Goal: Task Accomplishment & Management: Manage account settings

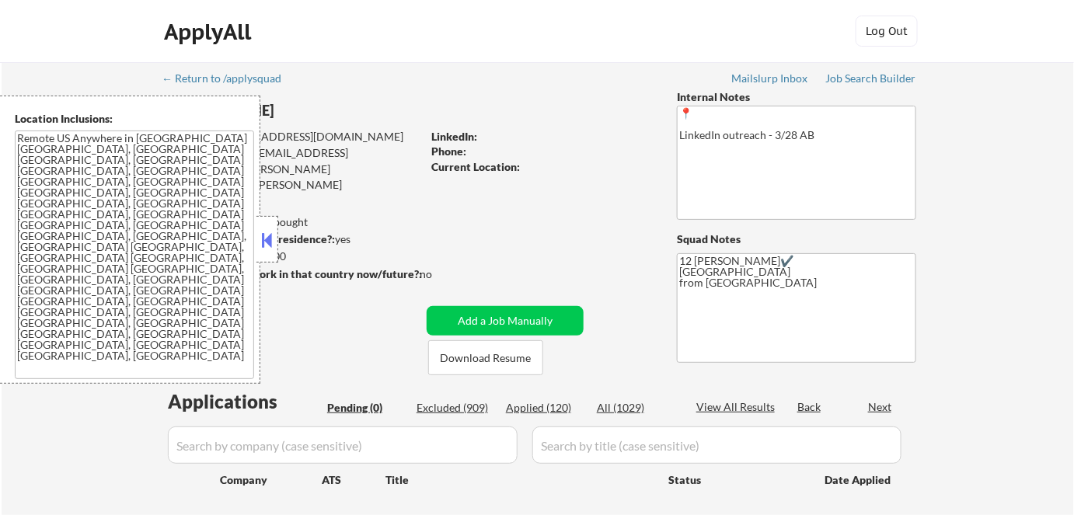
click at [269, 233] on button at bounding box center [267, 239] width 17 height 23
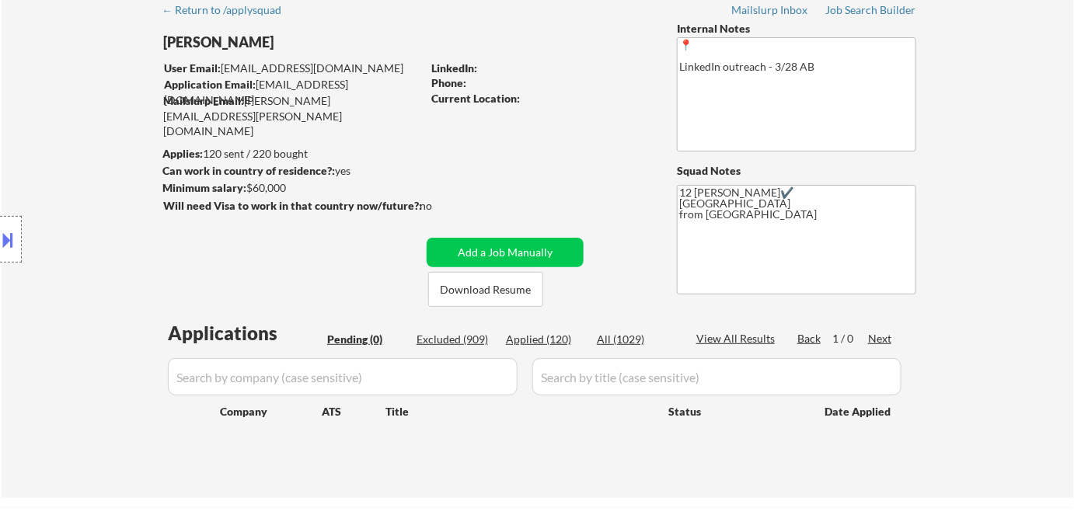
scroll to position [70, 0]
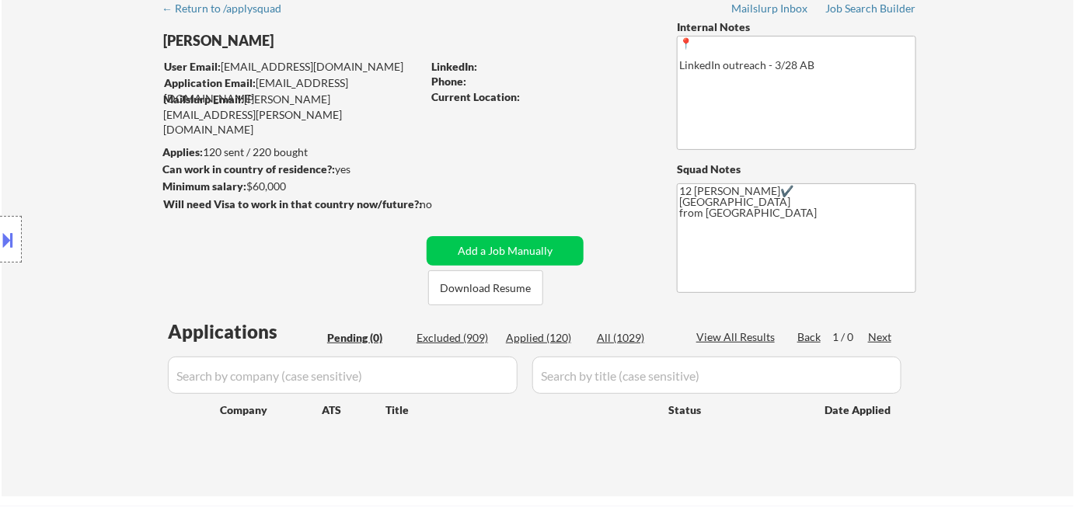
click at [9, 232] on button at bounding box center [8, 240] width 17 height 26
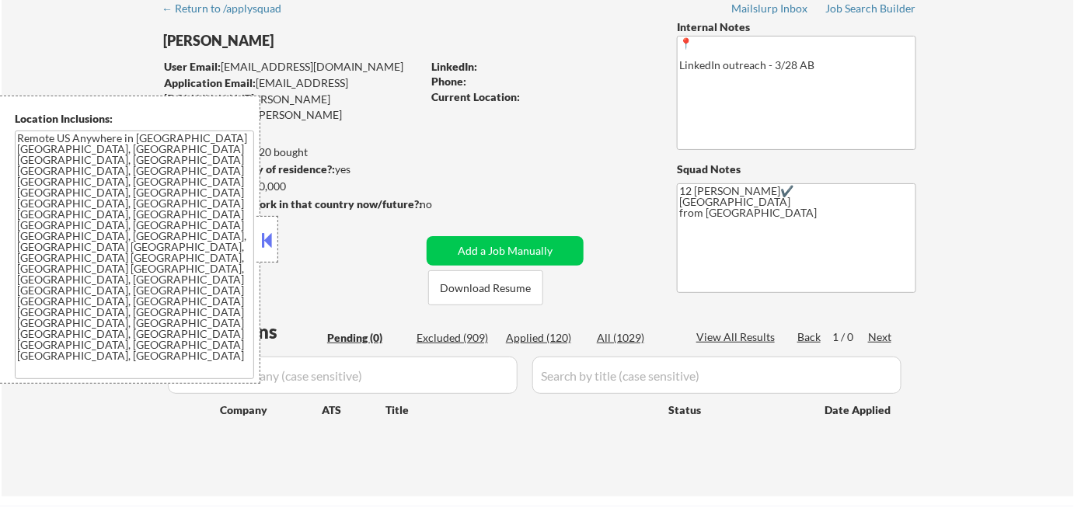
drag, startPoint x: 275, startPoint y: 239, endPoint x: 304, endPoint y: 326, distance: 92.4
click at [275, 239] on button at bounding box center [267, 239] width 17 height 23
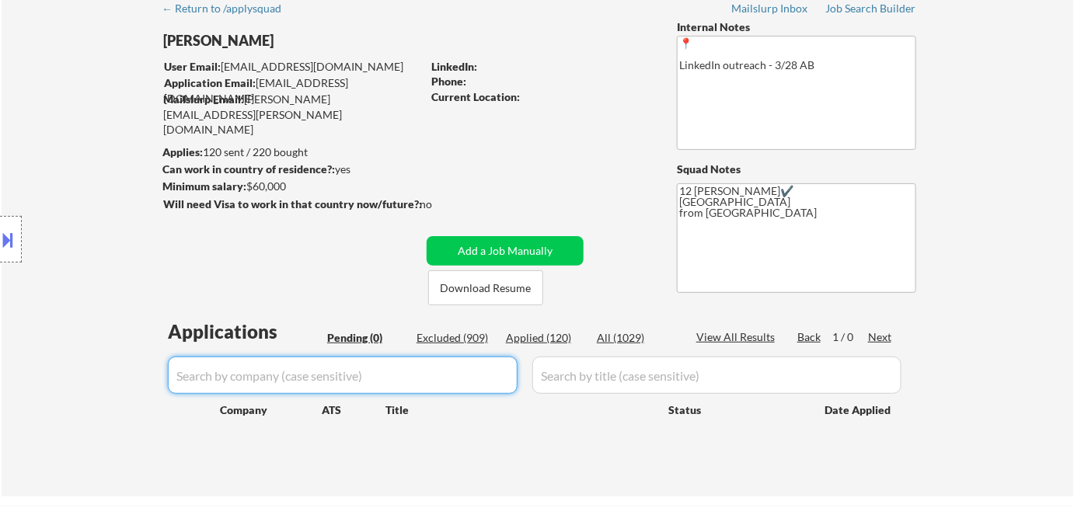
drag, startPoint x: 323, startPoint y: 375, endPoint x: 325, endPoint y: 367, distance: 8.7
click at [323, 375] on input "input" at bounding box center [343, 375] width 350 height 37
paste input "salesforce"
type input "salesforce"
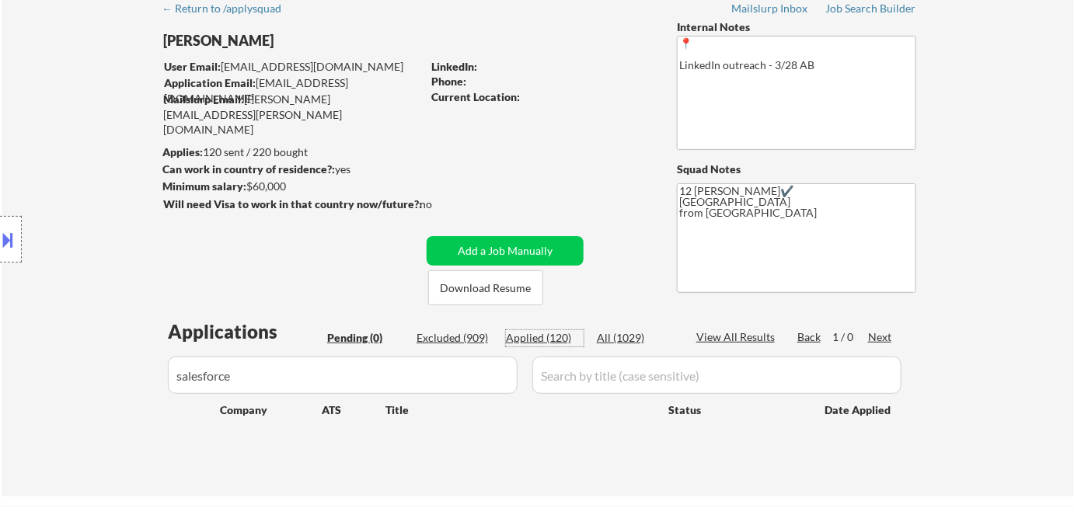
click at [543, 336] on div "Applied (120)" at bounding box center [545, 338] width 78 height 16
click at [632, 385] on input "input" at bounding box center [716, 375] width 369 height 37
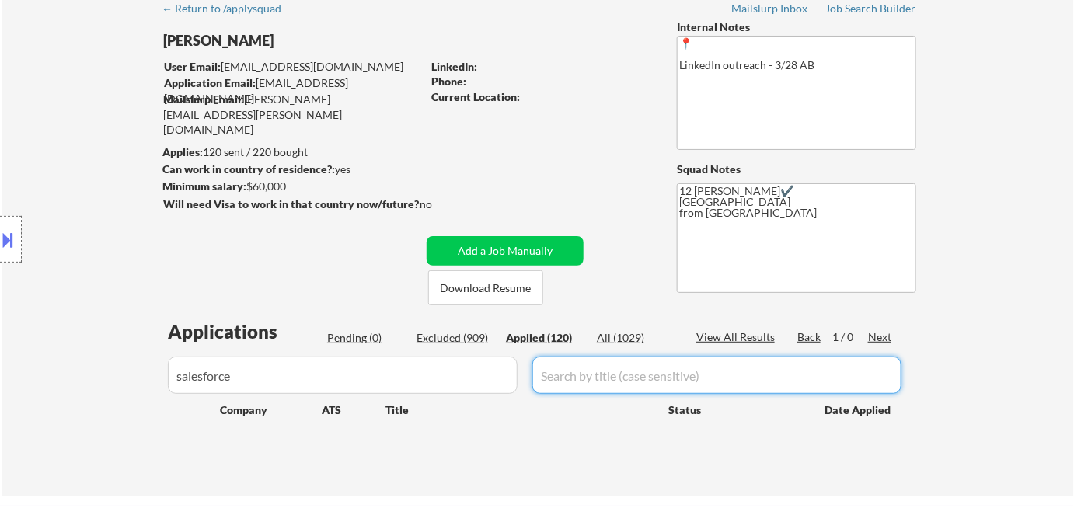
paste input "Senior Treasury FX Analyst"
type input "Senior Treasury FX Analyst"
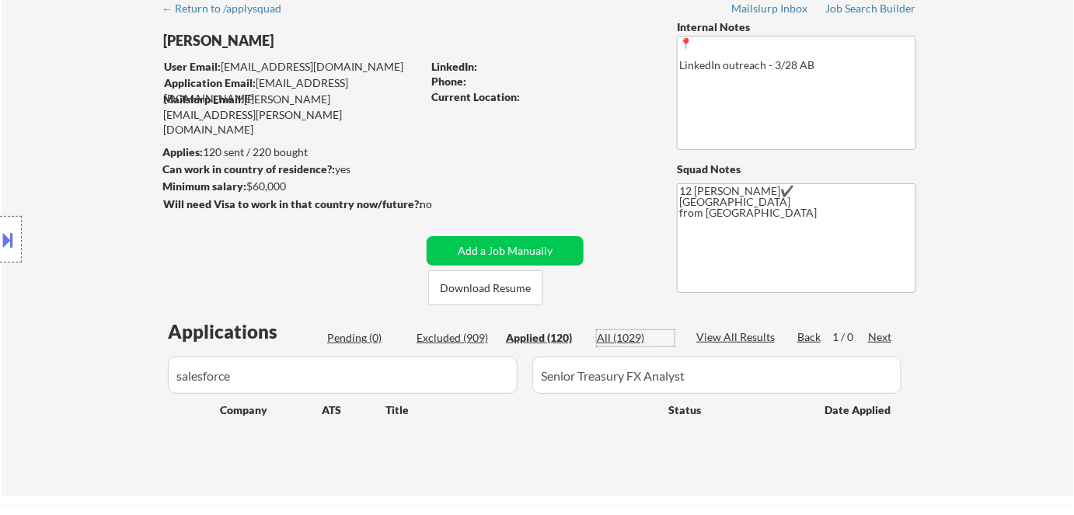
click at [622, 340] on div "All (1029)" at bounding box center [636, 338] width 78 height 16
click at [558, 335] on div "Applied (120)" at bounding box center [545, 338] width 78 height 16
drag, startPoint x: 258, startPoint y: 368, endPoint x: 0, endPoint y: 348, distance: 258.7
click at [0, 345] on div "Location Inclusions: Remote US Anywhere in SF Bay Area San Francisco, CA Oaklan…" at bounding box center [139, 240] width 278 height 288
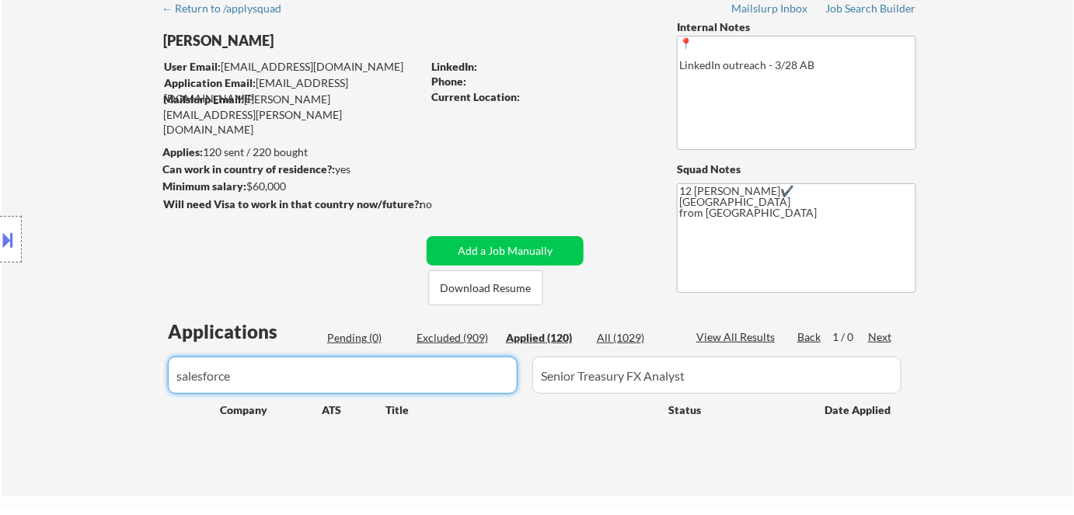
drag, startPoint x: 382, startPoint y: 380, endPoint x: 0, endPoint y: 392, distance: 382.4
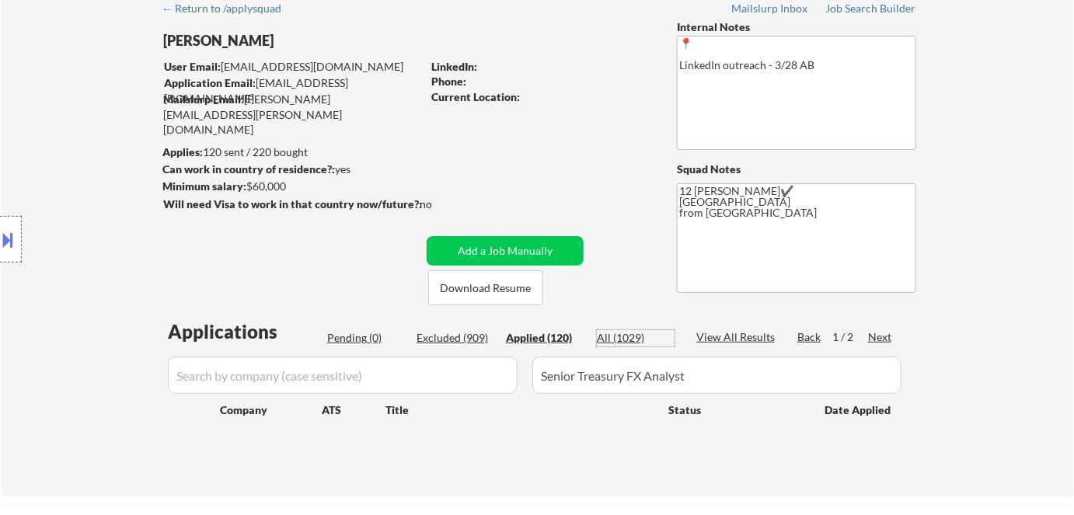
click at [615, 342] on div "All (1029)" at bounding box center [636, 338] width 78 height 16
click at [552, 338] on div "Applied (120)" at bounding box center [545, 338] width 78 height 16
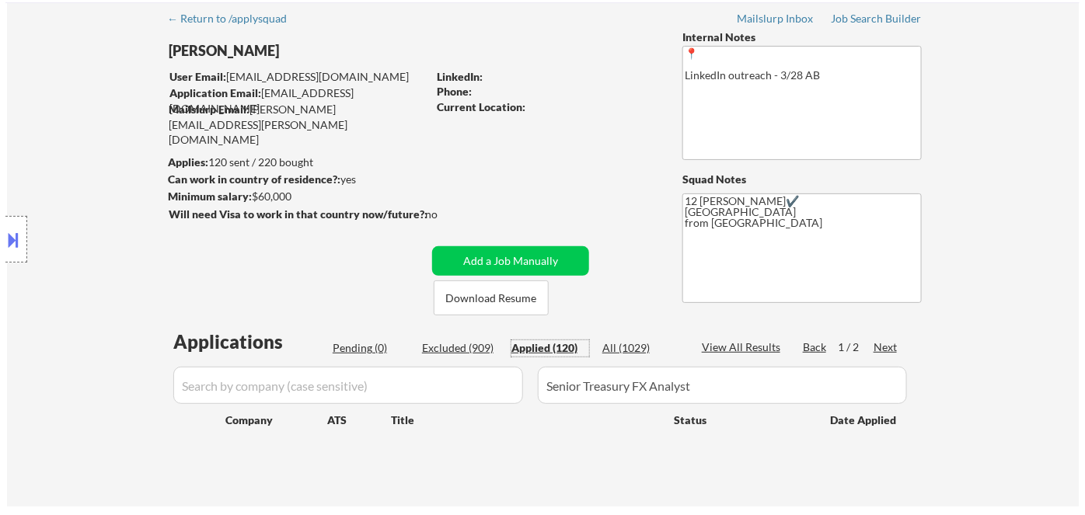
scroll to position [0, 0]
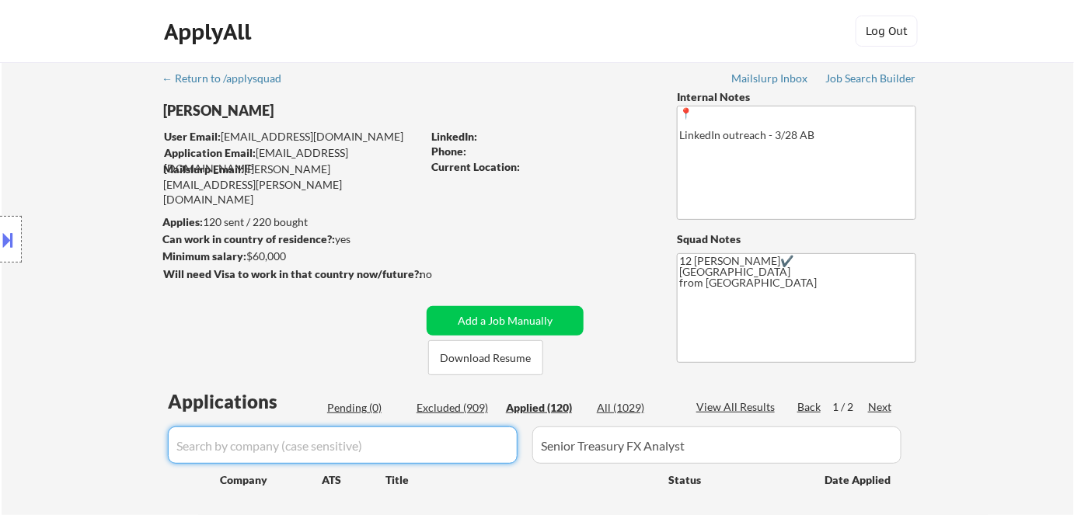
click at [312, 440] on input "input" at bounding box center [343, 445] width 350 height 37
paste input "salesforce"
type input "salesforce"
click at [462, 310] on button "Add a Job Manually" at bounding box center [505, 321] width 157 height 30
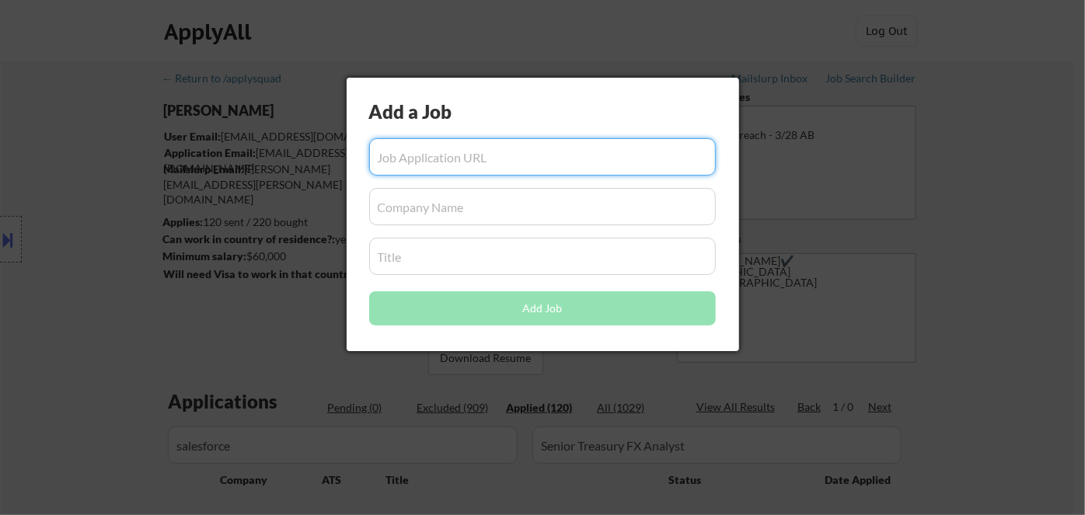
click at [424, 213] on input "input" at bounding box center [542, 206] width 347 height 37
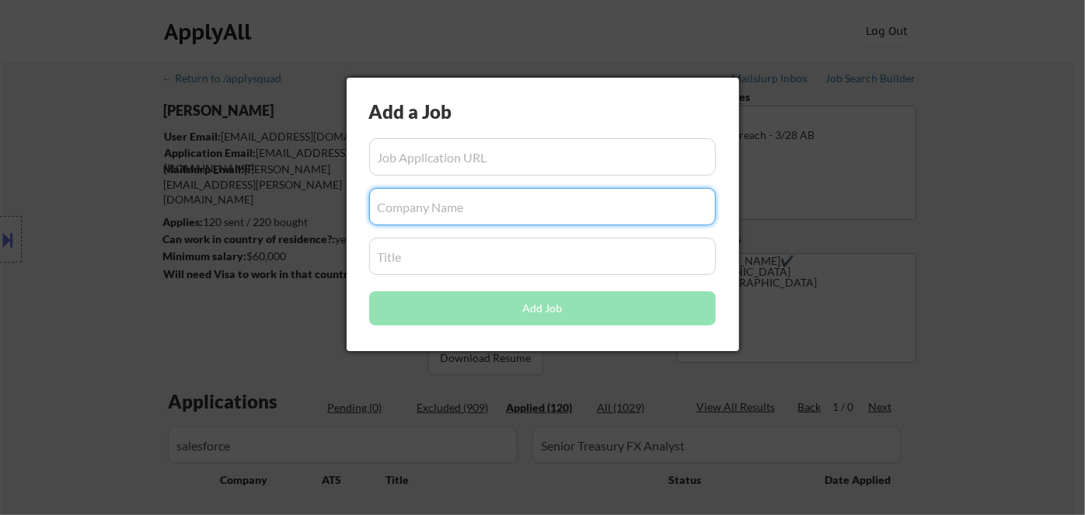
paste input "salesforce"
type input "salesforce"
click at [430, 255] on input "input" at bounding box center [542, 256] width 347 height 37
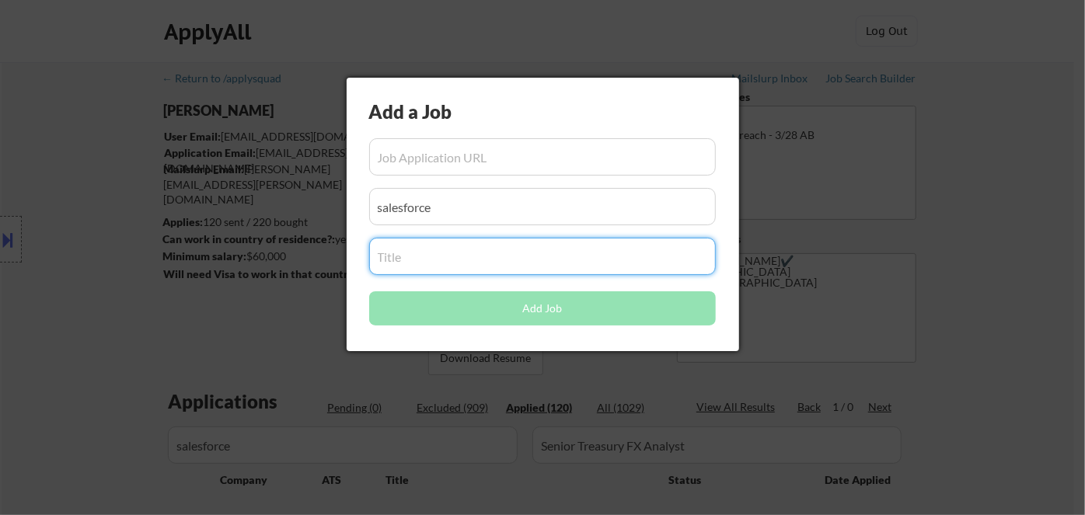
drag, startPoint x: 434, startPoint y: 489, endPoint x: 577, endPoint y: 420, distance: 158.8
click at [435, 489] on div at bounding box center [542, 257] width 1085 height 515
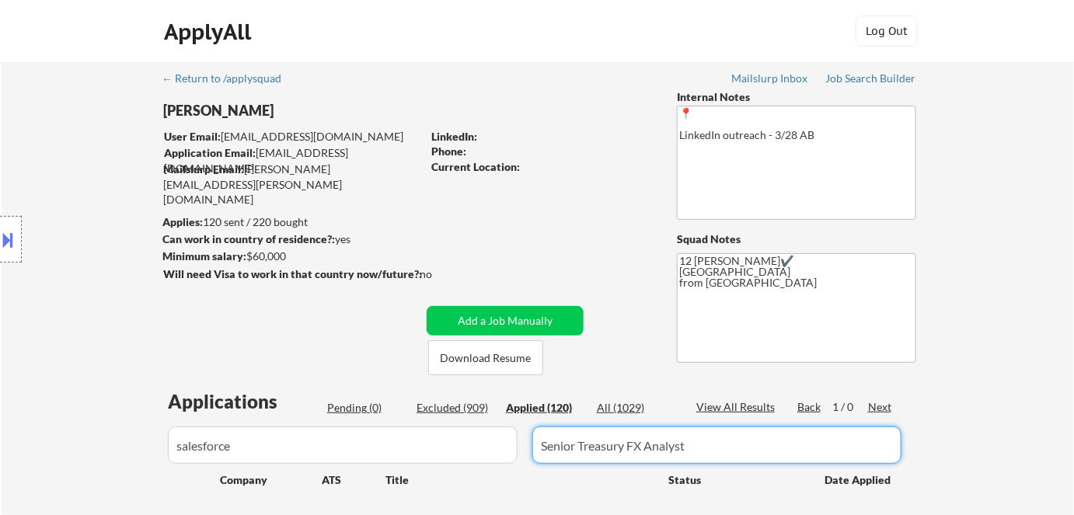
drag, startPoint x: 694, startPoint y: 453, endPoint x: 368, endPoint y: 448, distance: 325.6
click at [374, 448] on div at bounding box center [537, 445] width 748 height 37
paste input "salesforce"
type input "Senior Treasury FX Analyst"
click at [546, 311] on button "Add a Job Manually" at bounding box center [505, 321] width 157 height 30
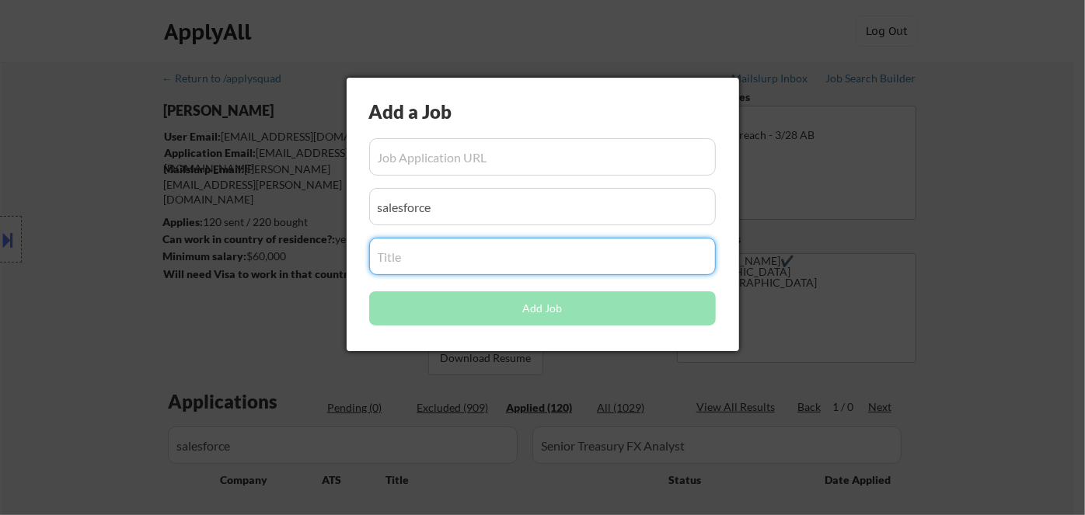
click at [434, 255] on input "input" at bounding box center [542, 256] width 347 height 37
paste input "Senior Treasury FX Analyst"
type input "Senior Treasury FX Analyst"
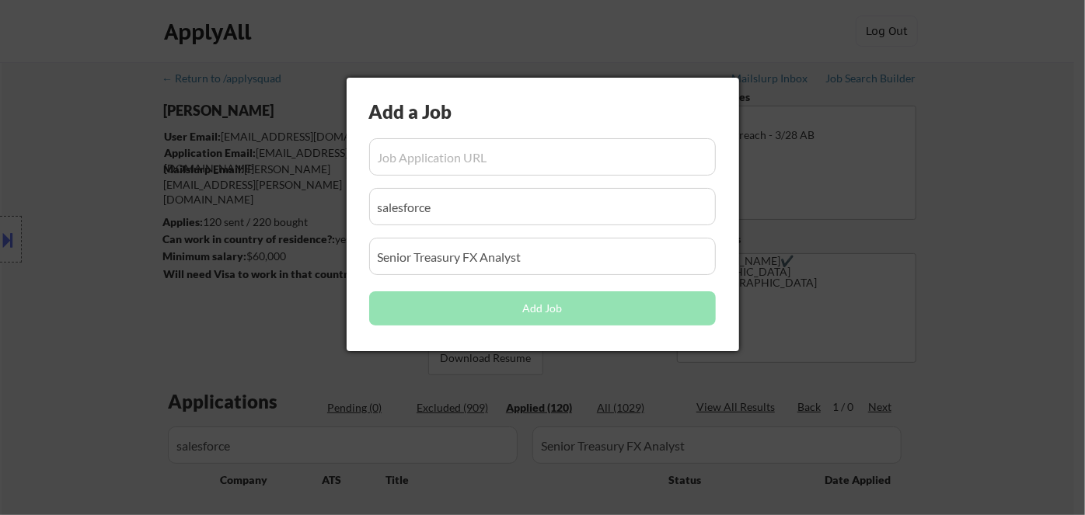
click at [225, 315] on div at bounding box center [542, 257] width 1085 height 515
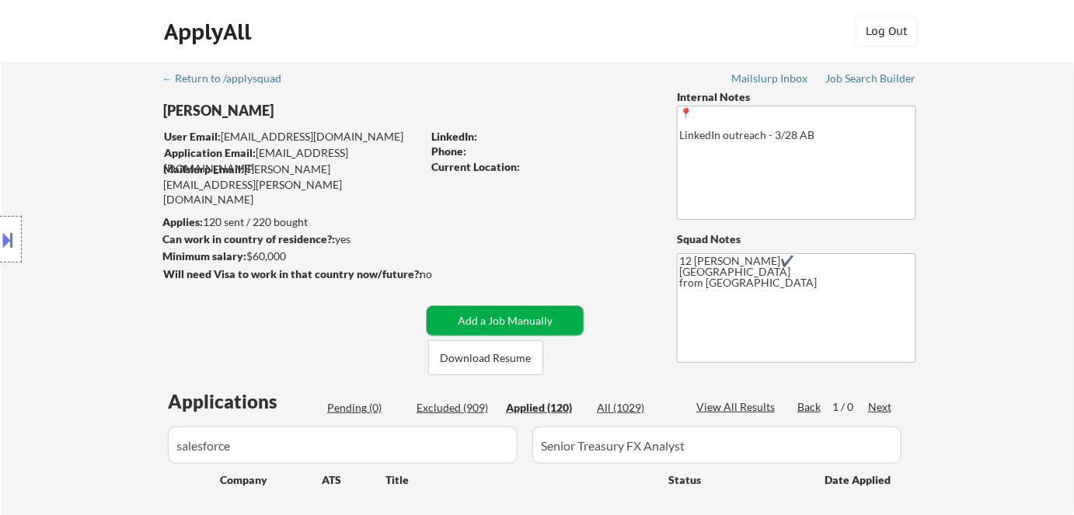
click at [508, 319] on button "Add a Job Manually" at bounding box center [505, 321] width 157 height 30
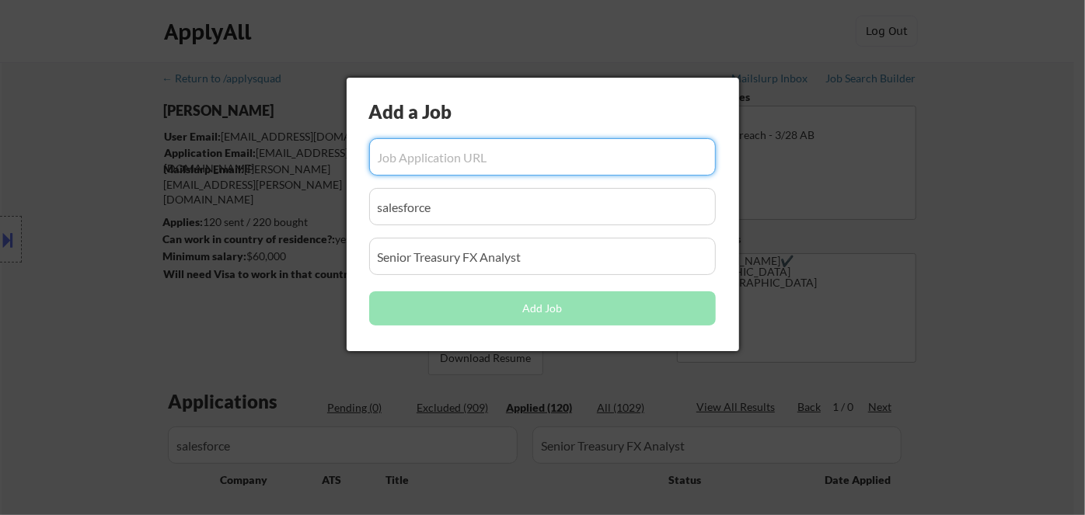
click at [437, 152] on input "input" at bounding box center [542, 156] width 347 height 37
click at [437, 161] on input "input" at bounding box center [542, 156] width 347 height 37
paste input "https://salesforce.wd12.myworkdayjobs.com/en-US/External_Career_Site/job/Califo…"
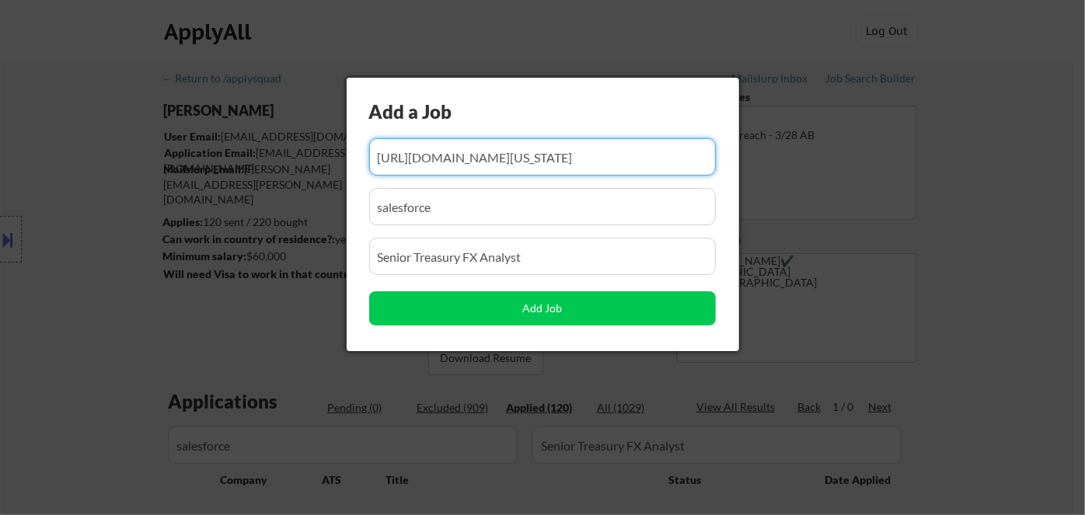
type input "https://salesforce.wd12.myworkdayjobs.com/en-US/External_Career_Site/job/Califo…"
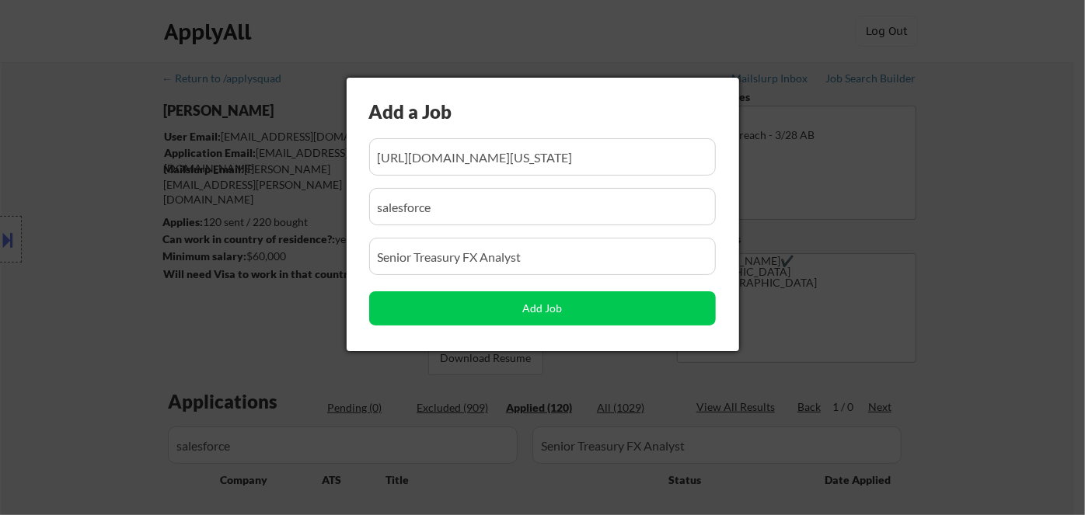
scroll to position [0, 0]
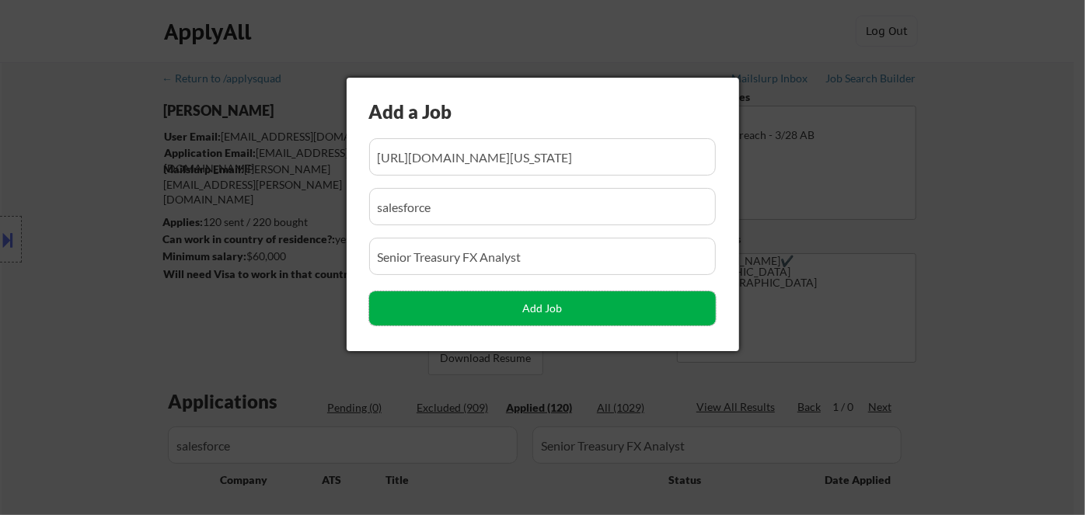
drag, startPoint x: 517, startPoint y: 309, endPoint x: 302, endPoint y: 354, distance: 219.9
click at [517, 308] on button "Add Job" at bounding box center [542, 308] width 347 height 34
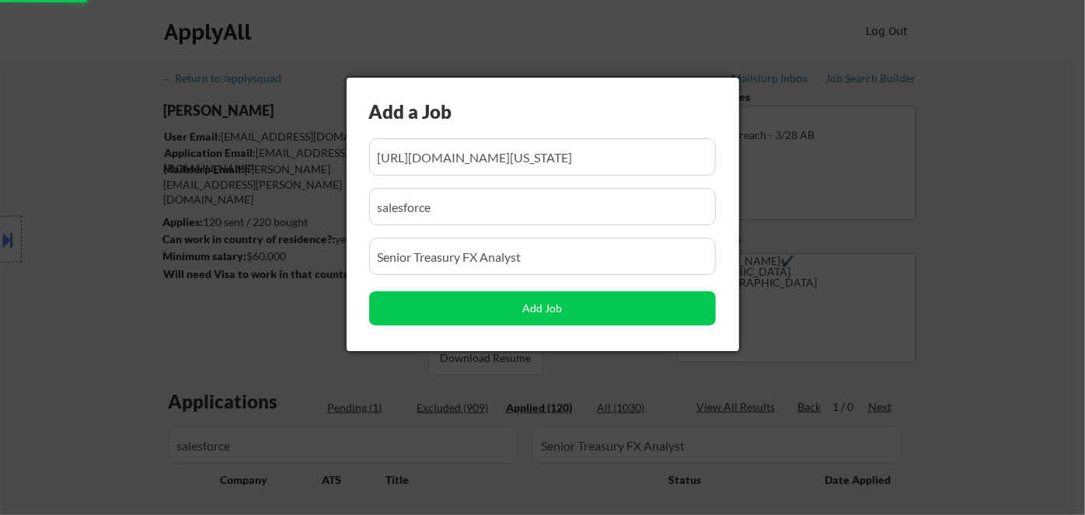
click at [75, 366] on div at bounding box center [542, 257] width 1085 height 515
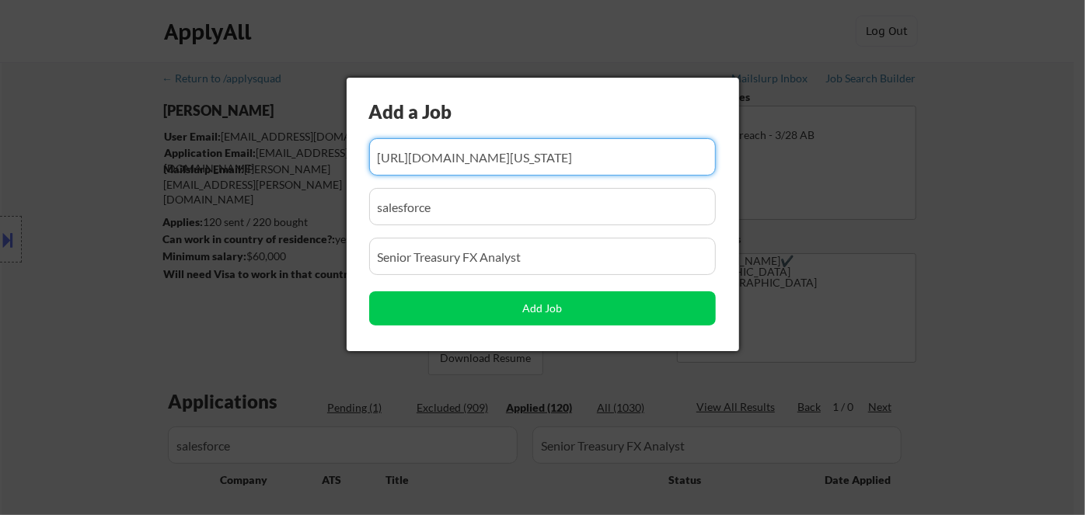
scroll to position [0, 597]
click at [96, 354] on div at bounding box center [542, 257] width 1085 height 515
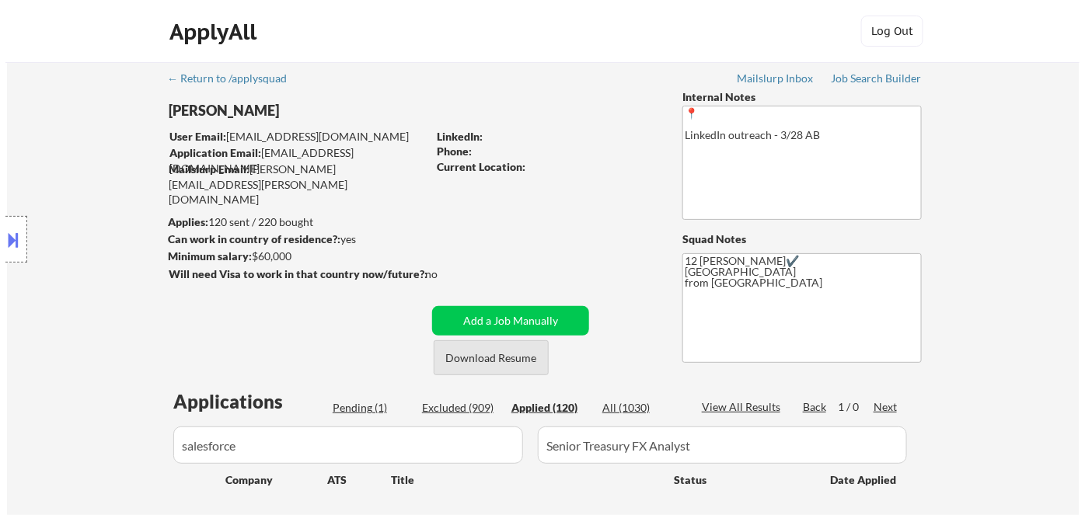
scroll to position [70, 0]
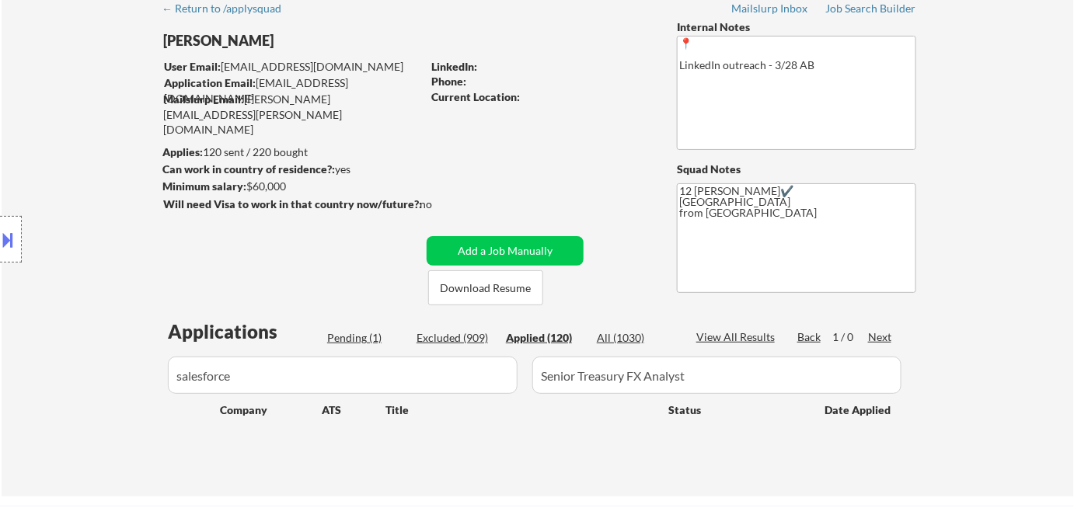
click at [340, 326] on div "Applications Pending (1) Excluded (909) Applied (120) All (1030) View All Resul…" at bounding box center [537, 393] width 748 height 148
click at [350, 332] on div "Pending (1)" at bounding box center [366, 338] width 78 height 16
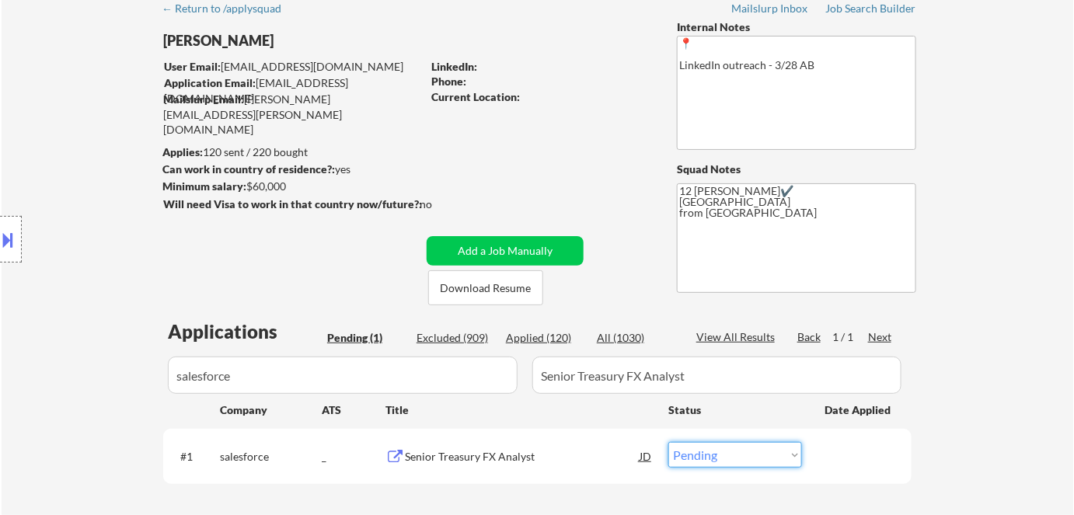
click at [716, 453] on select "Choose an option... Pending Applied Excluded (Questions) Excluded (Expired) Exc…" at bounding box center [735, 455] width 134 height 26
select select ""applied""
click at [668, 442] on select "Choose an option... Pending Applied Excluded (Questions) Excluded (Expired) Exc…" at bounding box center [735, 455] width 134 height 26
click at [646, 450] on div "JD" at bounding box center [646, 456] width 16 height 28
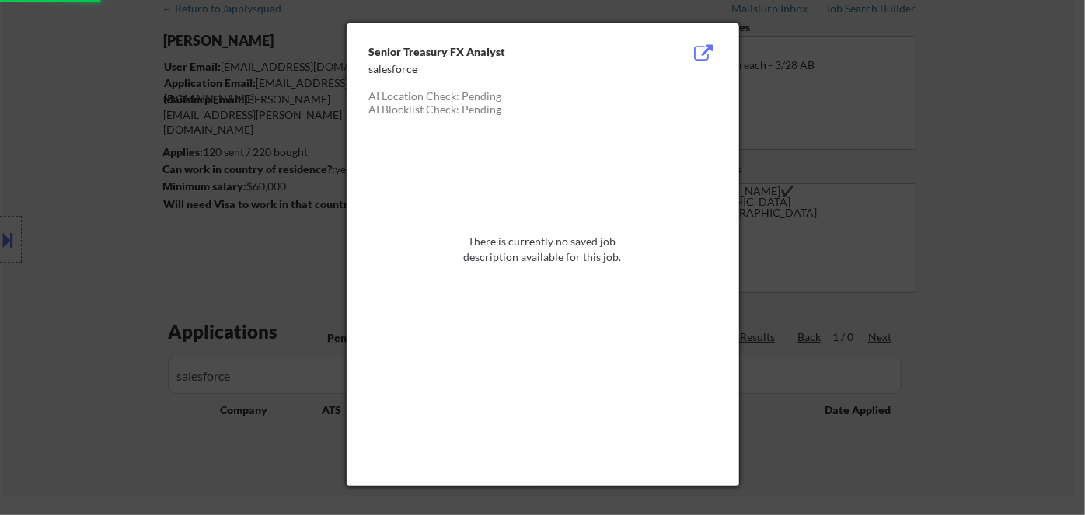
drag, startPoint x: 1084, startPoint y: 303, endPoint x: 789, endPoint y: 350, distance: 298.1
click at [1073, 303] on div at bounding box center [542, 257] width 1085 height 515
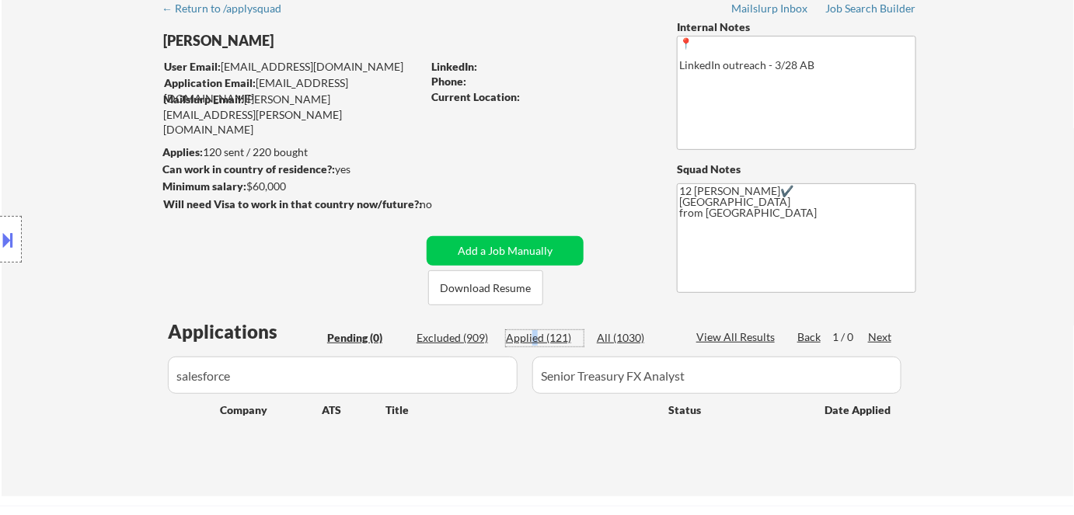
click at [535, 336] on div "Applied (121)" at bounding box center [545, 338] width 78 height 16
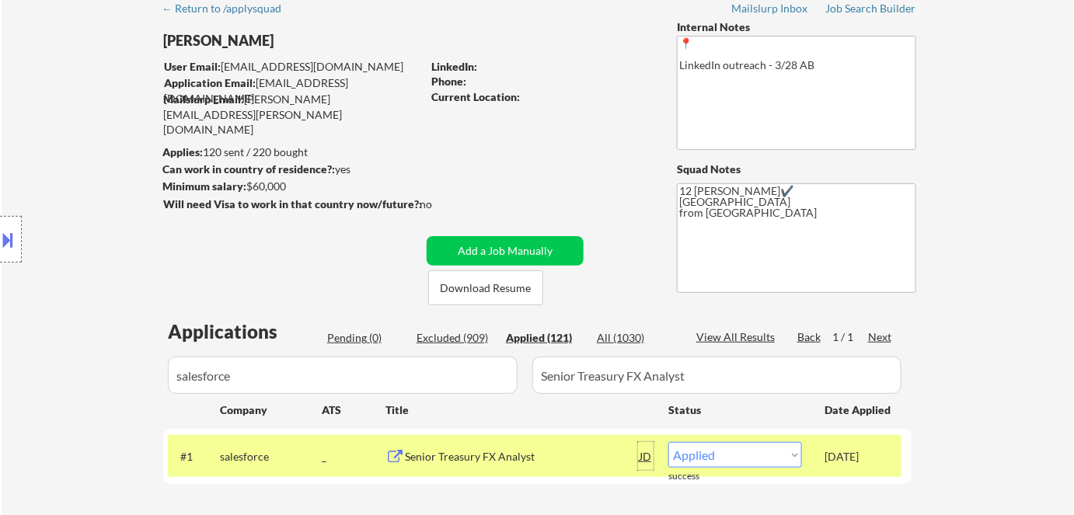
click at [650, 453] on div "JD" at bounding box center [646, 456] width 16 height 28
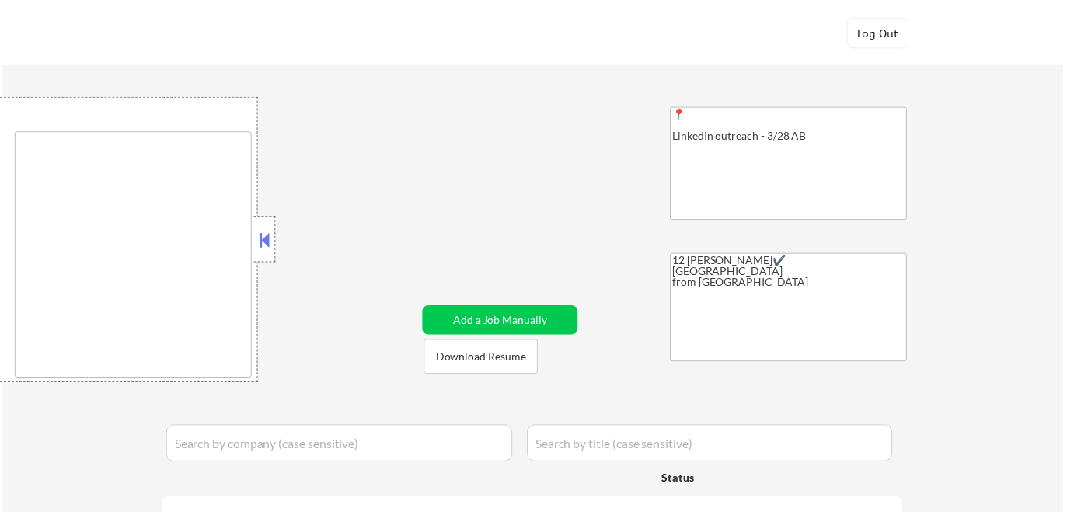
scroll to position [132, 0]
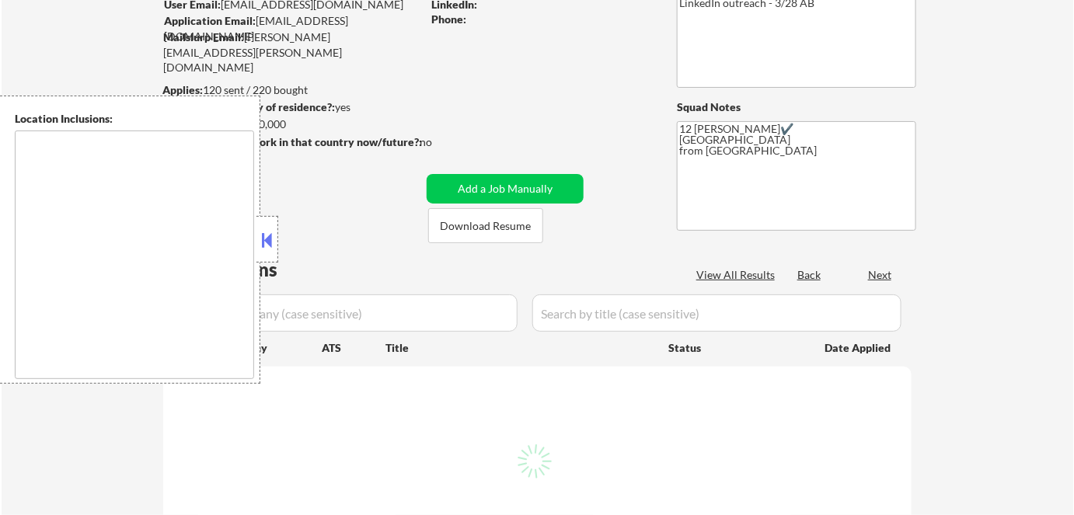
type textarea "Remote US Anywhere in SF Bay Area San Francisco, CA Oakland, CA Berkeley, CA Re…"
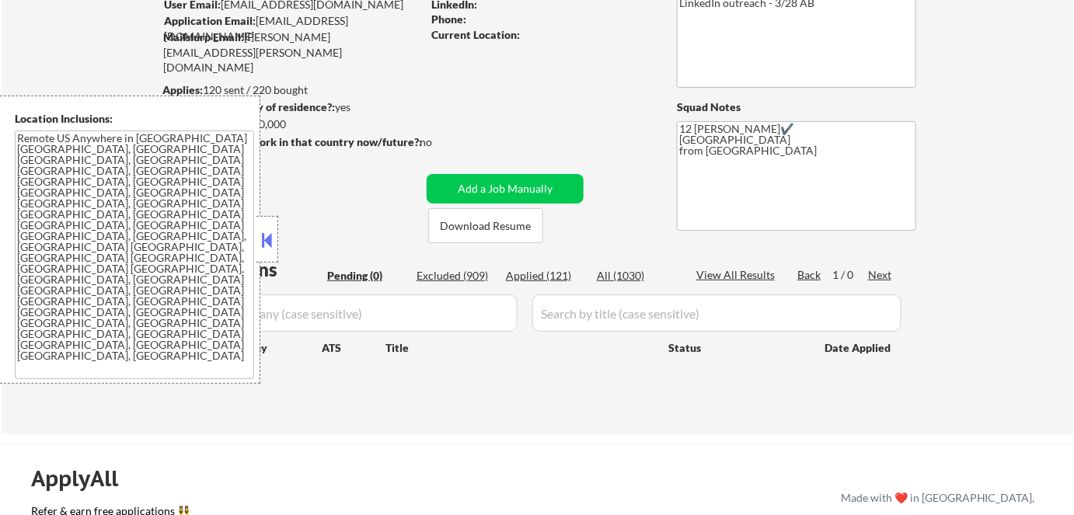
click at [277, 238] on div at bounding box center [267, 239] width 22 height 47
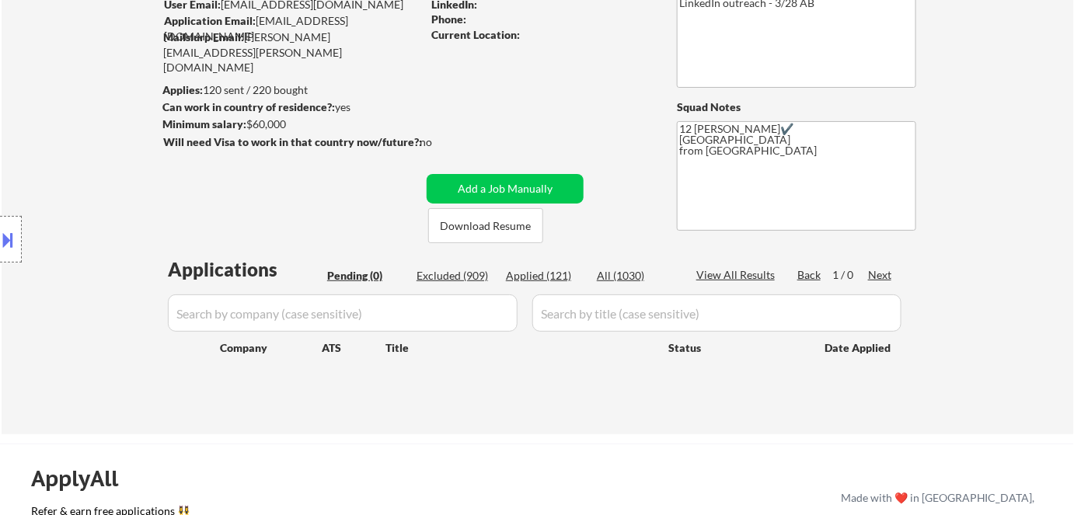
scroll to position [70, 0]
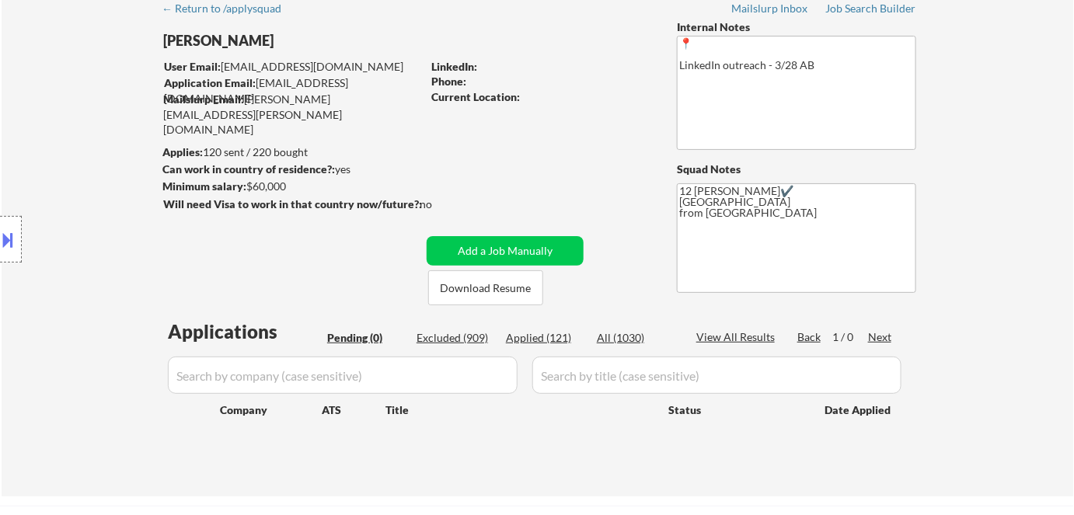
click at [559, 335] on div "Applied (121)" at bounding box center [545, 338] width 78 height 16
select select ""applied""
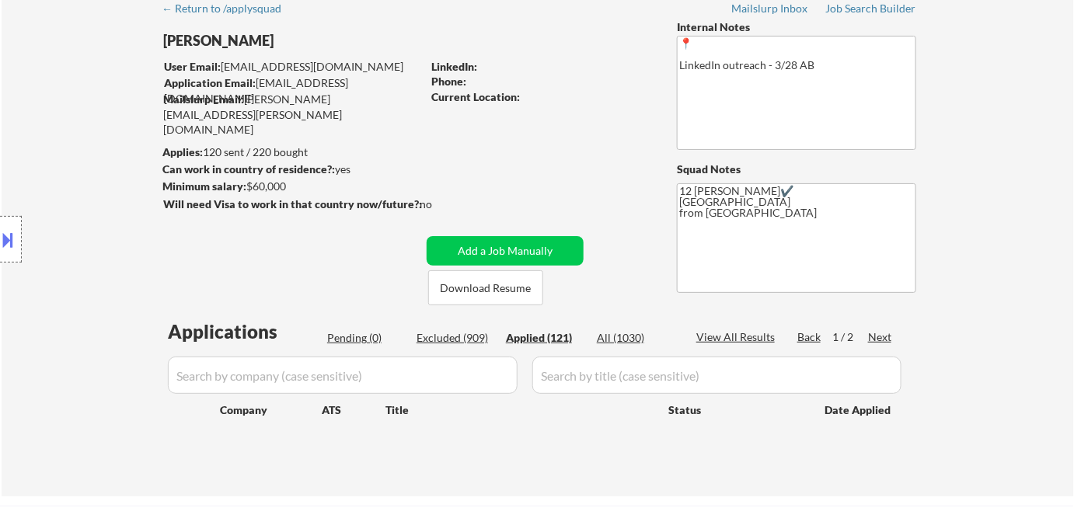
select select ""applied""
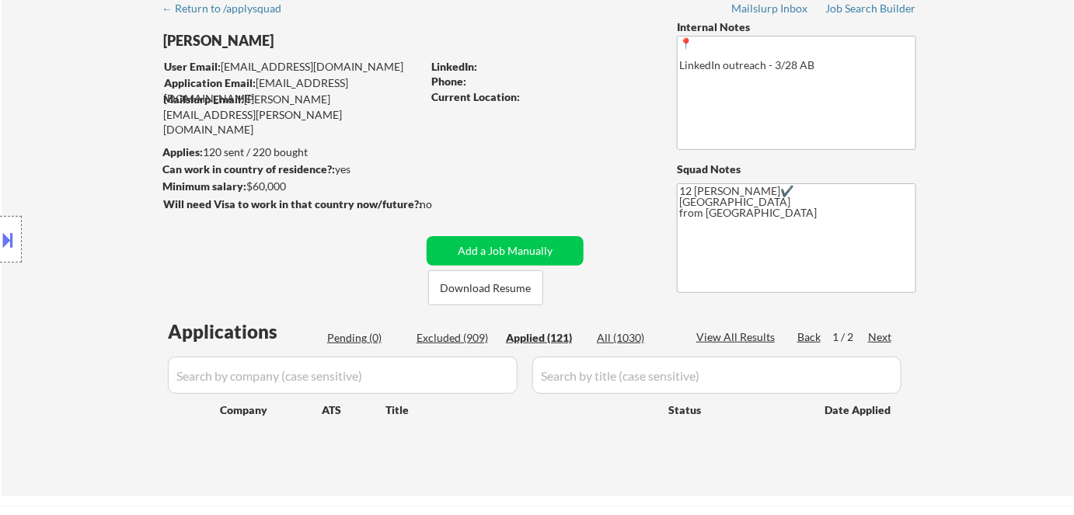
select select ""applied""
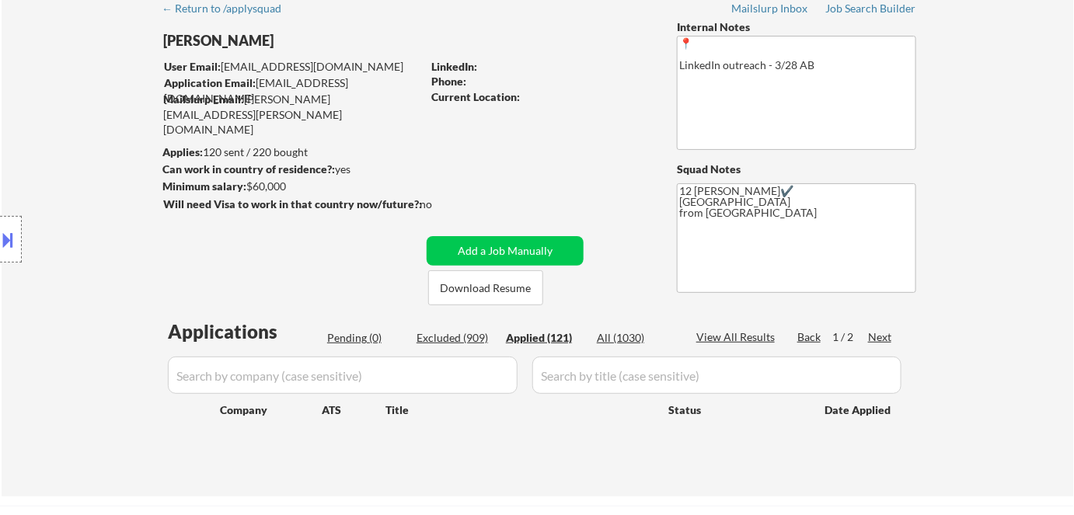
select select ""applied""
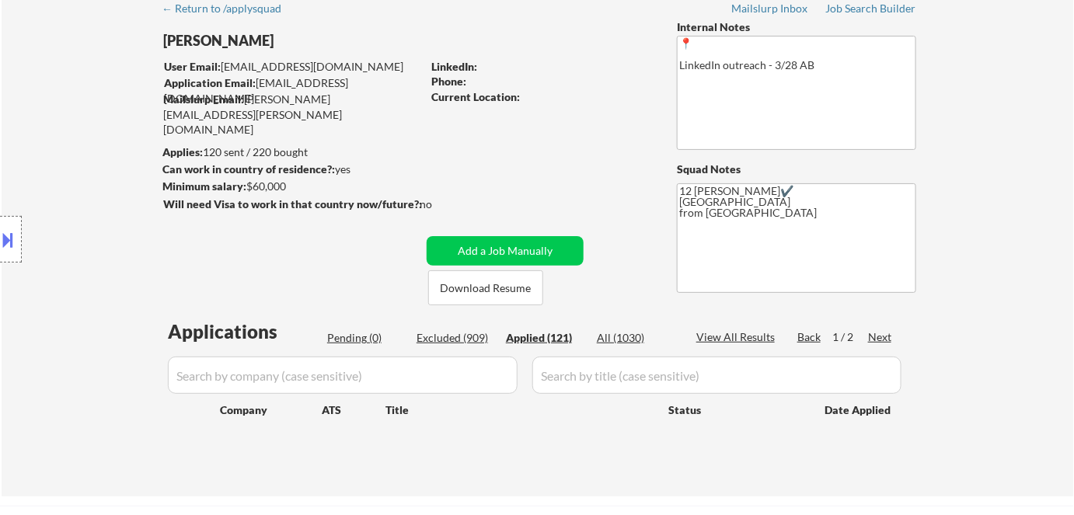
select select ""applied""
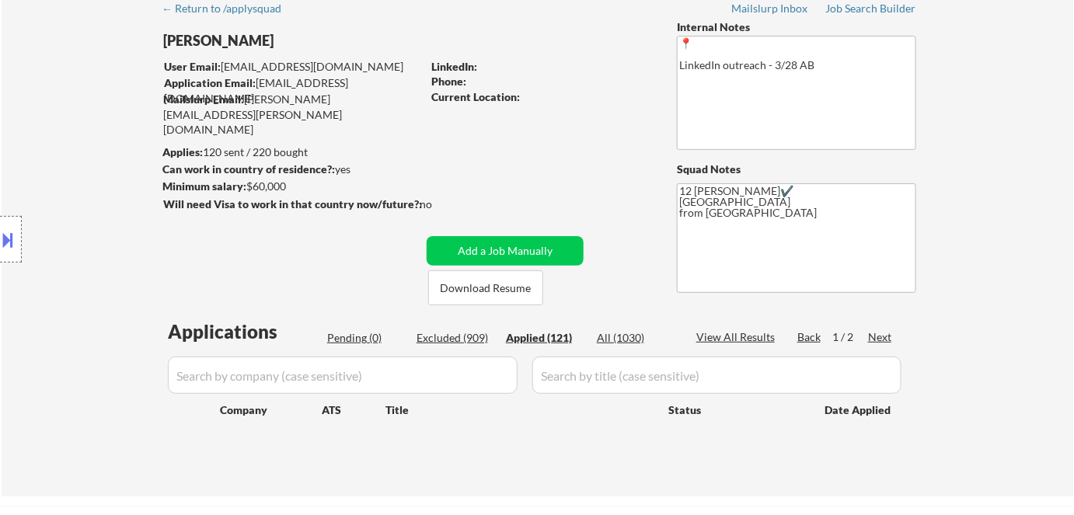
select select ""applied""
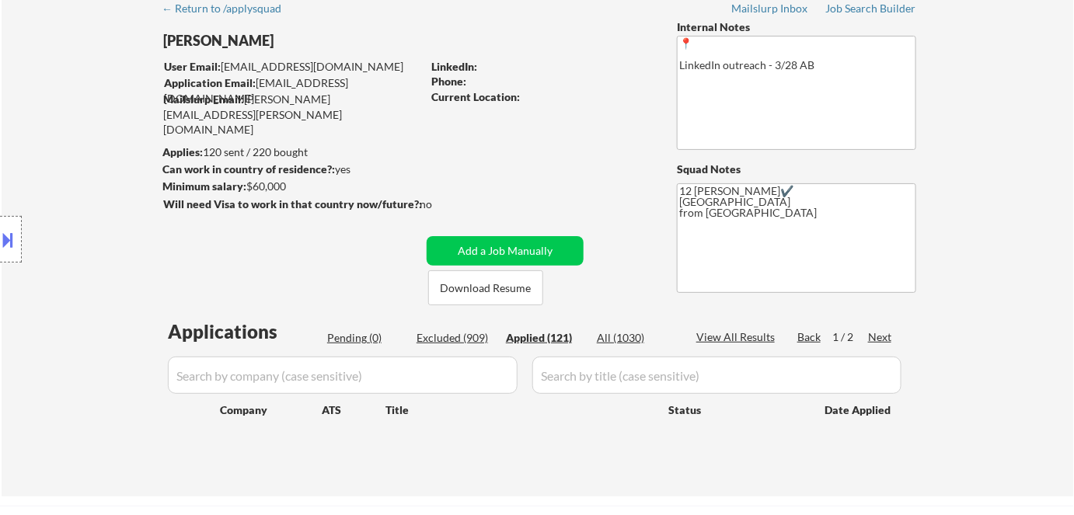
select select ""applied""
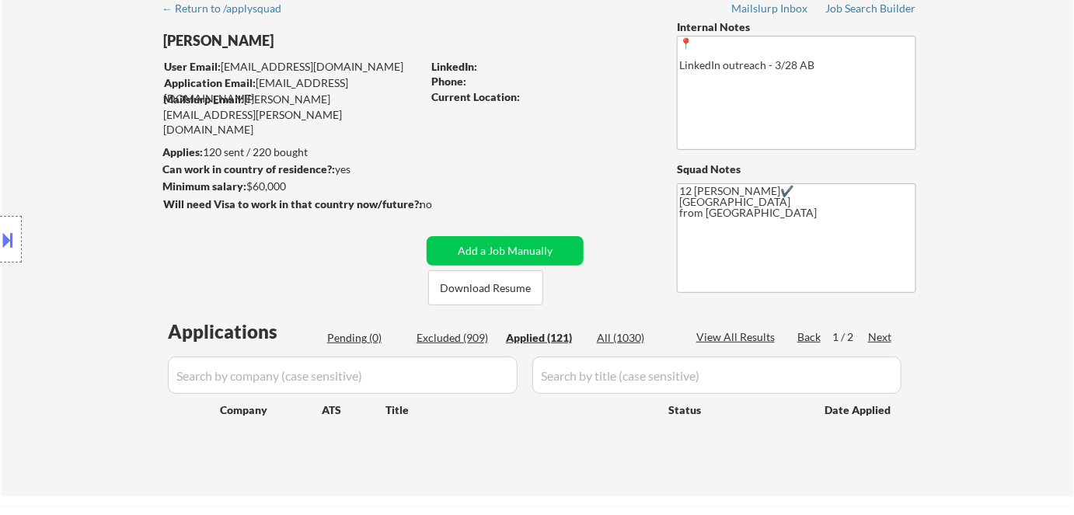
select select ""applied""
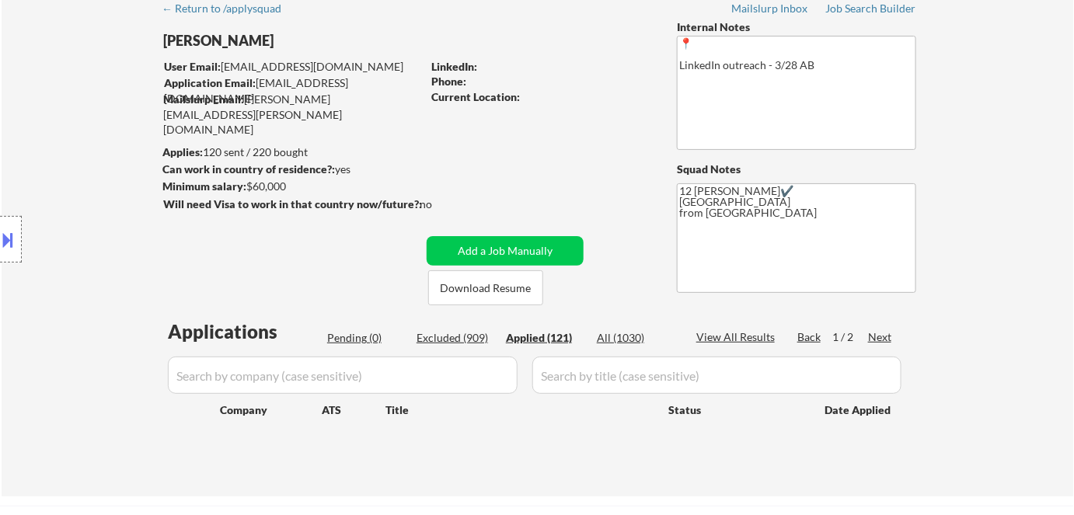
select select ""applied""
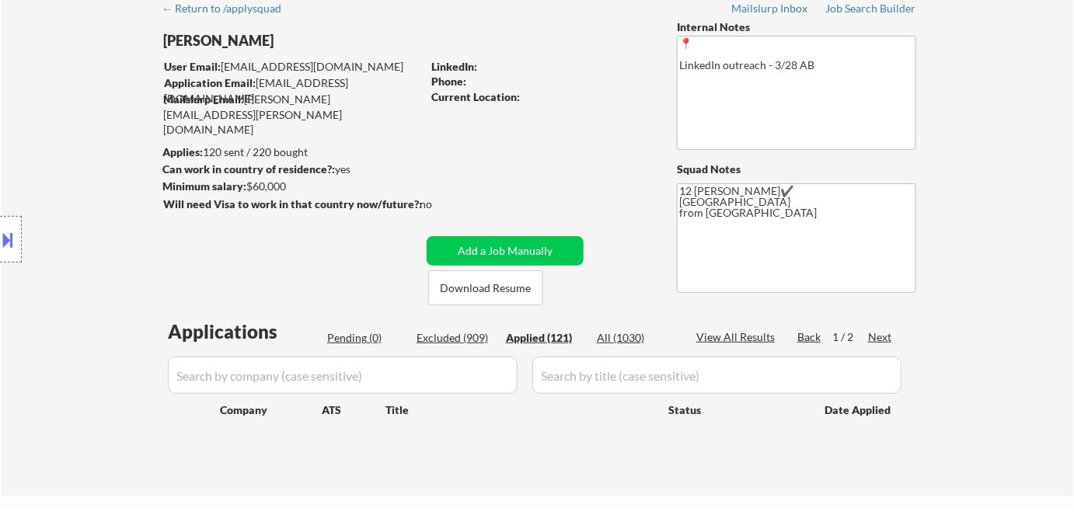
select select ""applied""
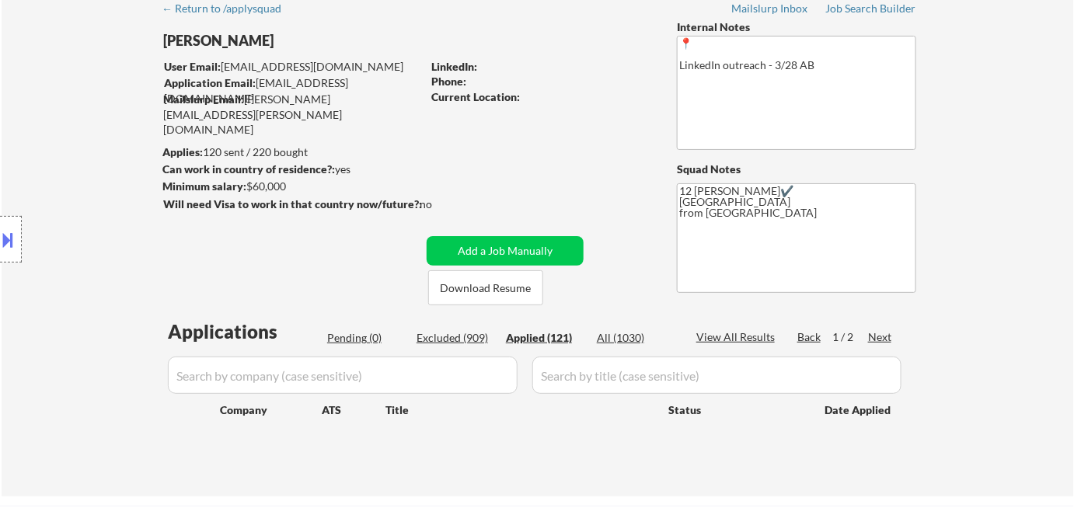
select select ""applied""
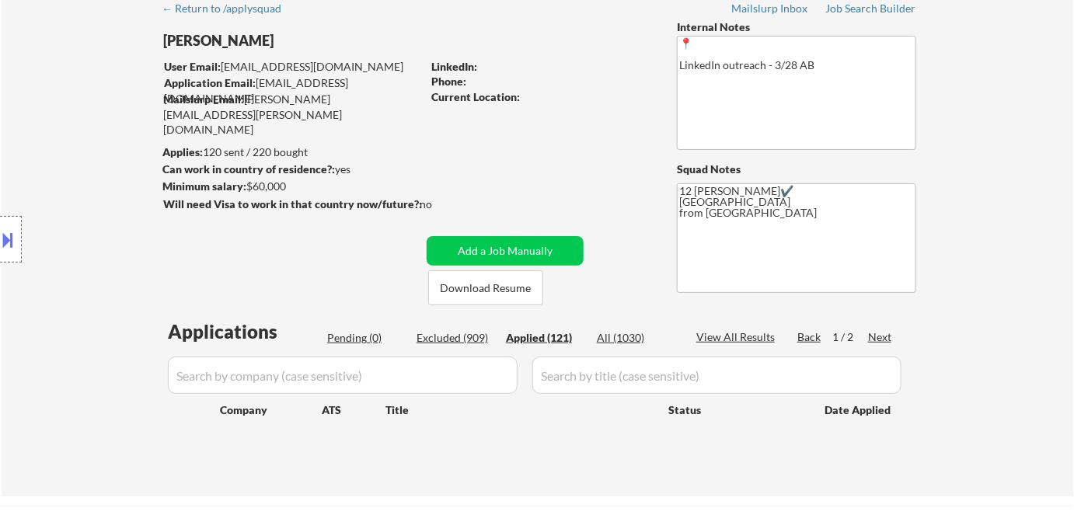
select select ""applied""
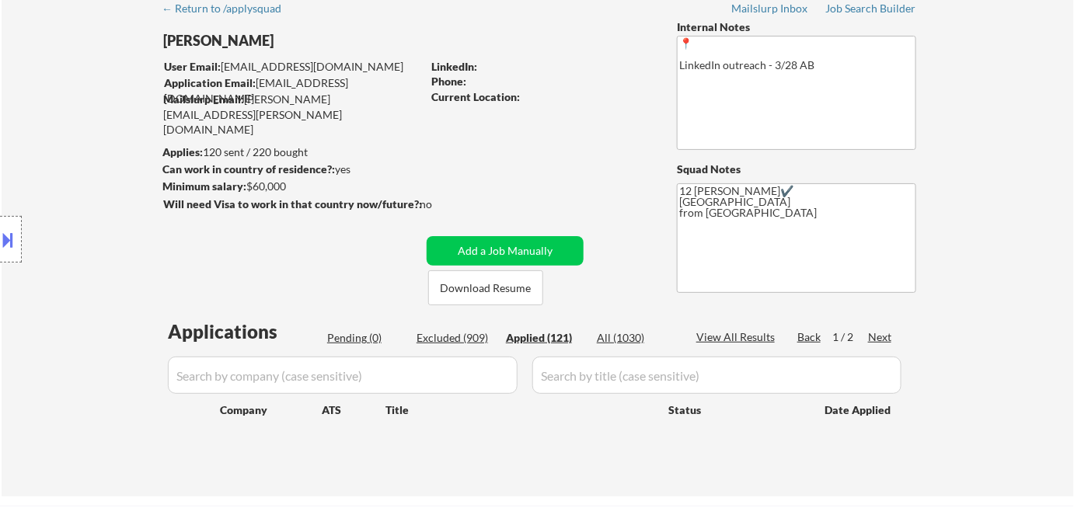
select select ""applied""
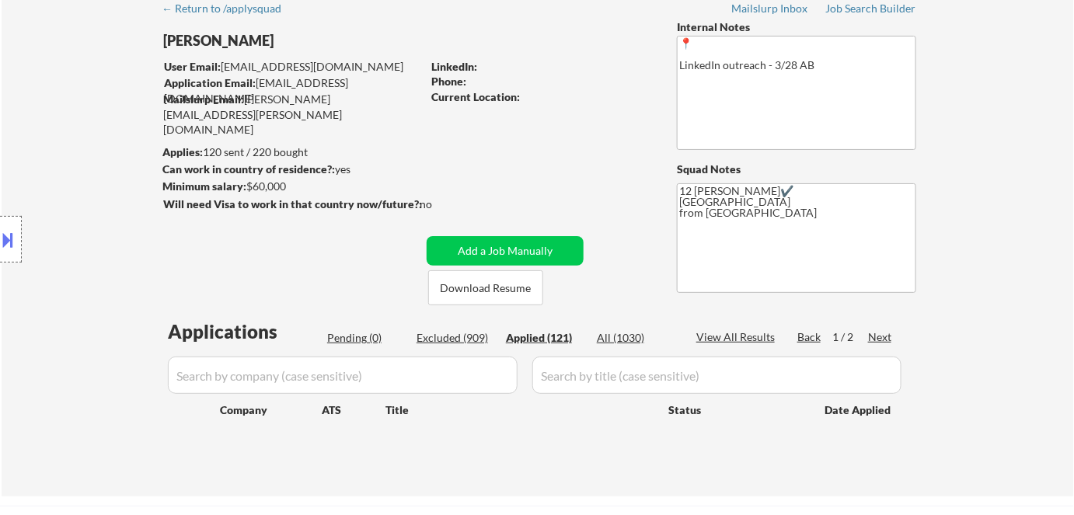
select select ""applied""
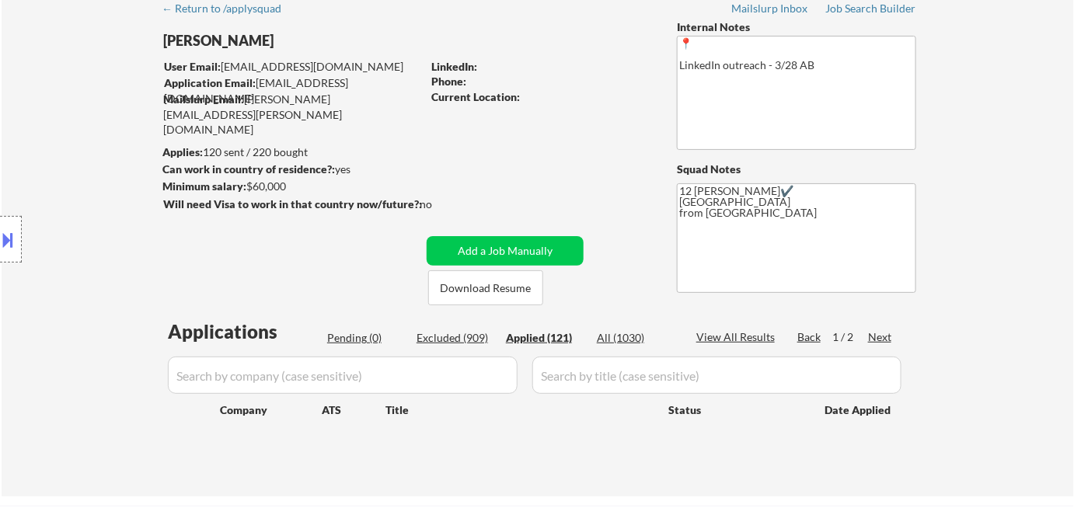
select select ""applied""
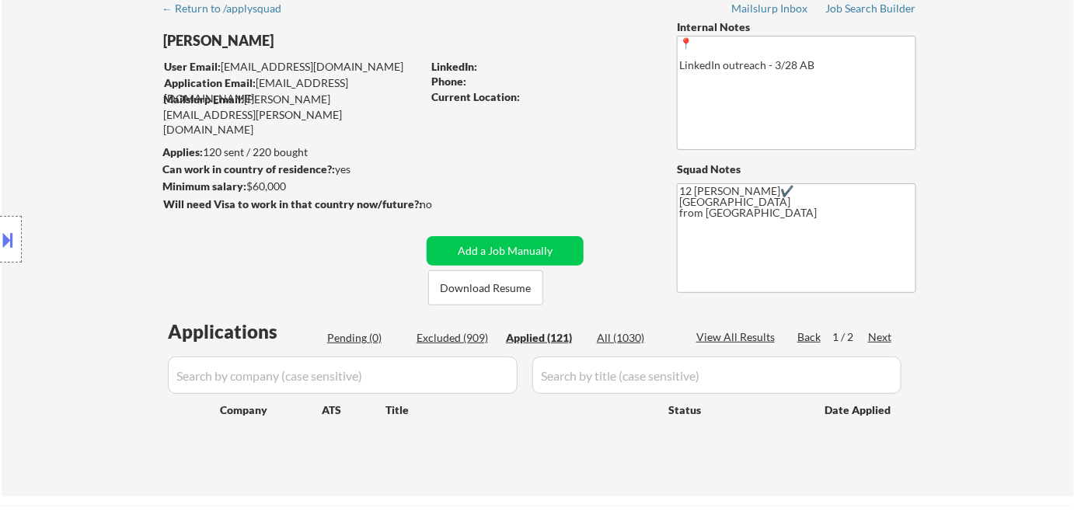
select select ""applied""
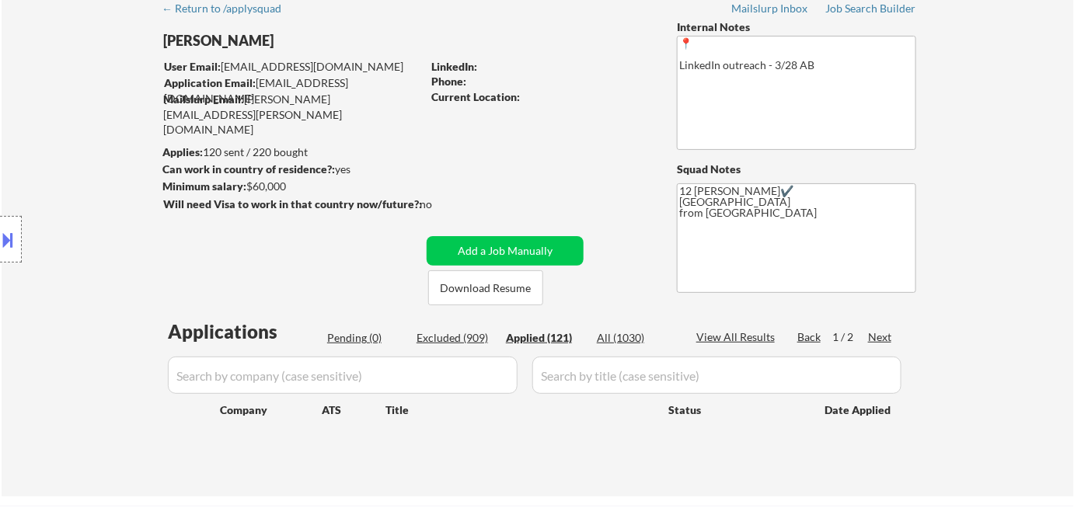
select select ""applied""
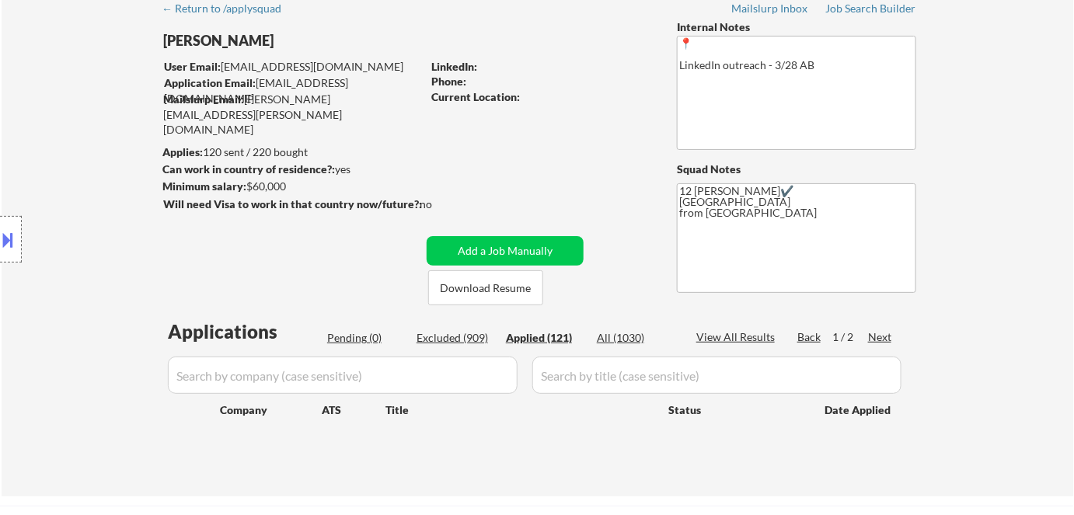
select select ""applied""
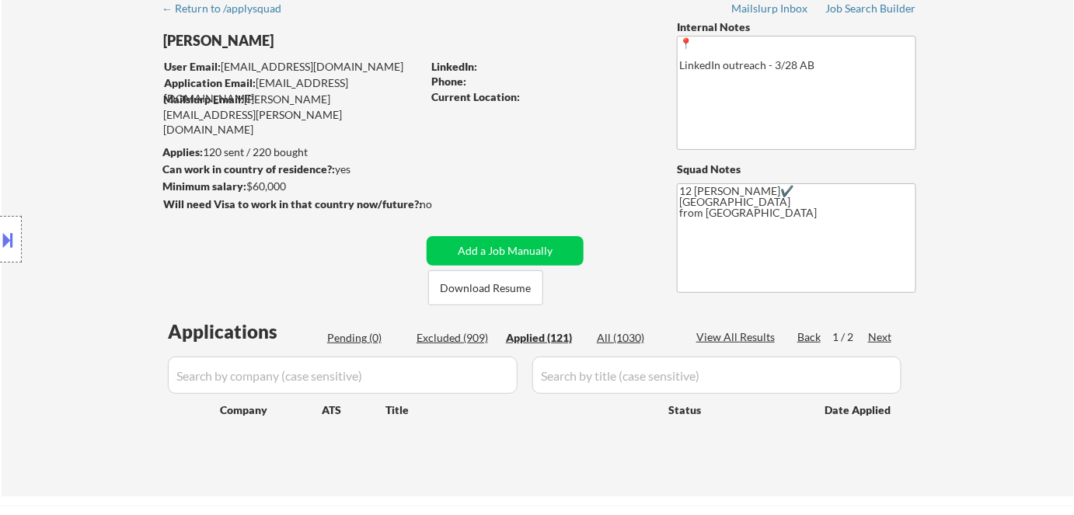
select select ""applied""
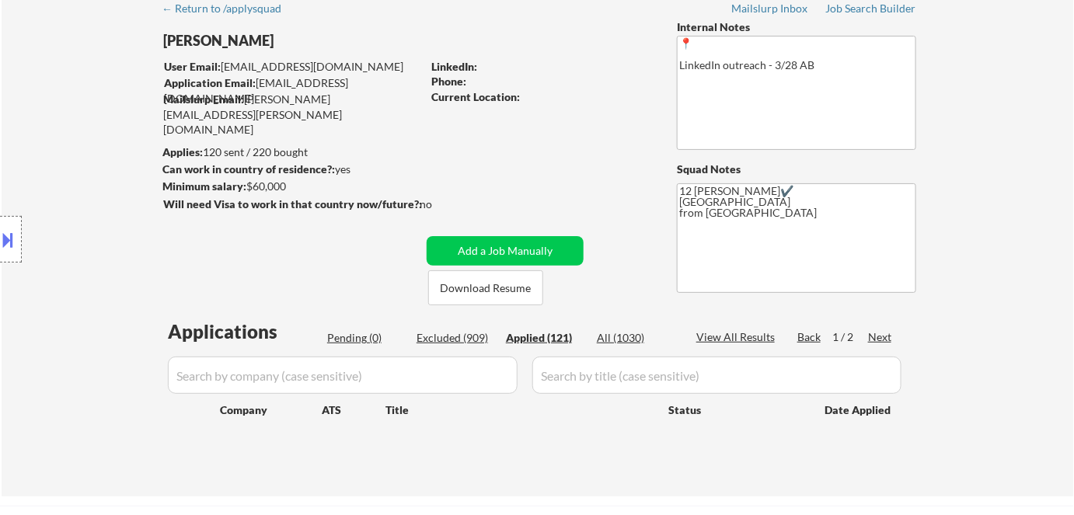
select select ""applied""
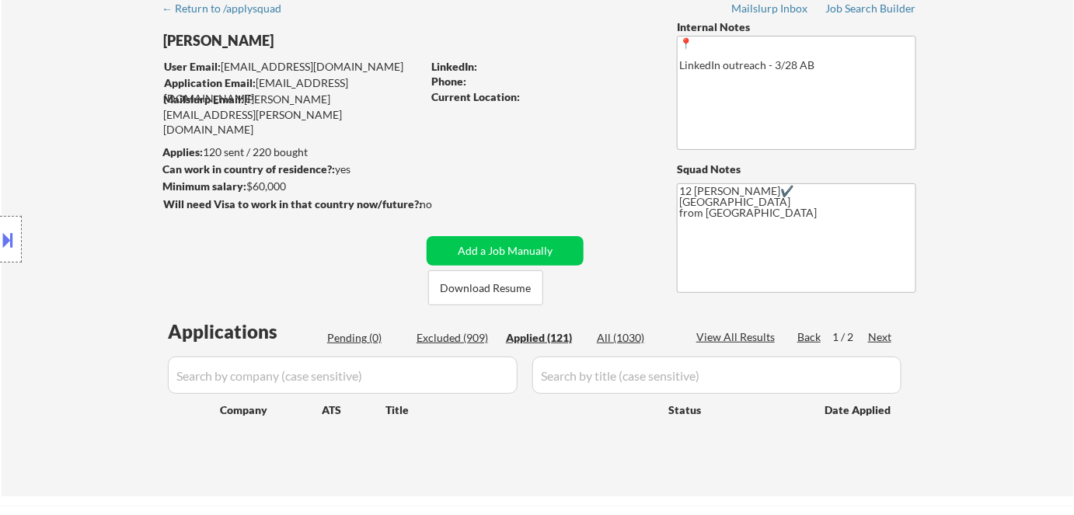
select select ""applied""
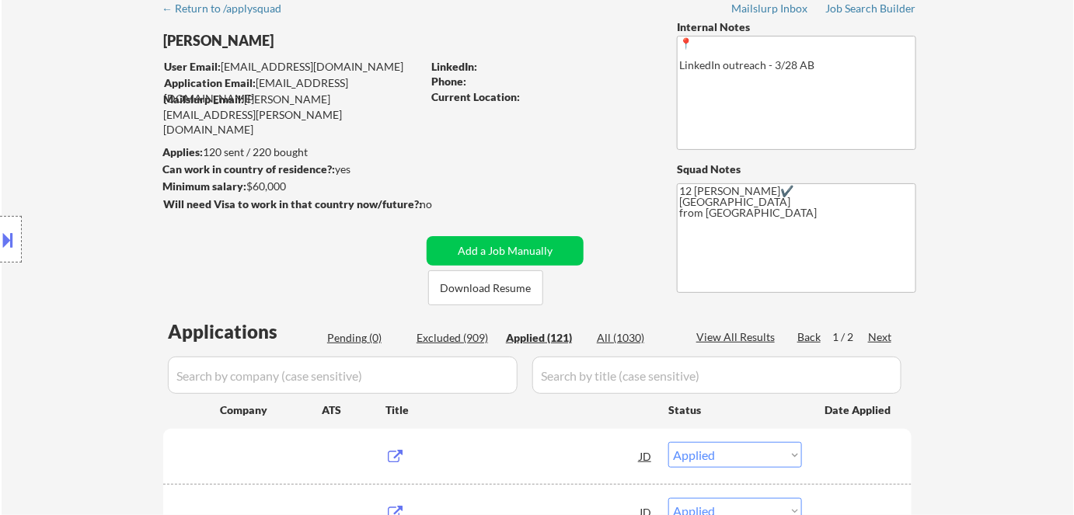
scroll to position [211, 0]
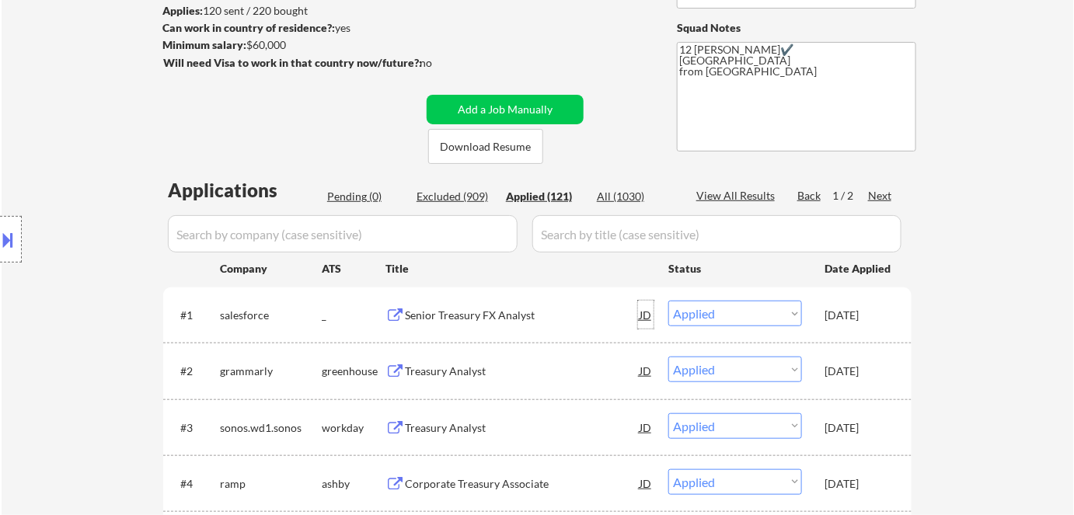
click at [650, 310] on div "JD" at bounding box center [646, 315] width 16 height 28
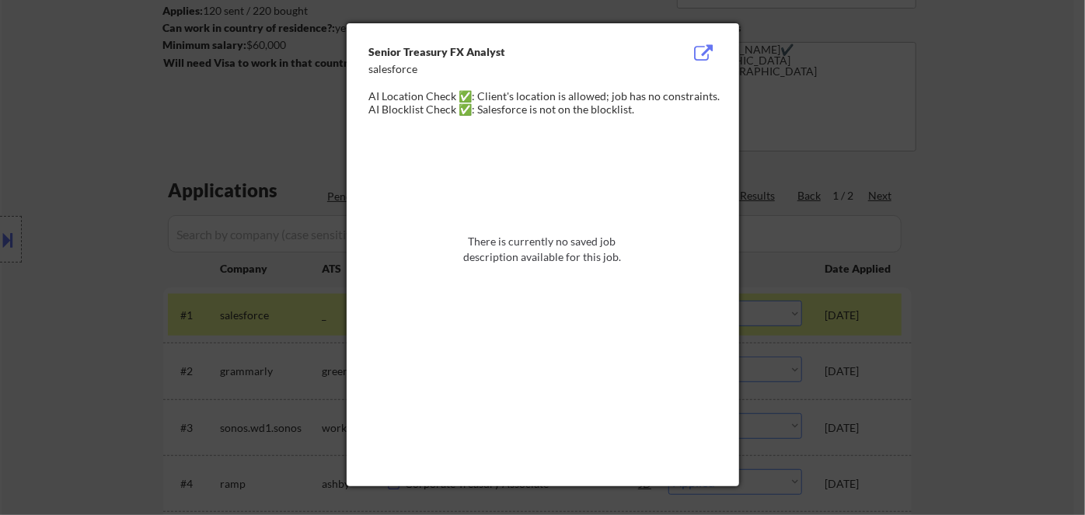
click at [1084, 242] on div at bounding box center [542, 257] width 1085 height 515
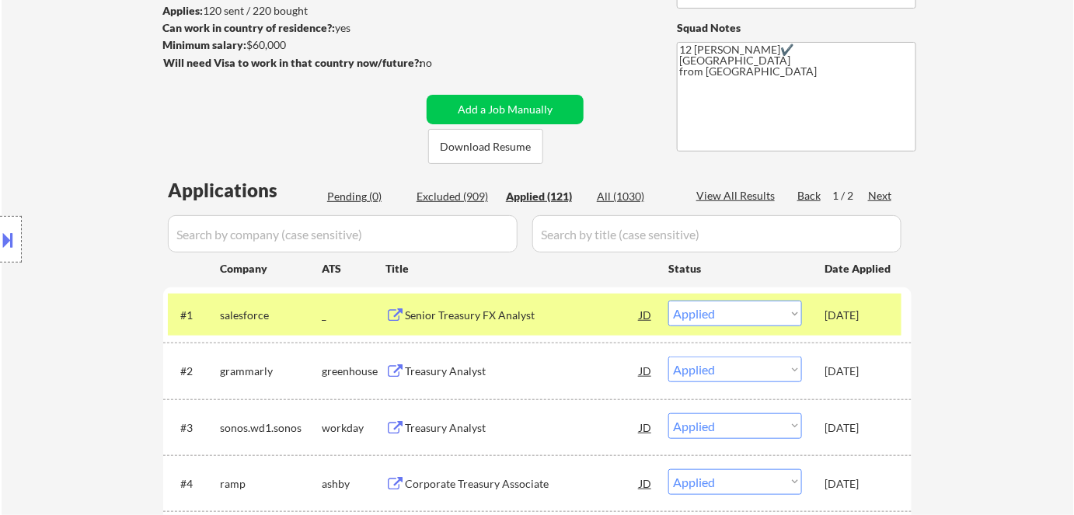
click at [748, 306] on select "Choose an option... Pending Applied Excluded (Questions) Excluded (Expired) Exc…" at bounding box center [735, 314] width 134 height 26
click at [668, 301] on select "Choose an option... Pending Applied Excluded (Questions) Excluded (Expired) Exc…" at bounding box center [735, 314] width 134 height 26
click at [361, 189] on div "Pending (1)" at bounding box center [366, 197] width 78 height 16
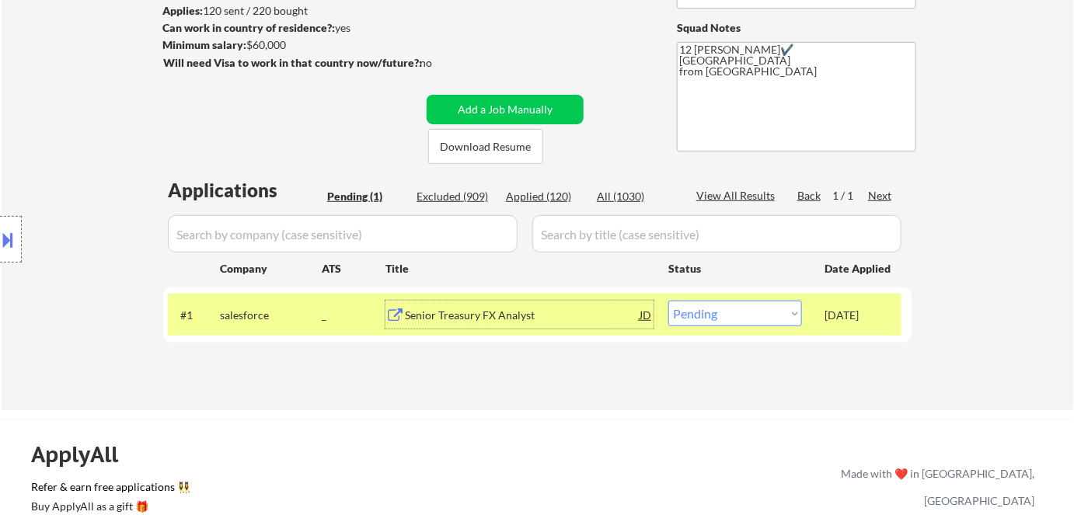
click at [467, 322] on div "Senior Treasury FX Analyst" at bounding box center [522, 316] width 235 height 16
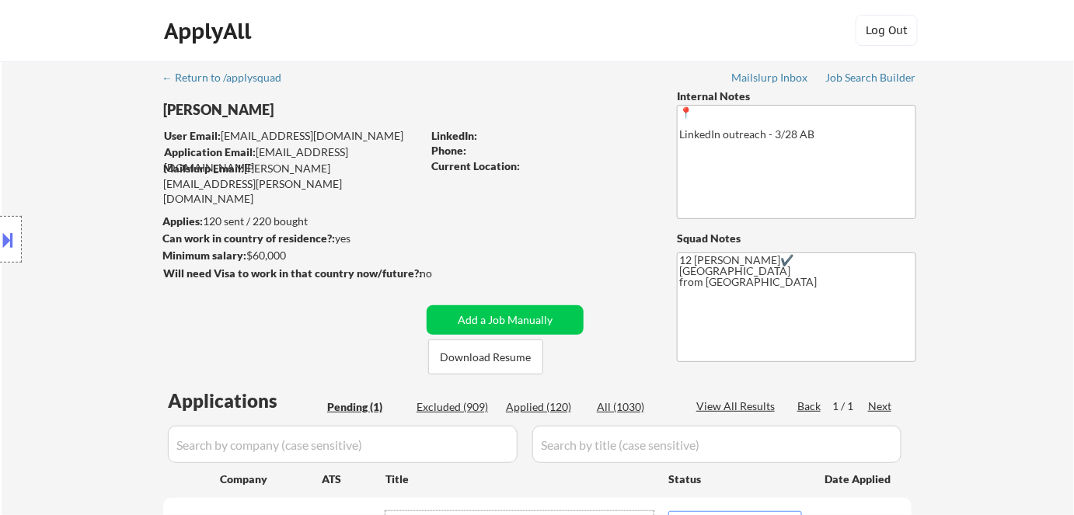
scroll to position [141, 0]
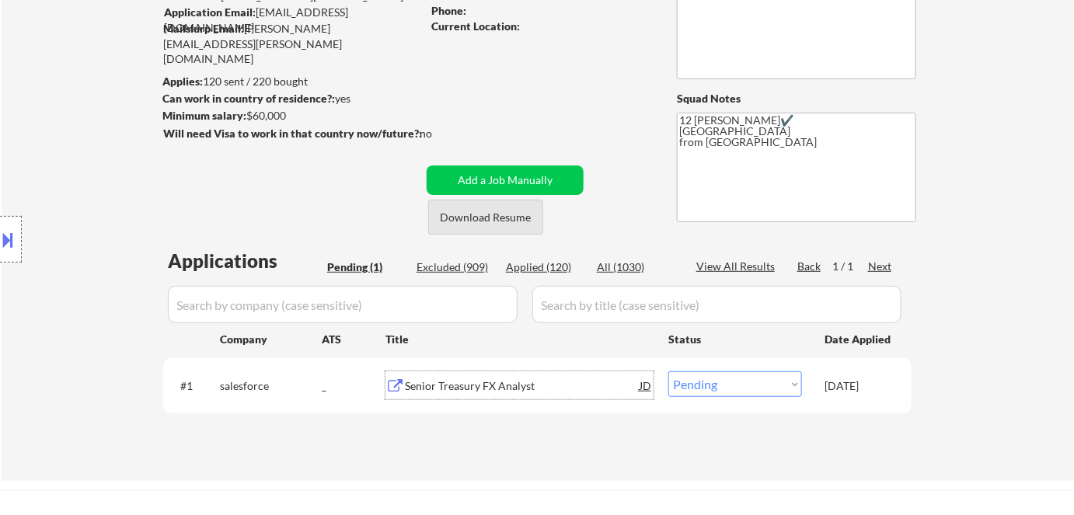
drag, startPoint x: 507, startPoint y: 216, endPoint x: 503, endPoint y: 202, distance: 14.7
click at [507, 214] on button "Download Resume" at bounding box center [485, 217] width 115 height 35
drag, startPoint x: 737, startPoint y: 383, endPoint x: 747, endPoint y: 392, distance: 13.2
click at [738, 383] on select "Choose an option... Pending Applied Excluded (Questions) Excluded (Expired) Exc…" at bounding box center [735, 384] width 134 height 26
select select ""applied""
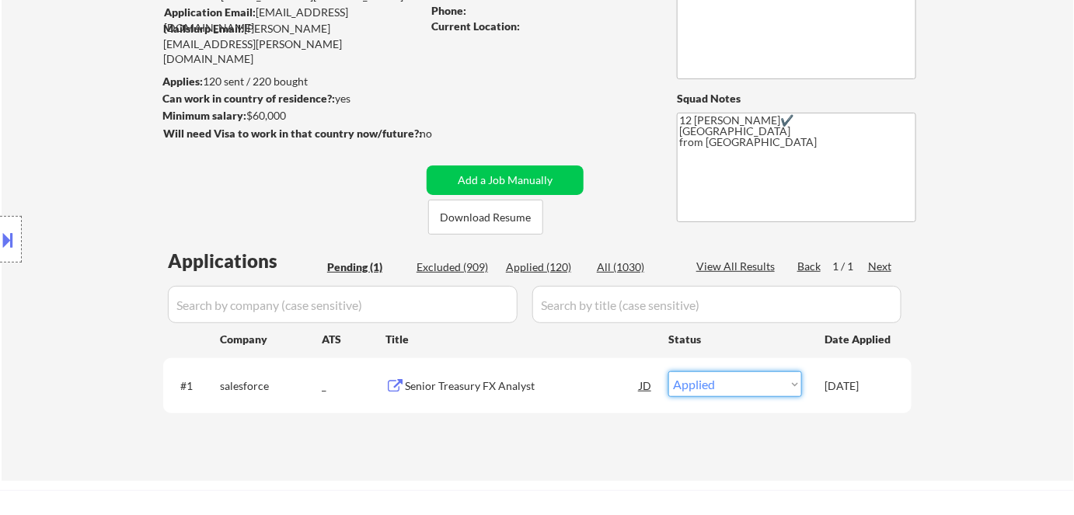
click at [668, 371] on select "Choose an option... Pending Applied Excluded (Questions) Excluded (Expired) Exc…" at bounding box center [735, 384] width 134 height 26
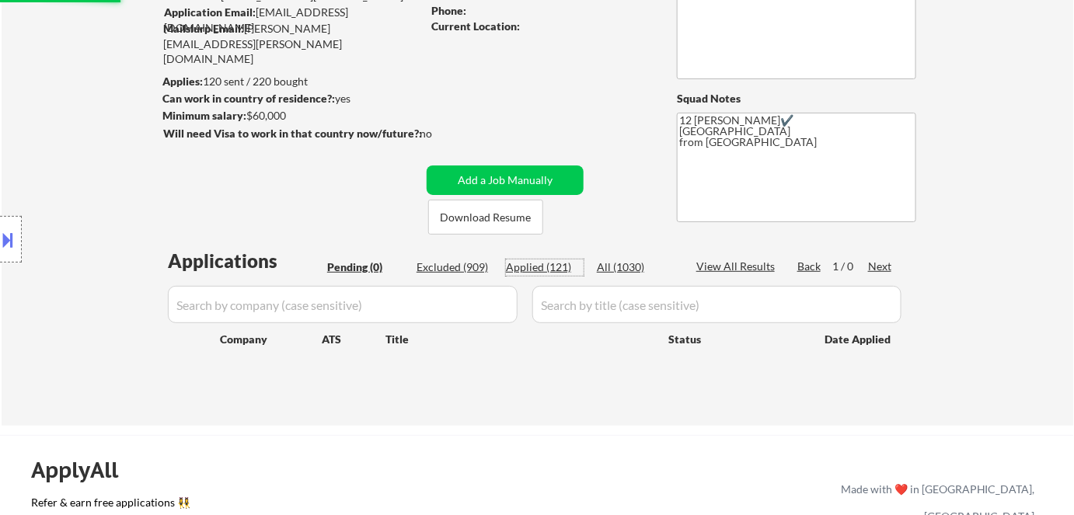
click at [536, 266] on div "Applied (121)" at bounding box center [545, 268] width 78 height 16
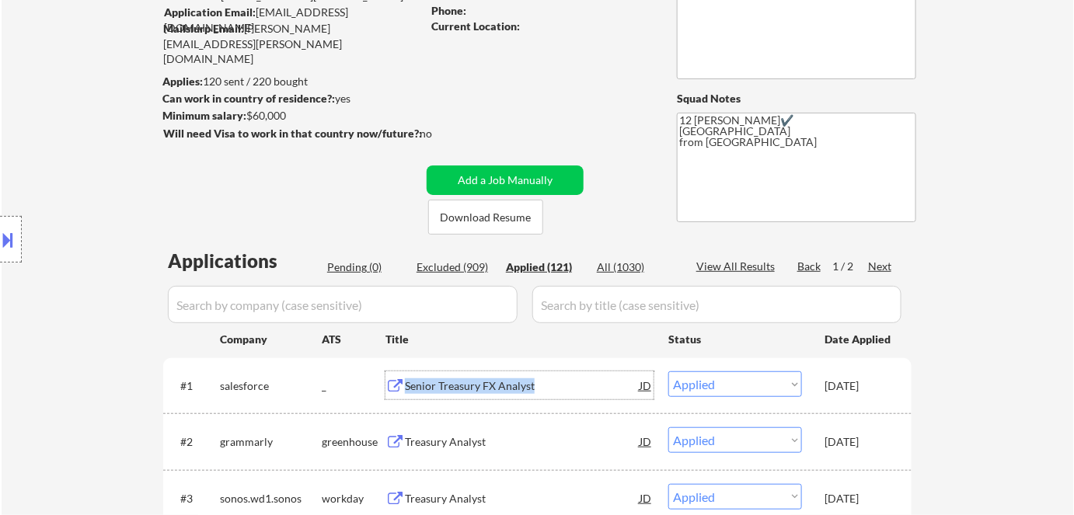
drag, startPoint x: 406, startPoint y: 387, endPoint x: 539, endPoint y: 392, distance: 133.7
click at [538, 389] on div "Senior Treasury FX Analyst" at bounding box center [522, 386] width 235 height 16
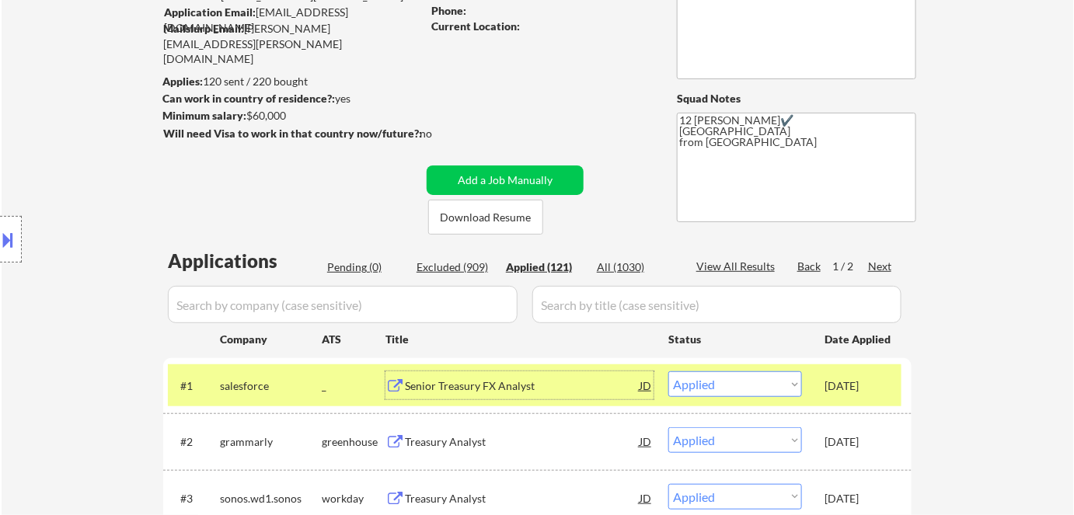
click at [570, 303] on input "input" at bounding box center [716, 304] width 369 height 37
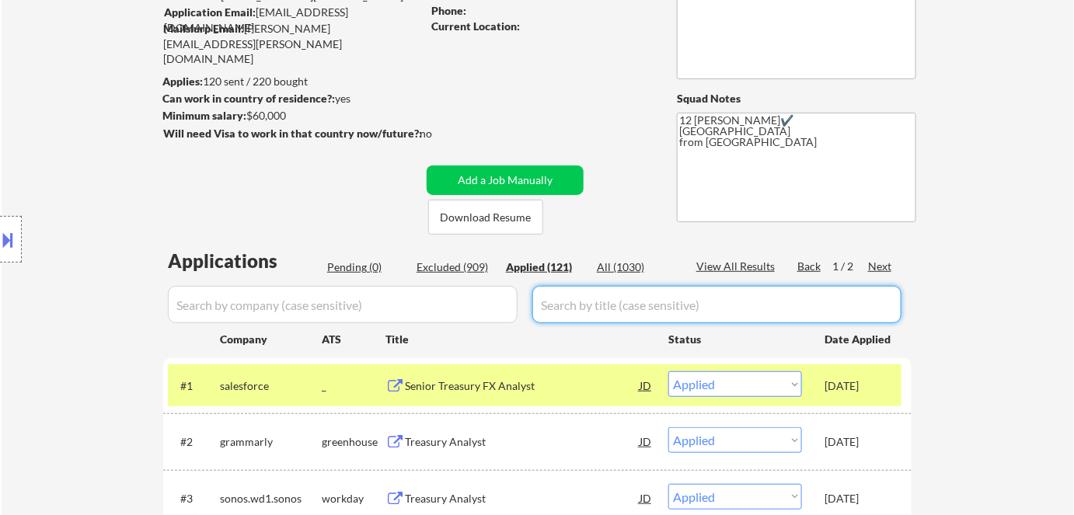
paste input "Senior Treasury FX Analyst"
drag, startPoint x: 625, startPoint y: 306, endPoint x: 642, endPoint y: 307, distance: 16.3
click at [642, 307] on input "input" at bounding box center [716, 304] width 369 height 37
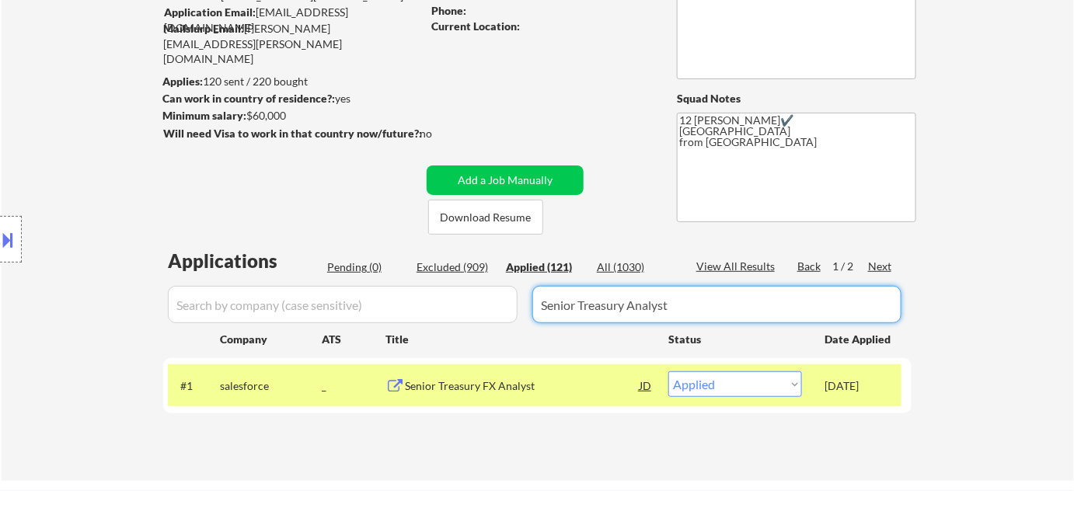
click at [690, 305] on input "input" at bounding box center [716, 304] width 369 height 37
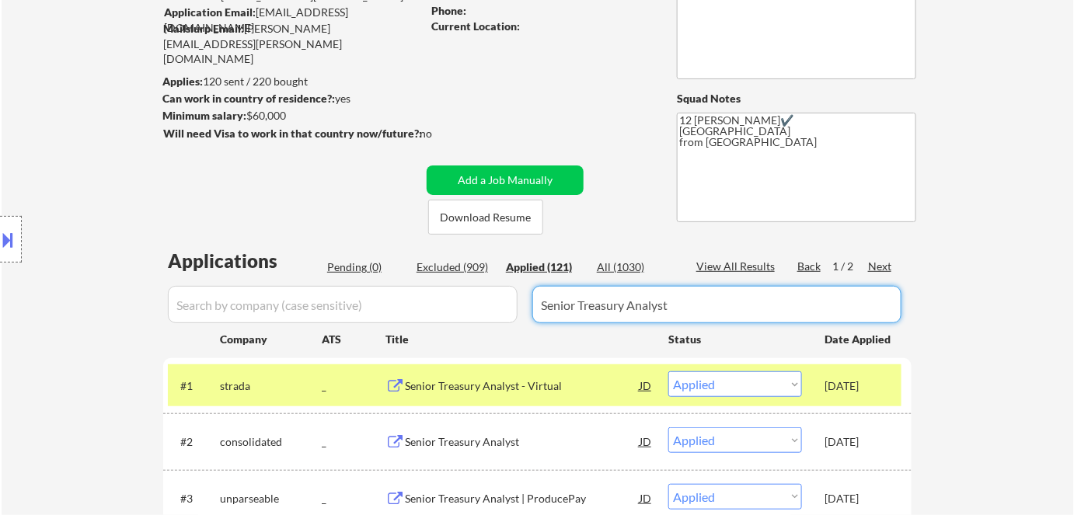
type input "Senior Treasury Analyst"
click at [615, 270] on div "All (1030)" at bounding box center [636, 268] width 78 height 16
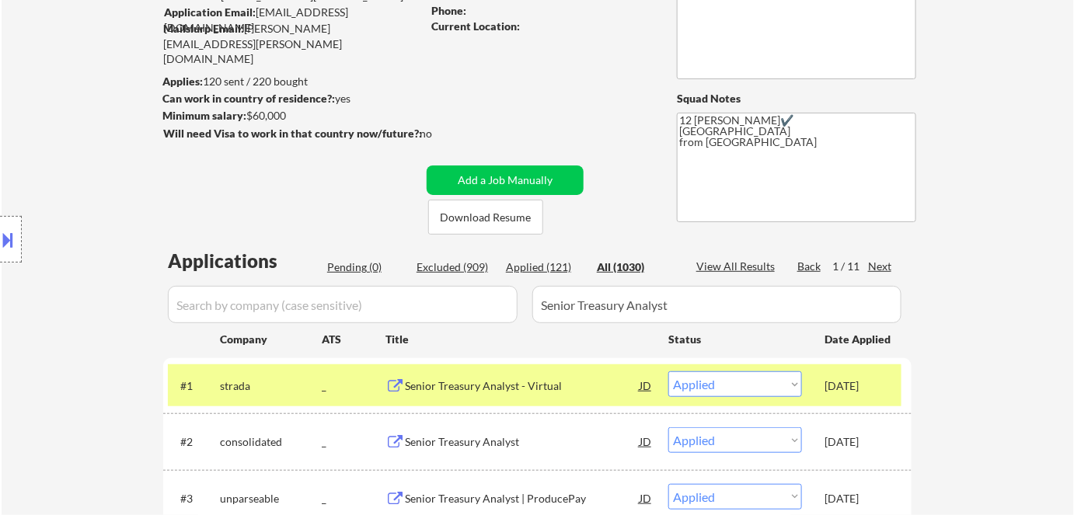
click at [549, 273] on div "Applied (121)" at bounding box center [545, 268] width 78 height 16
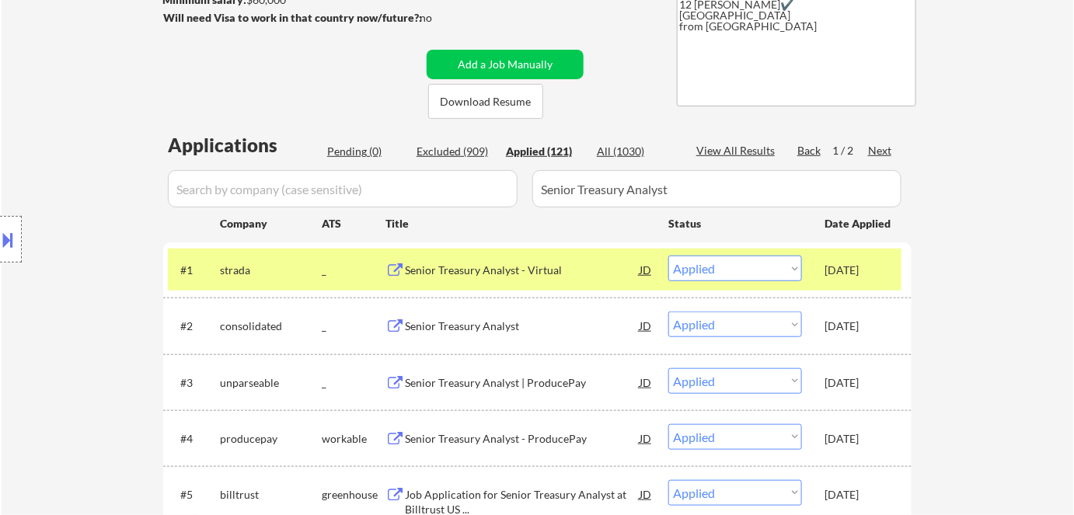
scroll to position [211, 0]
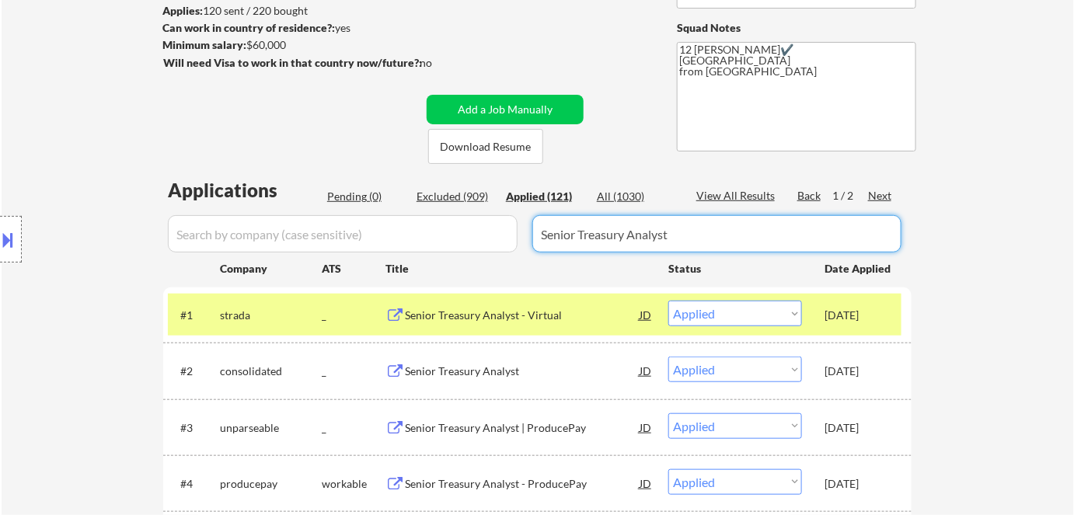
drag, startPoint x: 730, startPoint y: 244, endPoint x: 258, endPoint y: 199, distance: 474.5
click at [292, 203] on div "Applications Pending (0) Excluded (909) Applied (121) All (1030) View All Resul…" at bounding box center [537, 396] width 748 height 438
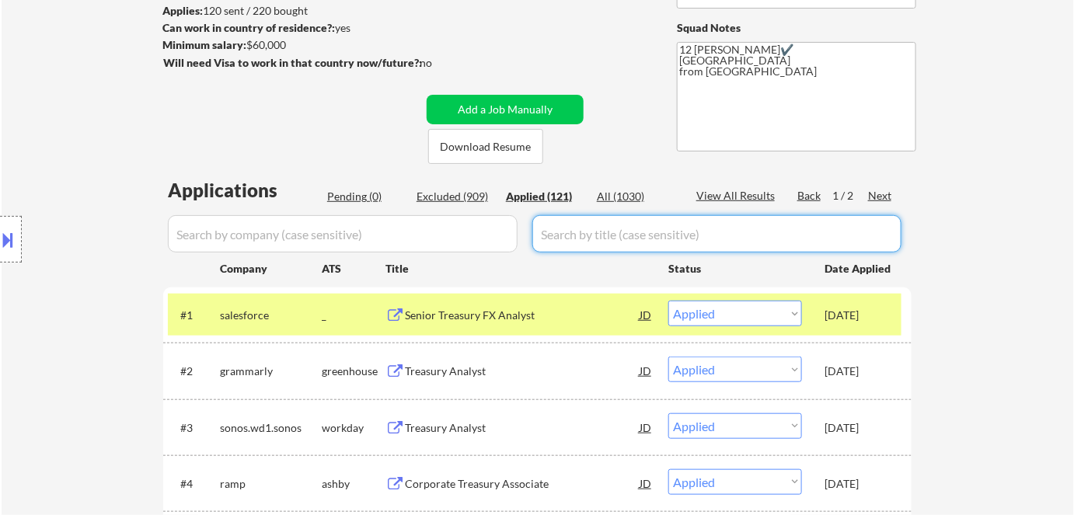
scroll to position [70, 0]
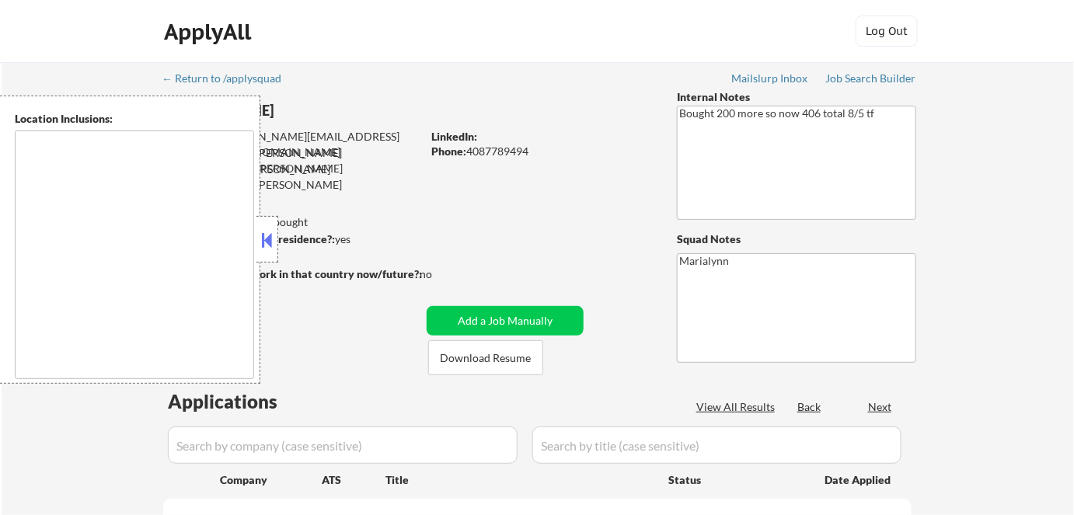
type textarea "[GEOGRAPHIC_DATA], [GEOGRAPHIC_DATA] [GEOGRAPHIC_DATA], [GEOGRAPHIC_DATA] [GEOG…"
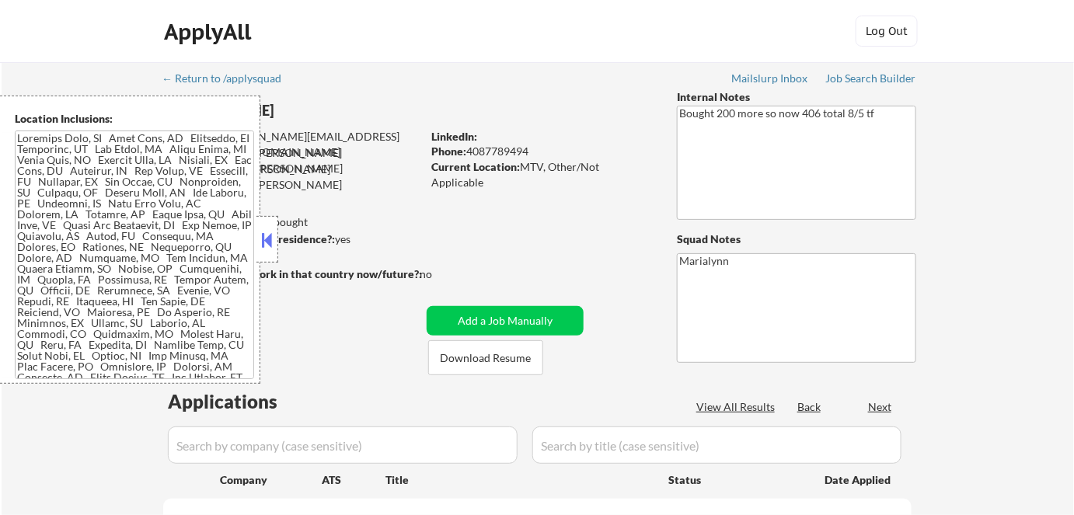
select select ""pending""
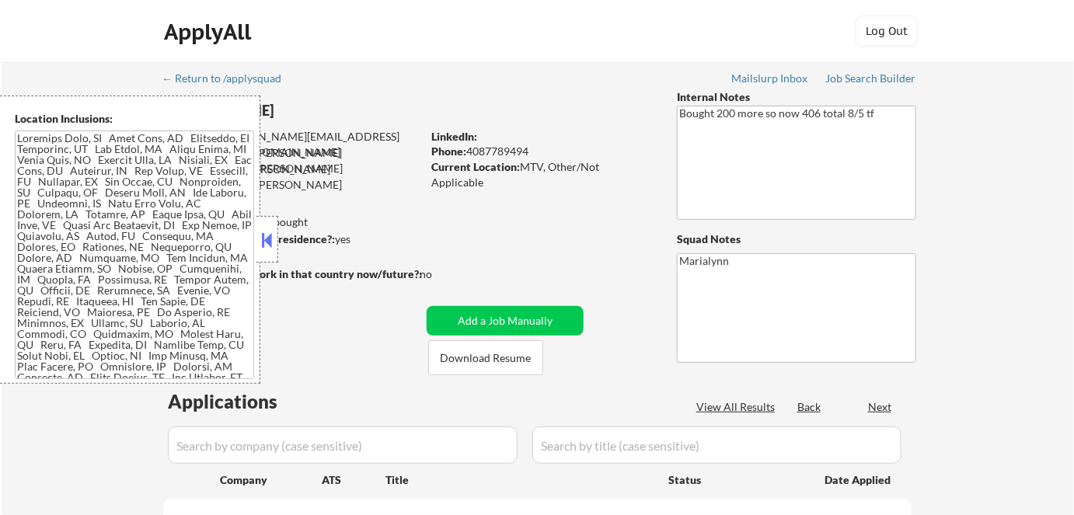
select select ""pending""
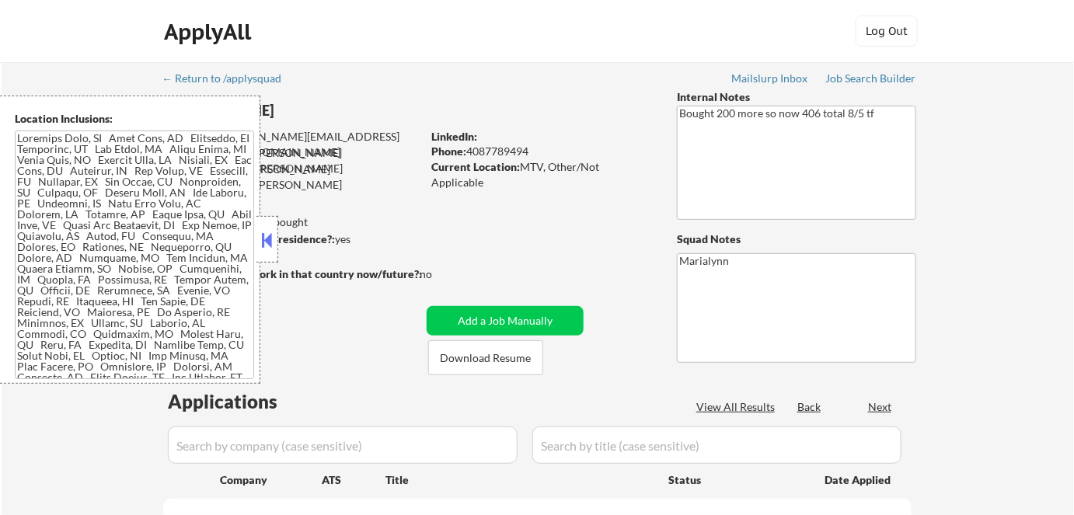
select select ""pending""
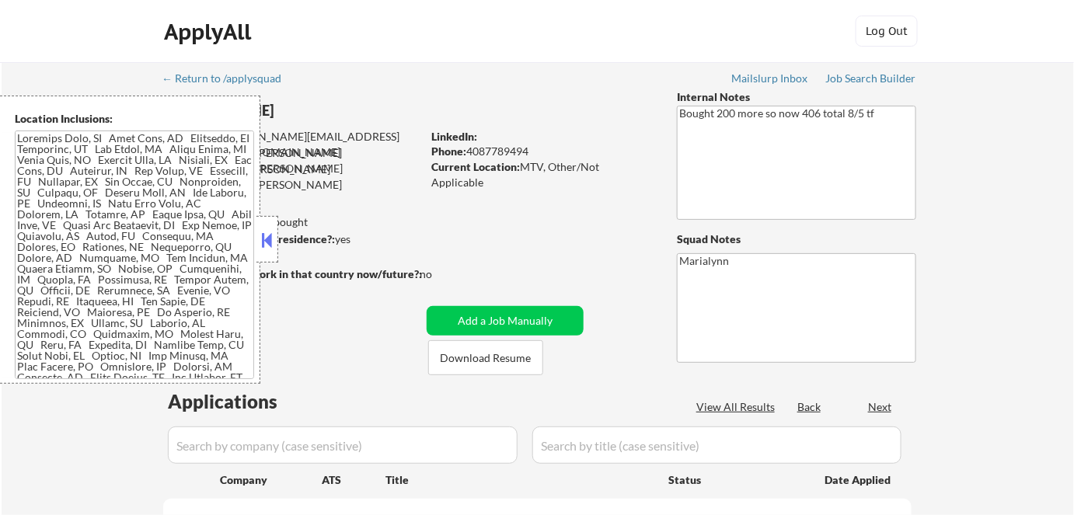
select select ""pending""
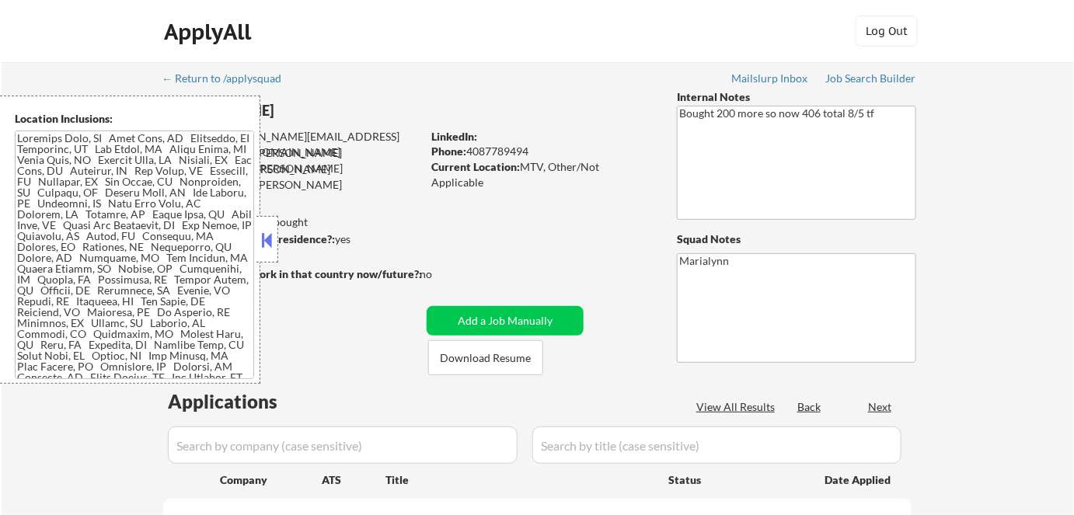
select select ""pending""
click at [259, 245] on button at bounding box center [267, 239] width 17 height 23
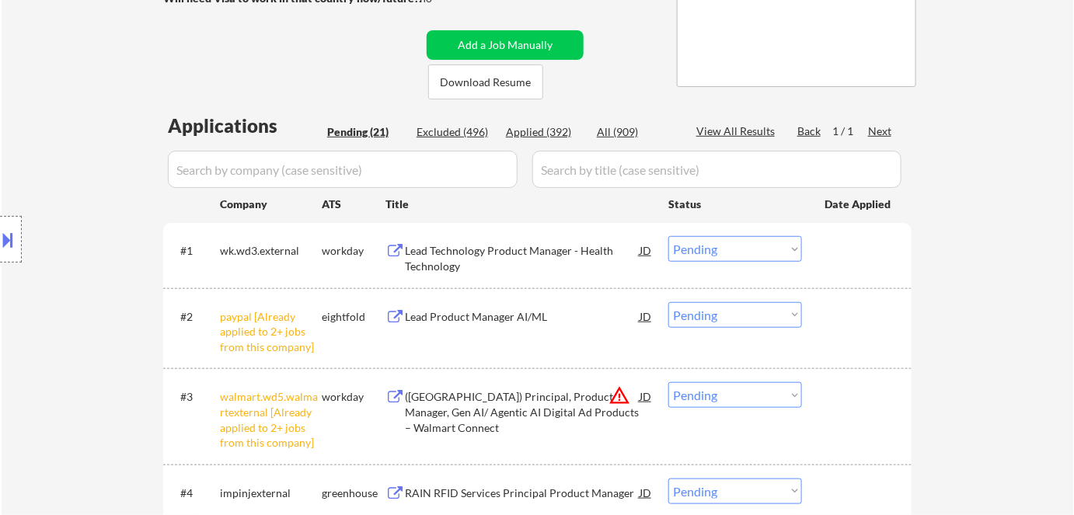
scroll to position [282, 0]
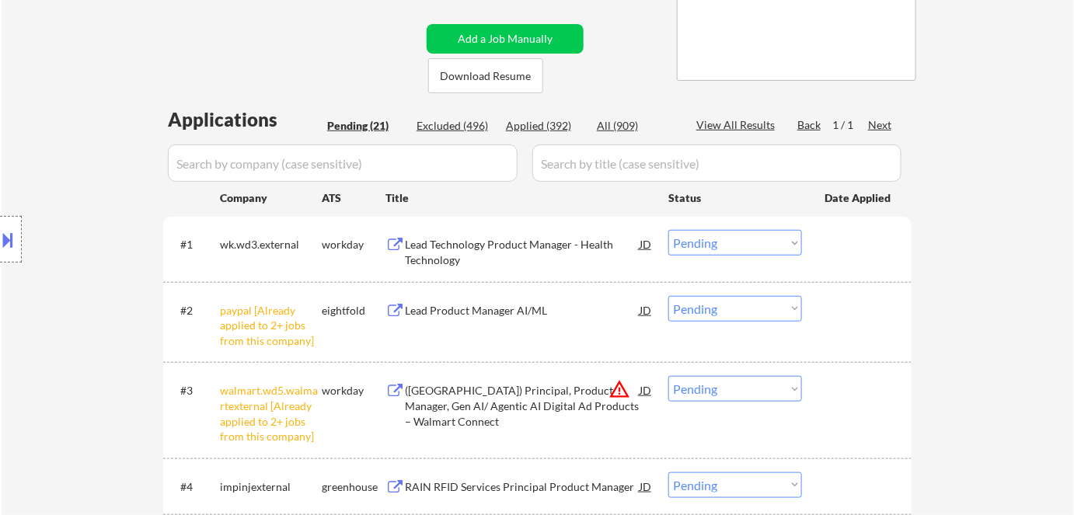
drag, startPoint x: 754, startPoint y: 309, endPoint x: 765, endPoint y: 319, distance: 14.3
click at [755, 309] on select "Choose an option... Pending Applied Excluded (Questions) Excluded (Expired) Exc…" at bounding box center [735, 309] width 134 height 26
click at [668, 296] on select "Choose an option... Pending Applied Excluded (Questions) Excluded (Expired) Exc…" at bounding box center [735, 309] width 134 height 26
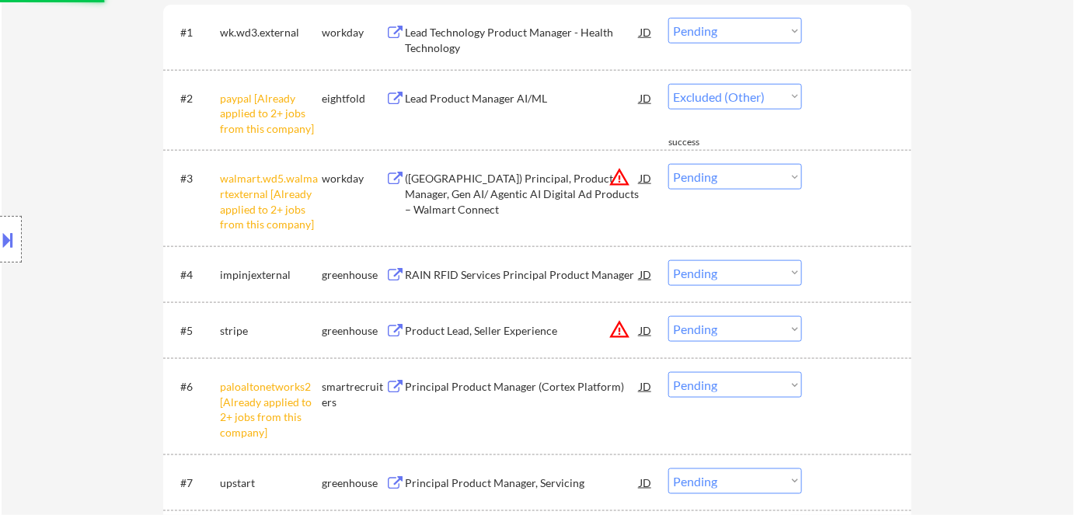
scroll to position [353, 0]
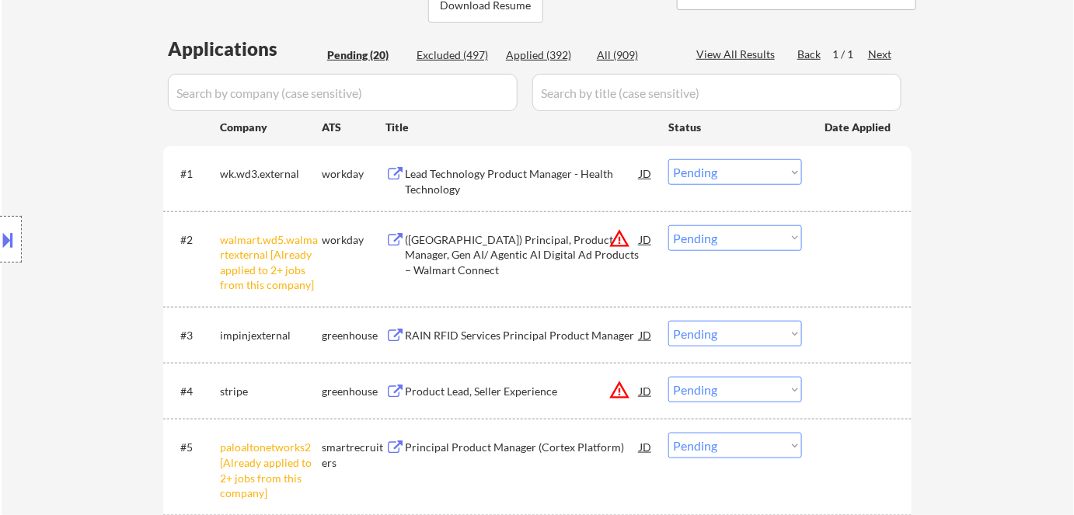
click at [742, 240] on select "Choose an option... Pending Applied Excluded (Questions) Excluded (Expired) Exc…" at bounding box center [735, 238] width 134 height 26
click at [668, 225] on select "Choose an option... Pending Applied Excluded (Questions) Excluded (Expired) Exc…" at bounding box center [735, 238] width 134 height 26
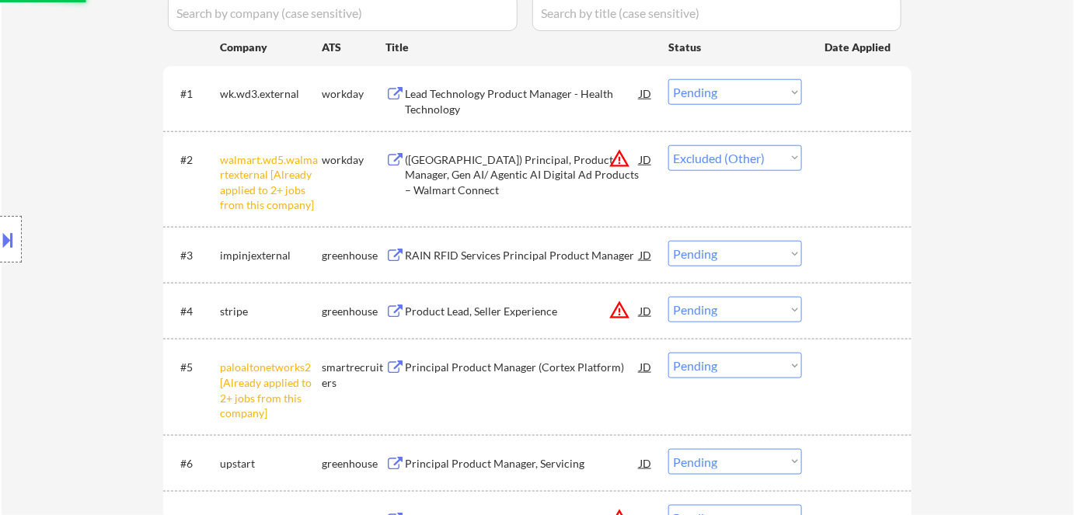
scroll to position [494, 0]
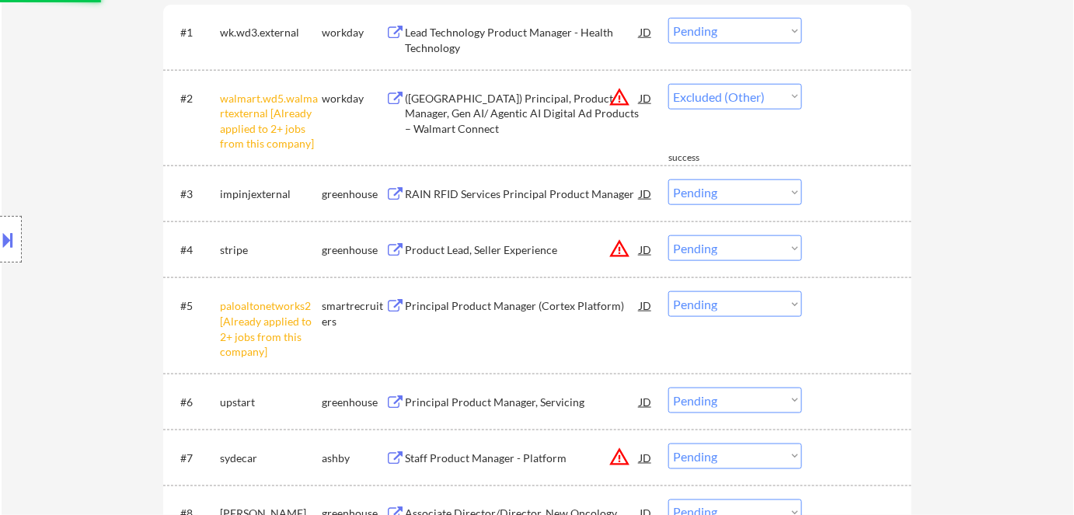
select select ""pending""
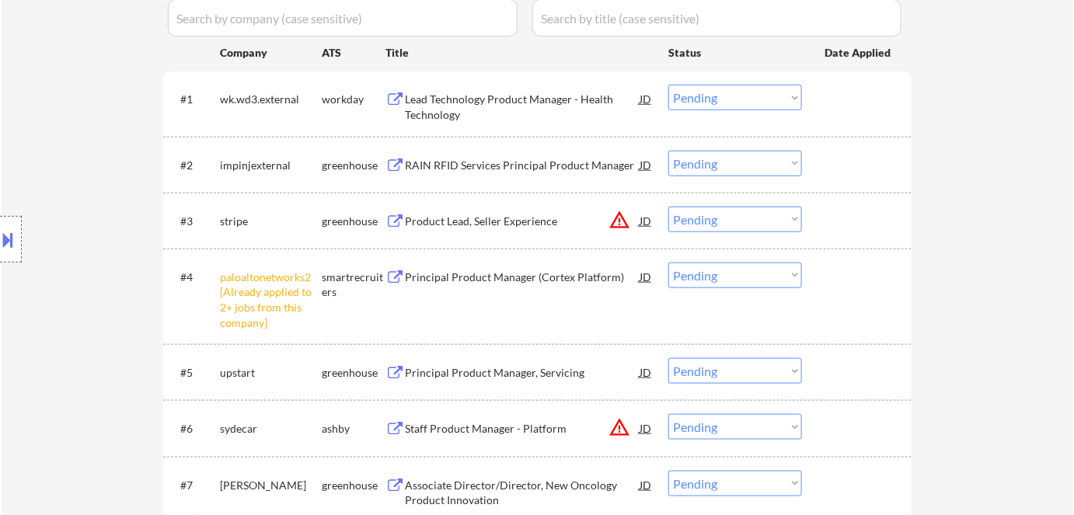
scroll to position [353, 0]
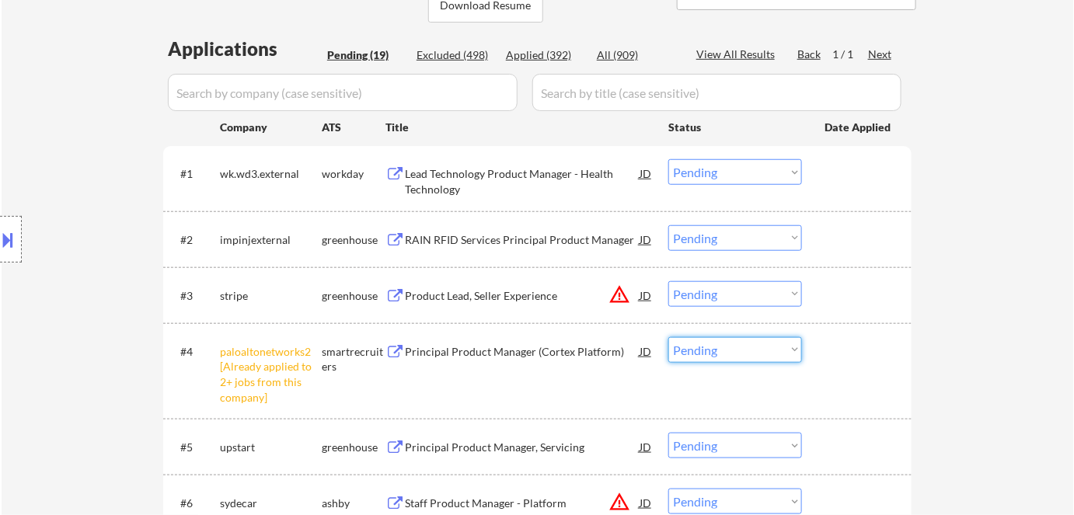
click at [721, 352] on select "Choose an option... Pending Applied Excluded (Questions) Excluded (Expired) Exc…" at bounding box center [735, 350] width 134 height 26
click at [668, 337] on select "Choose an option... Pending Applied Excluded (Questions) Excluded (Expired) Exc…" at bounding box center [735, 350] width 134 height 26
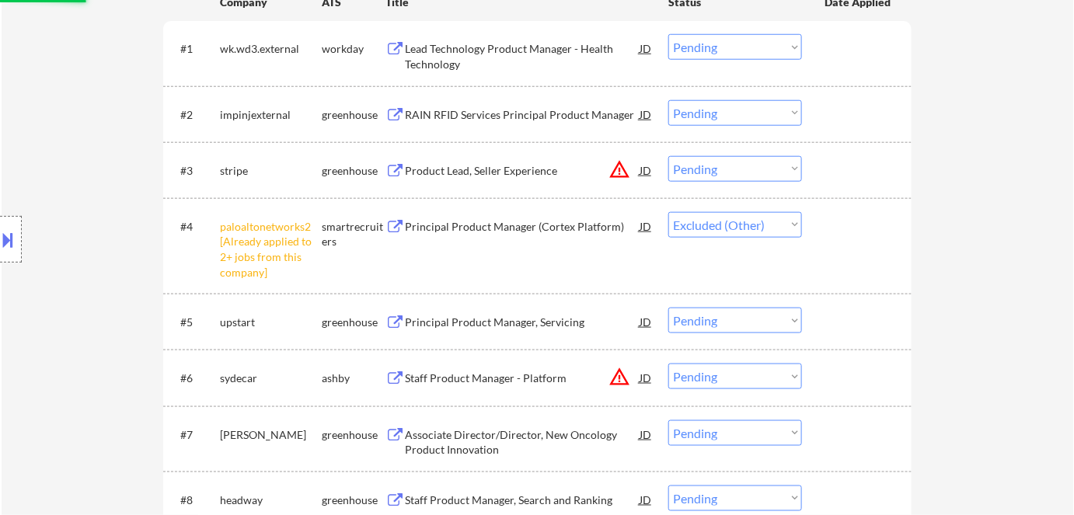
scroll to position [565, 0]
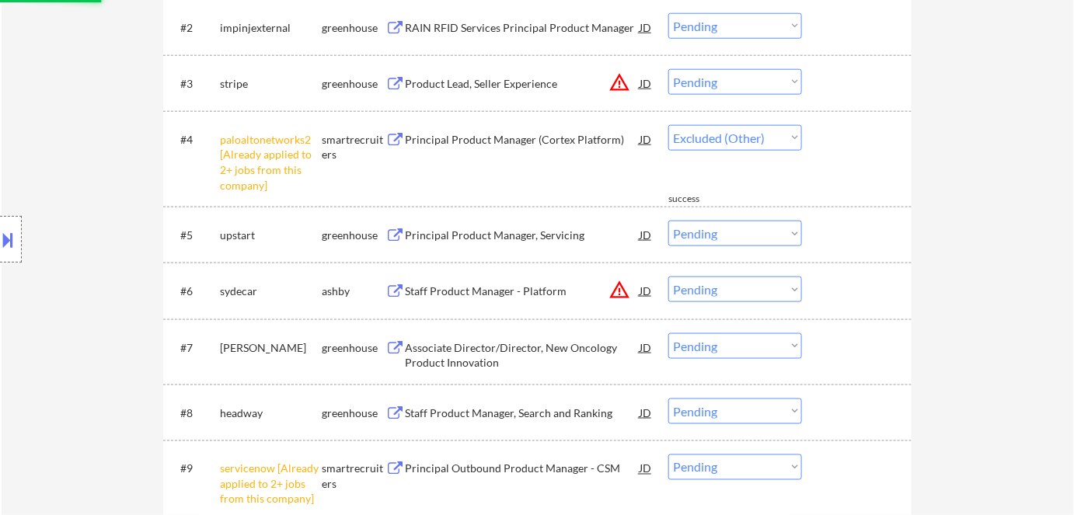
select select ""pending""
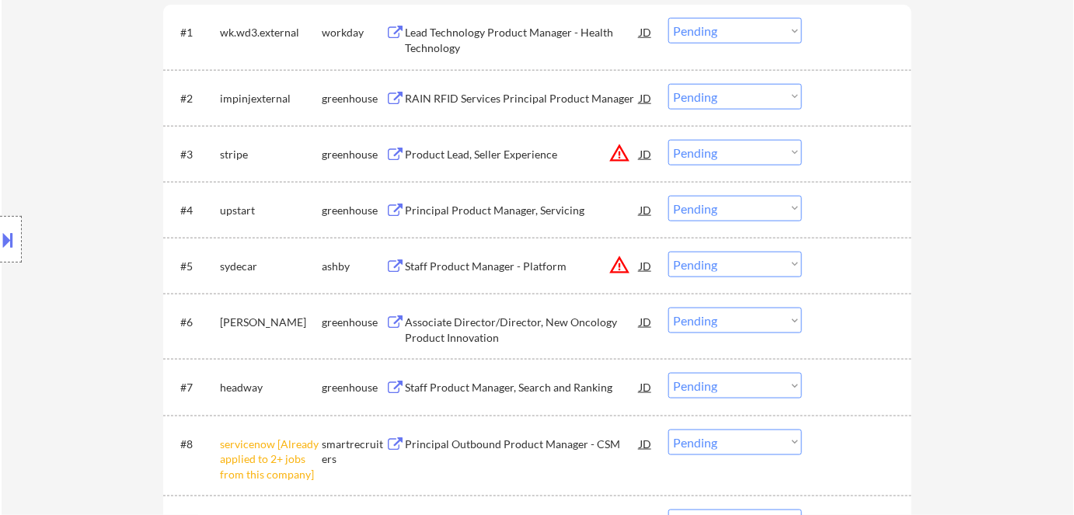
scroll to position [636, 0]
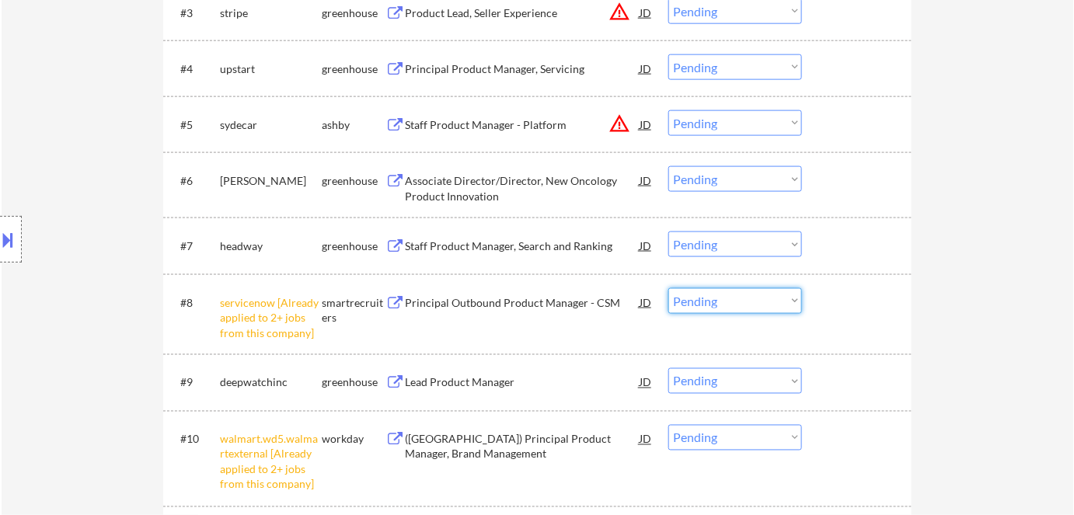
click at [735, 303] on select "Choose an option... Pending Applied Excluded (Questions) Excluded (Expired) Exc…" at bounding box center [735, 301] width 134 height 26
click at [668, 288] on select "Choose an option... Pending Applied Excluded (Questions) Excluded (Expired) Exc…" at bounding box center [735, 301] width 134 height 26
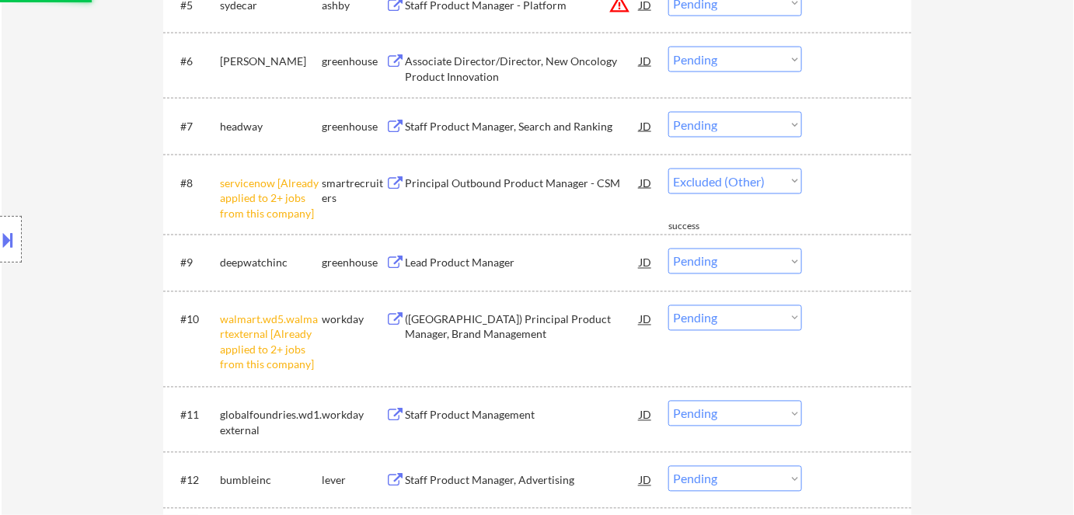
scroll to position [706, 0]
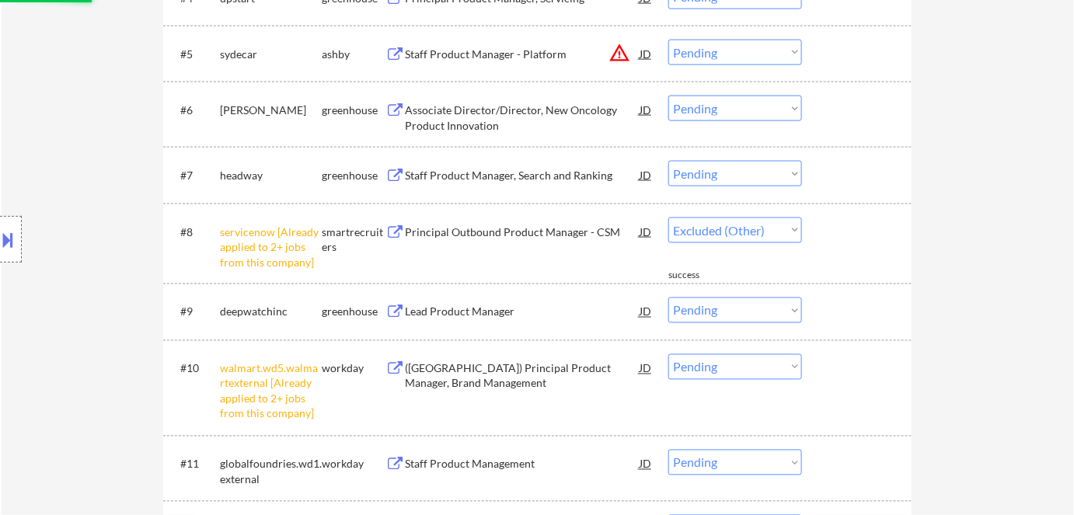
select select ""pending""
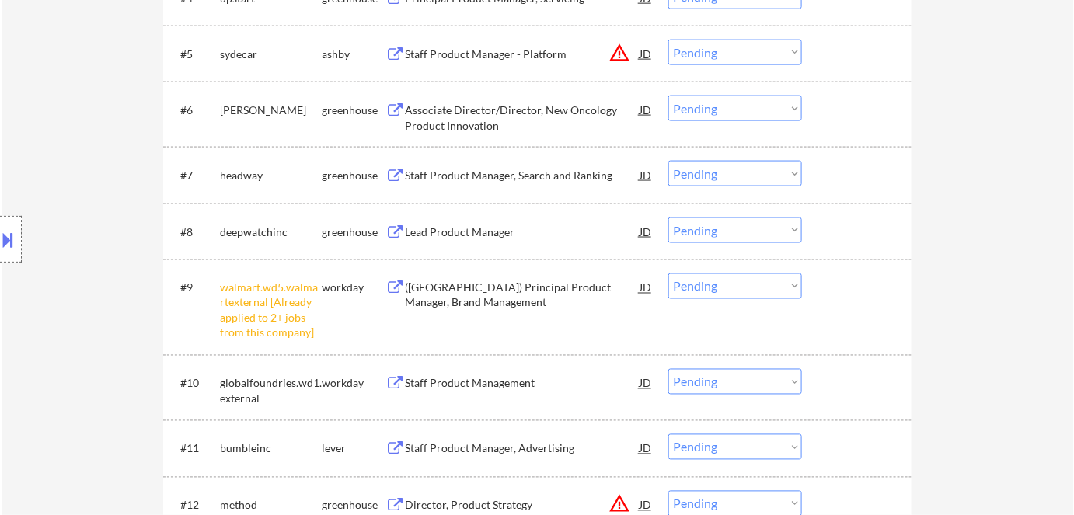
click at [744, 291] on select "Choose an option... Pending Applied Excluded (Questions) Excluded (Expired) Exc…" at bounding box center [735, 286] width 134 height 26
click at [668, 273] on select "Choose an option... Pending Applied Excluded (Questions) Excluded (Expired) Exc…" at bounding box center [735, 286] width 134 height 26
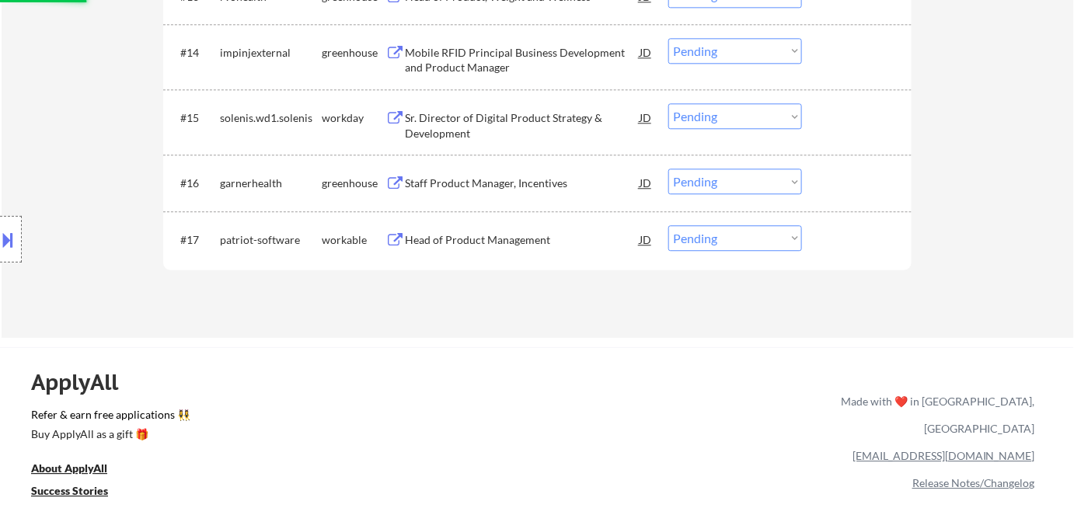
select select ""pending""
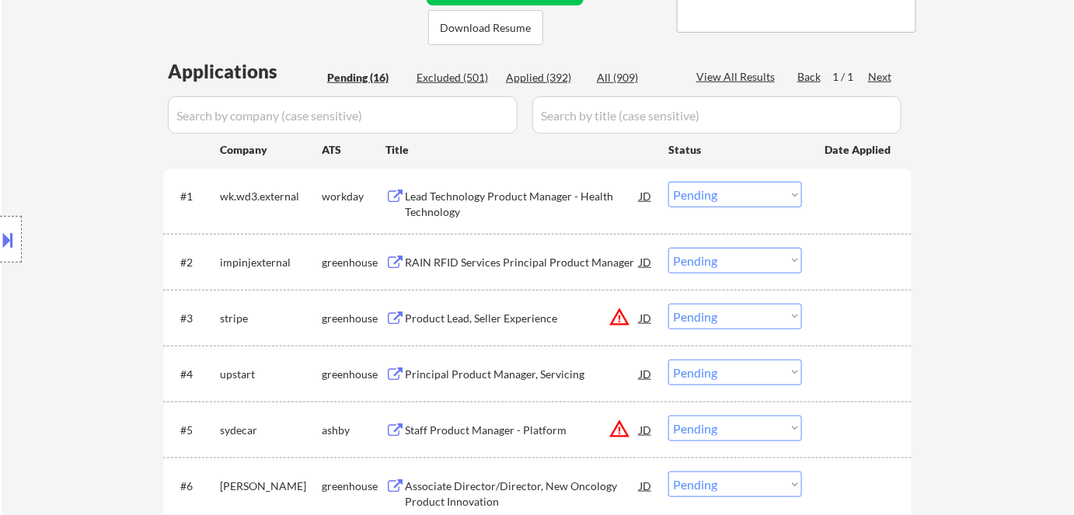
scroll to position [211, 0]
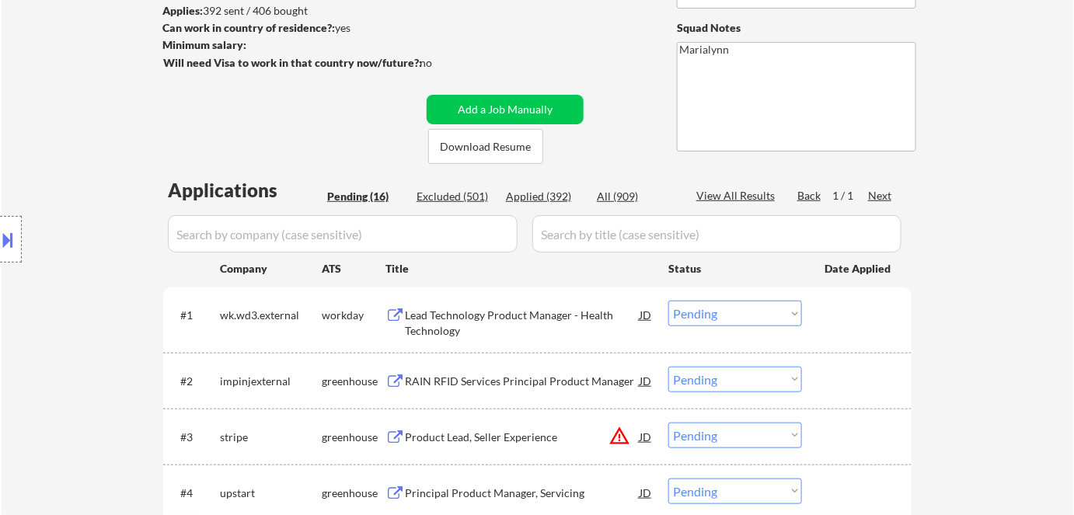
click at [413, 315] on div "Lead Technology Product Manager - Health Technology" at bounding box center [522, 323] width 235 height 30
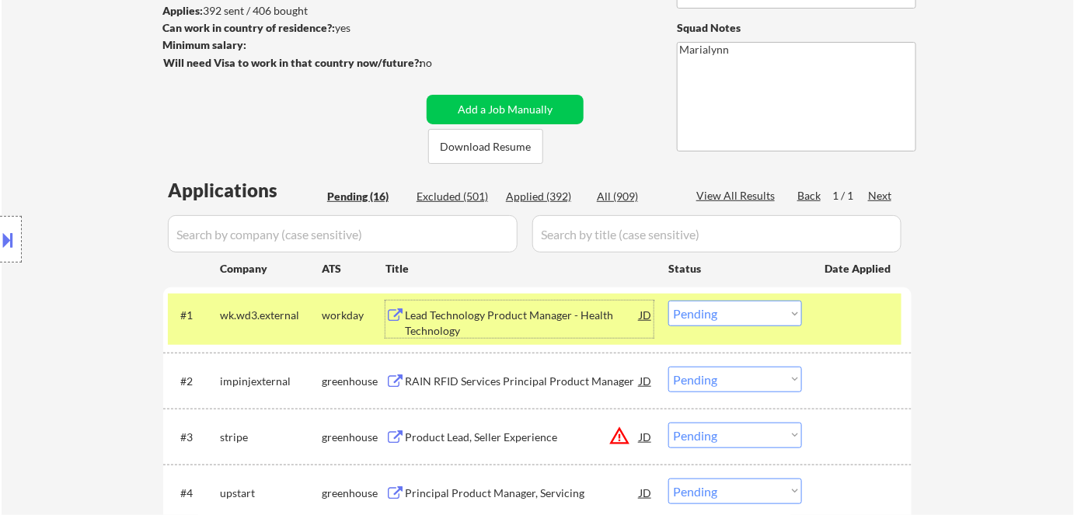
click at [470, 150] on button "Download Resume" at bounding box center [485, 146] width 115 height 35
click at [756, 314] on select "Choose an option... Pending Applied Excluded (Questions) Excluded (Expired) Exc…" at bounding box center [735, 314] width 134 height 26
click at [668, 301] on select "Choose an option... Pending Applied Excluded (Questions) Excluded (Expired) Exc…" at bounding box center [735, 314] width 134 height 26
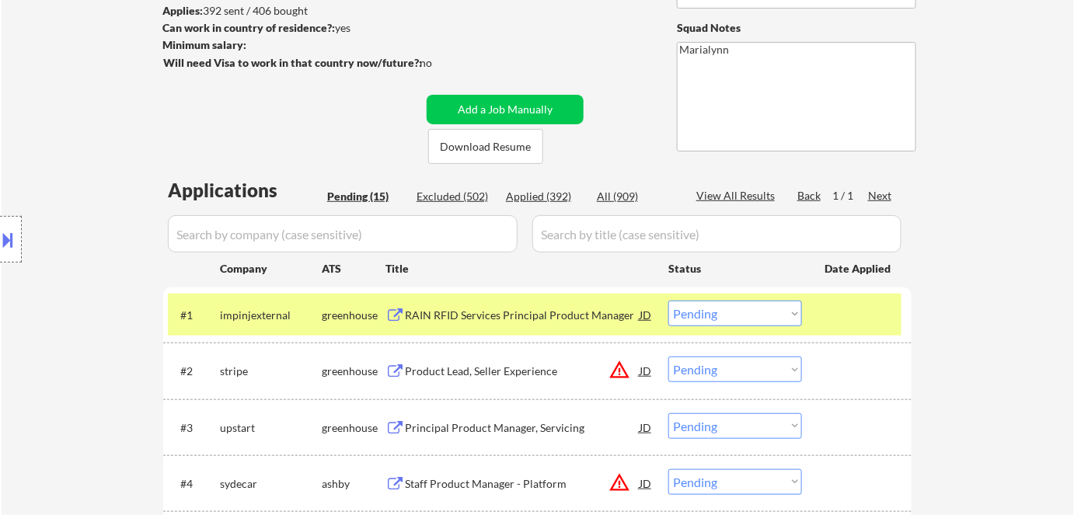
click at [526, 325] on div "RAIN RFID Services Principal Product Manager" at bounding box center [522, 315] width 235 height 28
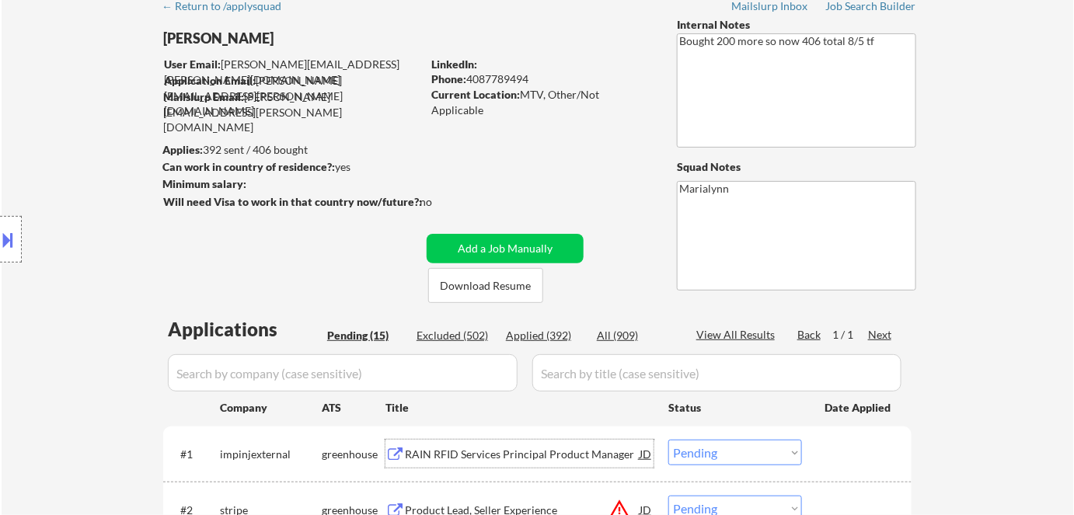
scroll to position [70, 0]
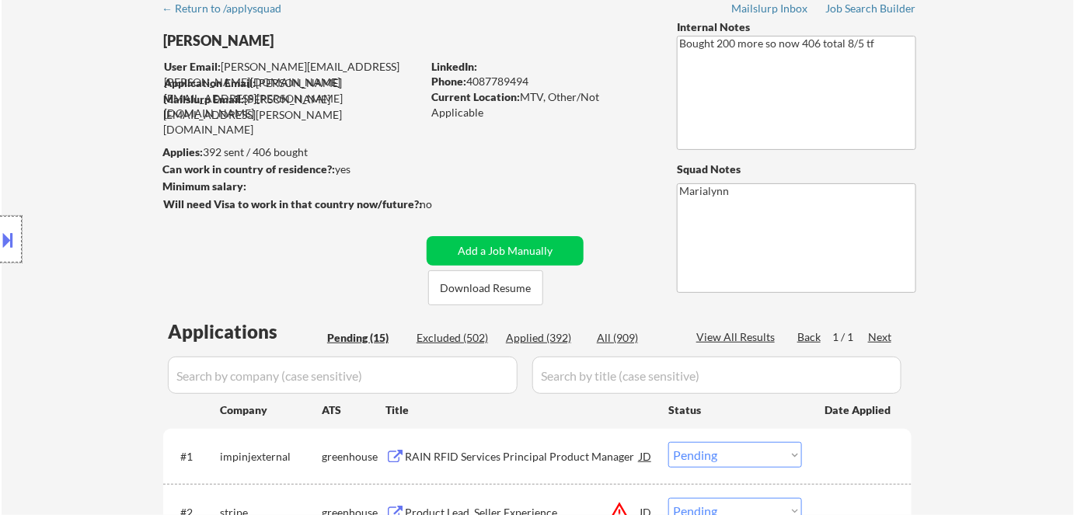
click at [19, 230] on div at bounding box center [11, 239] width 22 height 47
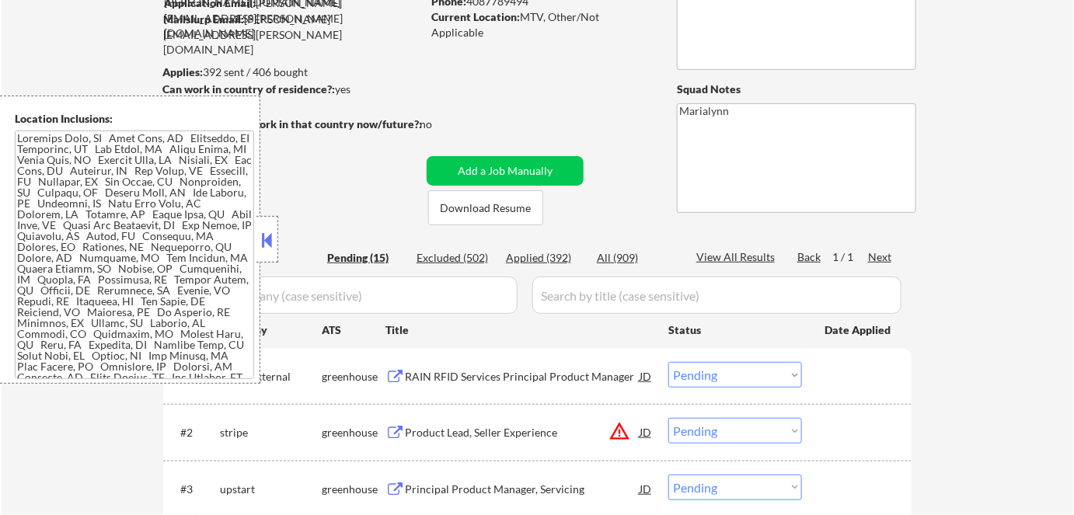
scroll to position [211, 0]
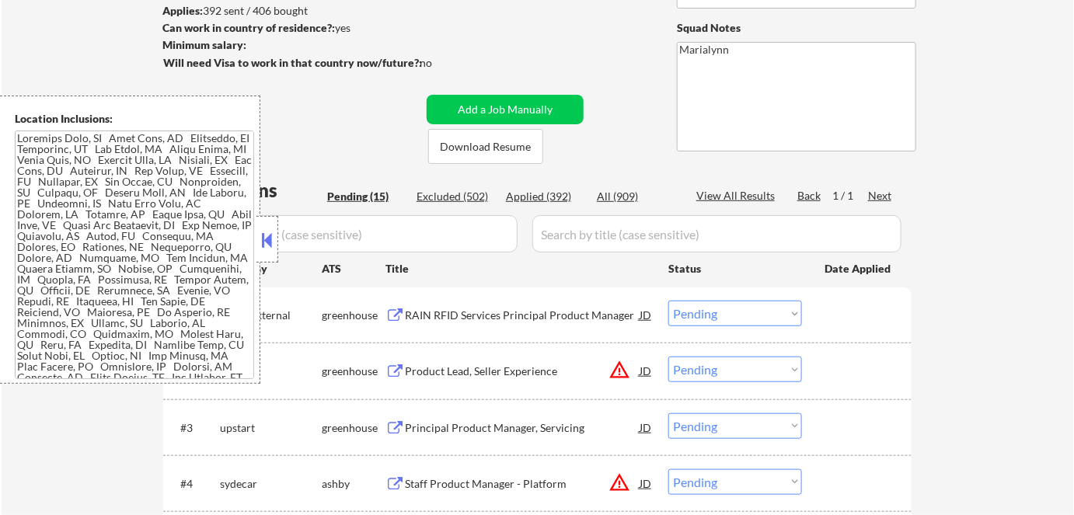
drag, startPoint x: 271, startPoint y: 235, endPoint x: 526, endPoint y: 322, distance: 269.3
click at [272, 236] on button at bounding box center [267, 239] width 17 height 23
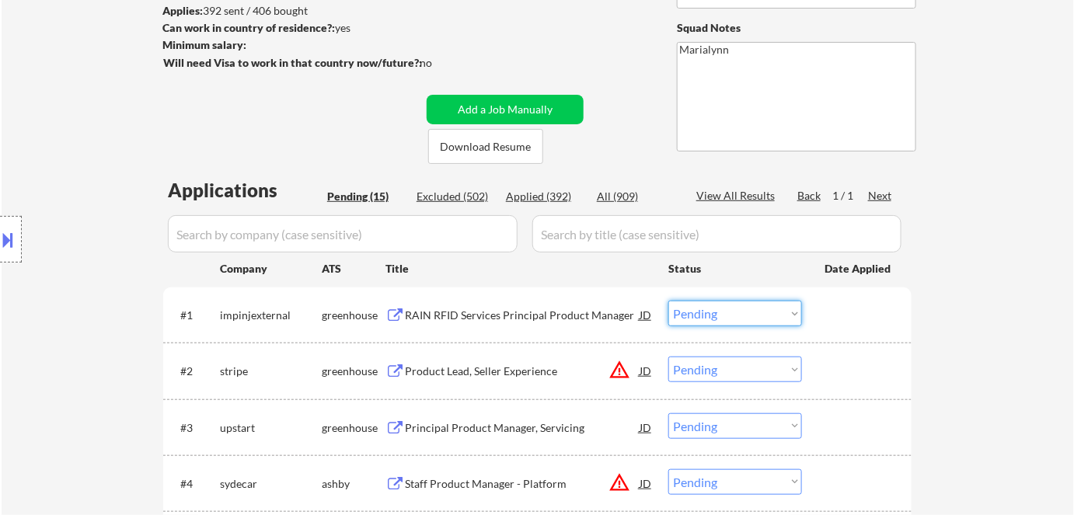
click at [760, 319] on select "Choose an option... Pending Applied Excluded (Questions) Excluded (Expired) Exc…" at bounding box center [735, 314] width 134 height 26
click at [668, 301] on select "Choose an option... Pending Applied Excluded (Questions) Excluded (Expired) Exc…" at bounding box center [735, 314] width 134 height 26
select select ""pending""
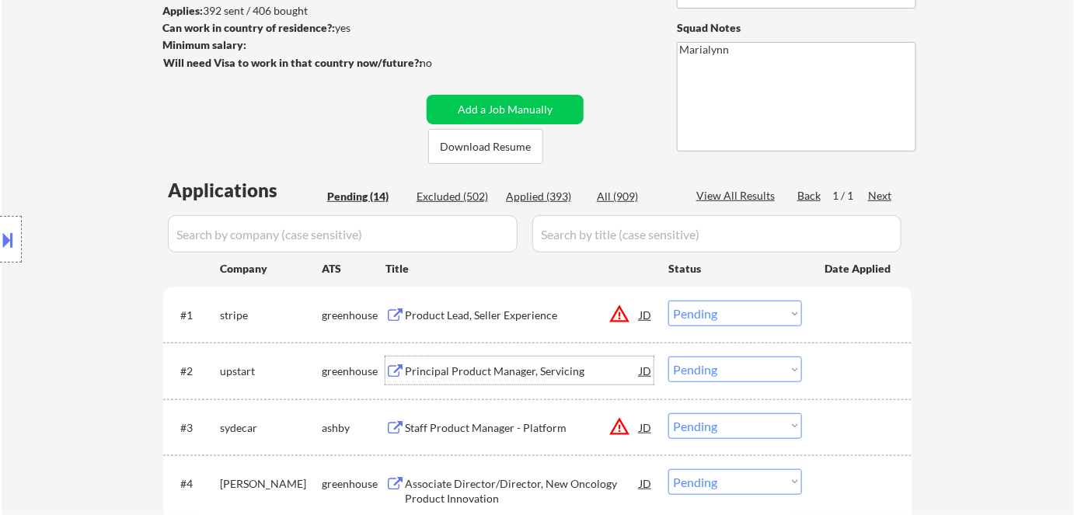
click at [458, 375] on div "Principal Product Manager, Servicing" at bounding box center [522, 372] width 235 height 16
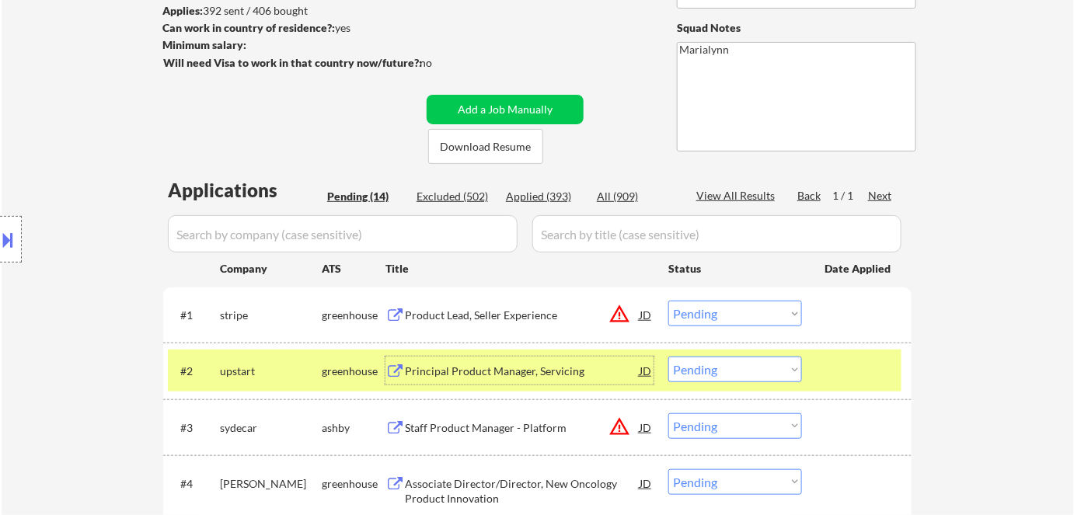
click at [752, 371] on select "Choose an option... Pending Applied Excluded (Questions) Excluded (Expired) Exc…" at bounding box center [735, 370] width 134 height 26
click at [668, 357] on select "Choose an option... Pending Applied Excluded (Questions) Excluded (Expired) Exc…" at bounding box center [735, 370] width 134 height 26
select select ""pending""
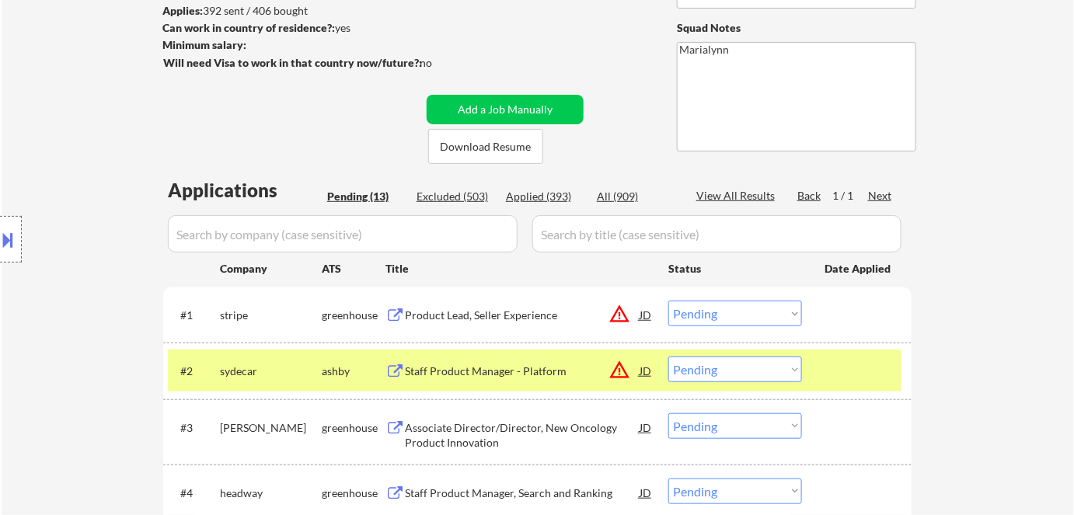
drag, startPoint x: 312, startPoint y: 376, endPoint x: 364, endPoint y: 363, distance: 53.7
click at [318, 375] on div "sydecar" at bounding box center [271, 372] width 102 height 16
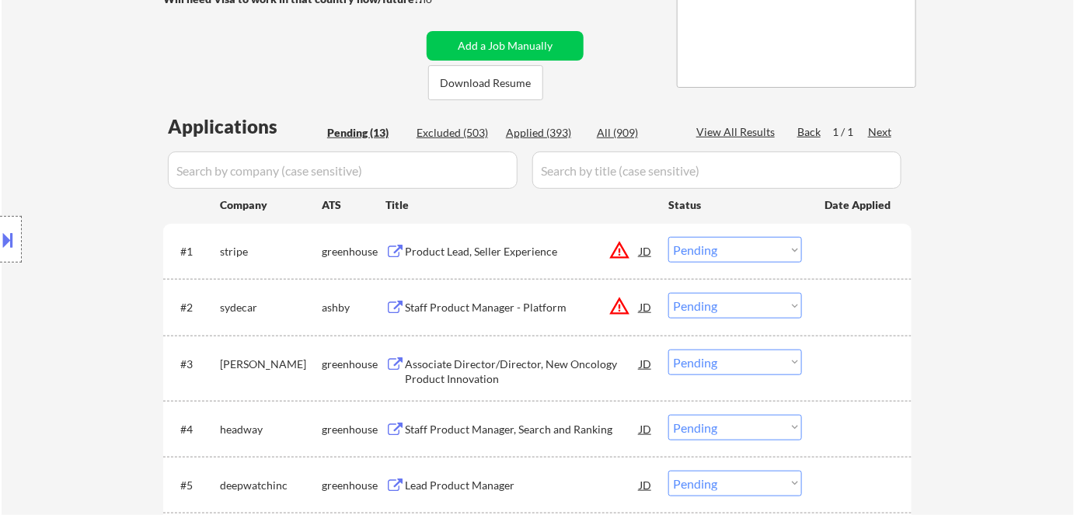
scroll to position [423, 0]
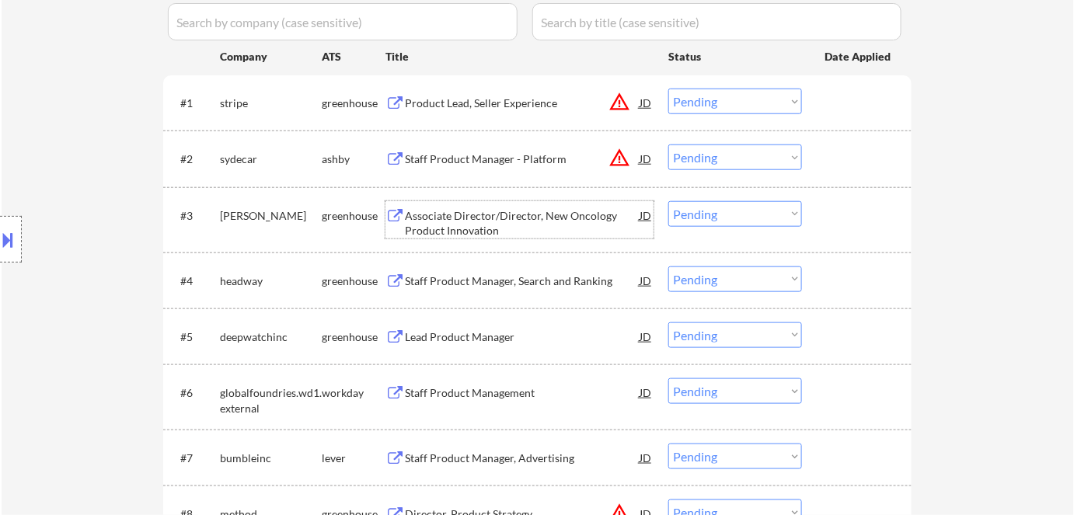
click at [518, 225] on div "Associate Director/Director, New Oncology Product Innovation" at bounding box center [522, 223] width 235 height 30
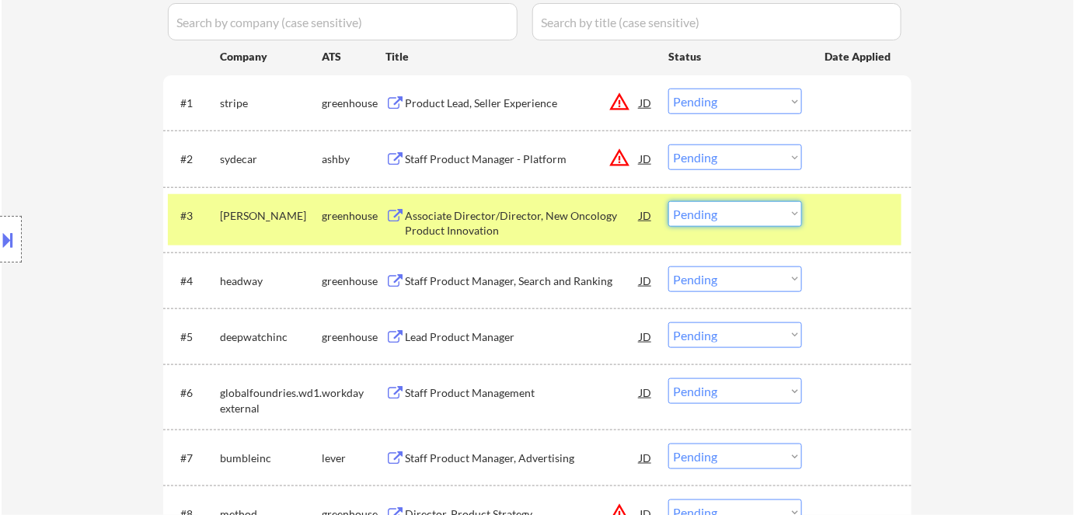
drag, startPoint x: 774, startPoint y: 211, endPoint x: 775, endPoint y: 225, distance: 13.2
click at [774, 211] on select "Choose an option... Pending Applied Excluded (Questions) Excluded (Expired) Exc…" at bounding box center [735, 214] width 134 height 26
click at [668, 201] on select "Choose an option... Pending Applied Excluded (Questions) Excluded (Expired) Exc…" at bounding box center [735, 214] width 134 height 26
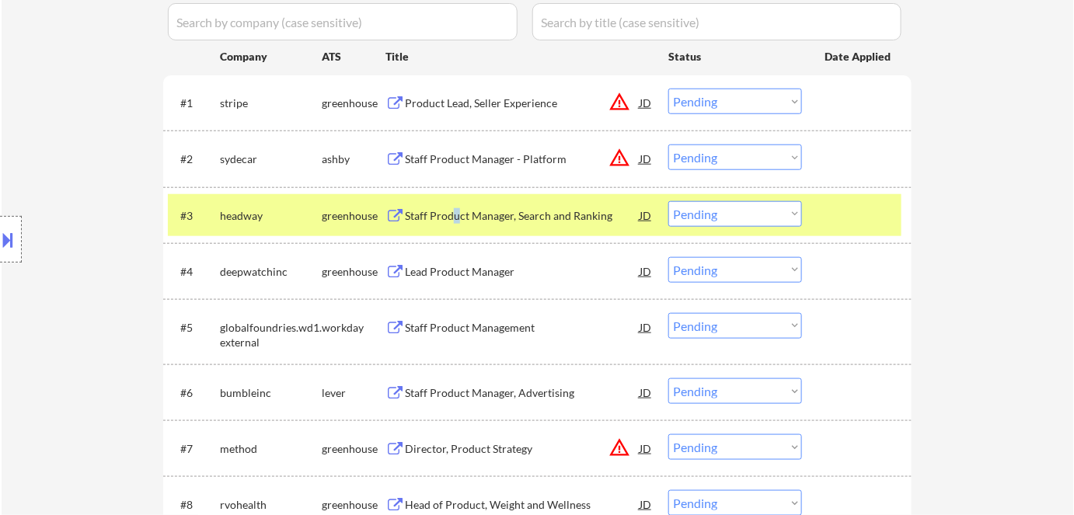
click at [455, 221] on div "Staff Product Manager, Search and Ranking" at bounding box center [522, 216] width 235 height 16
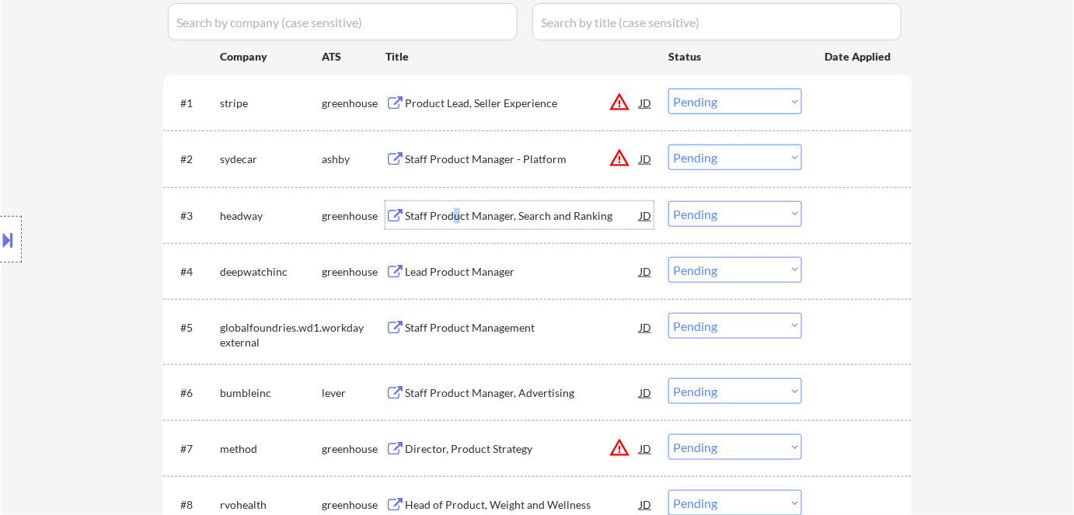
click at [751, 209] on select "Choose an option... Pending Applied Excluded (Questions) Excluded (Expired) Exc…" at bounding box center [735, 214] width 134 height 26
click at [668, 201] on select "Choose an option... Pending Applied Excluded (Questions) Excluded (Expired) Exc…" at bounding box center [735, 214] width 134 height 26
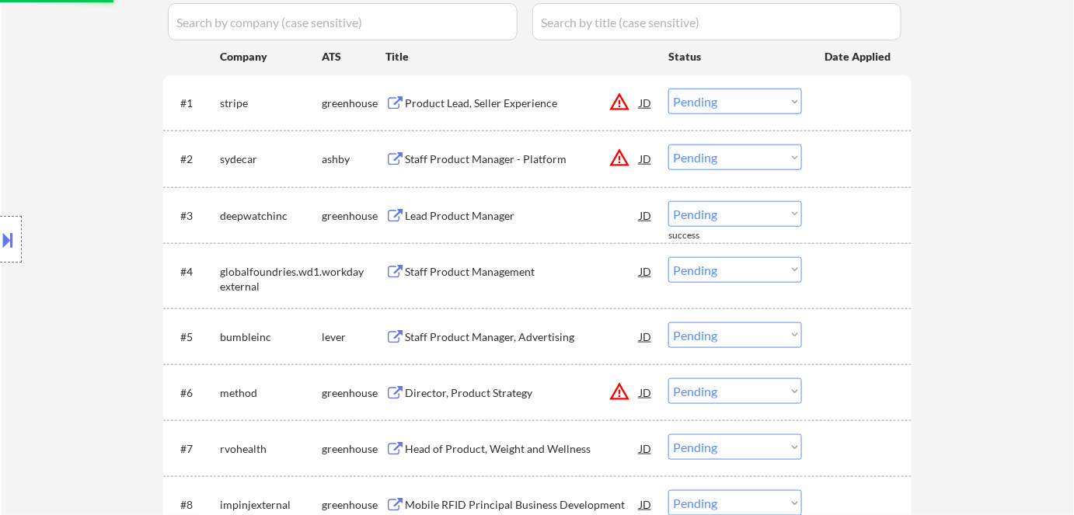
click at [476, 218] on div "Lead Product Manager" at bounding box center [522, 216] width 235 height 16
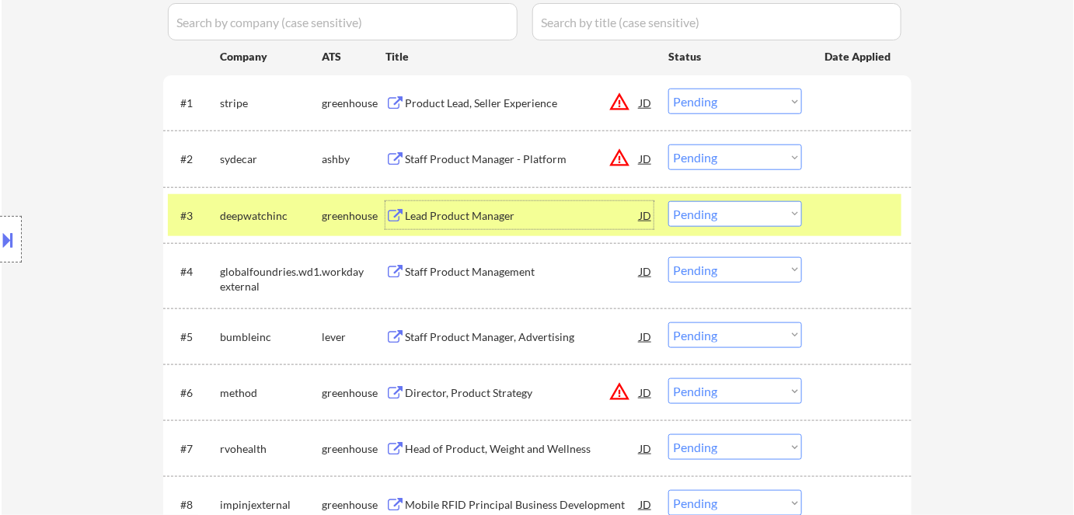
drag, startPoint x: 729, startPoint y: 209, endPoint x: 747, endPoint y: 224, distance: 23.2
click at [729, 209] on select "Choose an option... Pending Applied Excluded (Questions) Excluded (Expired) Exc…" at bounding box center [735, 214] width 134 height 26
click at [668, 201] on select "Choose an option... Pending Applied Excluded (Questions) Excluded (Expired) Exc…" at bounding box center [735, 214] width 134 height 26
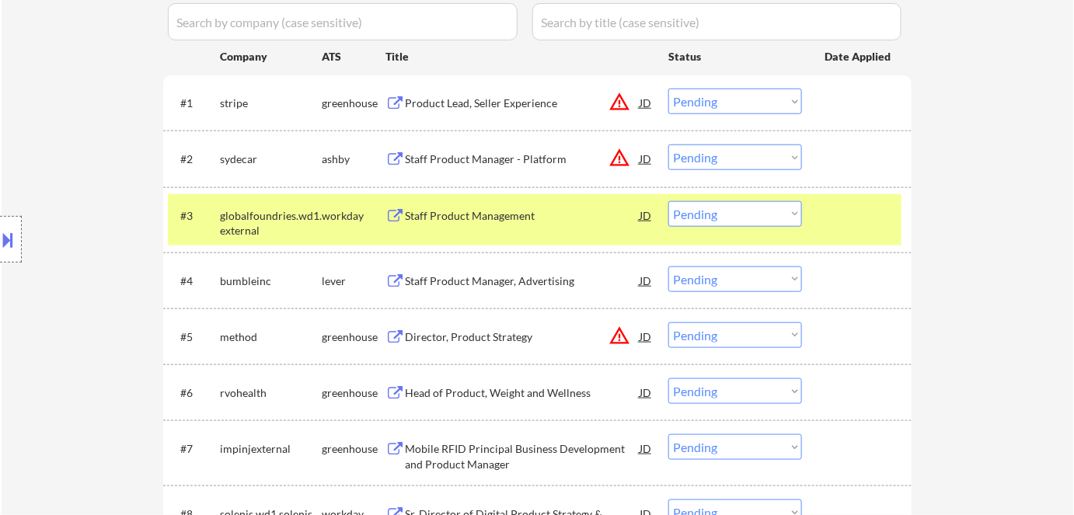
click at [437, 216] on div "Staff Product Management" at bounding box center [522, 216] width 235 height 16
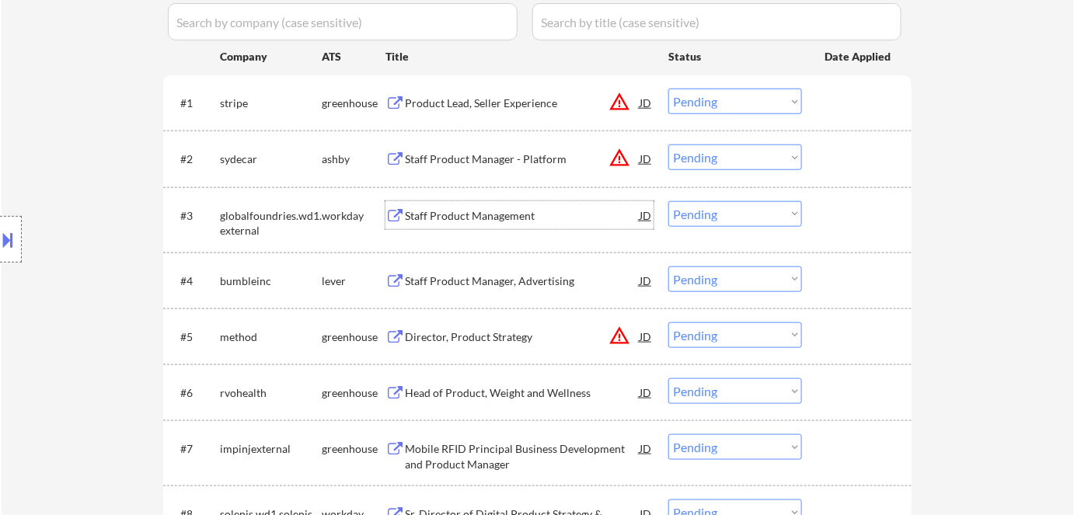
drag, startPoint x: 730, startPoint y: 205, endPoint x: 729, endPoint y: 225, distance: 19.5
click at [730, 211] on select "Choose an option... Pending Applied Excluded (Questions) Excluded (Expired) Exc…" at bounding box center [735, 214] width 134 height 26
click at [668, 201] on select "Choose an option... Pending Applied Excluded (Questions) Excluded (Expired) Exc…" at bounding box center [735, 214] width 134 height 26
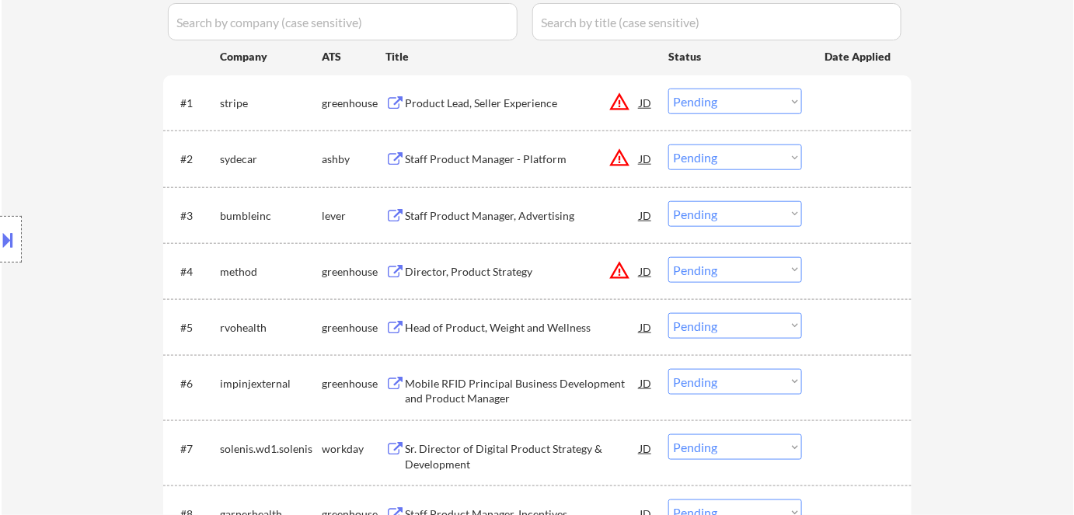
click at [493, 211] on div "Staff Product Manager, Advertising" at bounding box center [522, 216] width 235 height 16
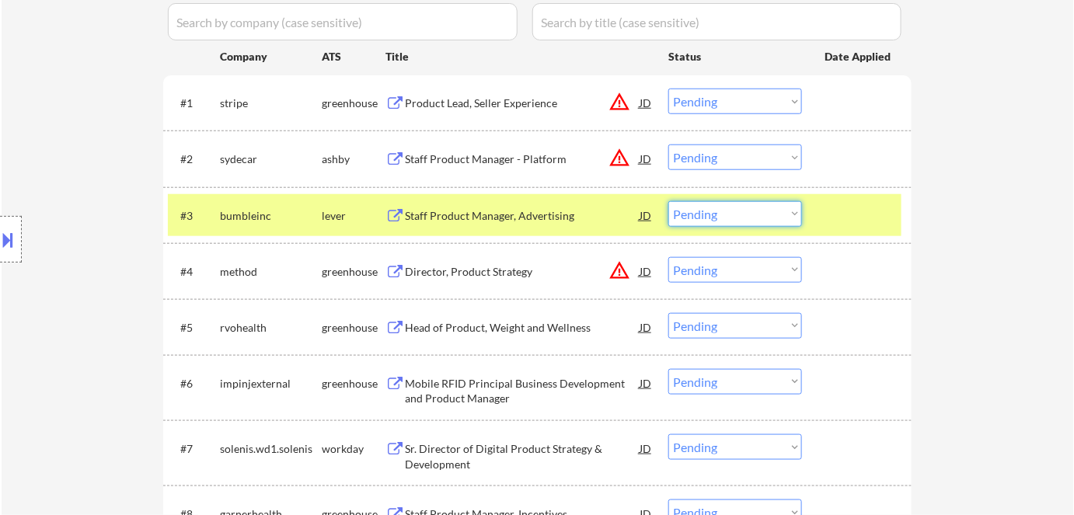
click at [723, 211] on select "Choose an option... Pending Applied Excluded (Questions) Excluded (Expired) Exc…" at bounding box center [735, 214] width 134 height 26
click at [668, 201] on select "Choose an option... Pending Applied Excluded (Questions) Excluded (Expired) Exc…" at bounding box center [735, 214] width 134 height 26
select select ""pending""
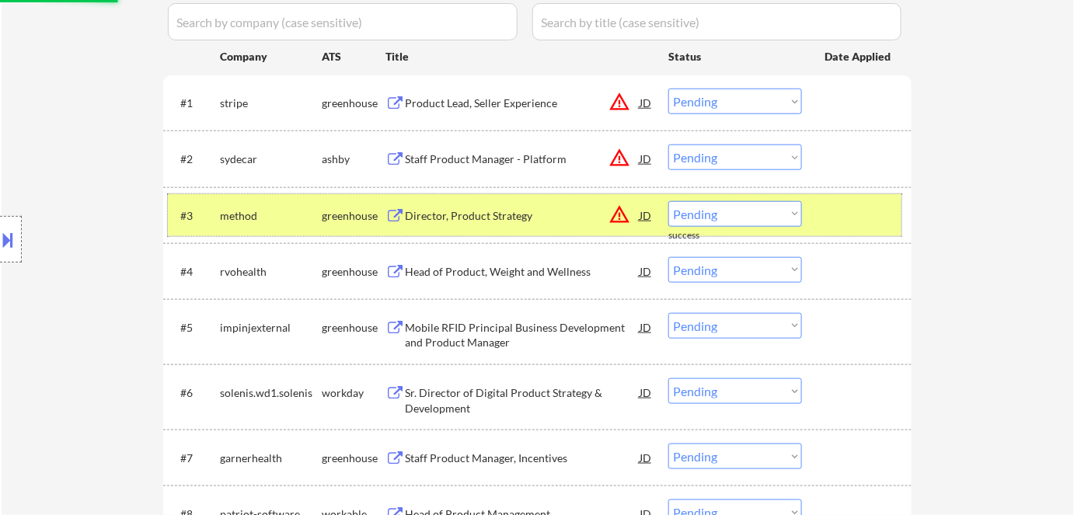
click at [330, 211] on div "greenhouse" at bounding box center [354, 216] width 64 height 16
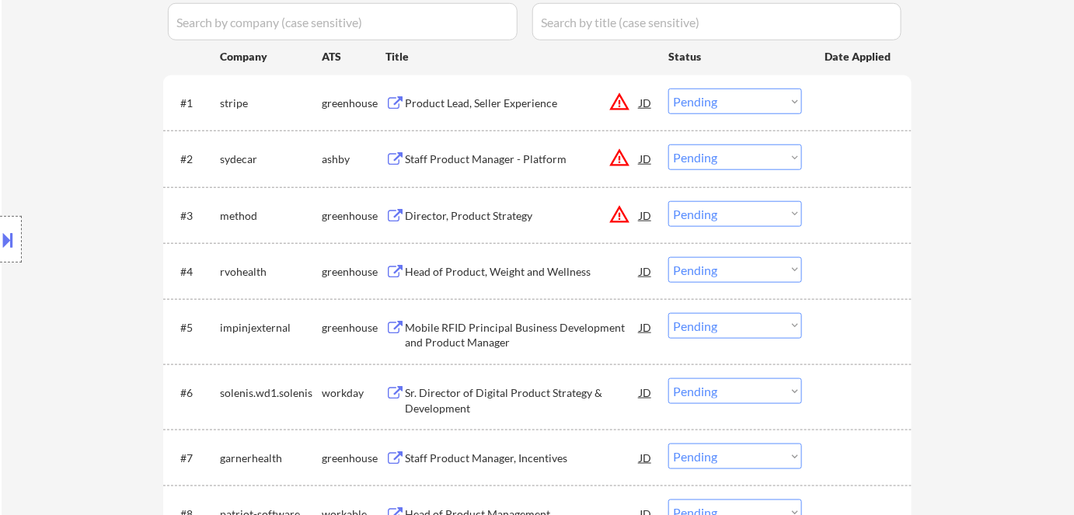
click at [520, 273] on div "Head of Product, Weight and Wellness" at bounding box center [522, 272] width 235 height 16
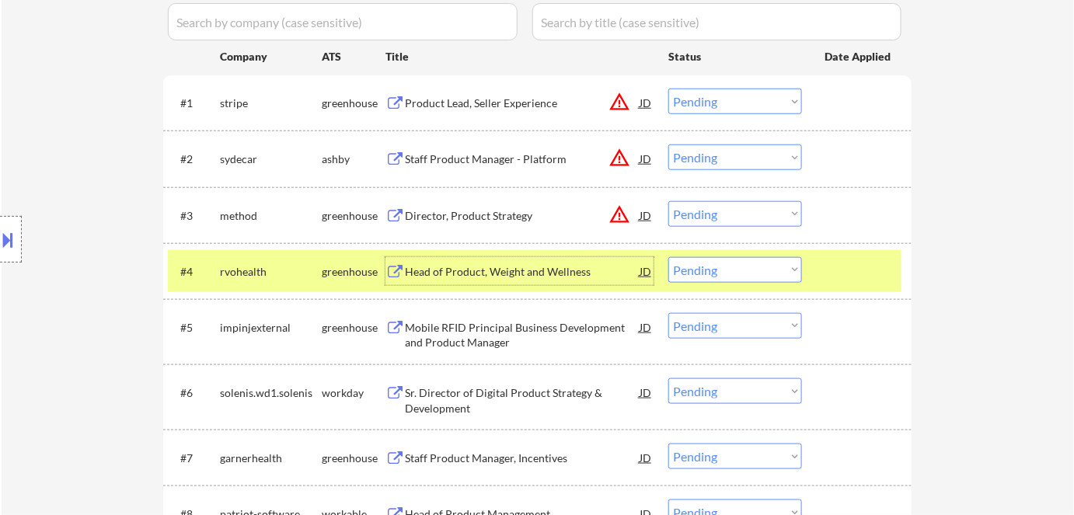
click at [642, 268] on div "JD" at bounding box center [646, 271] width 16 height 28
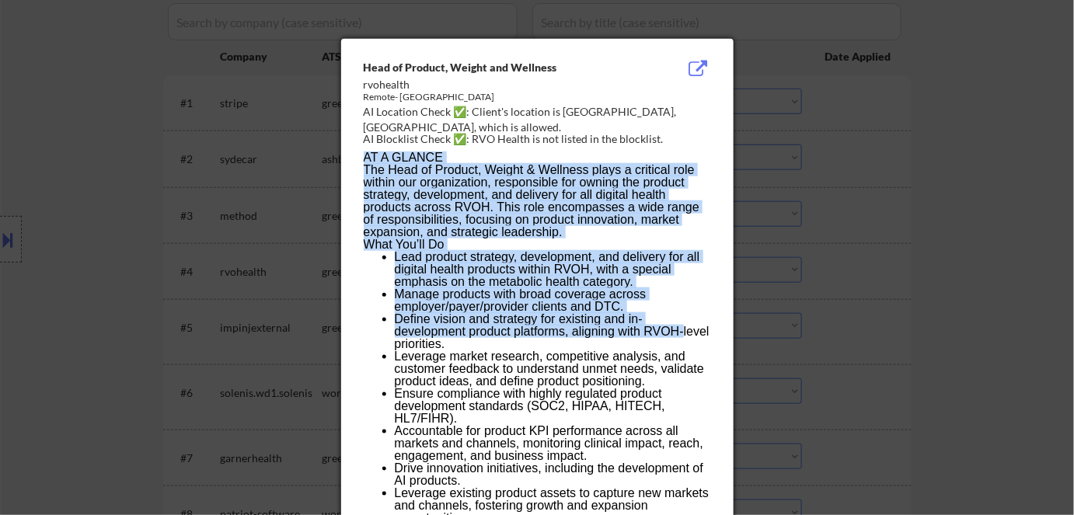
drag, startPoint x: 352, startPoint y: 64, endPoint x: 682, endPoint y: 333, distance: 425.8
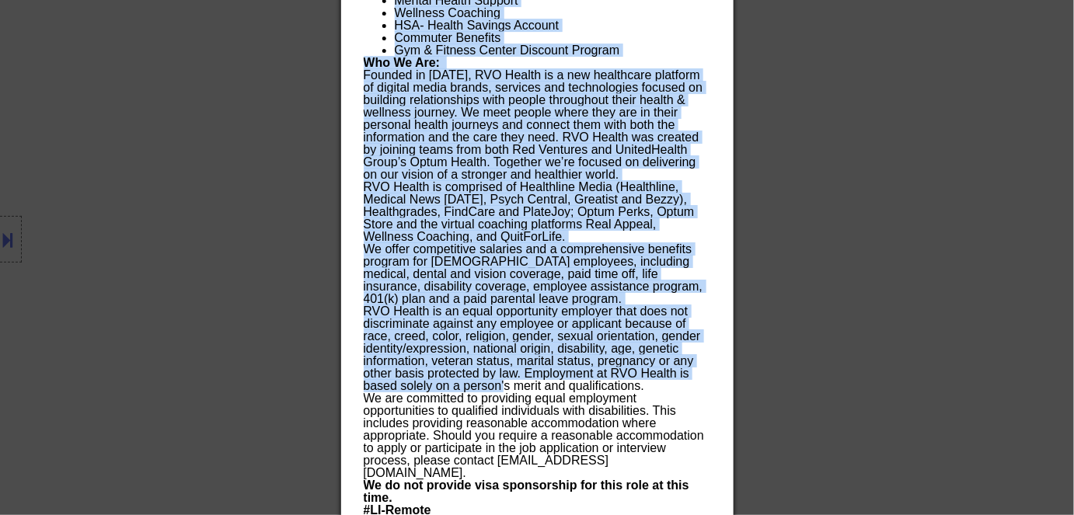
scroll to position [1740, 0]
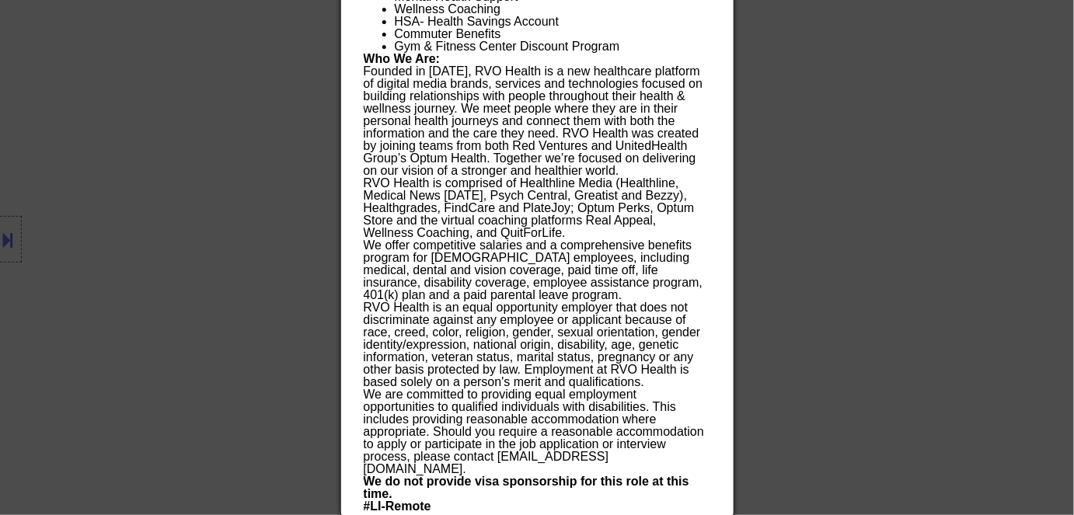
drag, startPoint x: 361, startPoint y: 64, endPoint x: 710, endPoint y: 513, distance: 568.5
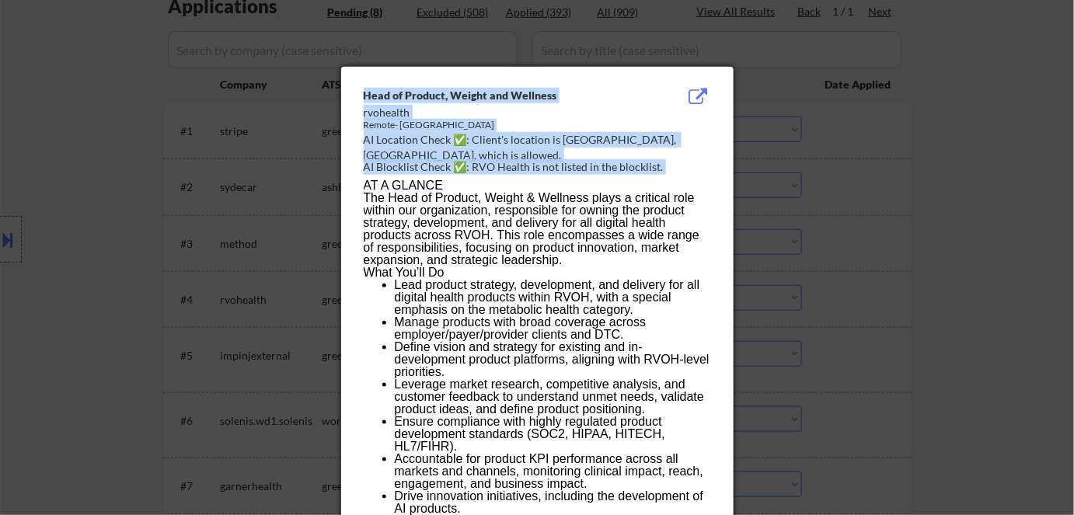
scroll to position [309, 0]
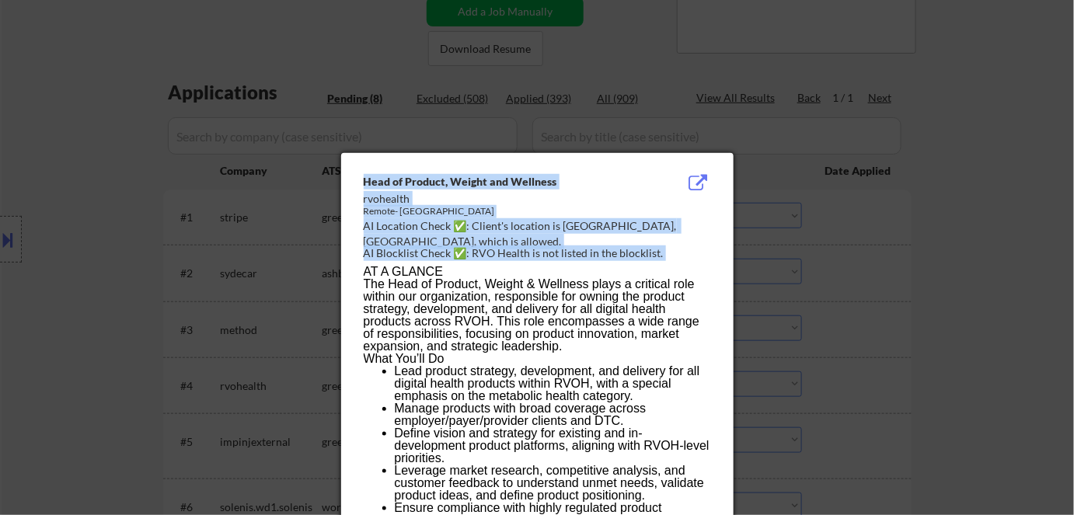
drag, startPoint x: 702, startPoint y: 508, endPoint x: 358, endPoint y: 179, distance: 475.9
copy div "Head of Product, Weight and Wellness rvohealth Remote- US AI Location Check ✅: …"
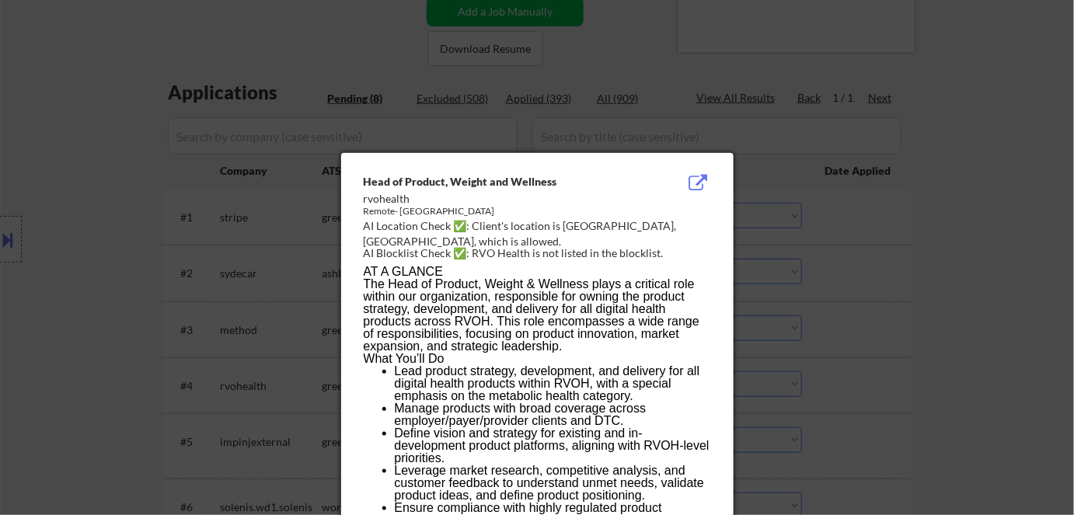
click at [889, 263] on div at bounding box center [537, 257] width 1074 height 515
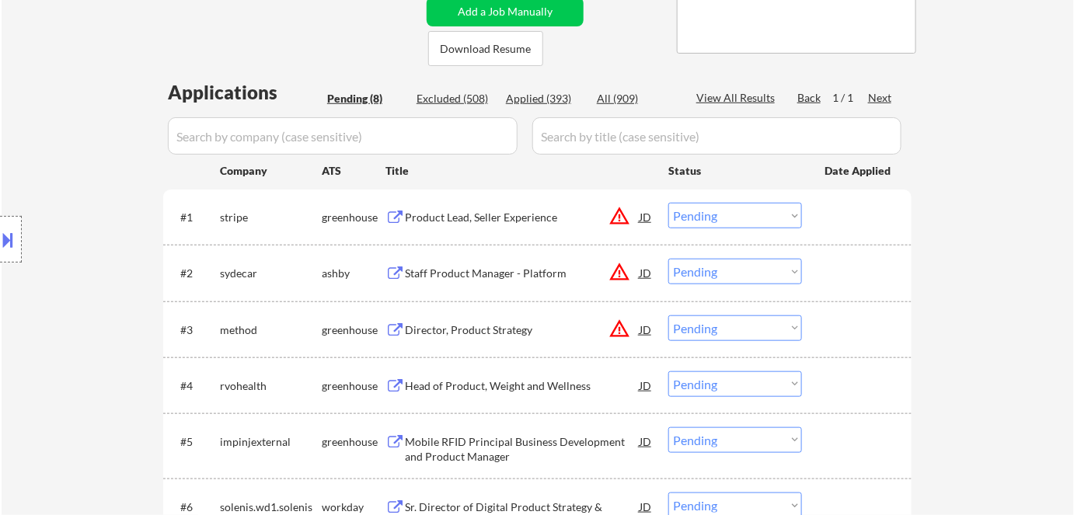
click at [734, 394] on select "Choose an option... Pending Applied Excluded (Questions) Excluded (Expired) Exc…" at bounding box center [735, 384] width 134 height 26
click at [668, 371] on select "Choose an option... Pending Applied Excluded (Questions) Excluded (Expired) Exc…" at bounding box center [735, 384] width 134 height 26
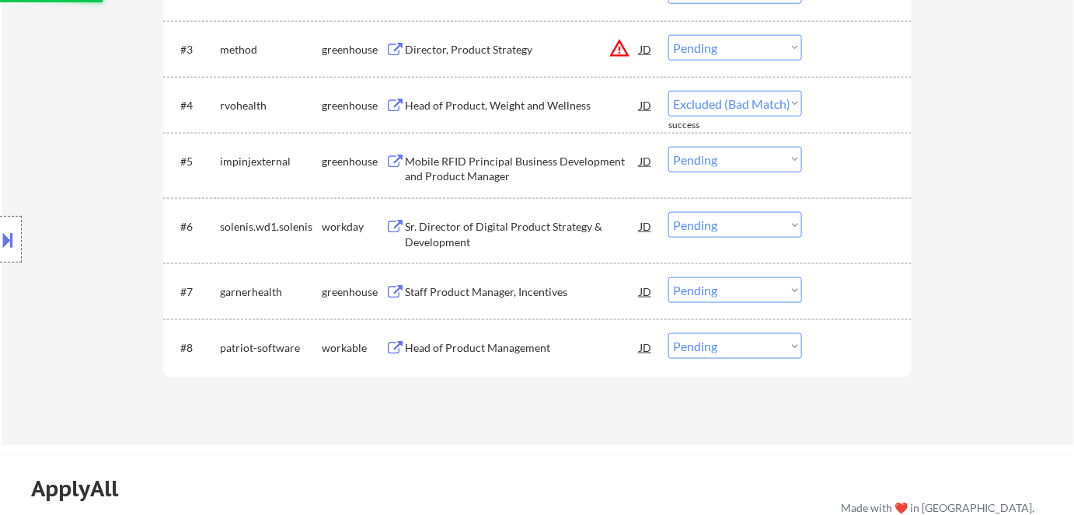
scroll to position [592, 0]
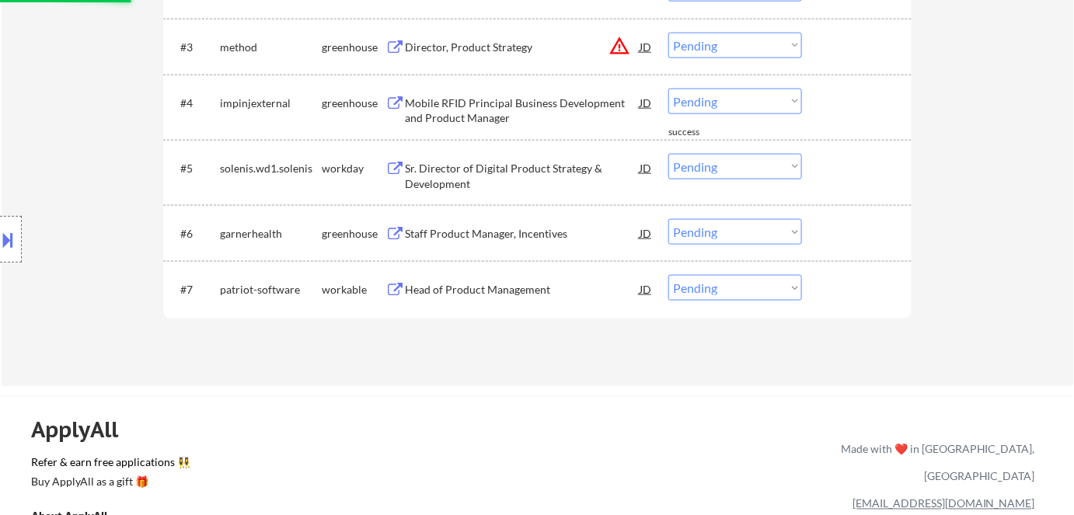
click at [486, 96] on div "Mobile RFID Principal Business Development and Product Manager" at bounding box center [522, 111] width 235 height 30
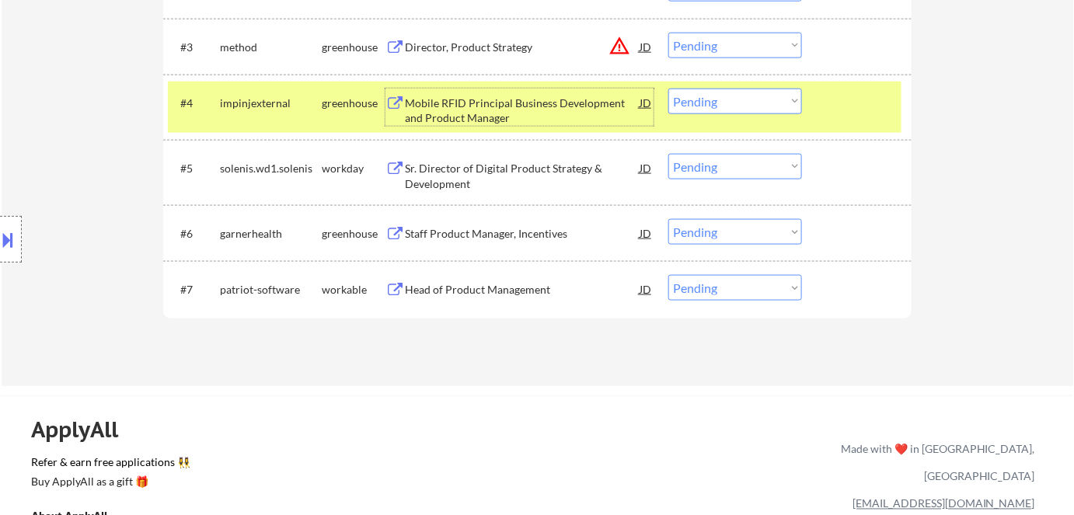
click at [695, 96] on select "Choose an option... Pending Applied Excluded (Questions) Excluded (Expired) Exc…" at bounding box center [735, 102] width 134 height 26
click at [668, 89] on select "Choose an option... Pending Applied Excluded (Questions) Excluded (Expired) Exc…" at bounding box center [735, 102] width 134 height 26
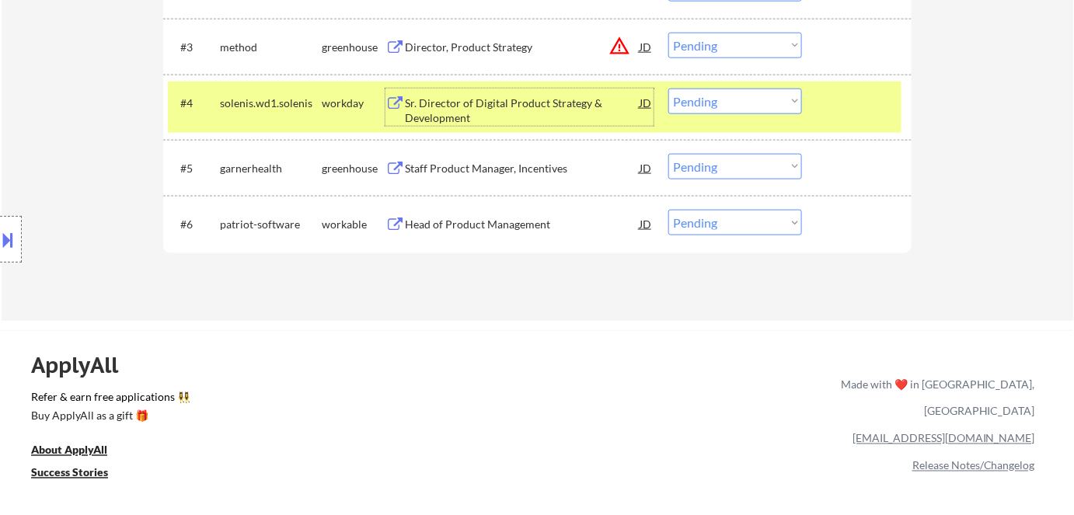
click at [485, 109] on div "Sr. Director of Digital Product Strategy & Development" at bounding box center [522, 111] width 235 height 30
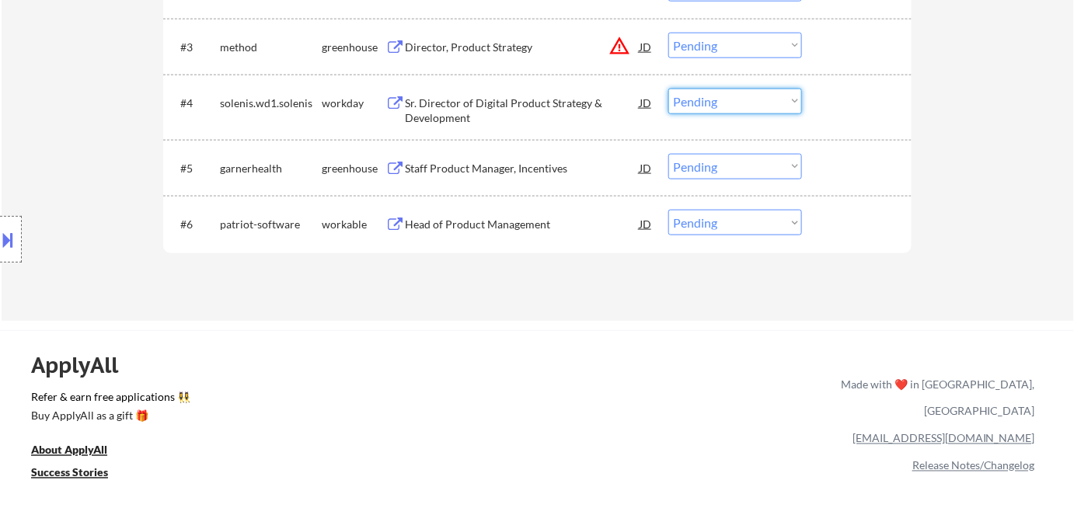
drag, startPoint x: 712, startPoint y: 99, endPoint x: 725, endPoint y: 113, distance: 18.7
click at [713, 99] on select "Choose an option... Pending Applied Excluded (Questions) Excluded (Expired) Exc…" at bounding box center [735, 102] width 134 height 26
click at [668, 89] on select "Choose an option... Pending Applied Excluded (Questions) Excluded (Expired) Exc…" at bounding box center [735, 102] width 134 height 26
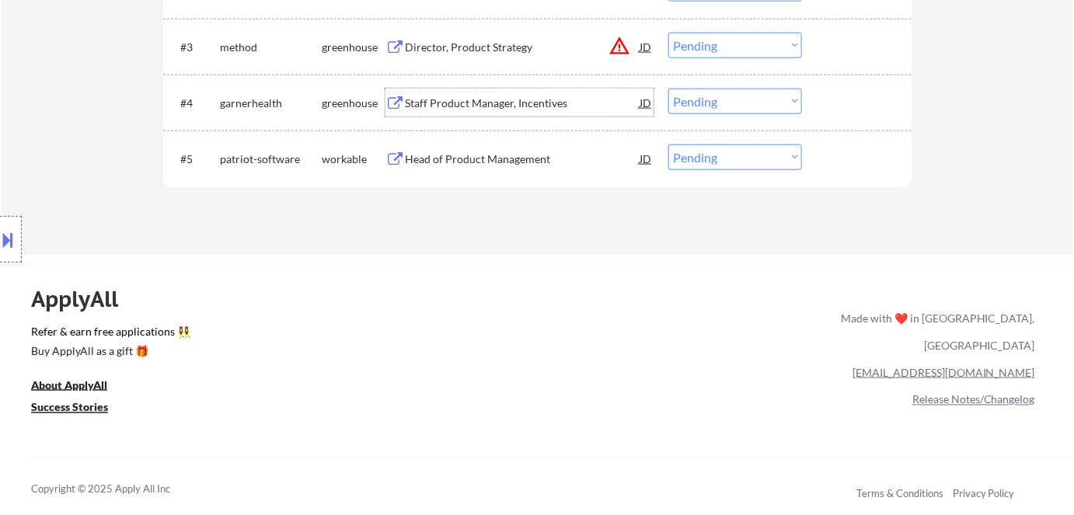
click at [479, 99] on div "Staff Product Manager, Incentives" at bounding box center [522, 104] width 235 height 16
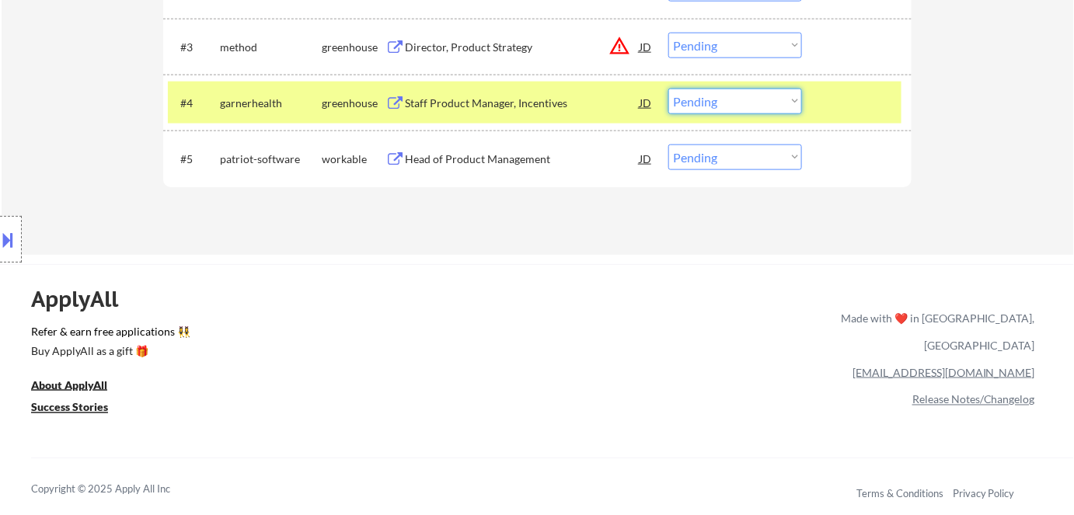
drag, startPoint x: 709, startPoint y: 99, endPoint x: 714, endPoint y: 113, distance: 14.3
click at [710, 101] on select "Choose an option... Pending Applied Excluded (Questions) Excluded (Expired) Exc…" at bounding box center [735, 102] width 134 height 26
click at [668, 89] on select "Choose an option... Pending Applied Excluded (Questions) Excluded (Expired) Exc…" at bounding box center [735, 102] width 134 height 26
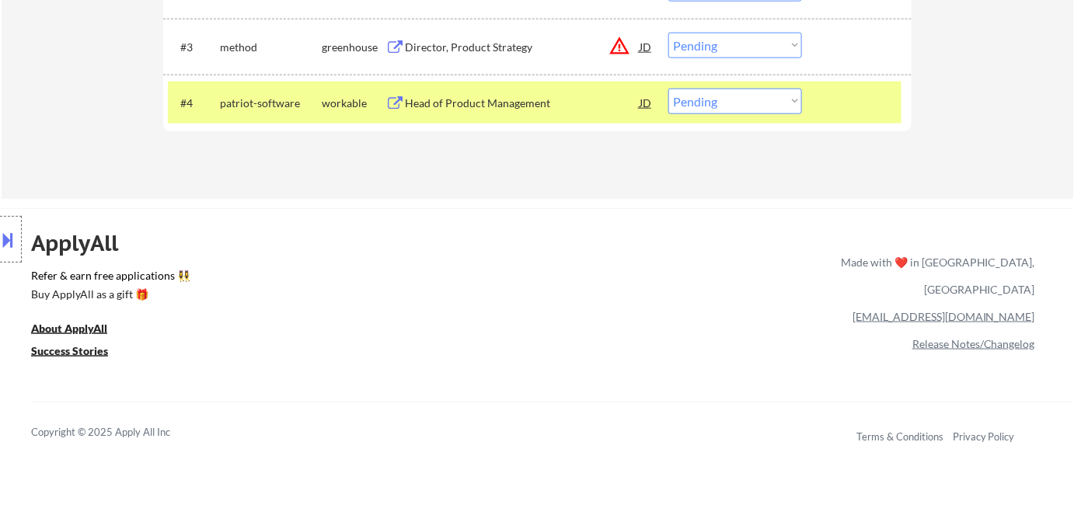
click at [476, 82] on div "#4 patriot-software workable Head of Product Management JD warning_amber Choose…" at bounding box center [534, 103] width 733 height 42
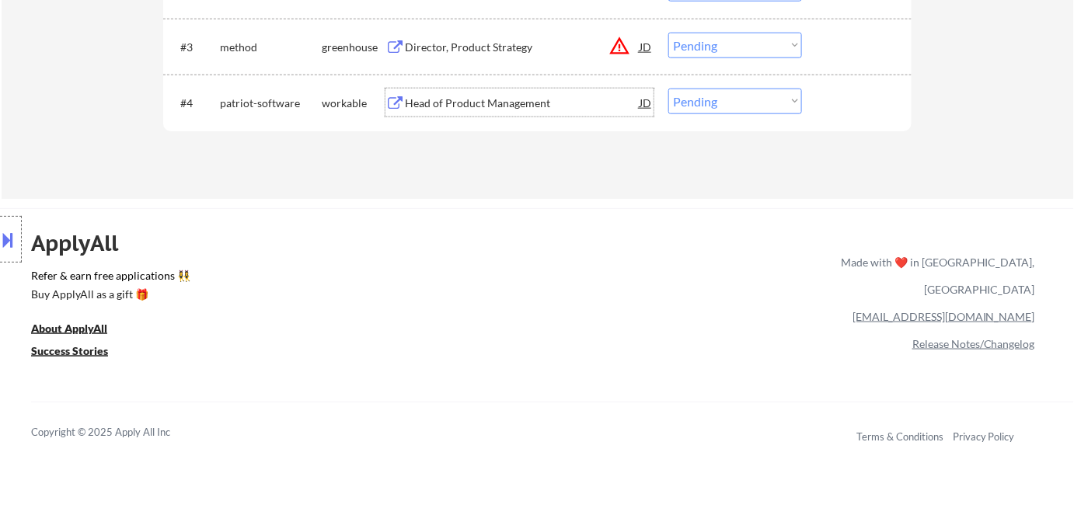
click at [477, 93] on div "Head of Product Management" at bounding box center [522, 103] width 235 height 28
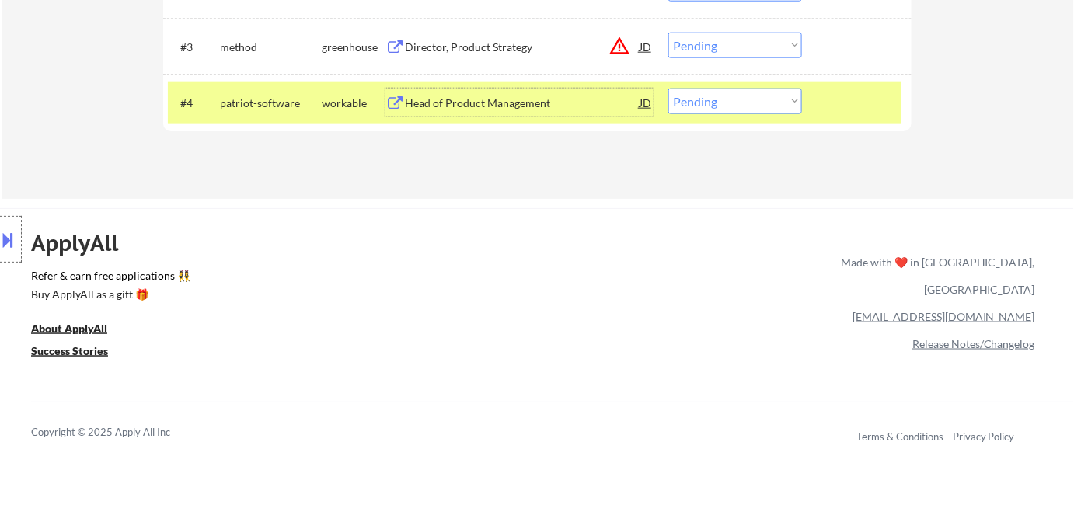
click at [747, 102] on select "Choose an option... Pending Applied Excluded (Questions) Excluded (Expired) Exc…" at bounding box center [735, 102] width 134 height 26
select select ""excluded__bad_match_""
click at [668, 89] on select "Choose an option... Pending Applied Excluded (Questions) Excluded (Expired) Exc…" at bounding box center [735, 102] width 134 height 26
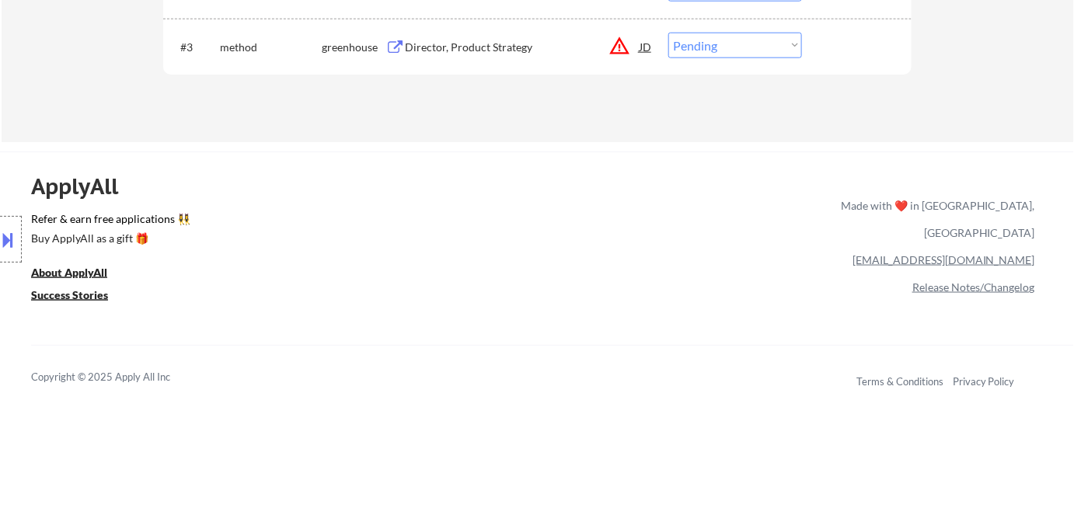
scroll to position [380, 0]
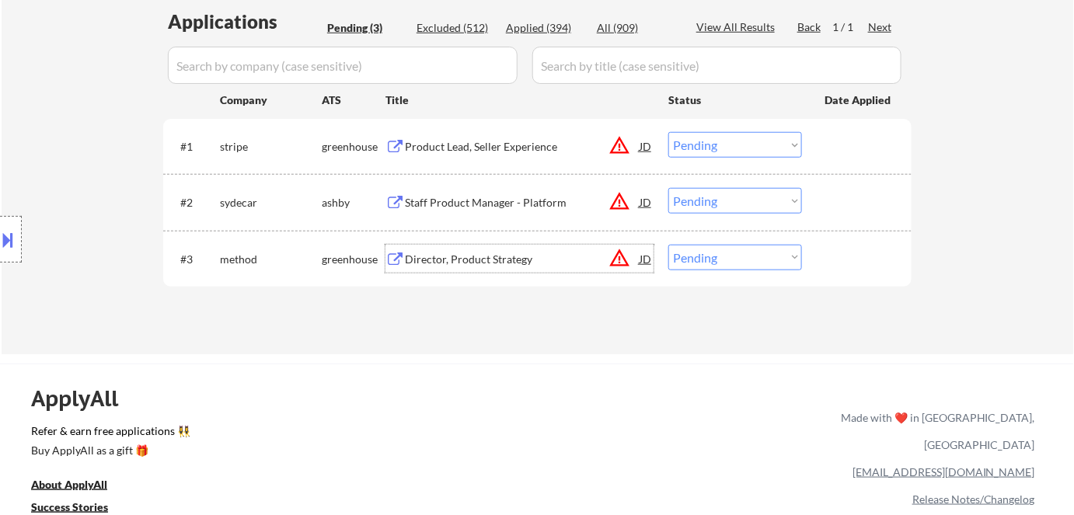
click at [469, 256] on div "Director, Product Strategy" at bounding box center [522, 260] width 235 height 16
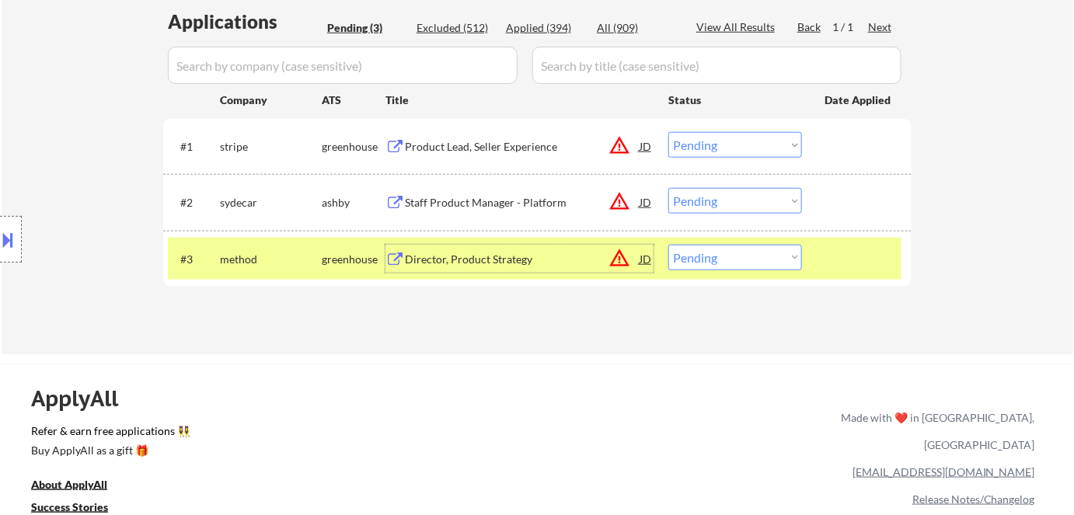
click at [723, 259] on select "Choose an option... Pending Applied Excluded (Questions) Excluded (Expired) Exc…" at bounding box center [735, 258] width 134 height 26
select select ""applied""
click at [668, 245] on select "Choose an option... Pending Applied Excluded (Questions) Excluded (Expired) Exc…" at bounding box center [735, 258] width 134 height 26
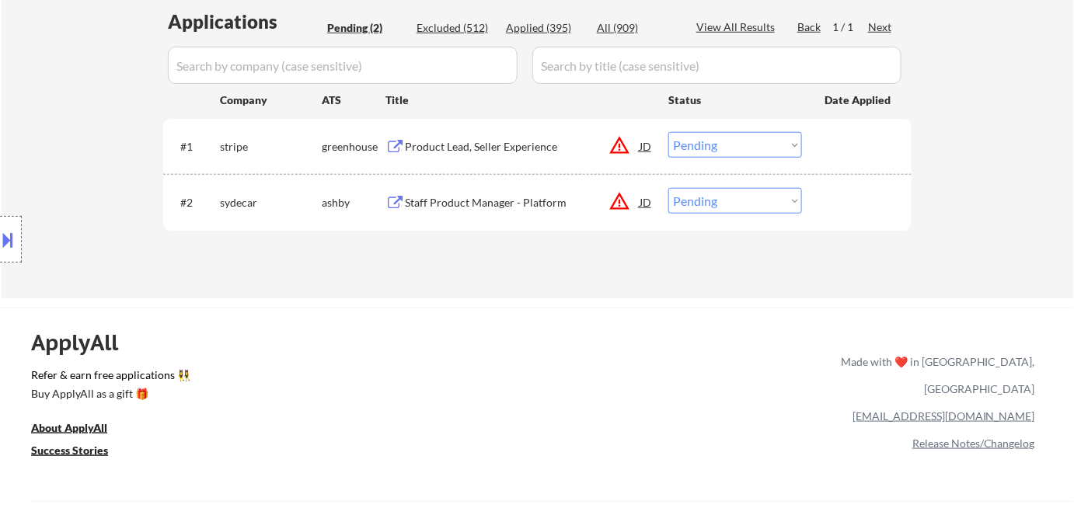
click at [472, 205] on div "Staff Product Manager - Platform" at bounding box center [522, 203] width 235 height 16
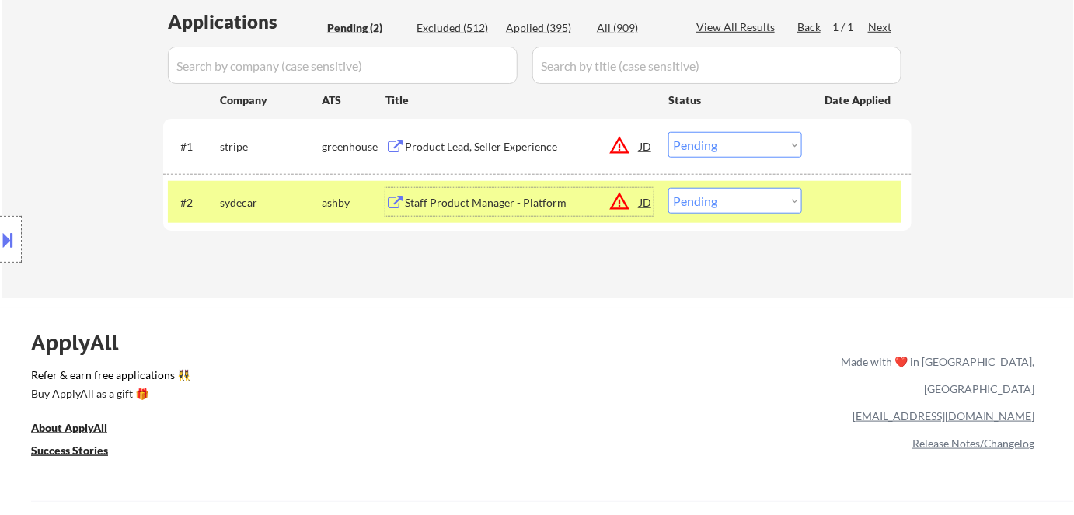
drag, startPoint x: 741, startPoint y: 200, endPoint x: 741, endPoint y: 212, distance: 12.4
click at [741, 200] on select "Choose an option... Pending Applied Excluded (Questions) Excluded (Expired) Exc…" at bounding box center [735, 201] width 134 height 26
select select ""excluded__bad_match_""
click at [668, 188] on select "Choose an option... Pending Applied Excluded (Questions) Excluded (Expired) Exc…" at bounding box center [735, 201] width 134 height 26
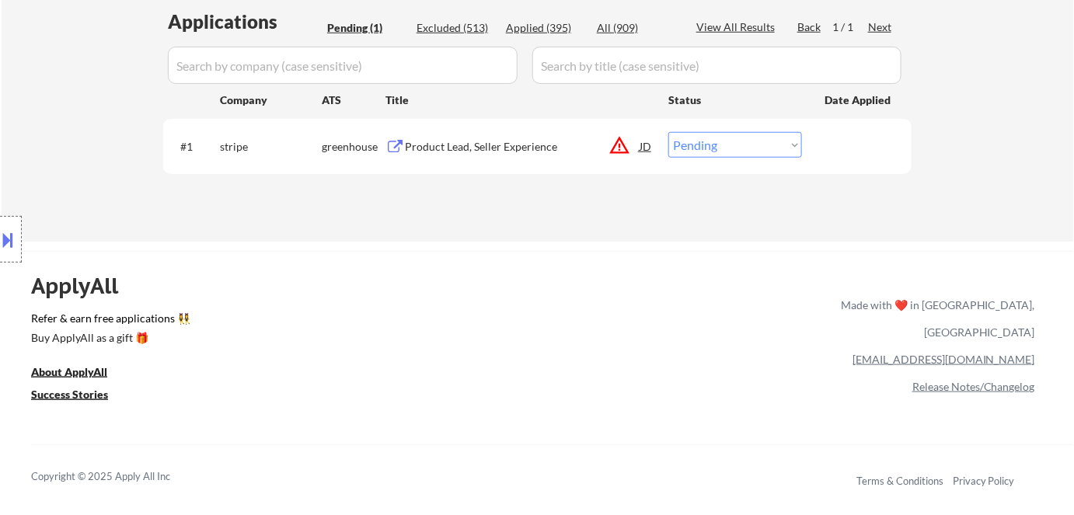
click at [472, 154] on div "Product Lead, Seller Experience" at bounding box center [522, 147] width 235 height 16
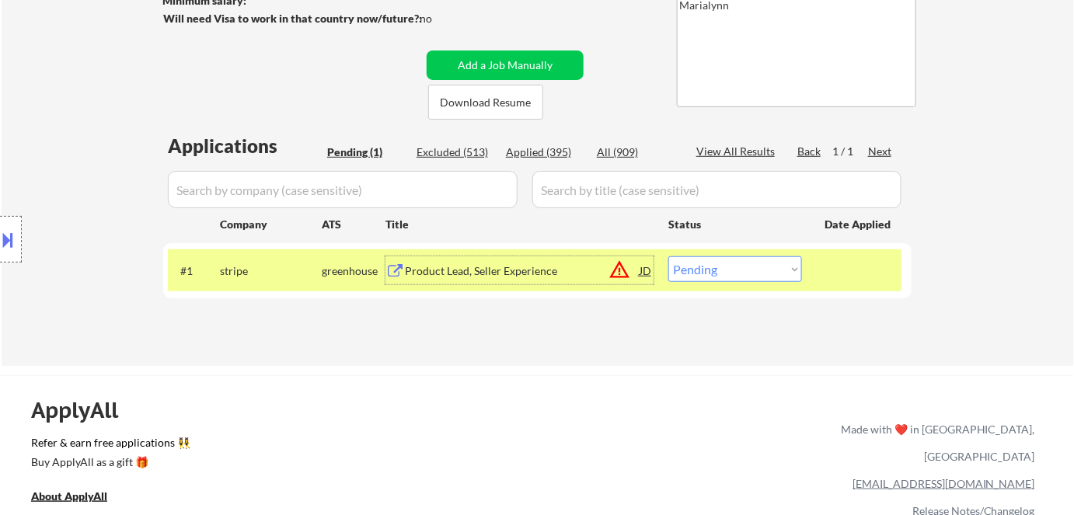
scroll to position [239, 0]
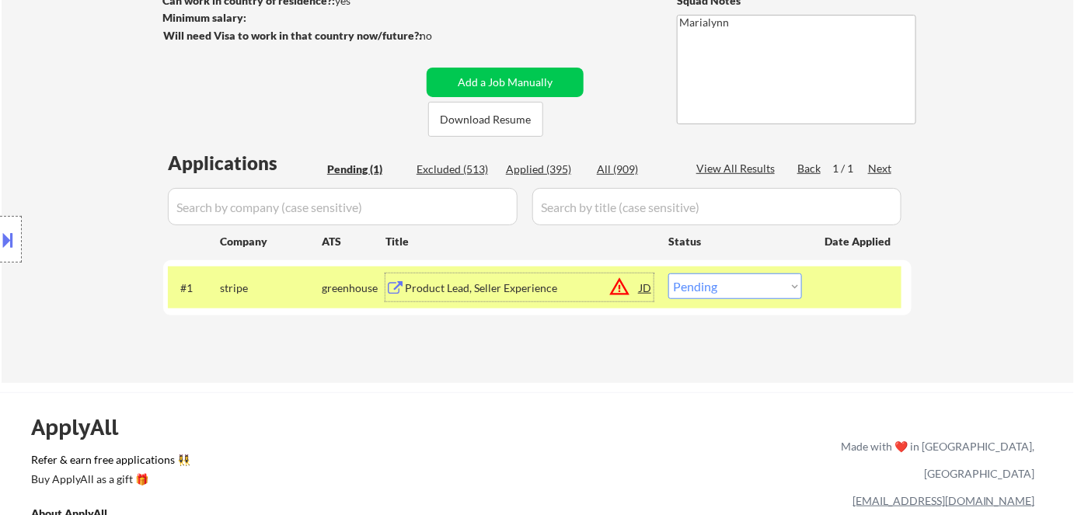
click at [727, 289] on select "Choose an option... Pending Applied Excluded (Questions) Excluded (Expired) Exc…" at bounding box center [735, 286] width 134 height 26
select select ""applied""
click at [668, 273] on select "Choose an option... Pending Applied Excluded (Questions) Excluded (Expired) Exc…" at bounding box center [735, 286] width 134 height 26
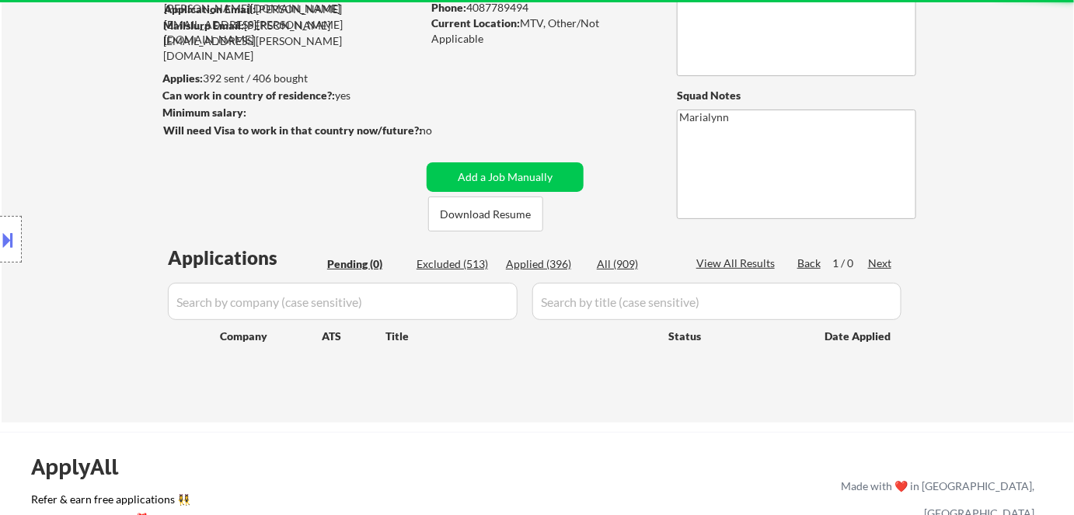
scroll to position [168, 0]
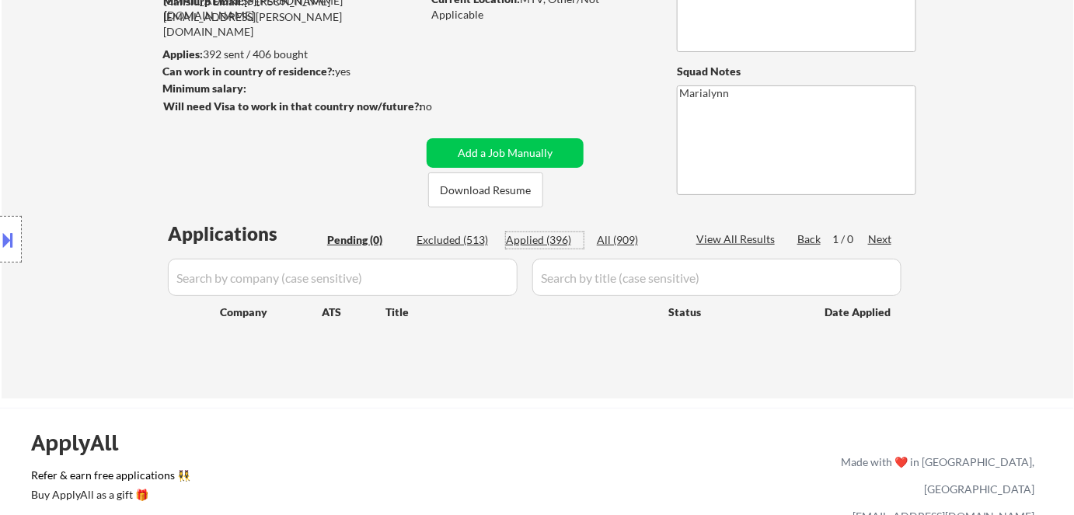
click at [549, 239] on div "Applied (396)" at bounding box center [545, 240] width 78 height 16
click at [551, 235] on div "Applied (396)" at bounding box center [545, 240] width 78 height 16
click at [549, 239] on div "Applied (396)" at bounding box center [545, 240] width 78 height 16
click at [535, 239] on div "Applied (396)" at bounding box center [545, 240] width 78 height 16
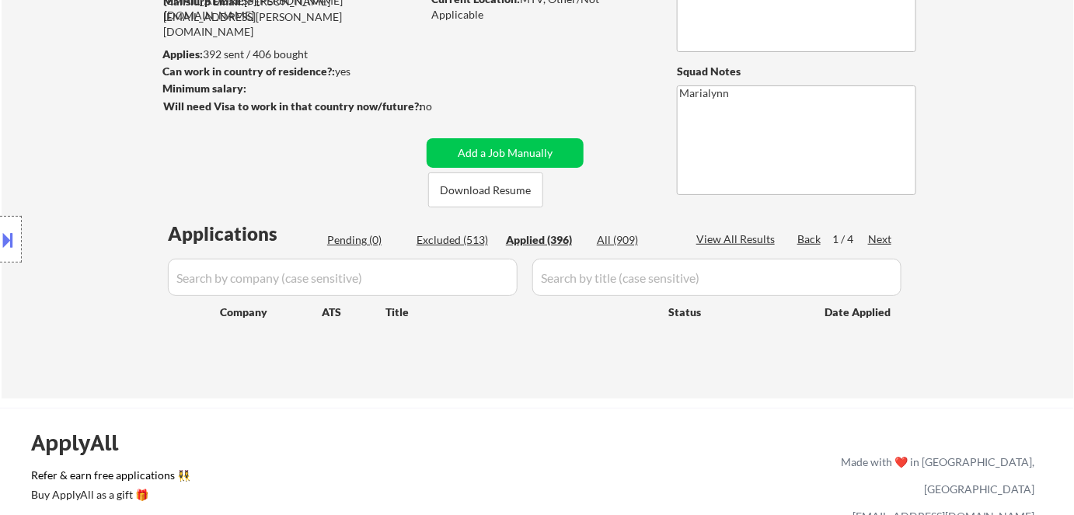
click at [517, 276] on div "Applications Pending (0) Excluded (513) Applied (396) All (909) View All Result…" at bounding box center [537, 295] width 748 height 148
click at [532, 243] on div "Applied (396)" at bounding box center [545, 240] width 78 height 16
click at [532, 241] on div "Applied (396)" at bounding box center [545, 240] width 78 height 16
click at [535, 240] on div "Applied (396)" at bounding box center [545, 240] width 78 height 16
click at [555, 239] on div "Applied (396)" at bounding box center [545, 240] width 78 height 16
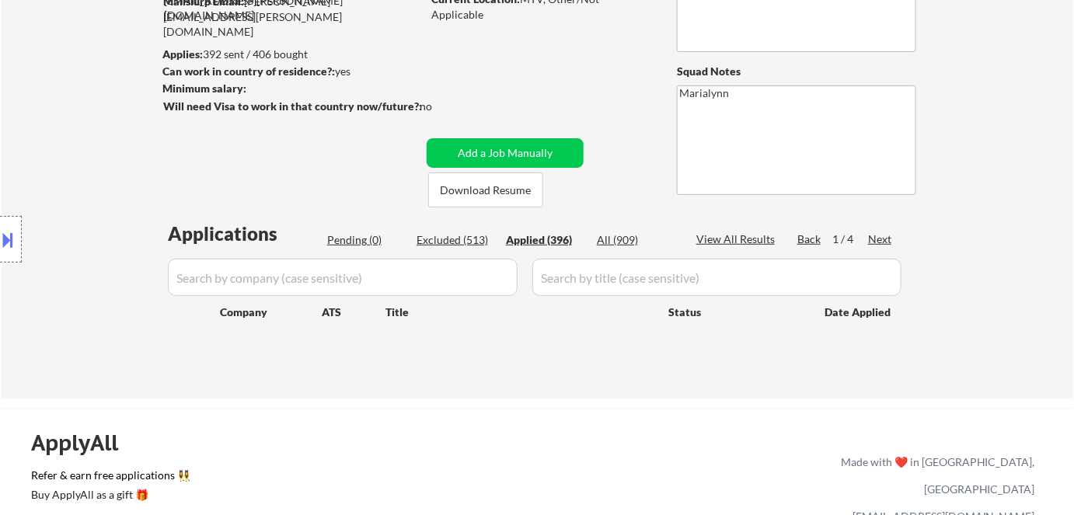
select select ""applied""
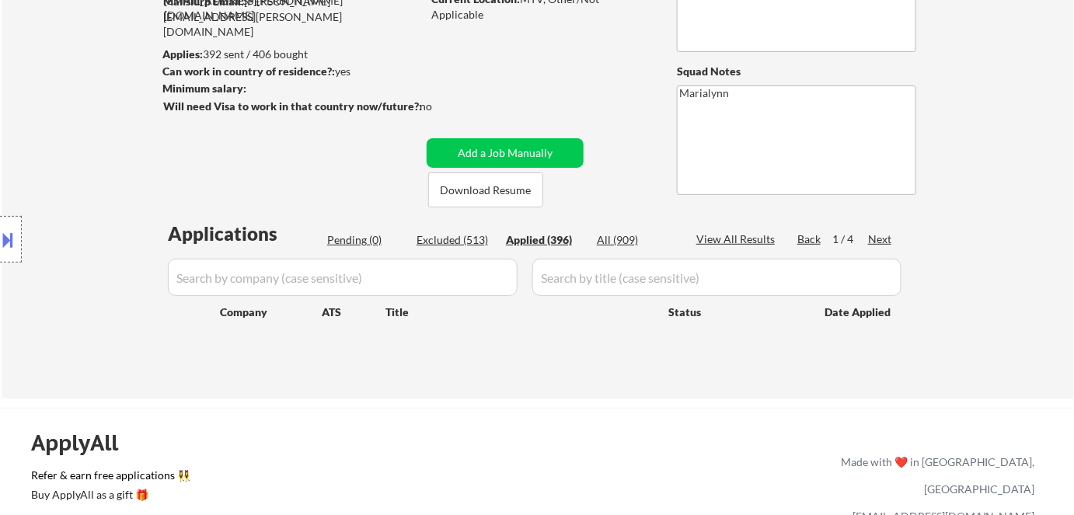
select select ""applied""
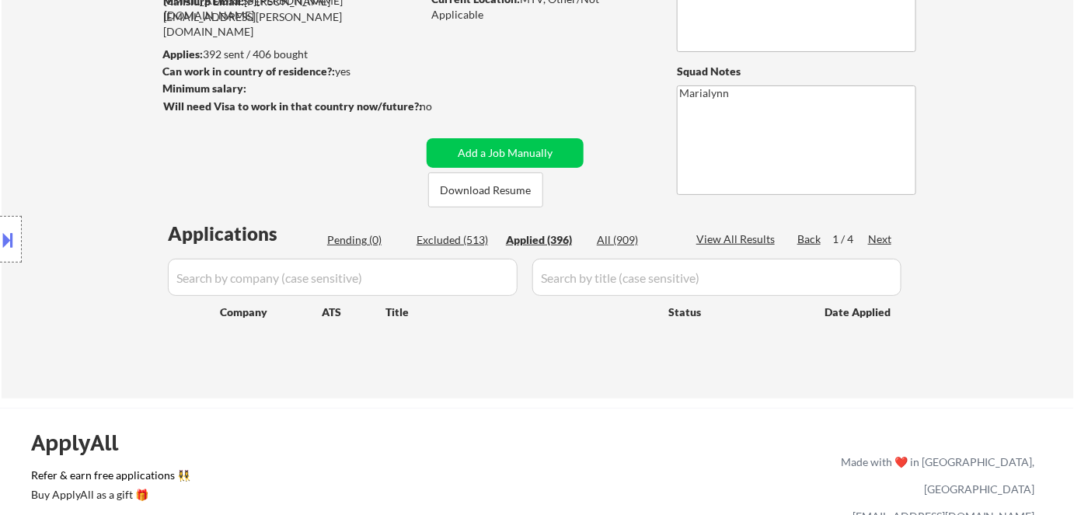
select select ""applied""
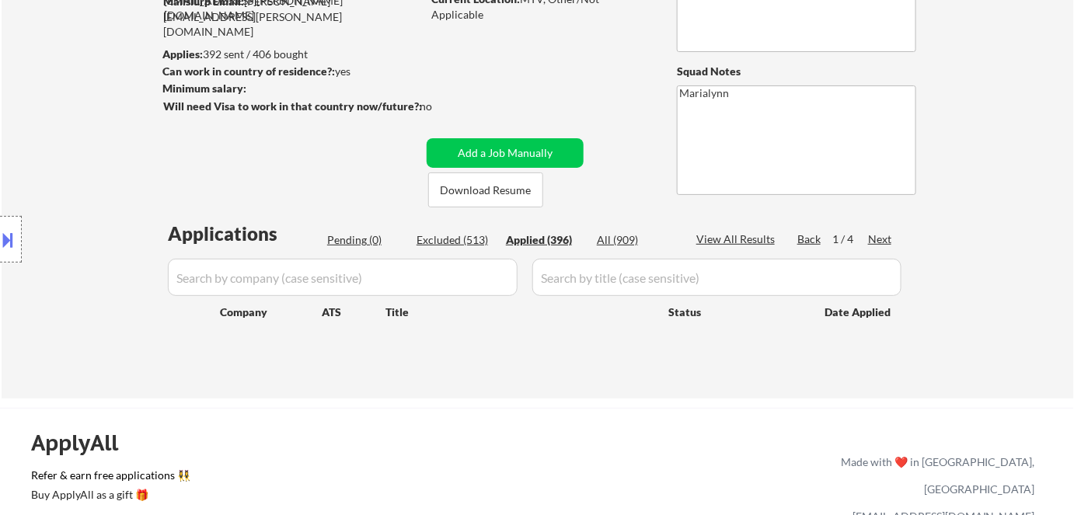
select select ""applied""
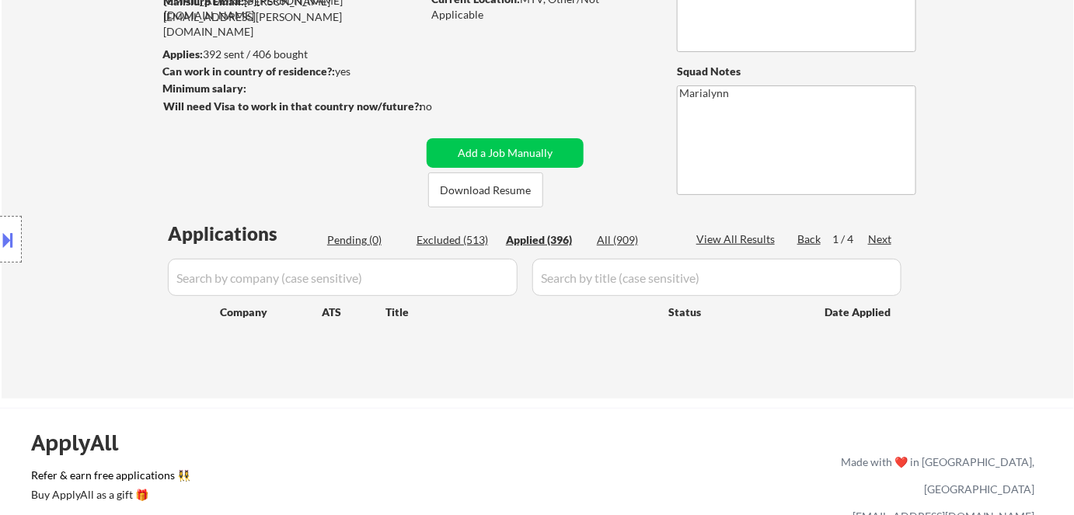
select select ""applied""
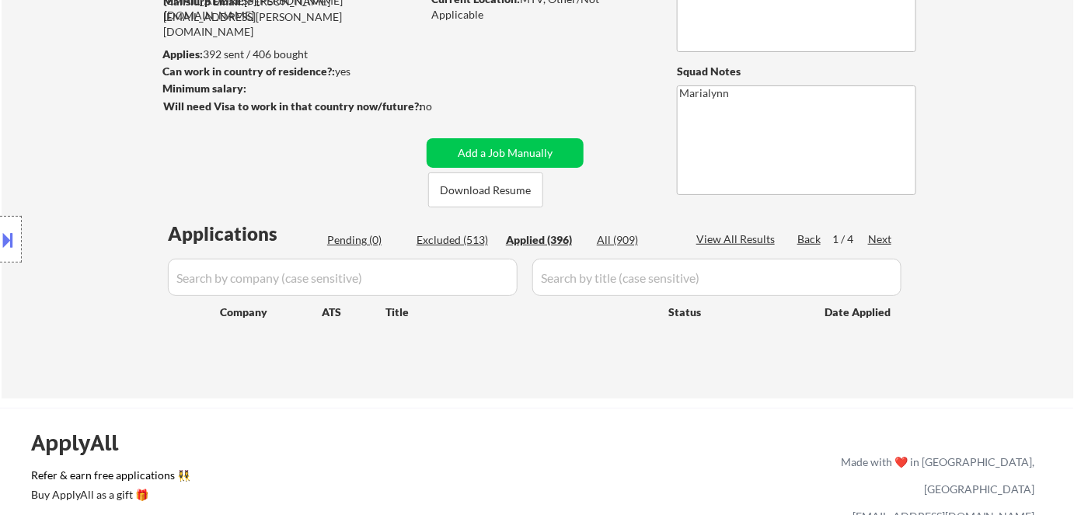
select select ""applied""
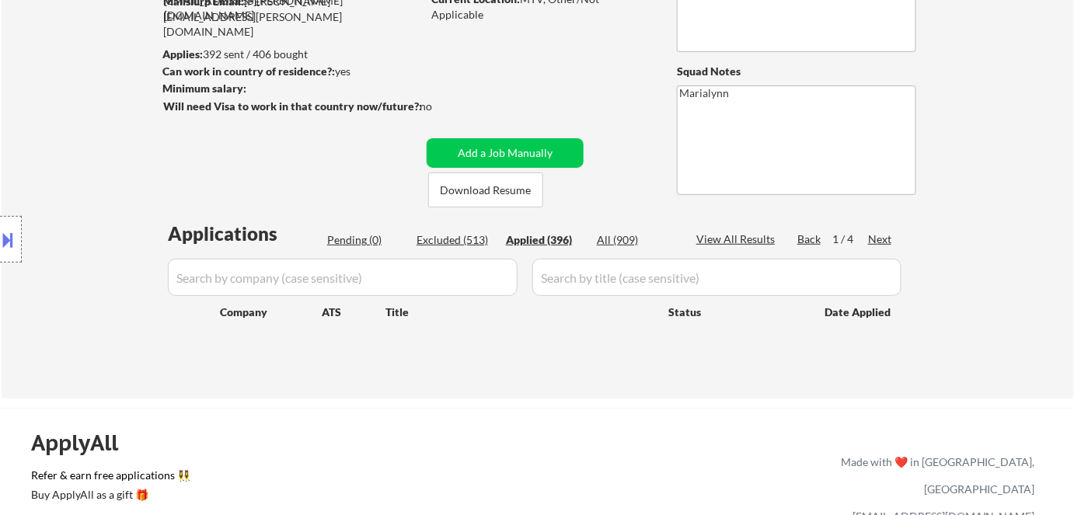
select select ""applied""
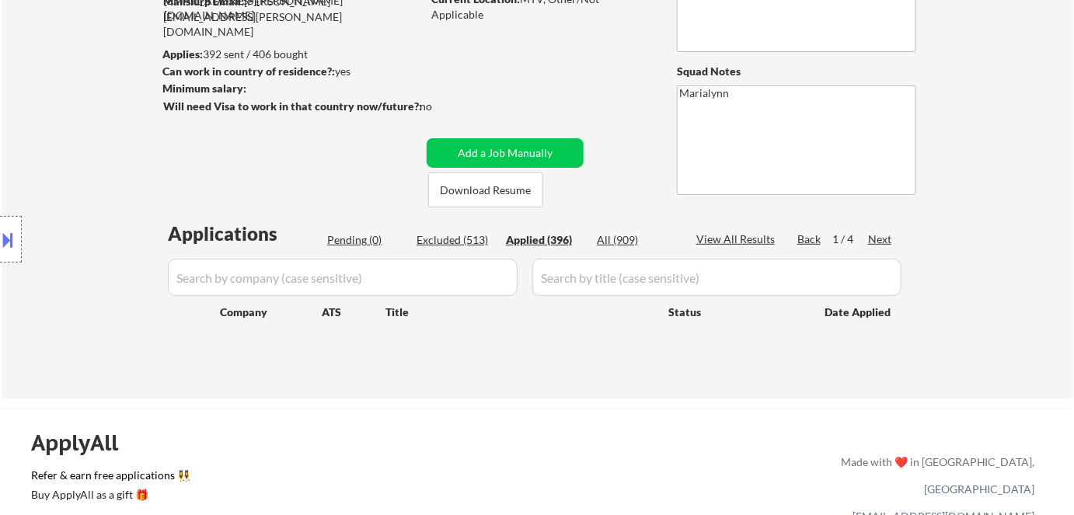
select select ""applied""
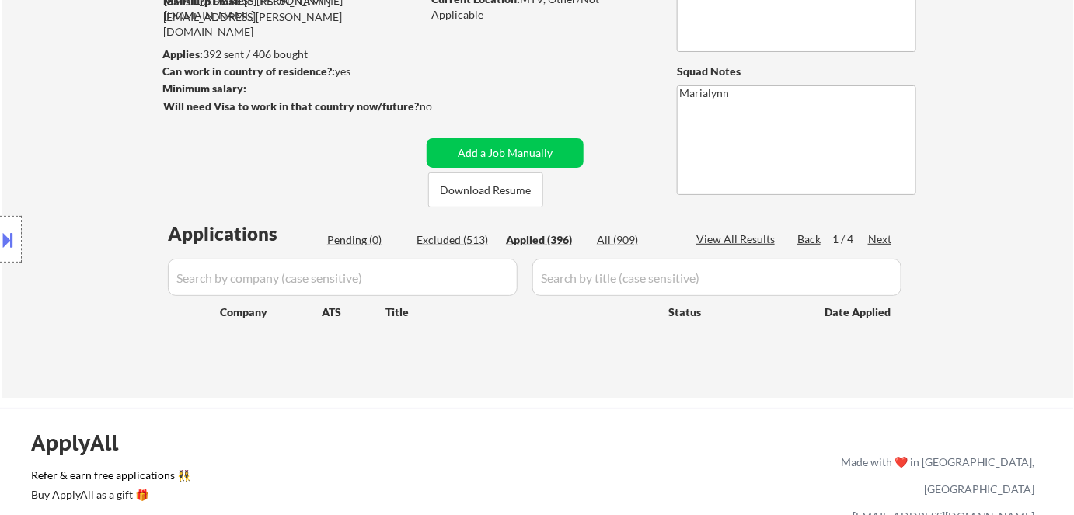
select select ""applied""
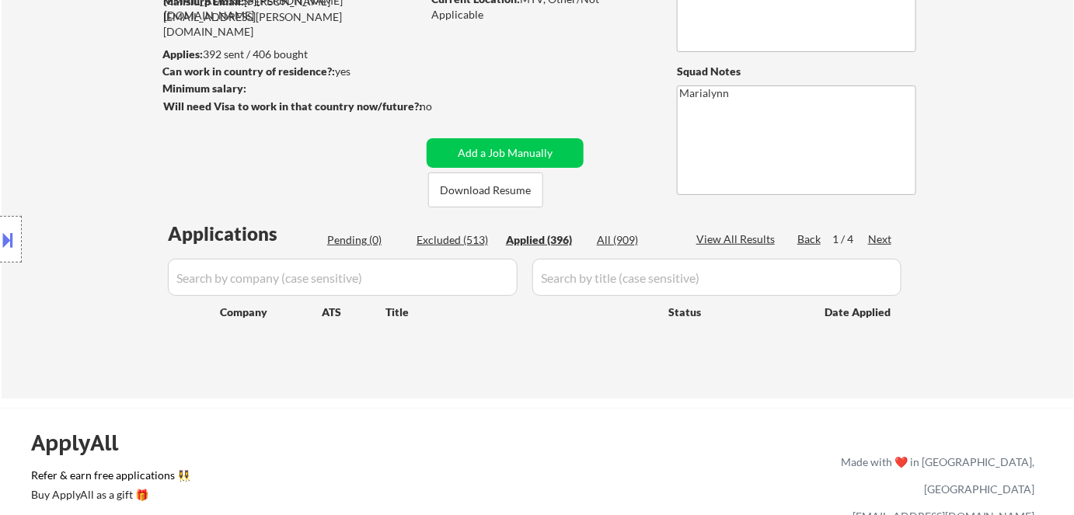
select select ""applied""
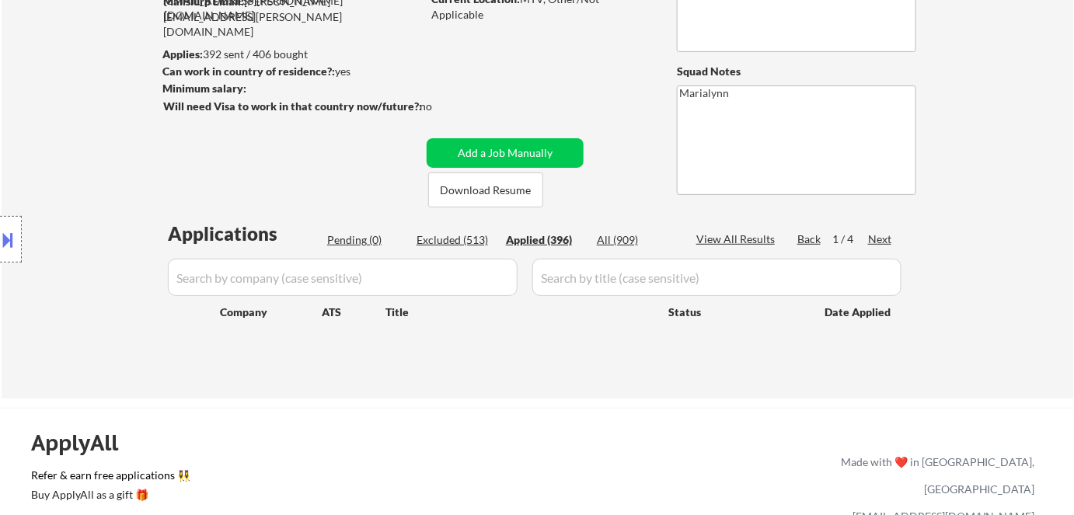
select select ""applied""
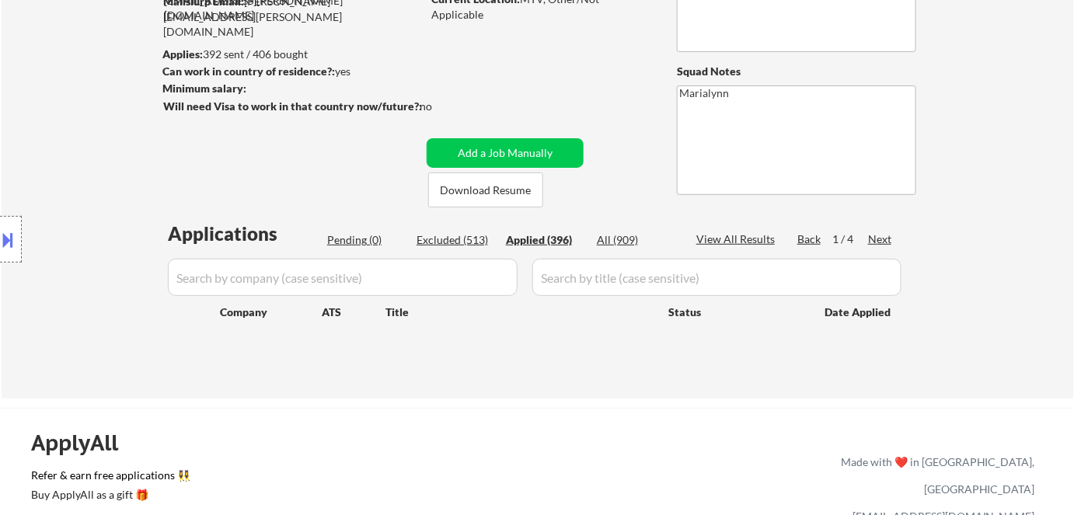
select select ""applied""
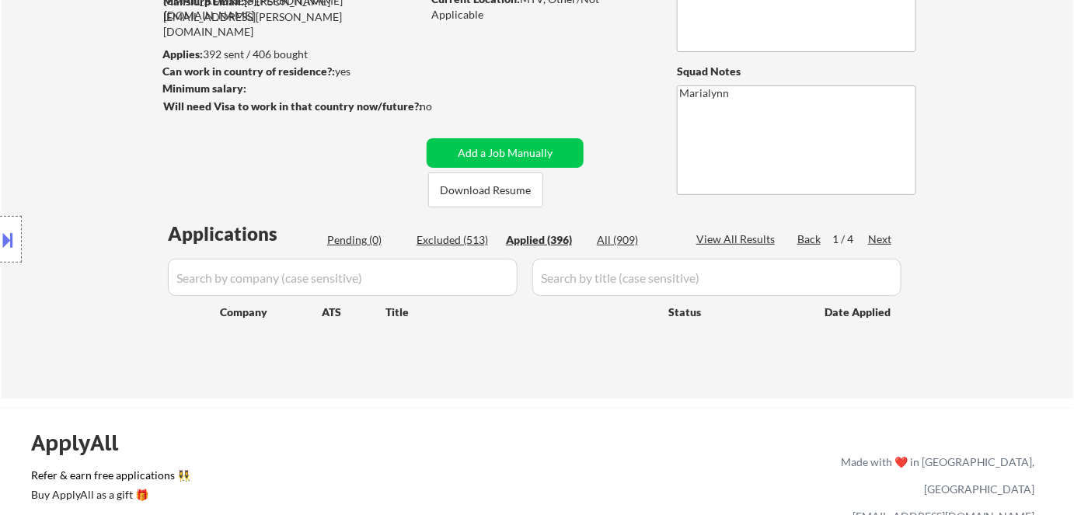
select select ""applied""
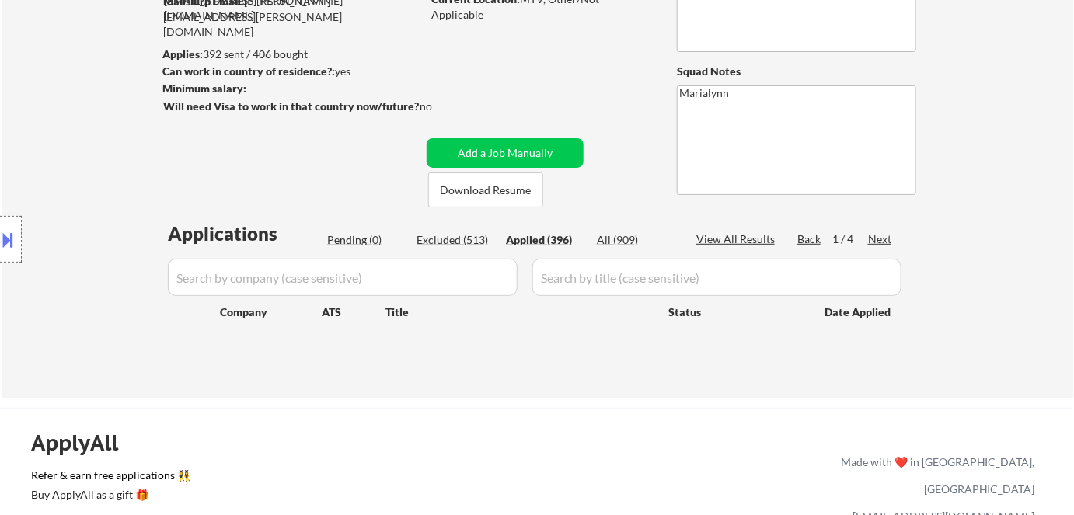
select select ""applied""
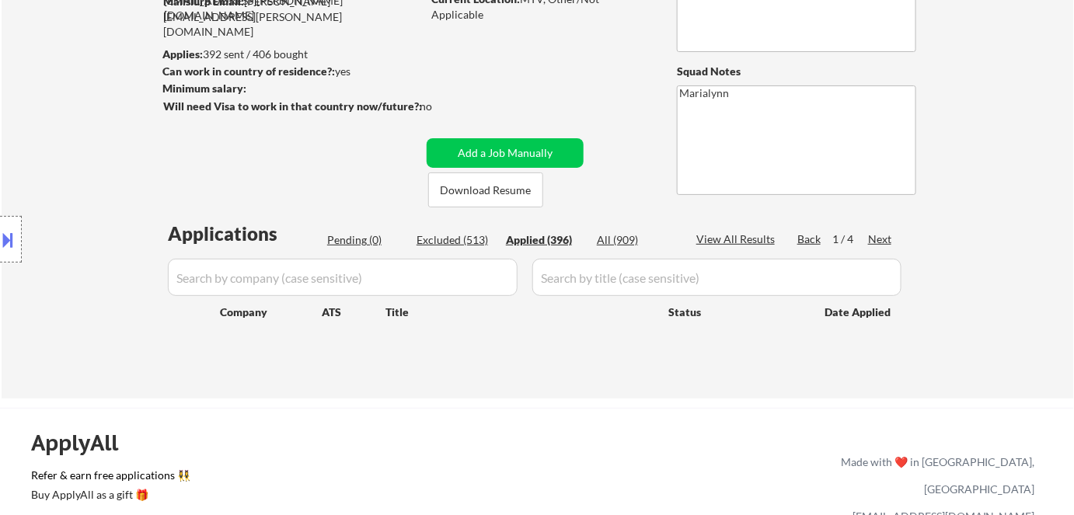
select select ""applied""
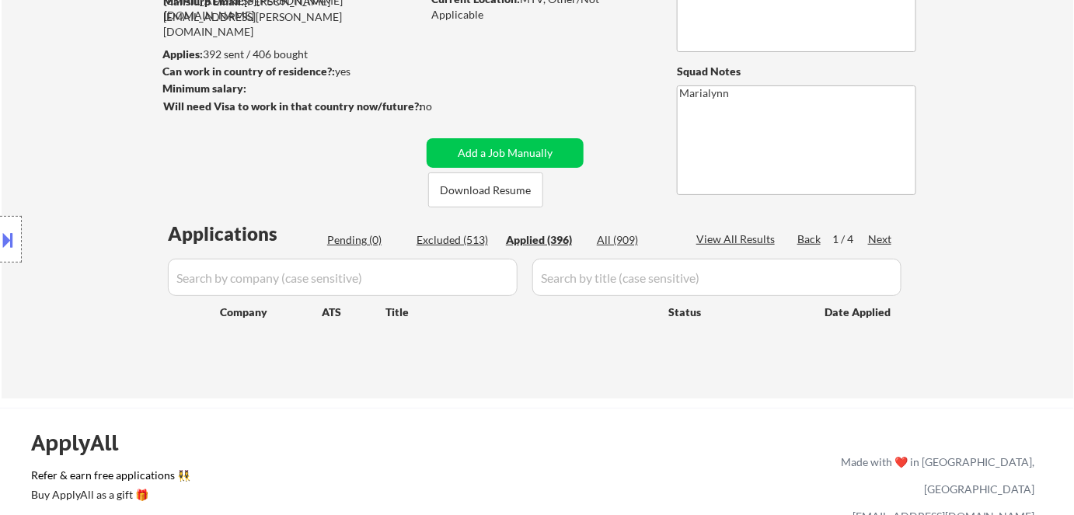
select select ""applied""
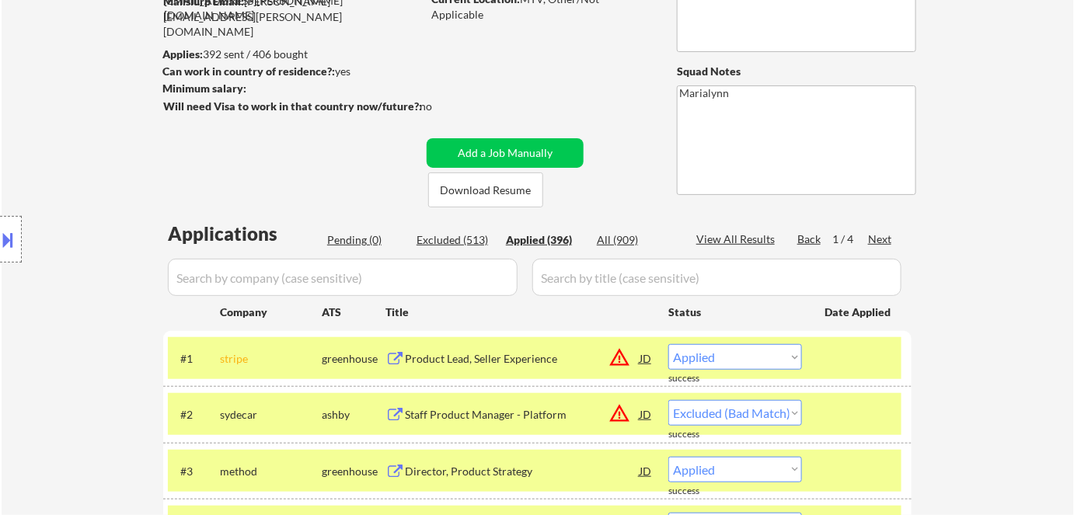
select select ""applied""
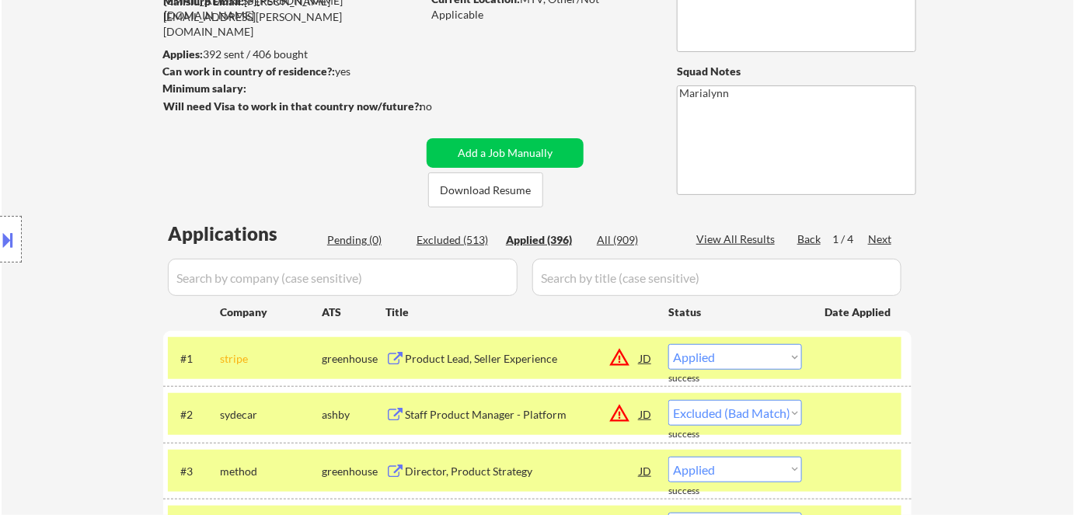
select select ""applied""
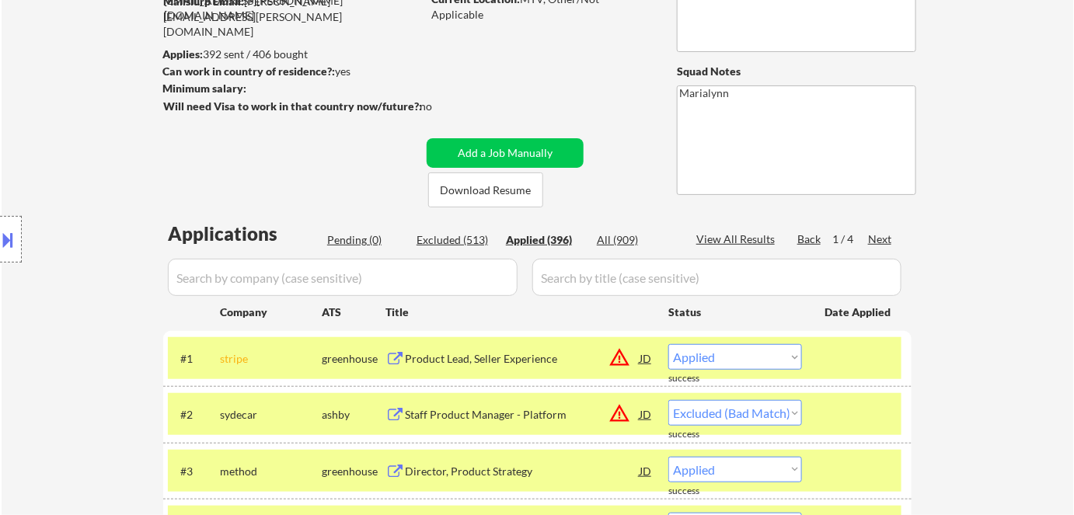
select select ""applied""
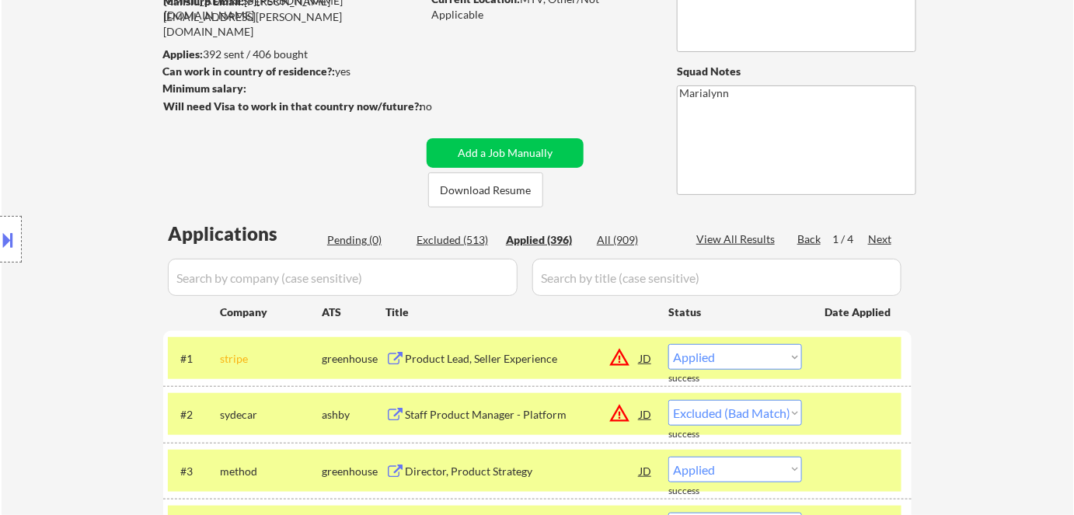
select select ""applied""
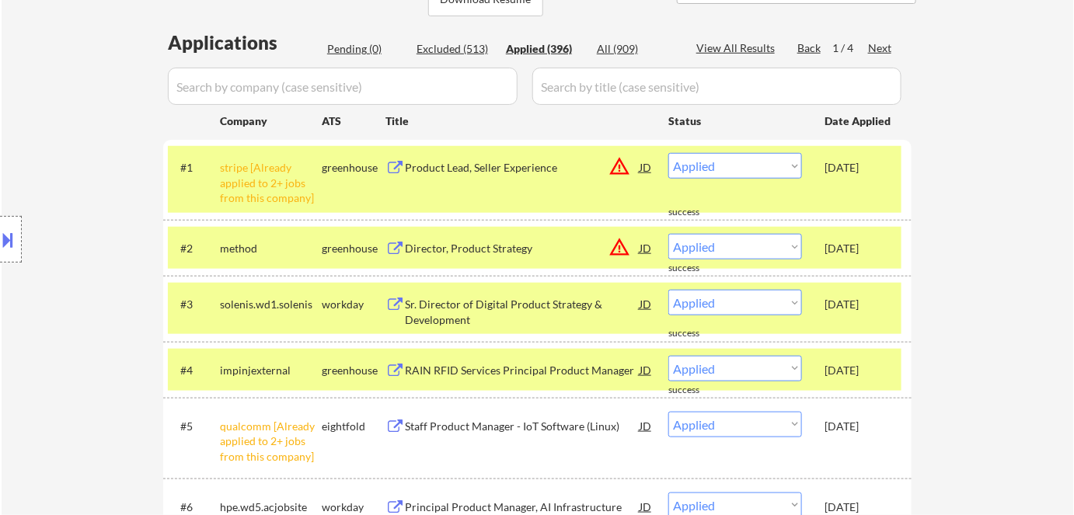
scroll to position [380, 0]
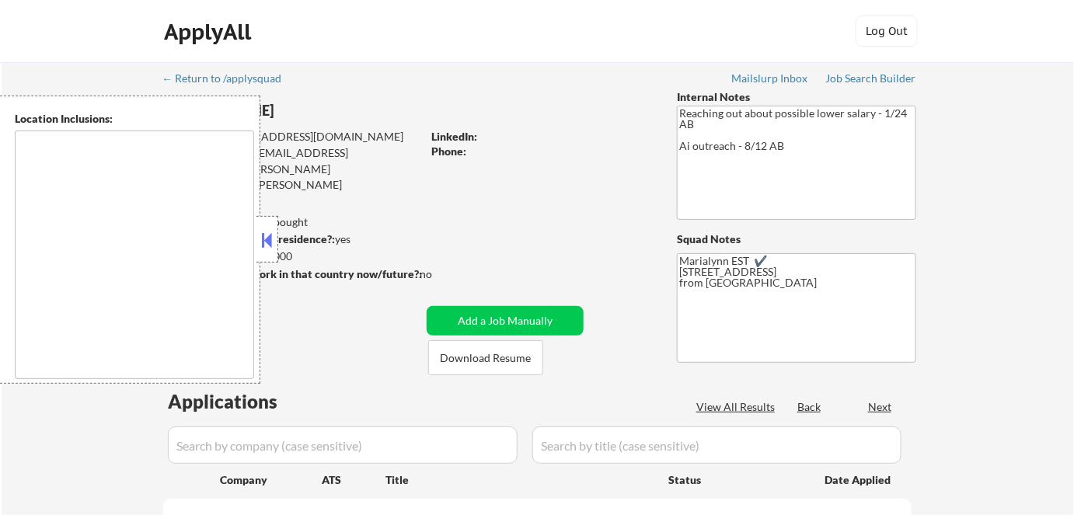
type textarea "remote"
click at [263, 238] on button at bounding box center [267, 239] width 17 height 23
type textarea "remote"
select select ""pending""
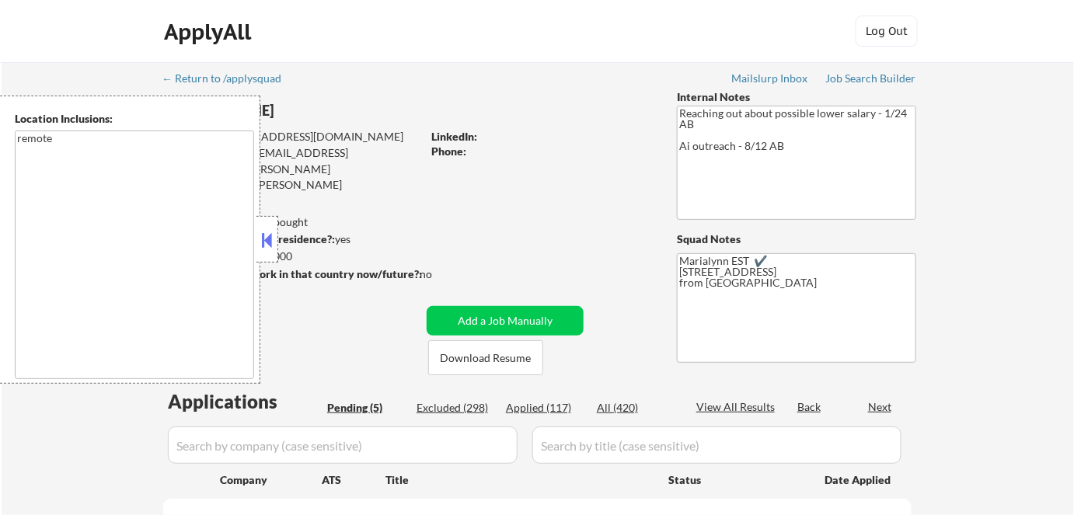
select select ""pending""
click at [263, 237] on button at bounding box center [267, 239] width 17 height 23
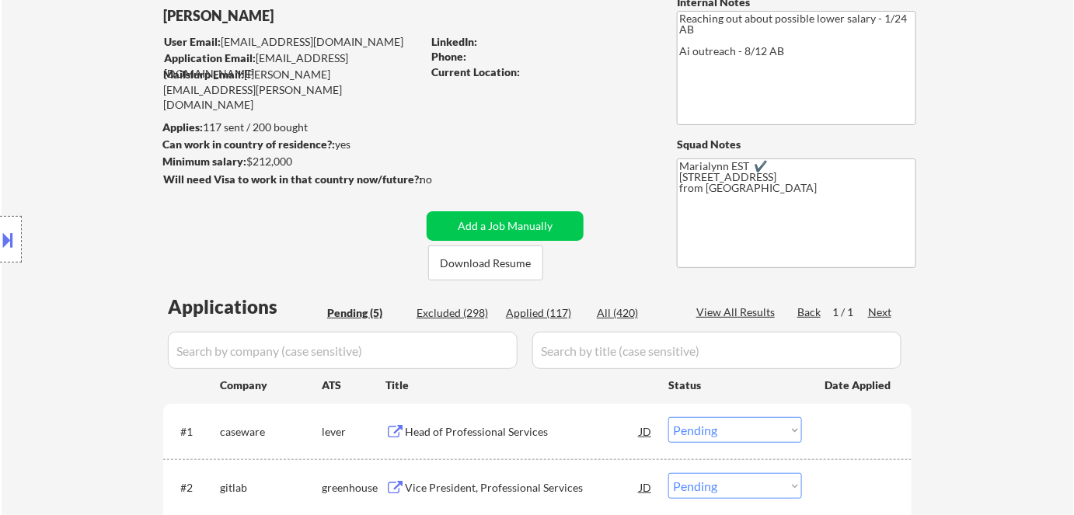
scroll to position [141, 0]
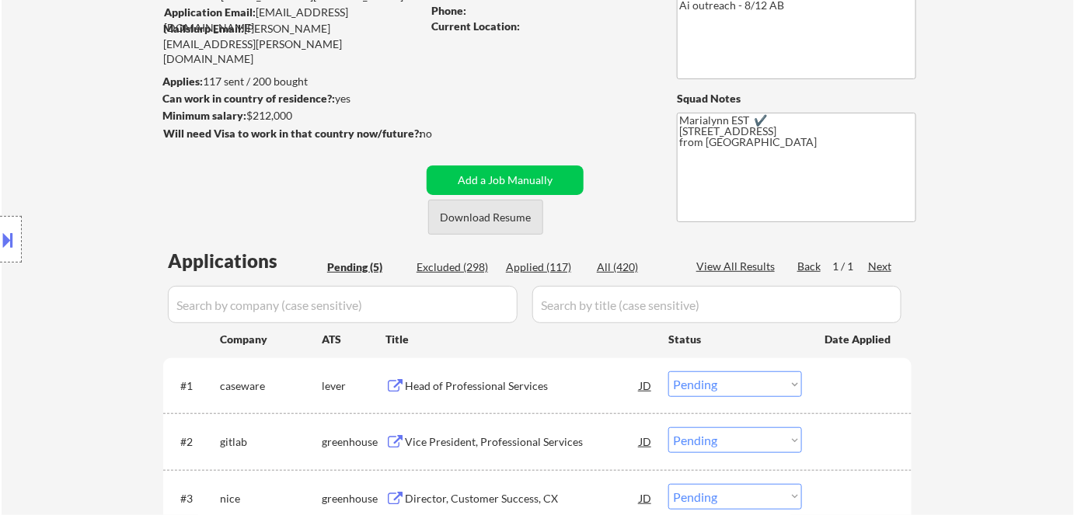
click at [474, 225] on button "Download Resume" at bounding box center [485, 217] width 115 height 35
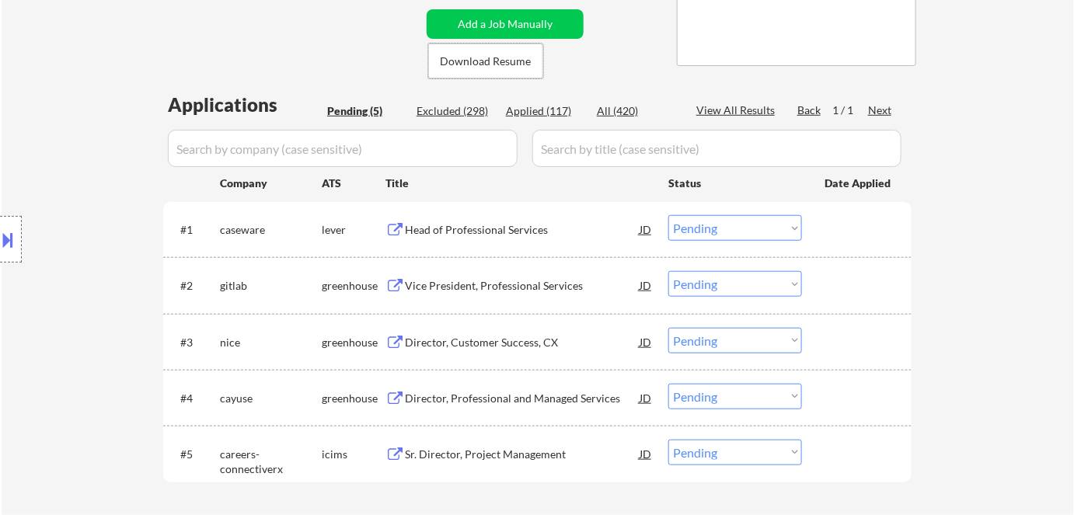
scroll to position [353, 0]
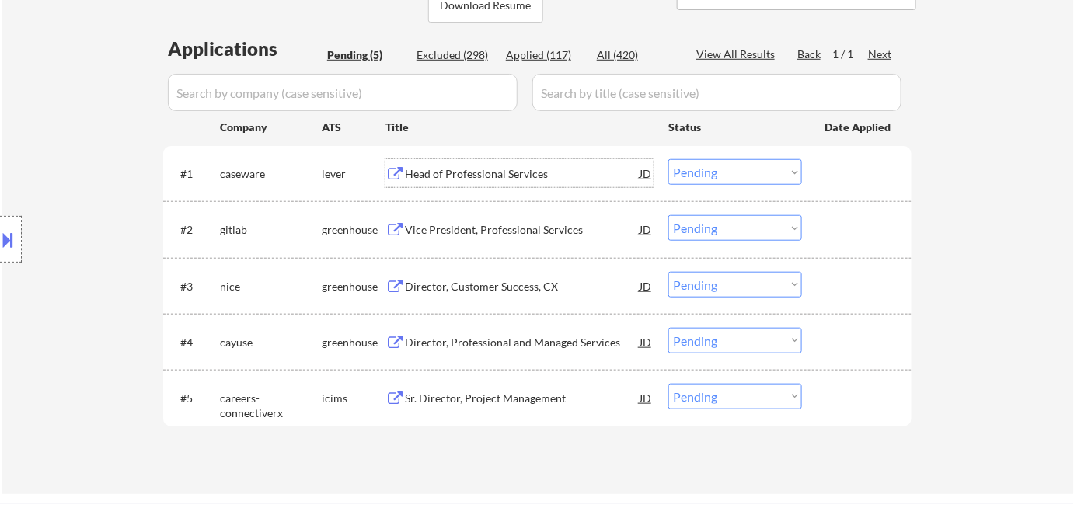
click at [470, 175] on div "Head of Professional Services" at bounding box center [522, 174] width 235 height 16
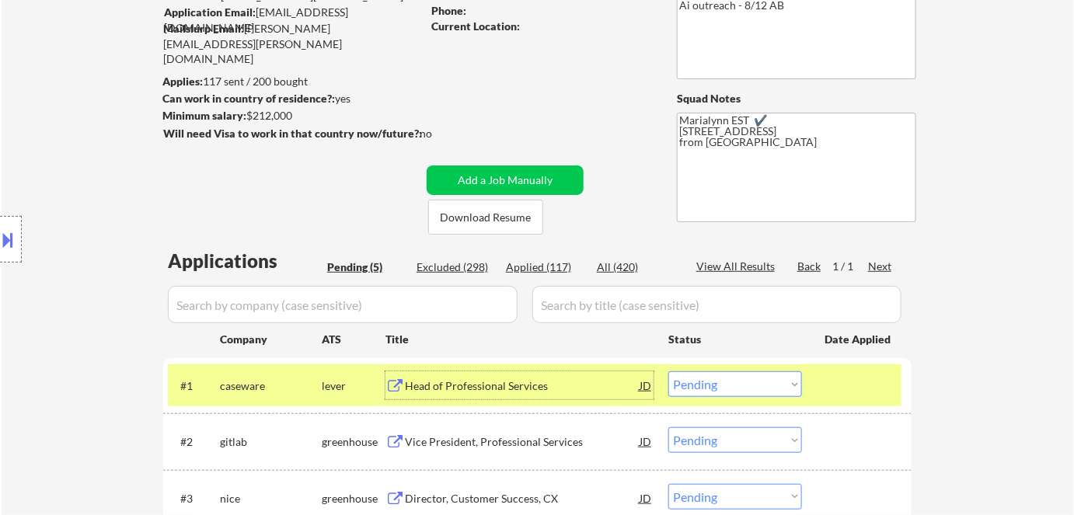
scroll to position [282, 0]
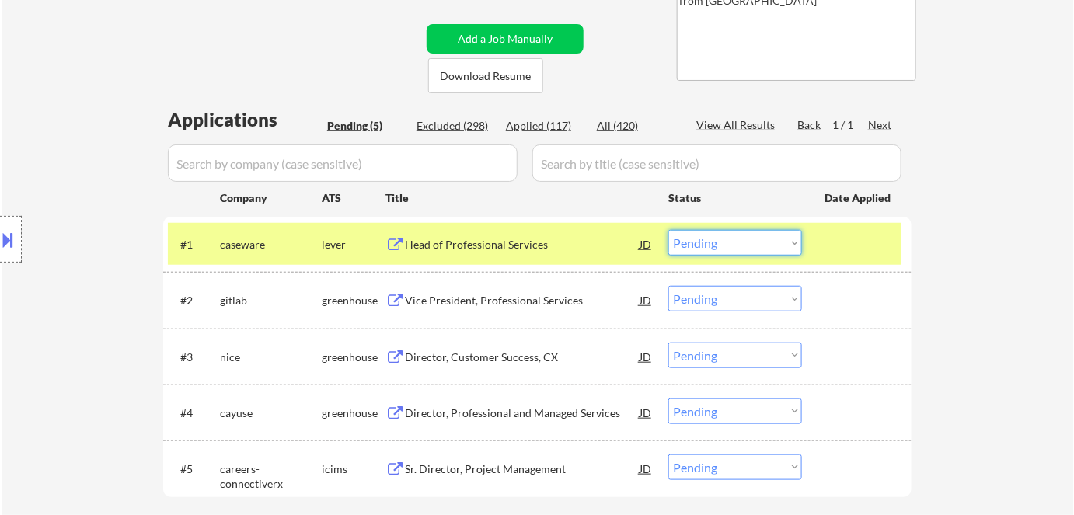
drag, startPoint x: 703, startPoint y: 239, endPoint x: 709, endPoint y: 254, distance: 16.5
click at [704, 240] on select "Choose an option... Pending Applied Excluded (Questions) Excluded (Expired) Exc…" at bounding box center [735, 243] width 134 height 26
click at [668, 230] on select "Choose an option... Pending Applied Excluded (Questions) Excluded (Expired) Exc…" at bounding box center [735, 243] width 134 height 26
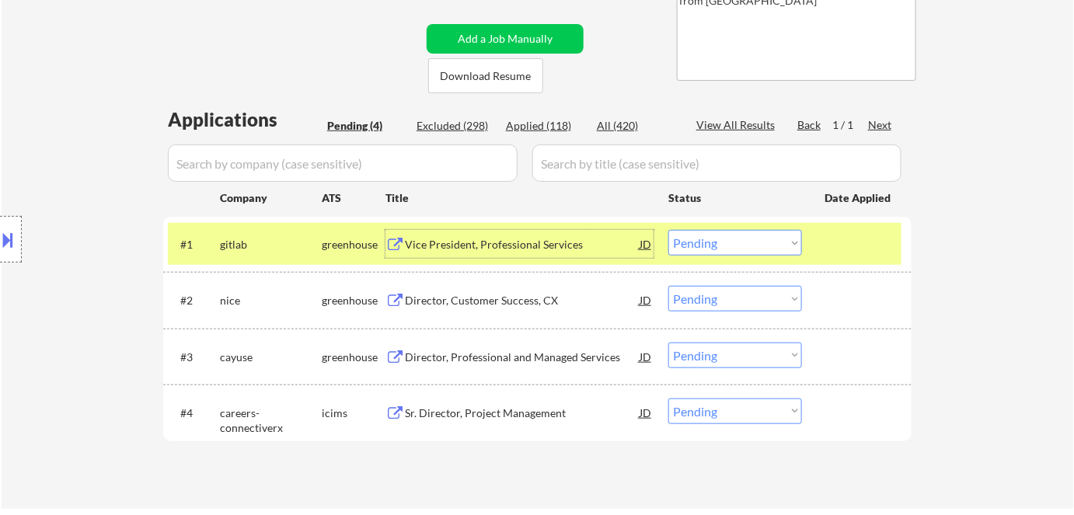
click at [561, 245] on div "Vice President, Professional Services" at bounding box center [522, 245] width 235 height 16
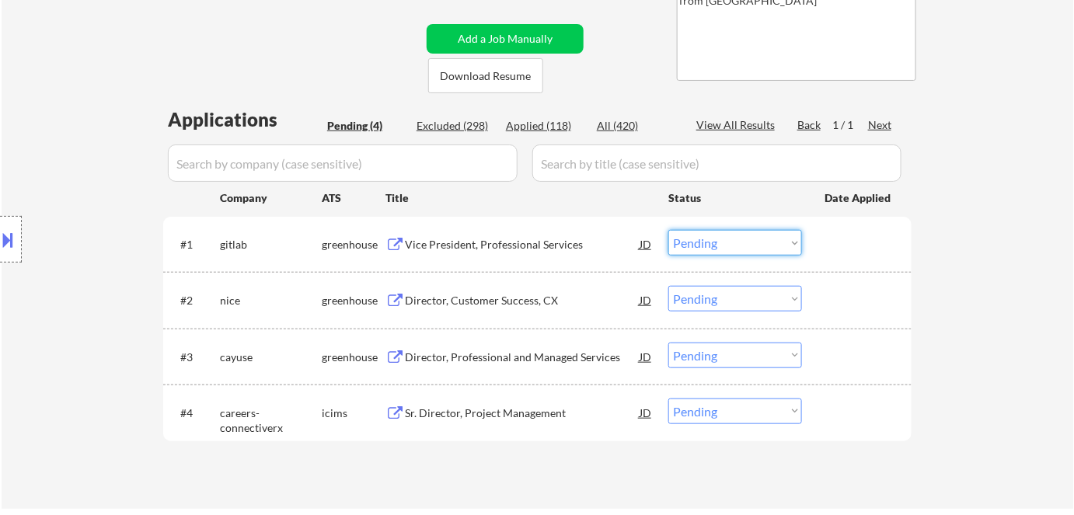
click at [734, 247] on select "Choose an option... Pending Applied Excluded (Questions) Excluded (Expired) Exc…" at bounding box center [735, 243] width 134 height 26
click at [668, 230] on select "Choose an option... Pending Applied Excluded (Questions) Excluded (Expired) Exc…" at bounding box center [735, 243] width 134 height 26
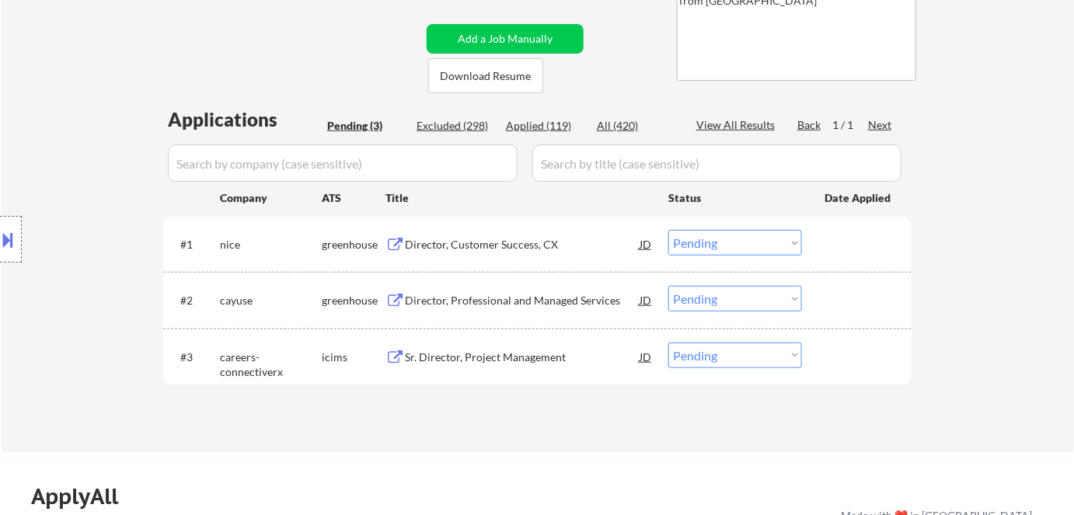
click at [449, 245] on div "Director, Customer Success, CX" at bounding box center [522, 245] width 235 height 16
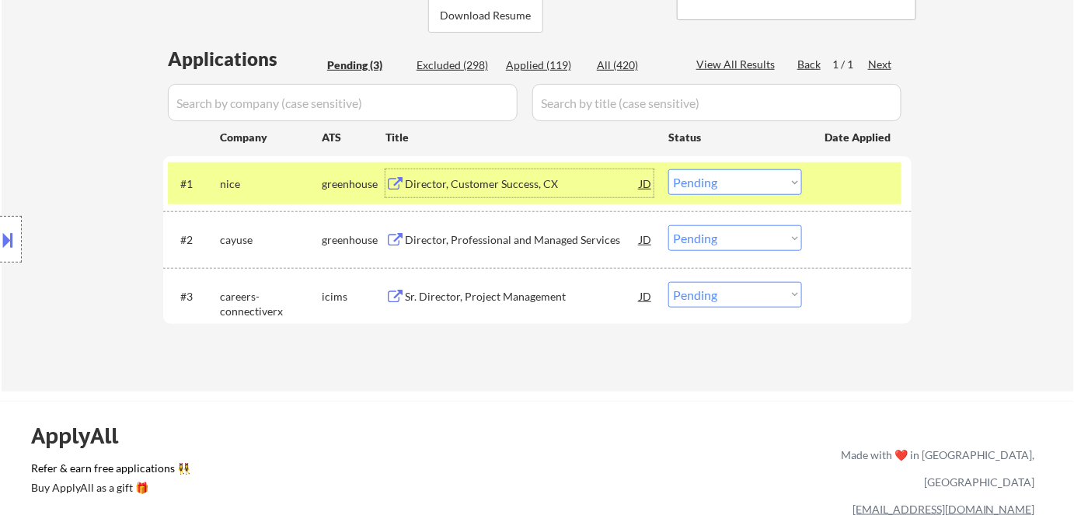
scroll to position [353, 0]
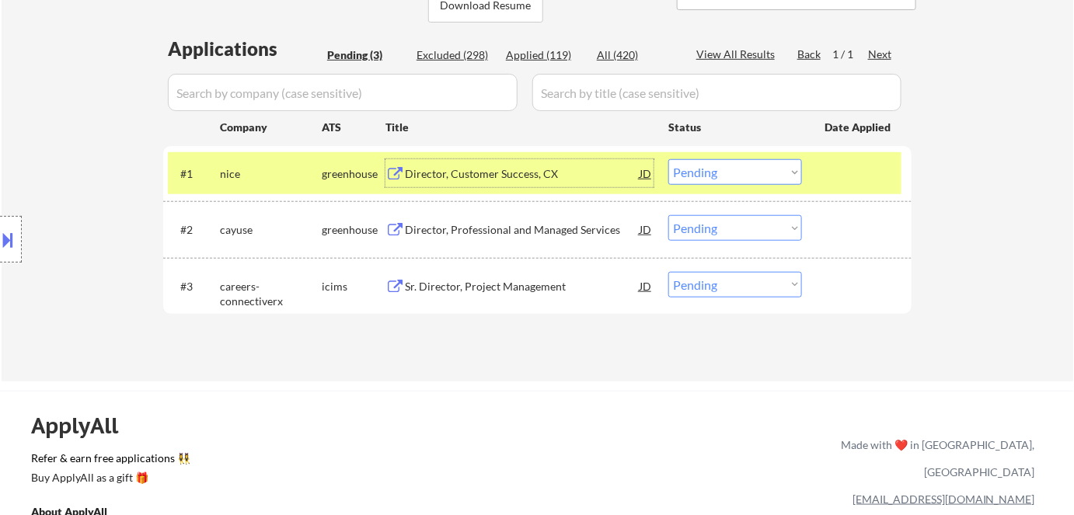
drag, startPoint x: 773, startPoint y: 171, endPoint x: 772, endPoint y: 183, distance: 12.5
click at [773, 172] on select "Choose an option... Pending Applied Excluded (Questions) Excluded (Expired) Exc…" at bounding box center [735, 172] width 134 height 26
click at [668, 159] on select "Choose an option... Pending Applied Excluded (Questions) Excluded (Expired) Exc…" at bounding box center [735, 172] width 134 height 26
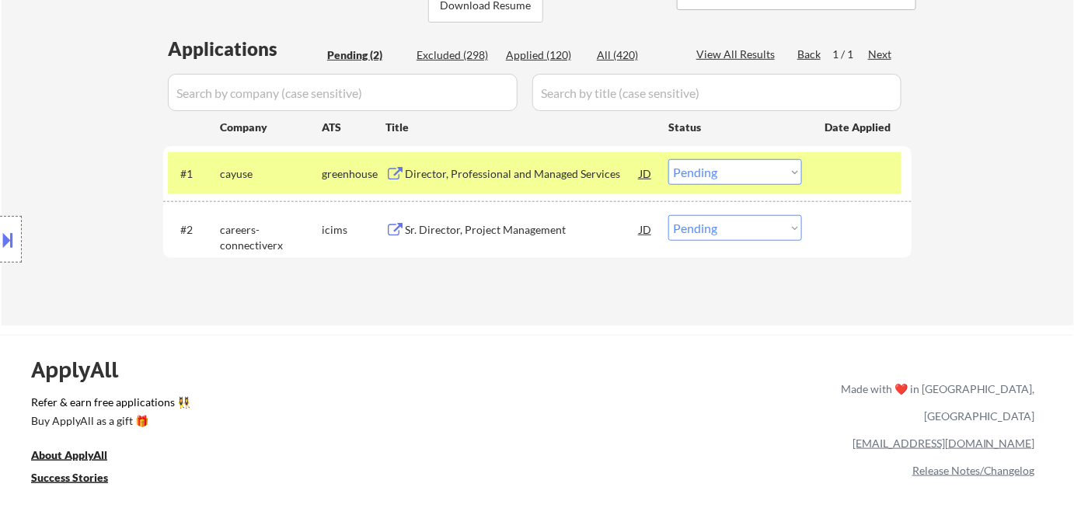
click at [446, 168] on div "Director, Professional and Managed Services" at bounding box center [522, 174] width 235 height 16
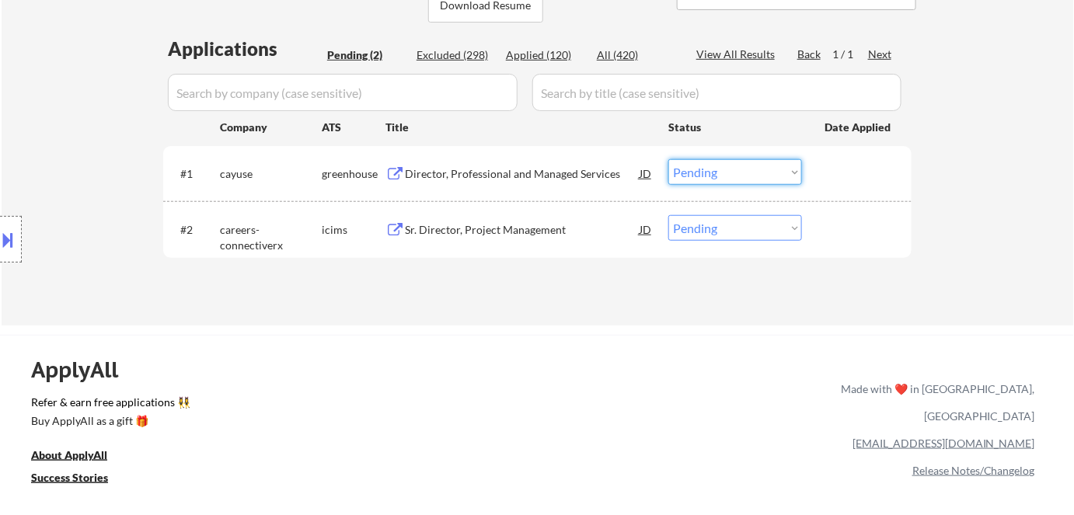
drag, startPoint x: 713, startPoint y: 170, endPoint x: 730, endPoint y: 183, distance: 21.6
click at [715, 170] on select "Choose an option... Pending Applied Excluded (Questions) Excluded (Expired) Exc…" at bounding box center [735, 172] width 134 height 26
click at [668, 159] on select "Choose an option... Pending Applied Excluded (Questions) Excluded (Expired) Exc…" at bounding box center [735, 172] width 134 height 26
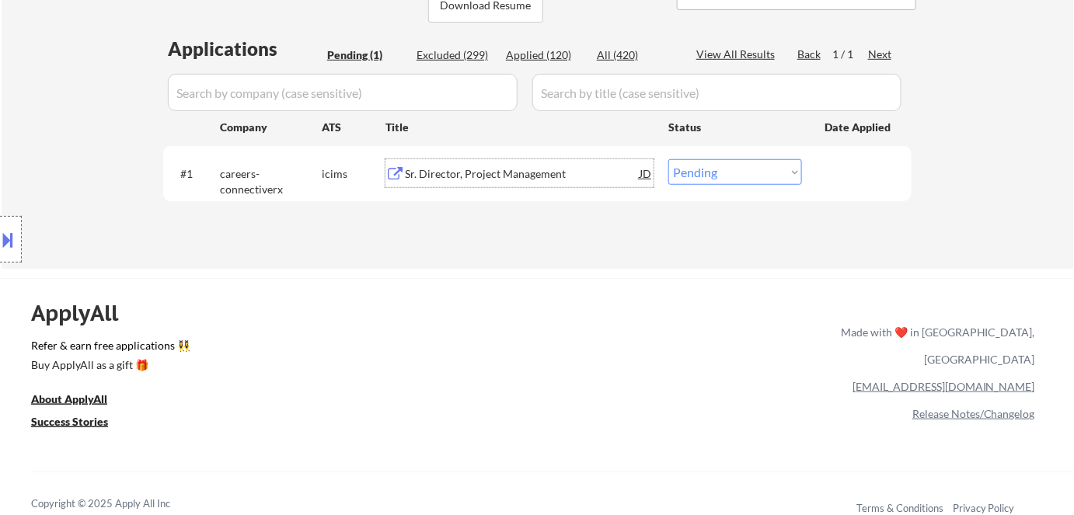
click at [517, 167] on div "Sr. Director, Project Management" at bounding box center [522, 174] width 235 height 16
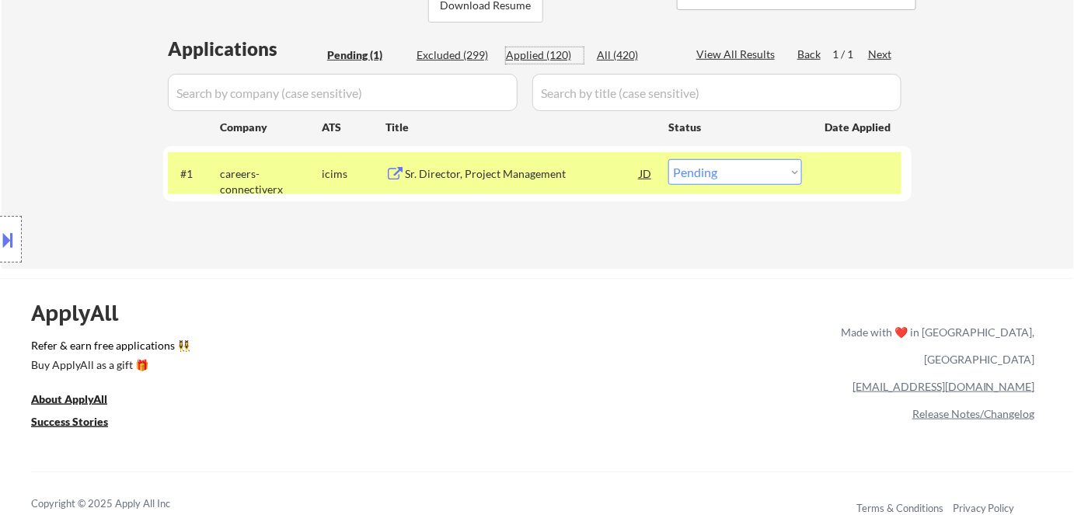
click at [555, 51] on div "Applied (120)" at bounding box center [545, 55] width 78 height 16
click at [766, 176] on select "Choose an option... Pending Applied Excluded (Questions) Excluded (Expired) Exc…" at bounding box center [735, 172] width 134 height 26
select select ""applied""
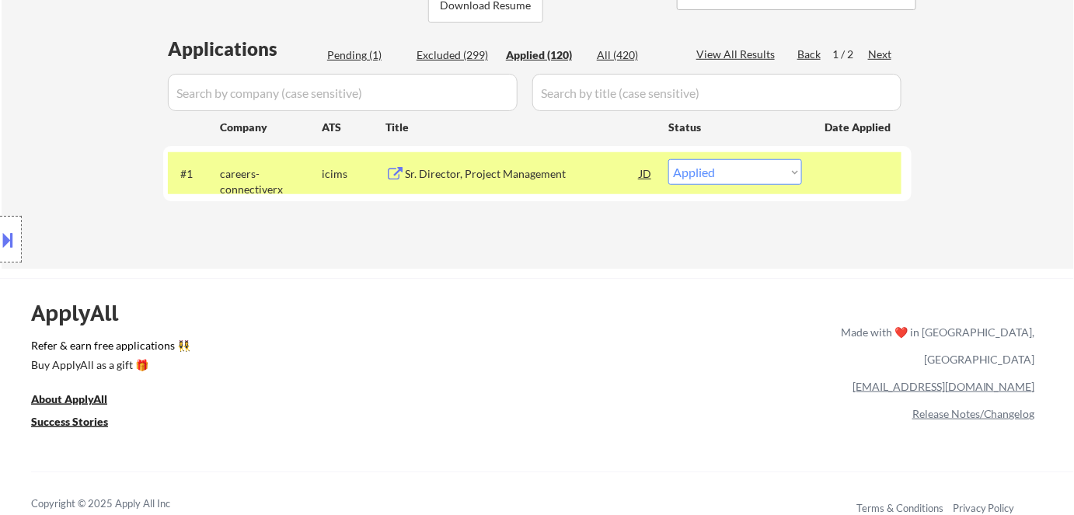
select select ""applied""
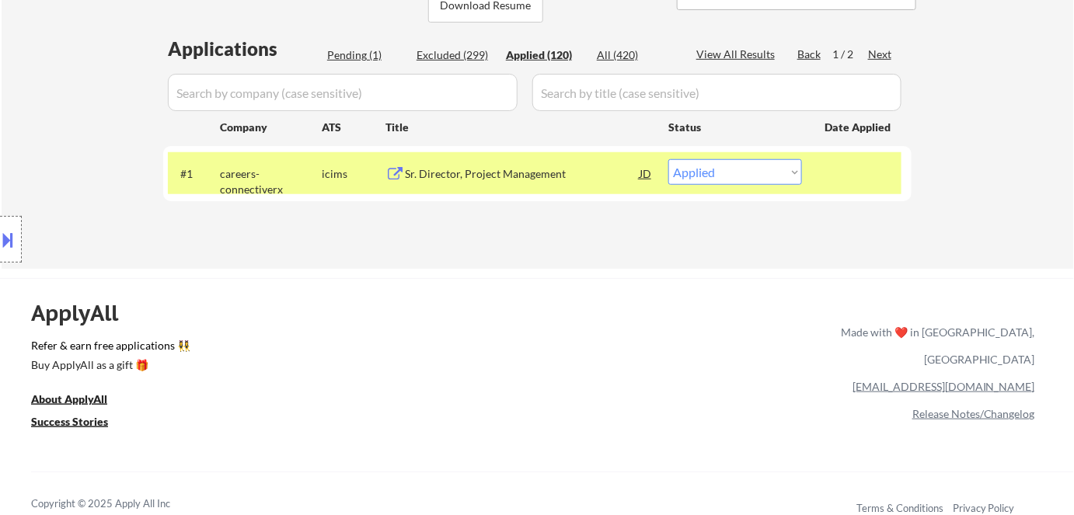
select select ""applied""
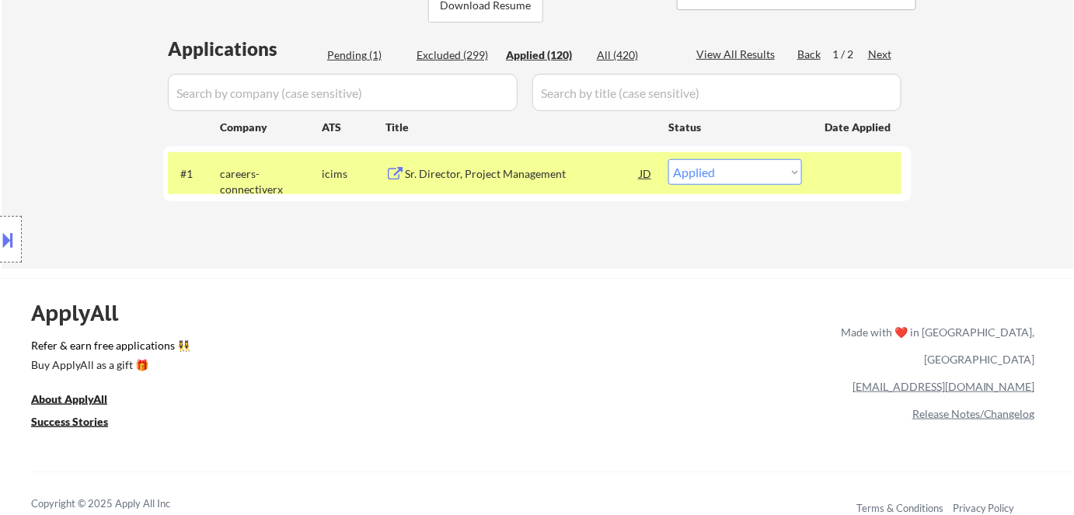
select select ""applied""
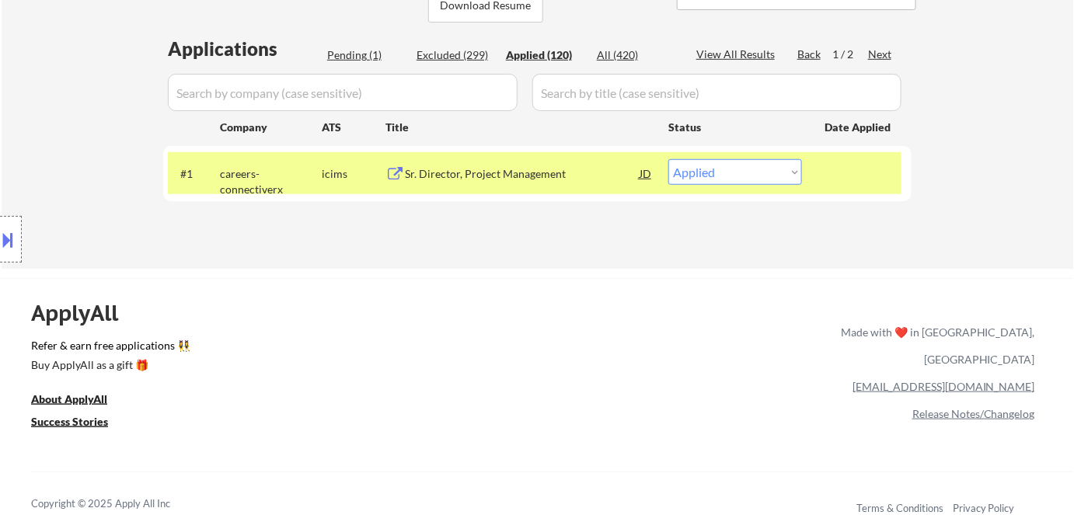
select select ""applied""
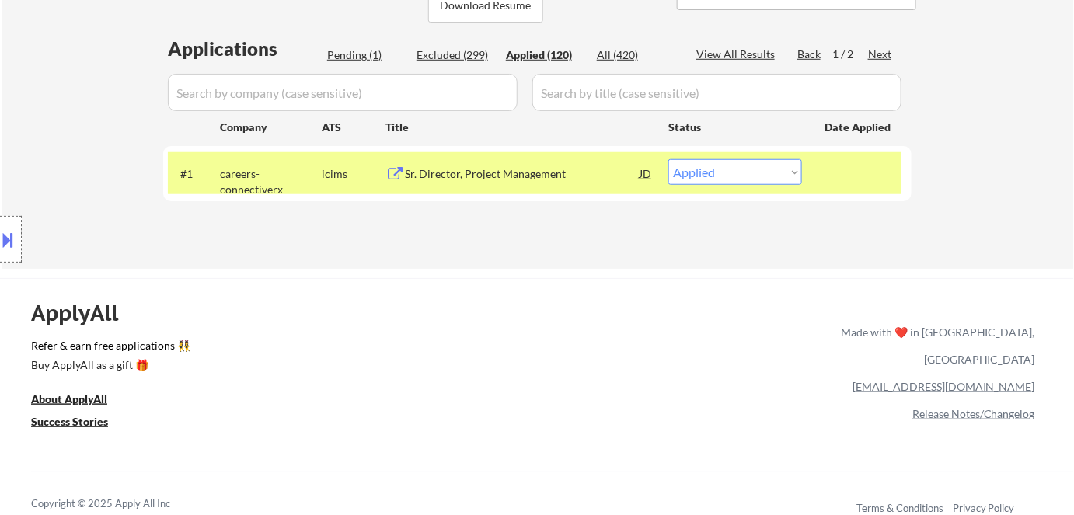
select select ""applied""
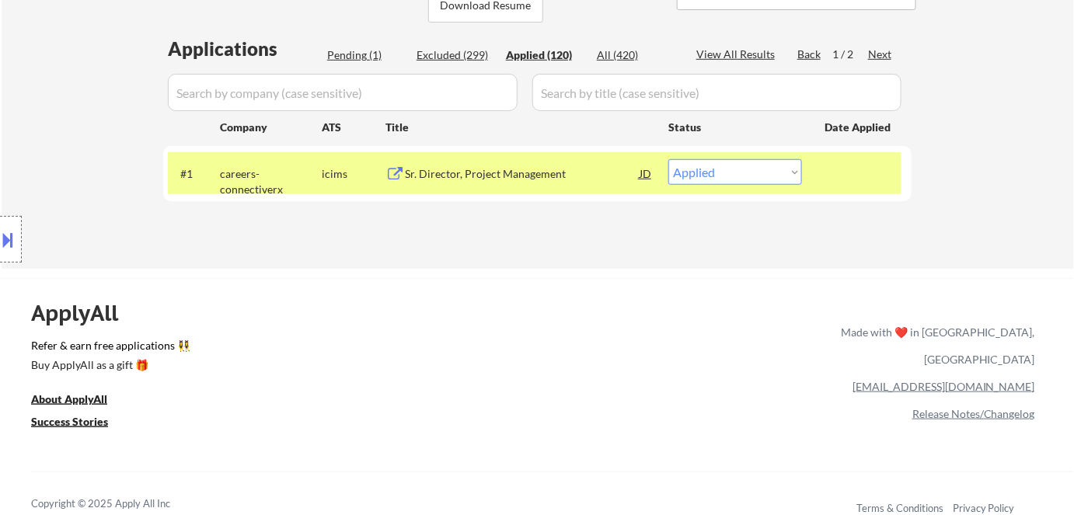
select select ""applied""
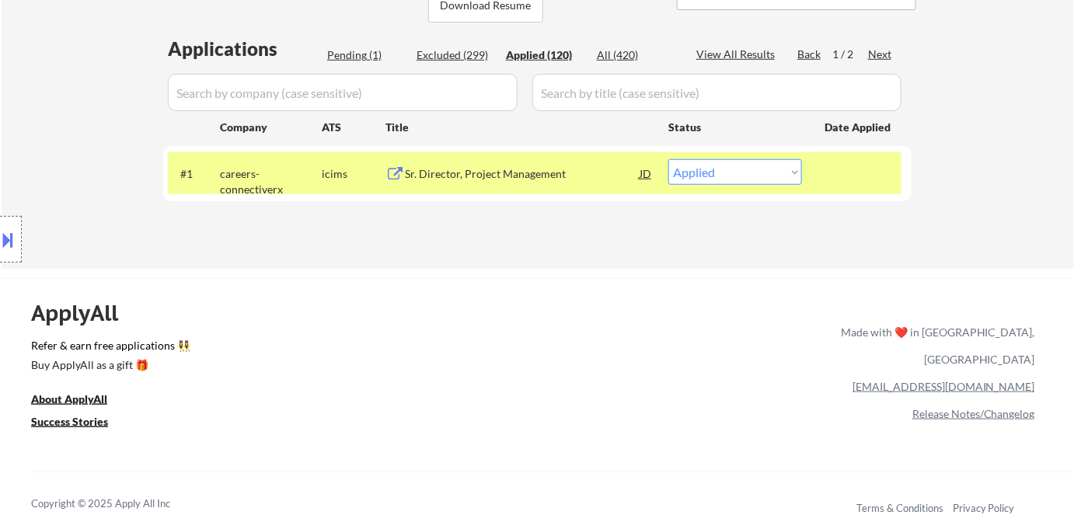
select select ""applied""
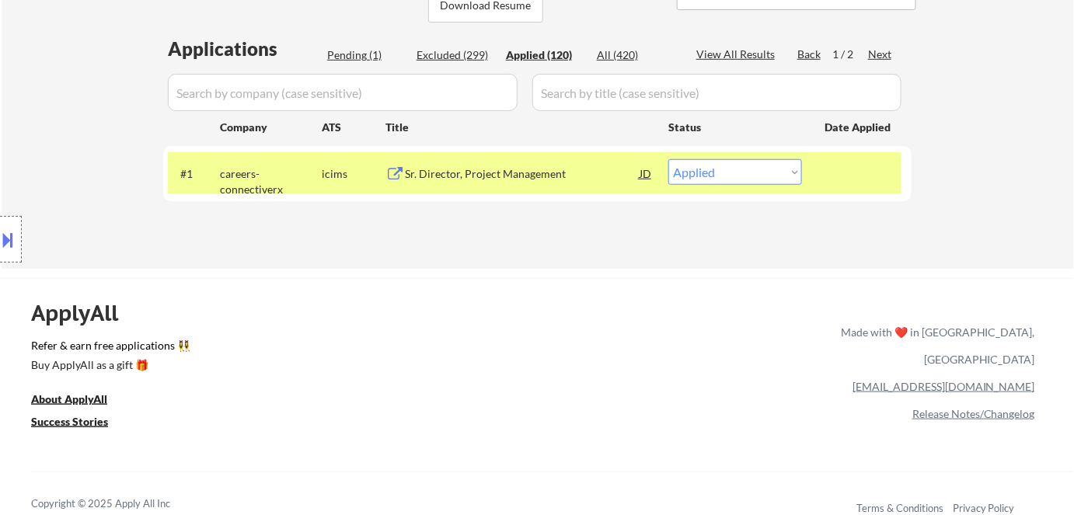
select select ""applied""
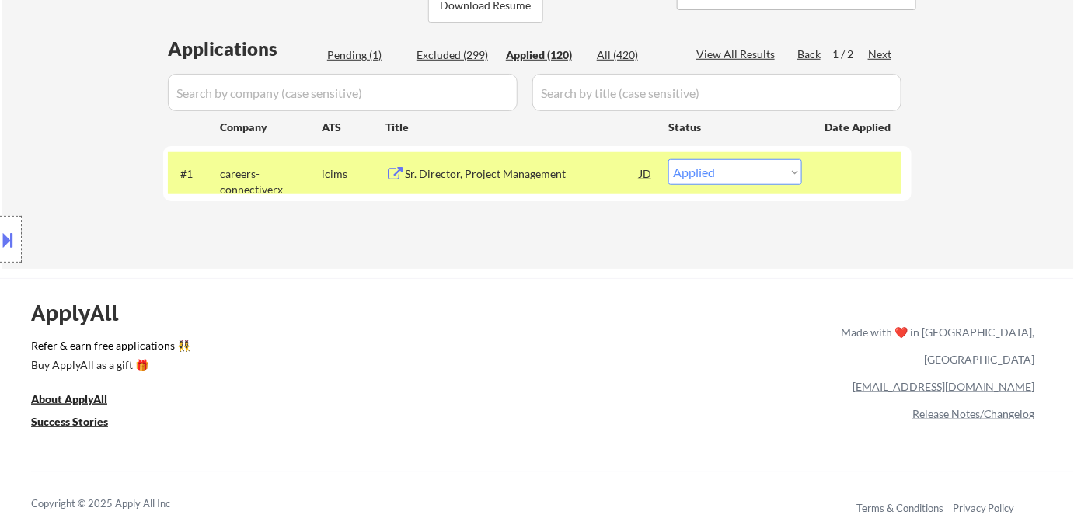
select select ""applied""
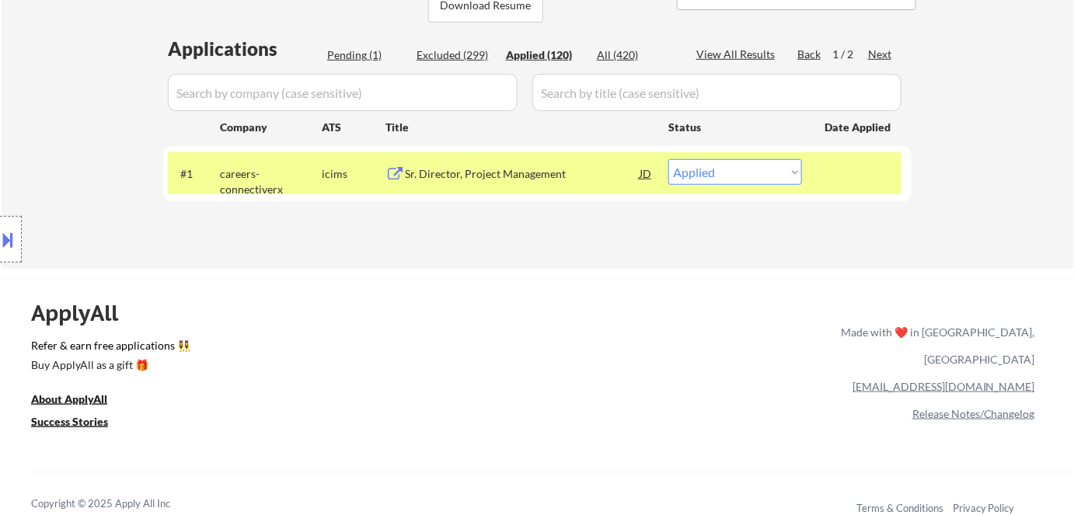
select select ""applied""
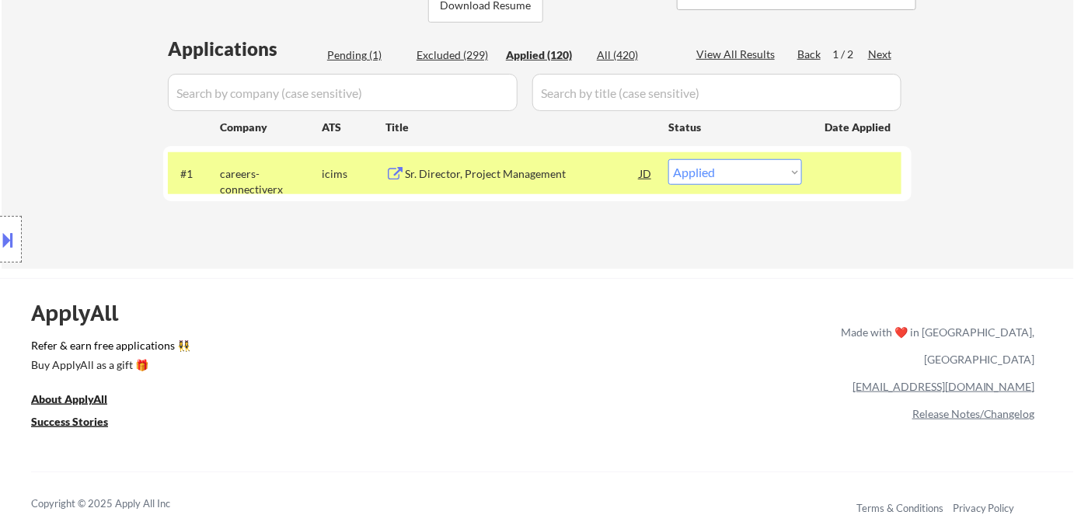
select select ""applied""
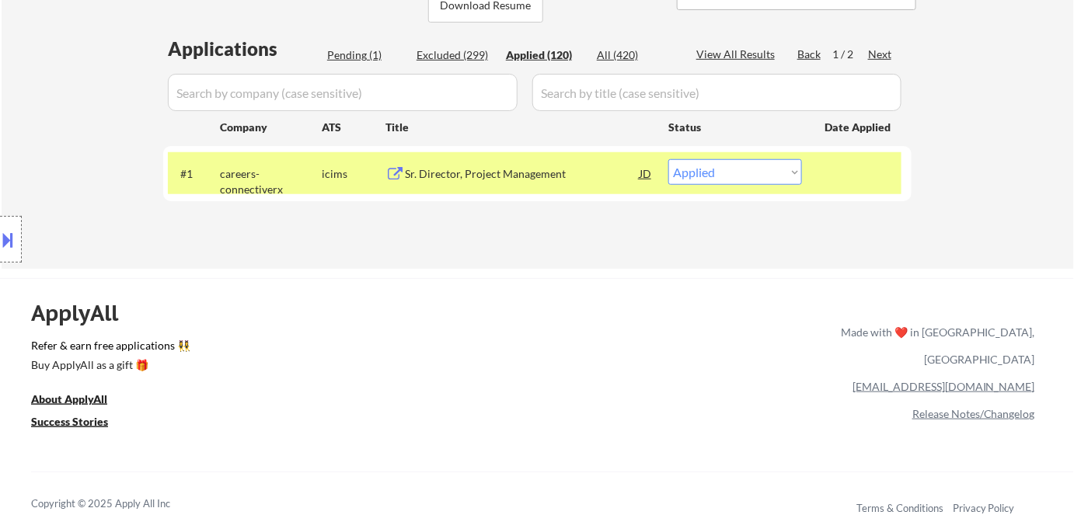
select select ""applied""
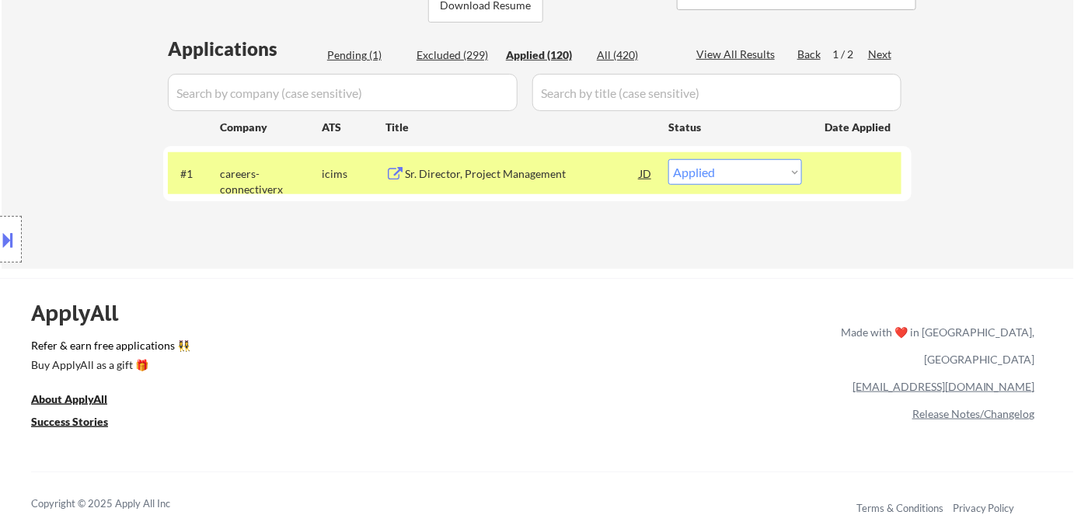
select select ""applied""
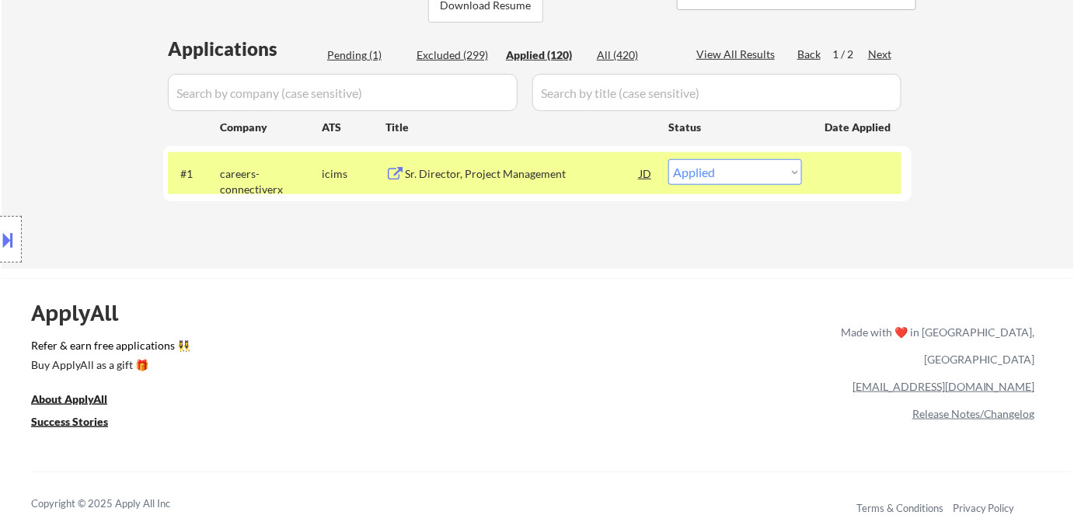
select select ""applied""
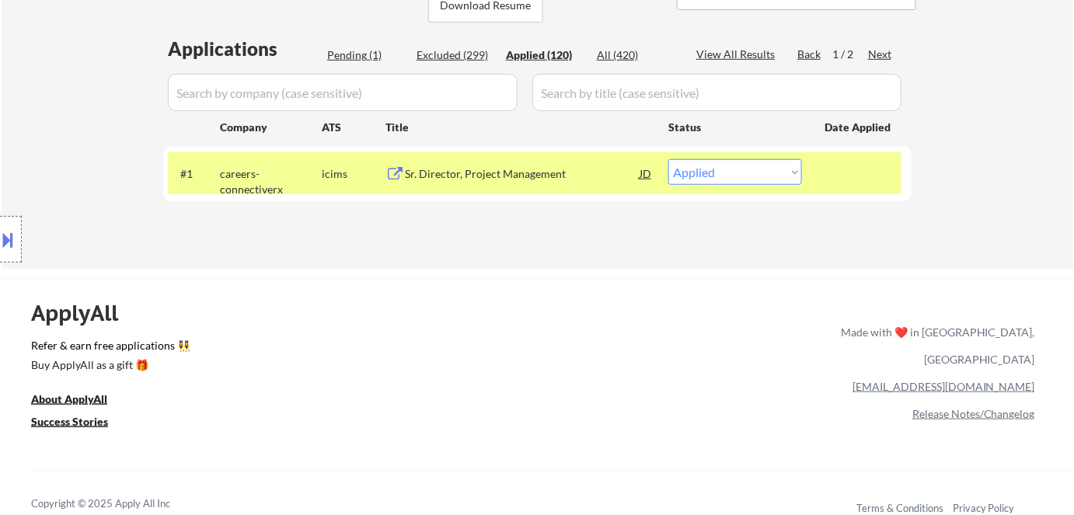
select select ""applied""
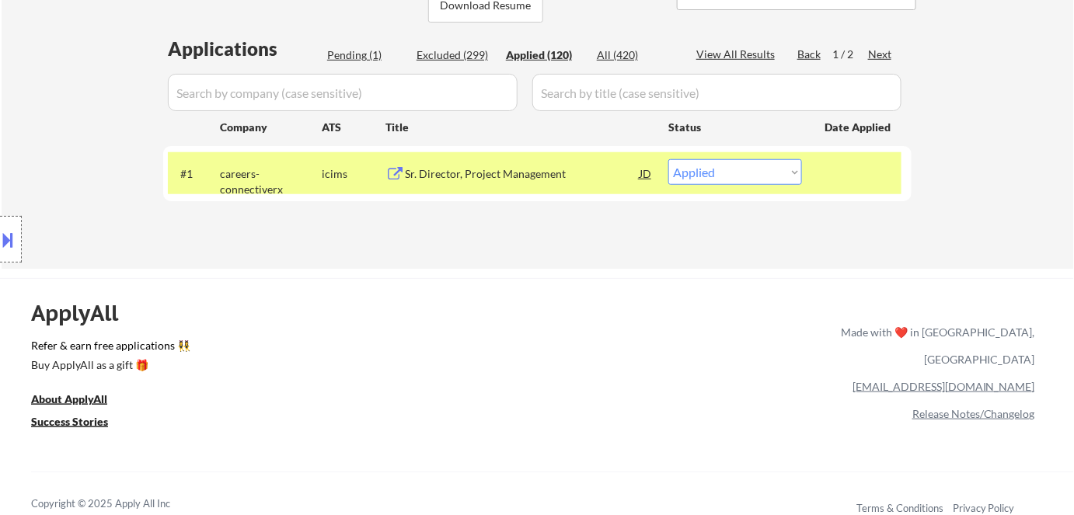
select select ""applied""
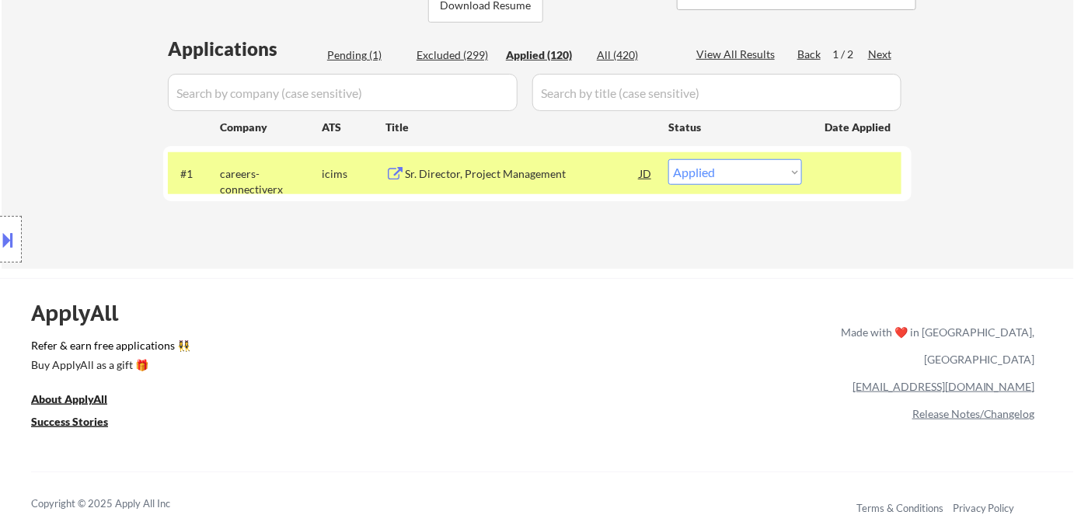
select select ""applied""
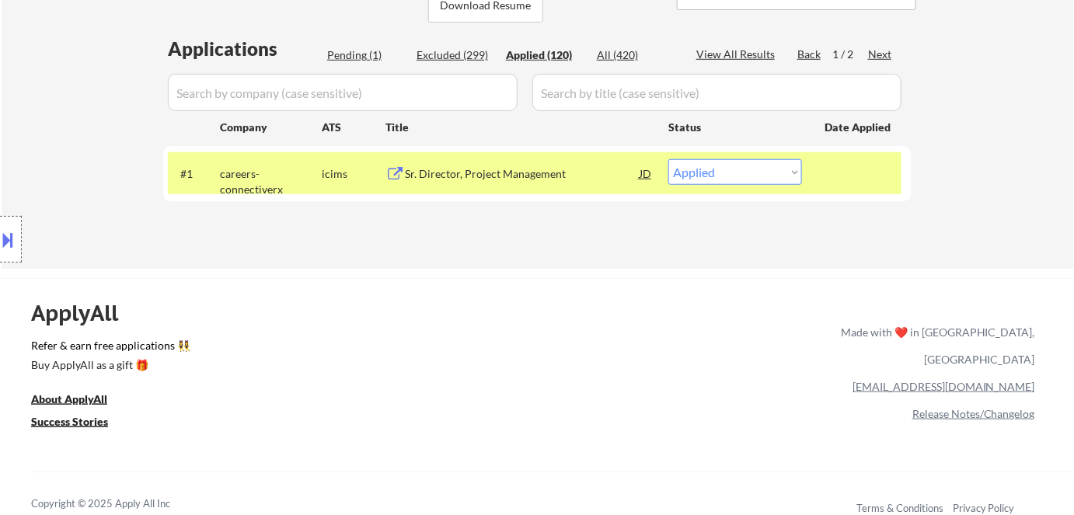
select select ""applied""
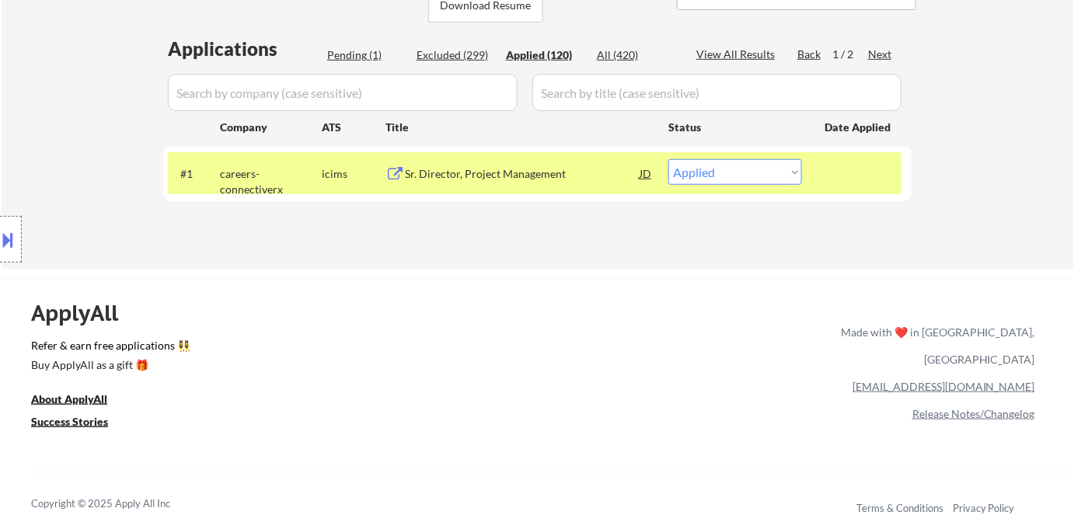
select select ""applied""
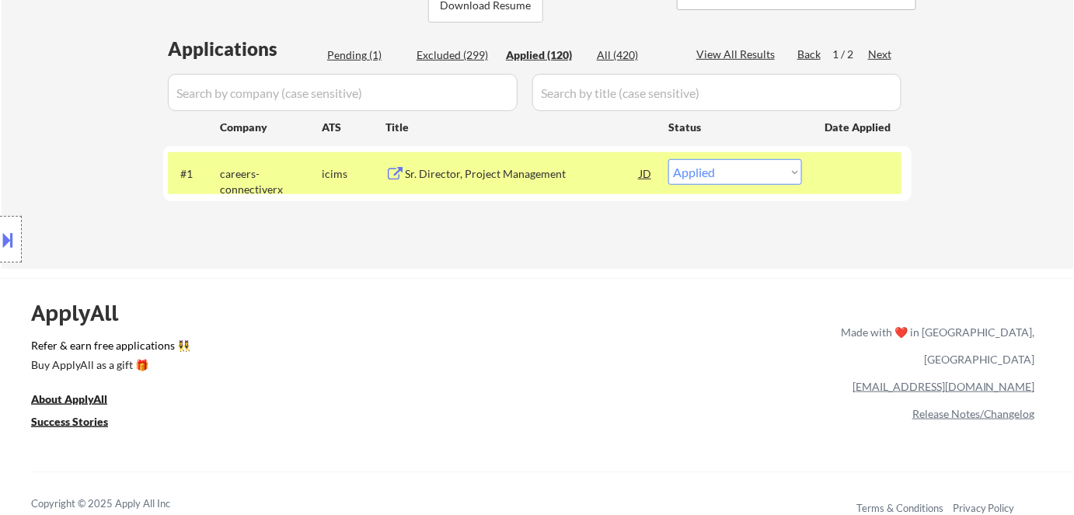
select select ""applied""
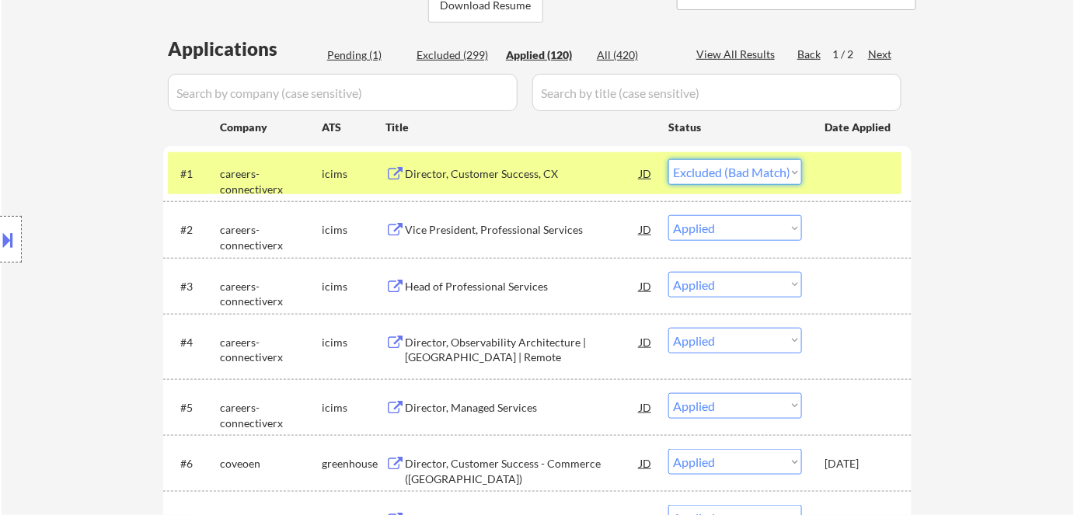
click at [668, 159] on select "Choose an option... Pending Applied Excluded (Questions) Excluded (Expired) Exc…" at bounding box center [735, 172] width 134 height 26
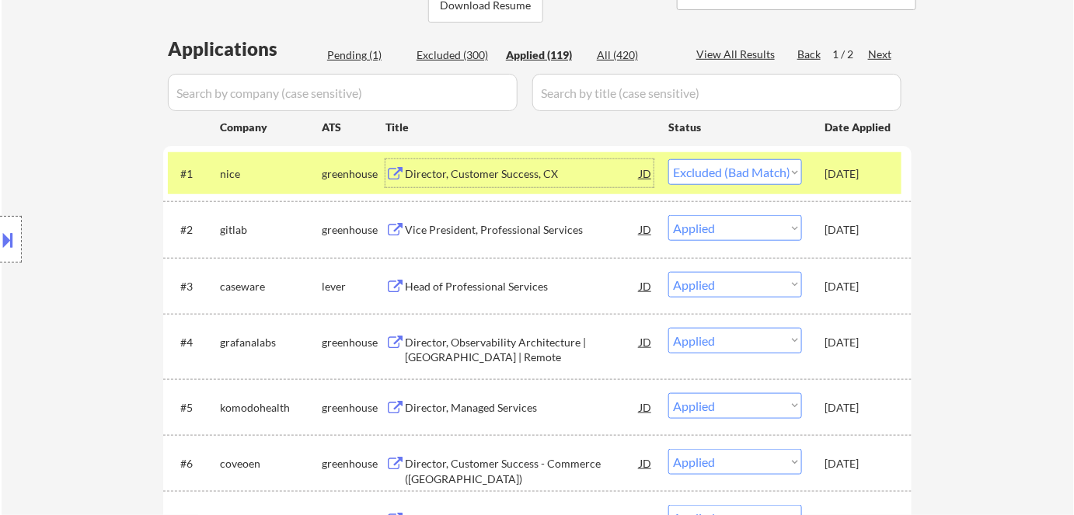
click at [547, 166] on div "Director, Customer Success, CX" at bounding box center [522, 174] width 235 height 16
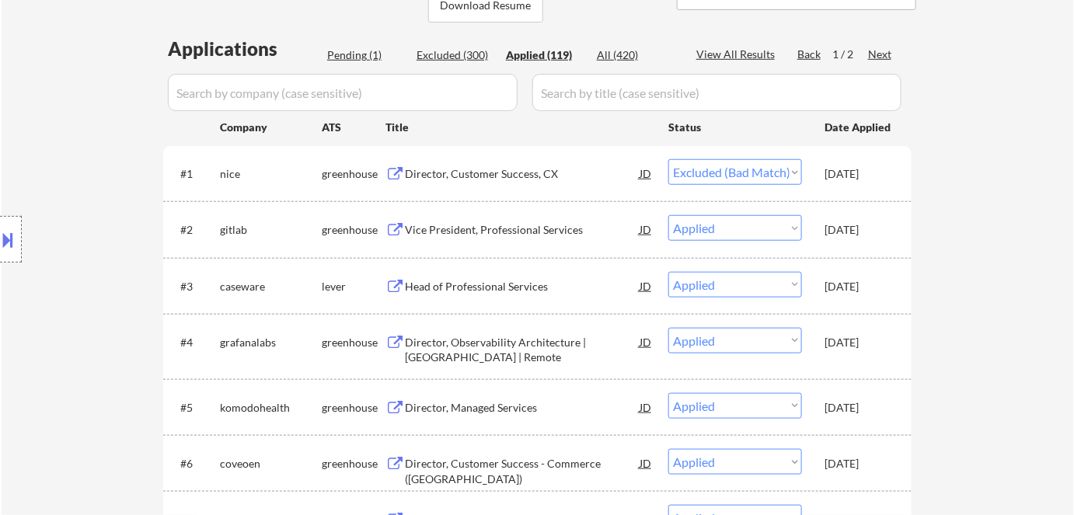
select select ""applied""
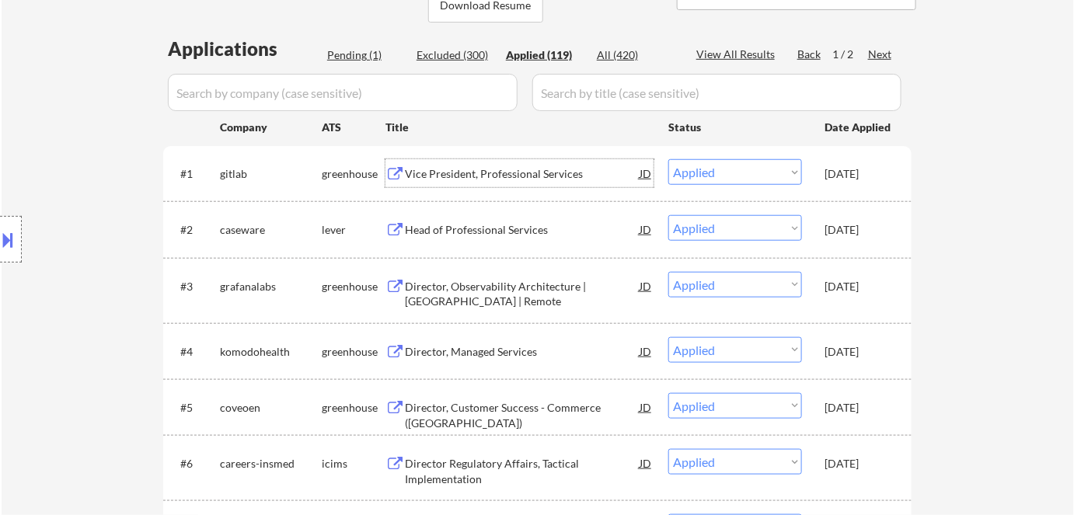
click at [329, 102] on input "input" at bounding box center [343, 92] width 350 height 37
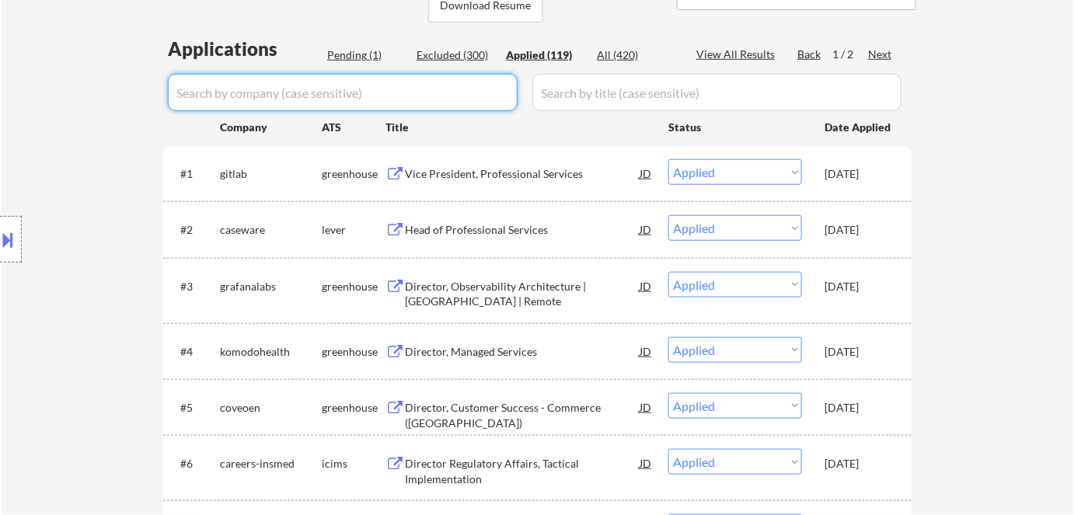
paste input "nice"
type input "nice"
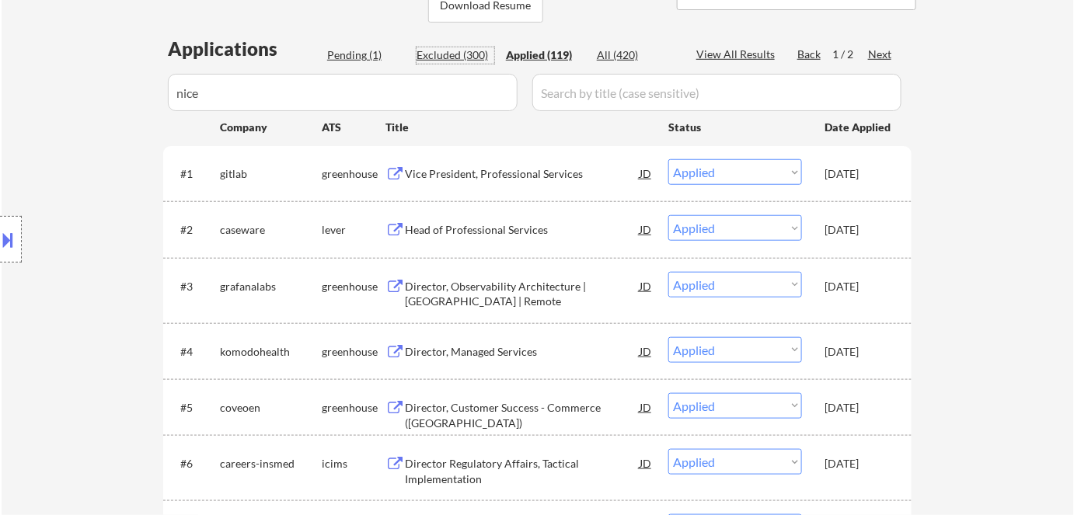
click at [469, 52] on div "Excluded (300)" at bounding box center [455, 55] width 78 height 16
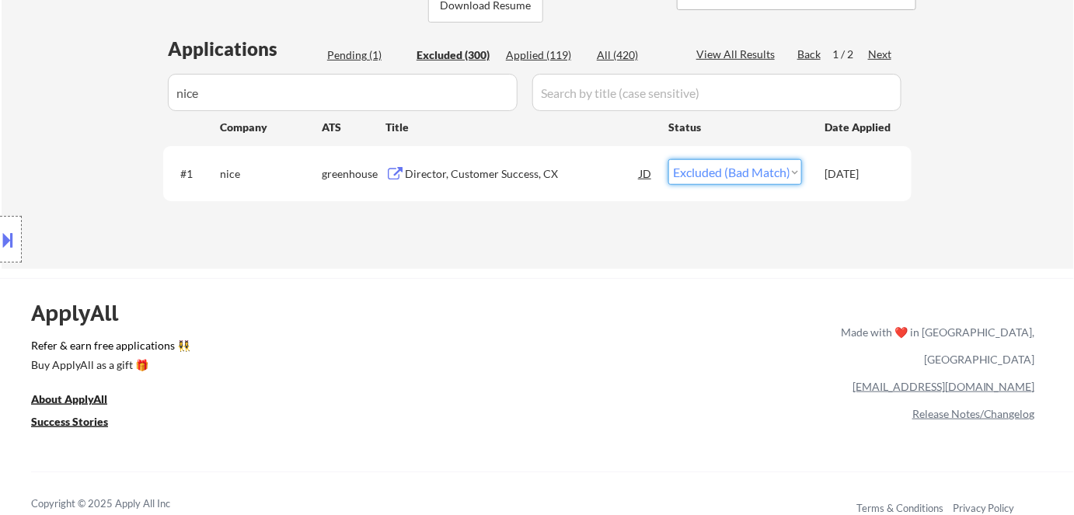
click at [725, 171] on select "Choose an option... Pending Applied Excluded (Questions) Excluded (Expired) Exc…" at bounding box center [735, 172] width 134 height 26
select select ""applied""
click at [668, 159] on select "Choose an option... Pending Applied Excluded (Questions) Excluded (Expired) Exc…" at bounding box center [735, 172] width 134 height 26
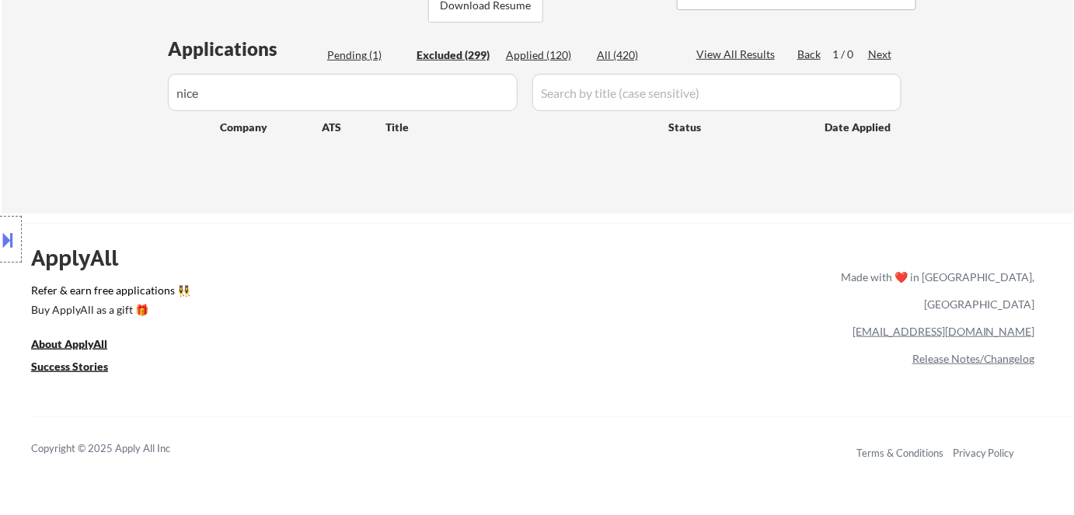
click at [353, 54] on div "Pending (1)" at bounding box center [366, 55] width 78 height 16
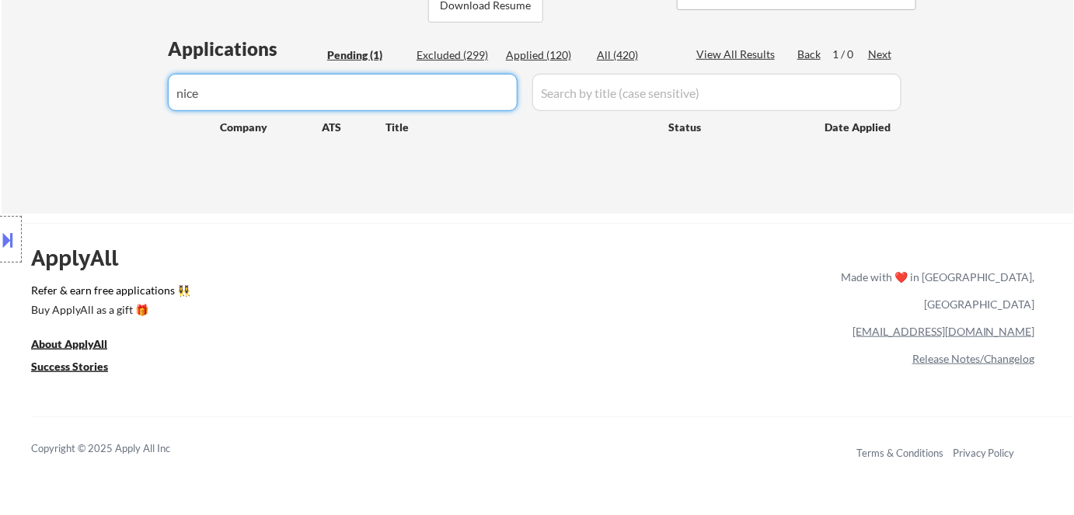
drag, startPoint x: 319, startPoint y: 106, endPoint x: 0, endPoint y: 78, distance: 319.7
click at [0, 78] on div "← Return to /applysquad Mailslurp Inbox Job Search Builder Wesley Hayes User Em…" at bounding box center [537, 328] width 1074 height 1363
select select ""pending""
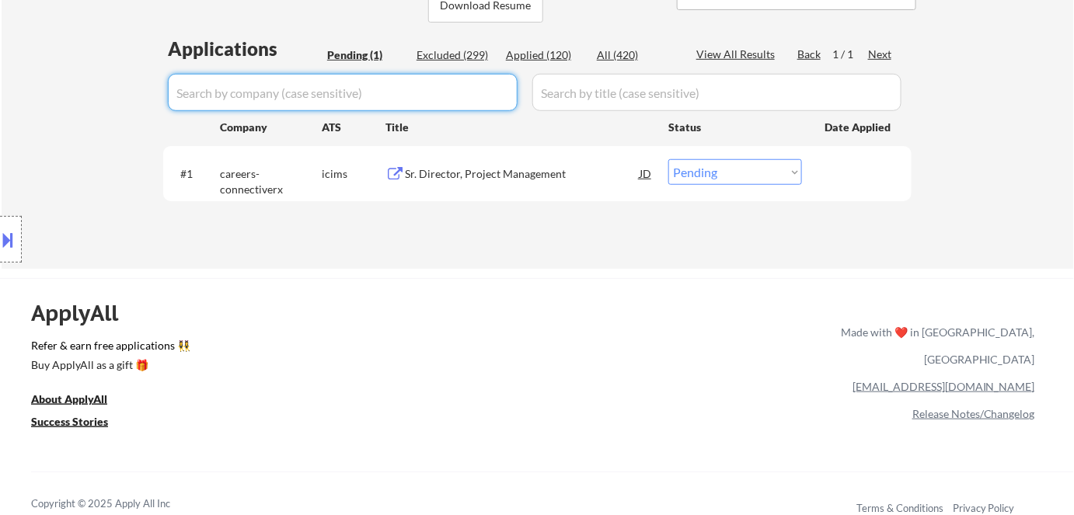
click at [750, 179] on select "Choose an option... Pending Applied Excluded (Questions) Excluded (Expired) Exc…" at bounding box center [735, 172] width 134 height 26
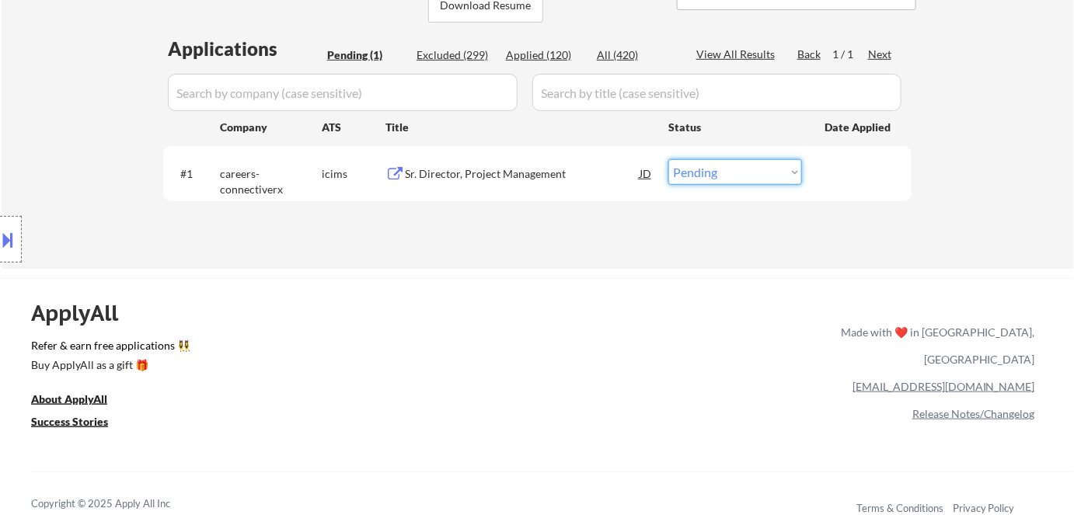
select select ""excluded__bad_match_""
click at [668, 159] on select "Choose an option... Pending Applied Excluded (Questions) Excluded (Expired) Exc…" at bounding box center [735, 172] width 134 height 26
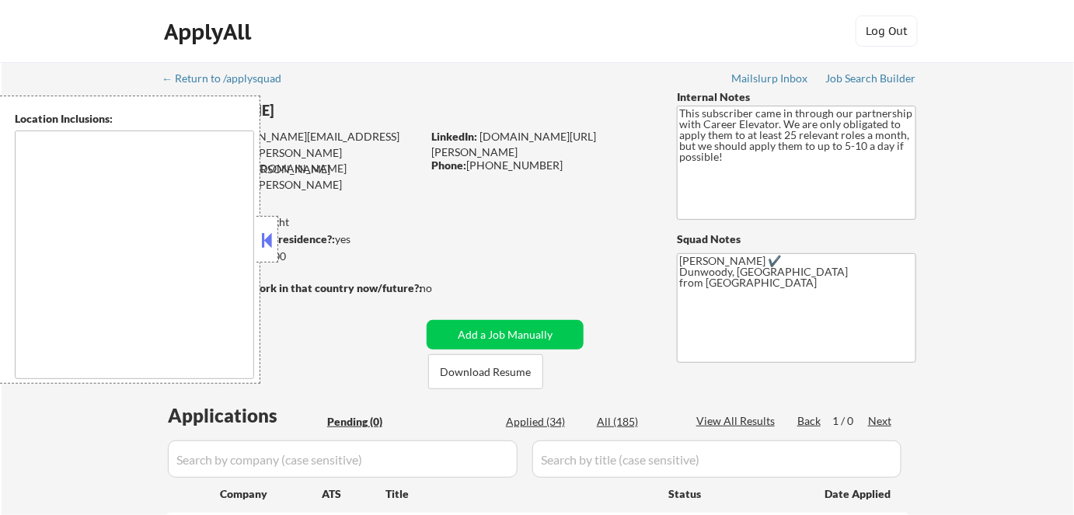
type textarea "[GEOGRAPHIC_DATA], [GEOGRAPHIC_DATA] [GEOGRAPHIC_DATA], [GEOGRAPHIC_DATA] [GEOG…"
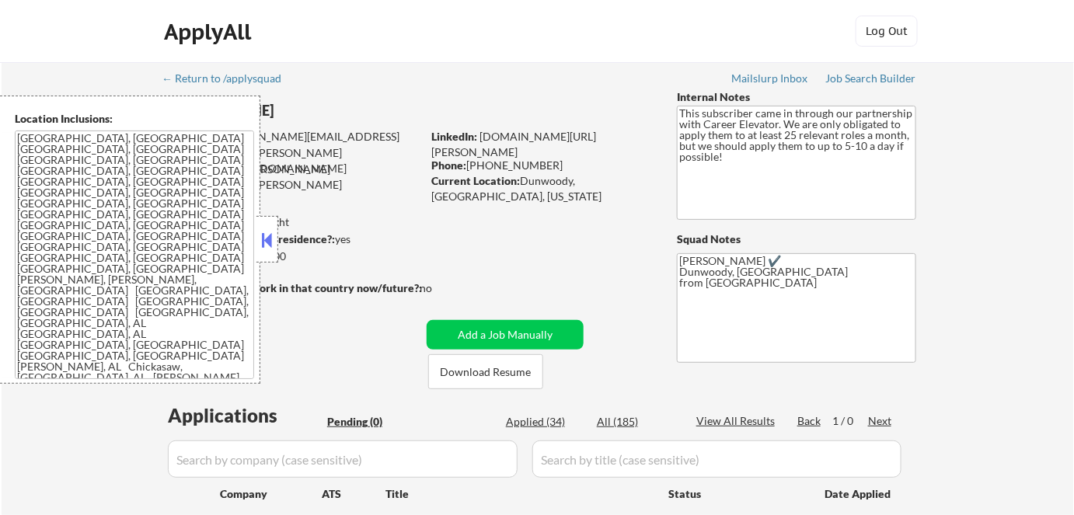
drag, startPoint x: 265, startPoint y: 239, endPoint x: 406, endPoint y: 258, distance: 142.0
click at [267, 239] on button at bounding box center [267, 239] width 17 height 23
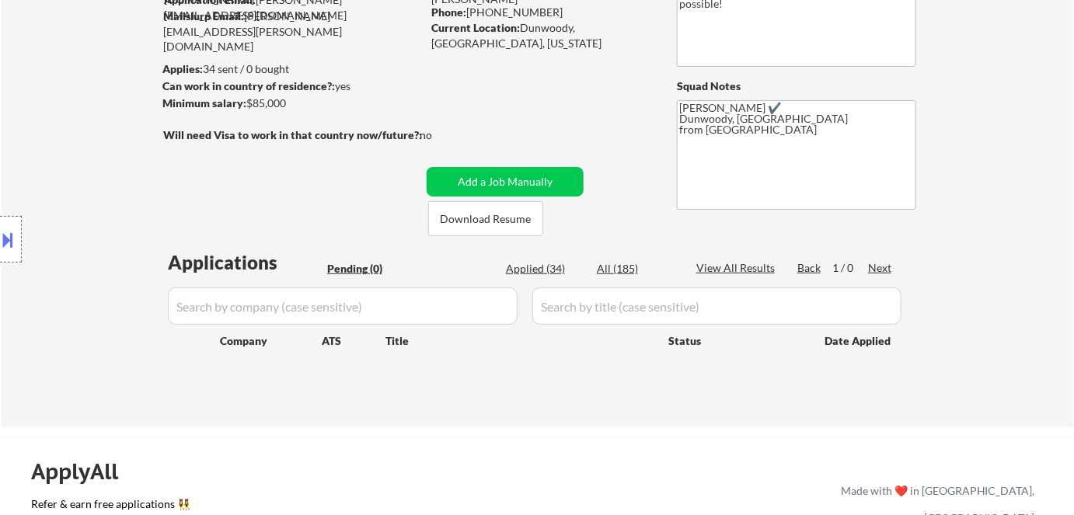
scroll to position [70, 0]
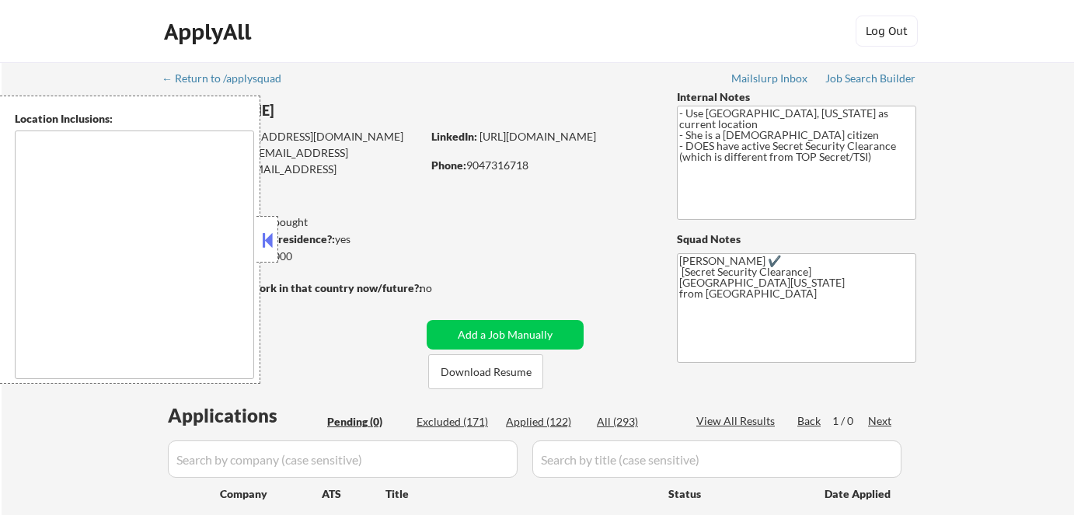
type textarea "[GEOGRAPHIC_DATA], [GEOGRAPHIC_DATA] [GEOGRAPHIC_DATA], [GEOGRAPHIC_DATA] [GEOG…"
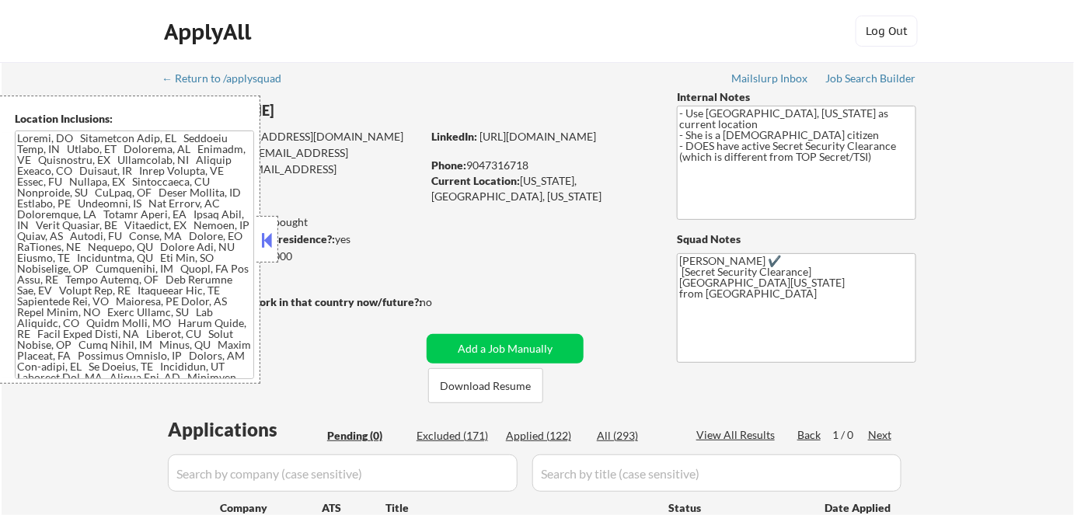
click at [266, 232] on button at bounding box center [267, 239] width 17 height 23
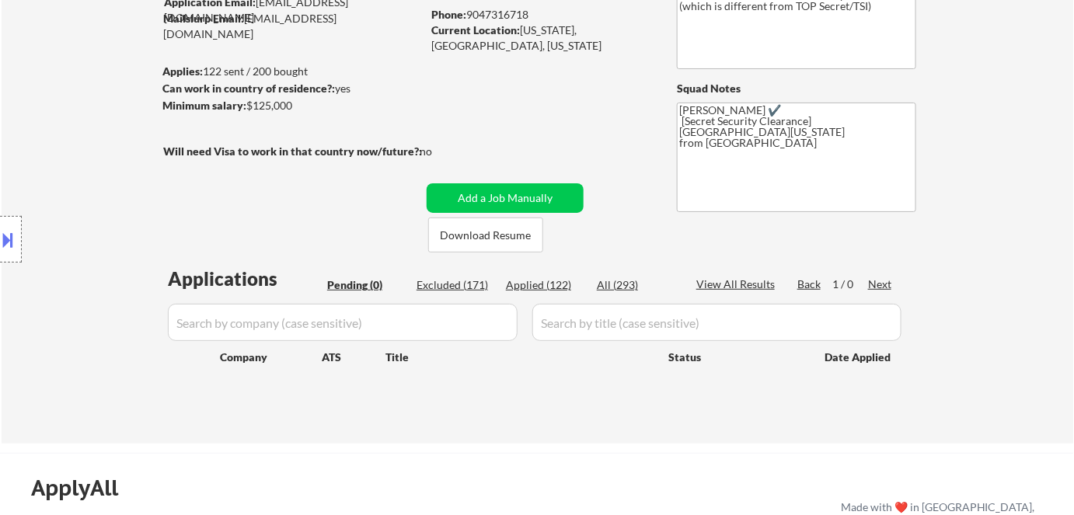
scroll to position [70, 0]
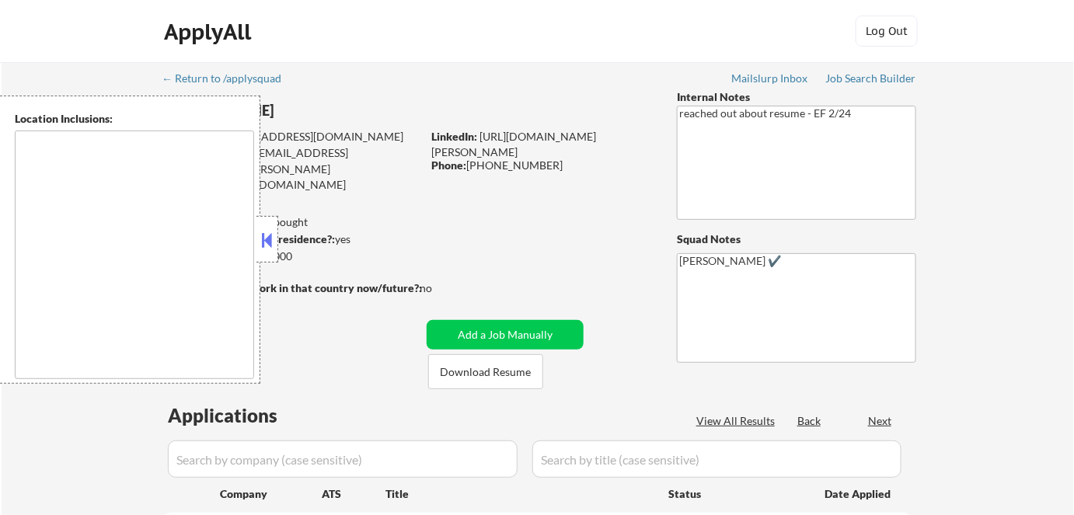
click at [270, 241] on button at bounding box center [267, 239] width 17 height 23
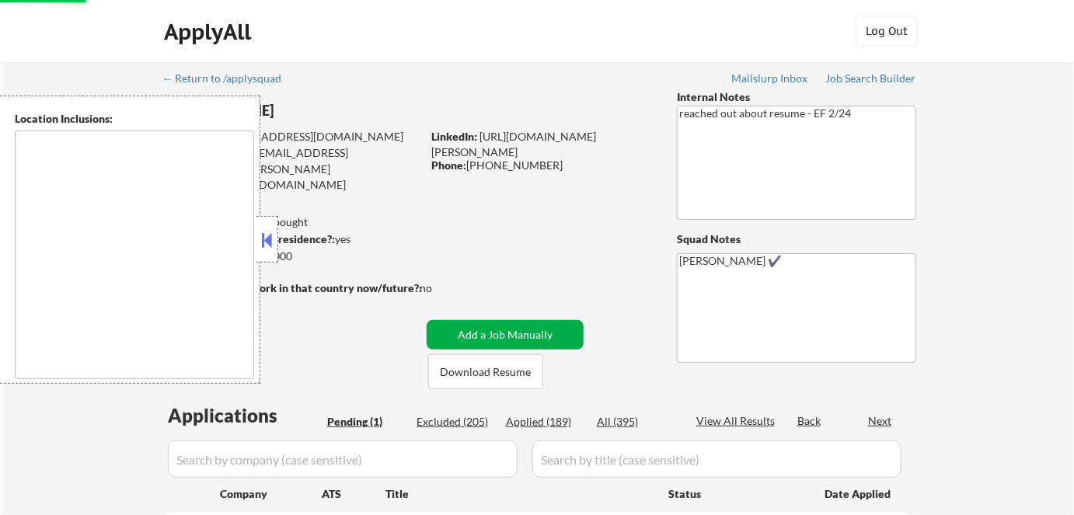
select select ""pending""
drag, startPoint x: 273, startPoint y: 243, endPoint x: 305, endPoint y: 274, distance: 45.1
click at [273, 245] on button at bounding box center [267, 239] width 17 height 23
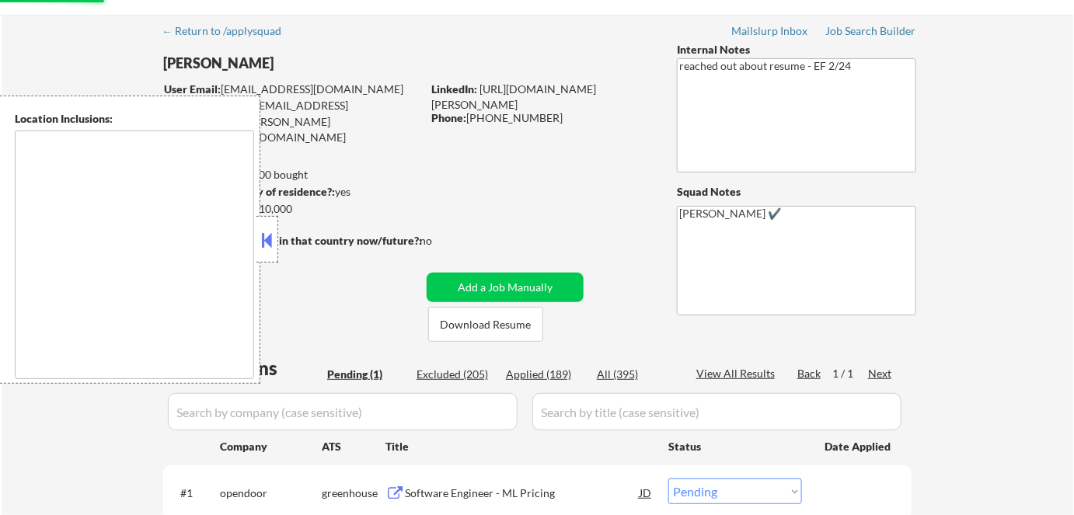
scroll to position [70, 0]
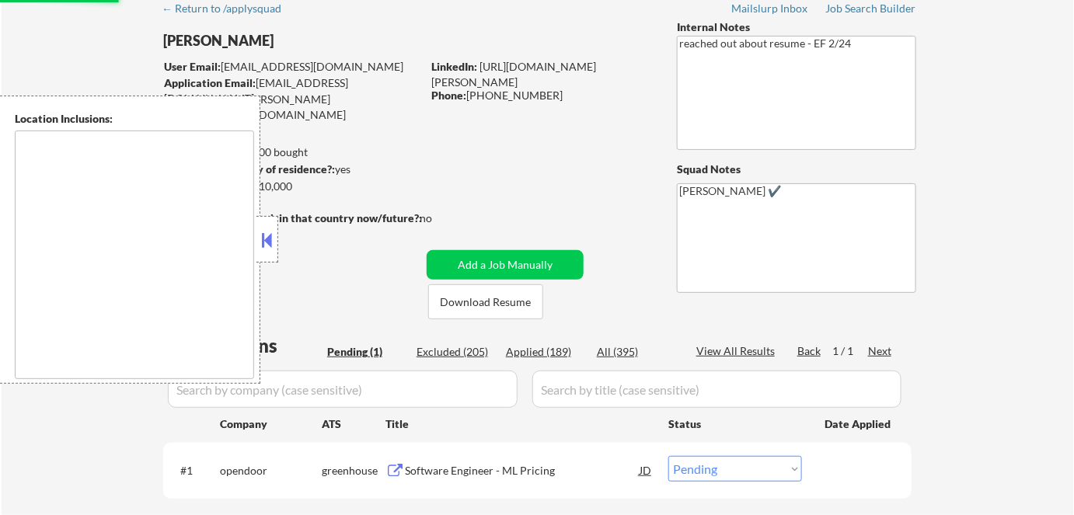
type textarea "[GEOGRAPHIC_DATA], [GEOGRAPHIC_DATA] [GEOGRAPHIC_DATA][PERSON_NAME], [GEOGRAPHI…"
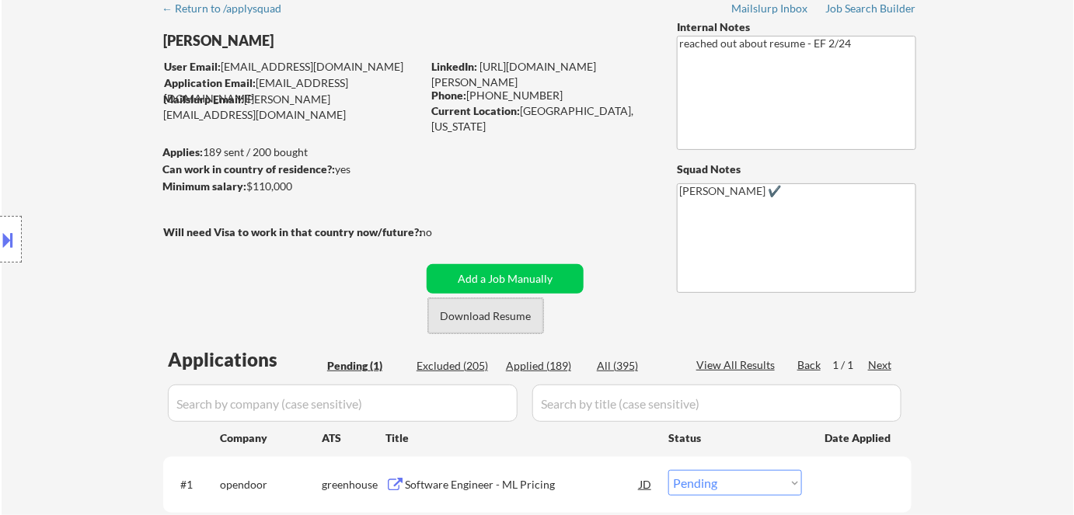
click at [489, 318] on button "Download Resume" at bounding box center [485, 315] width 115 height 35
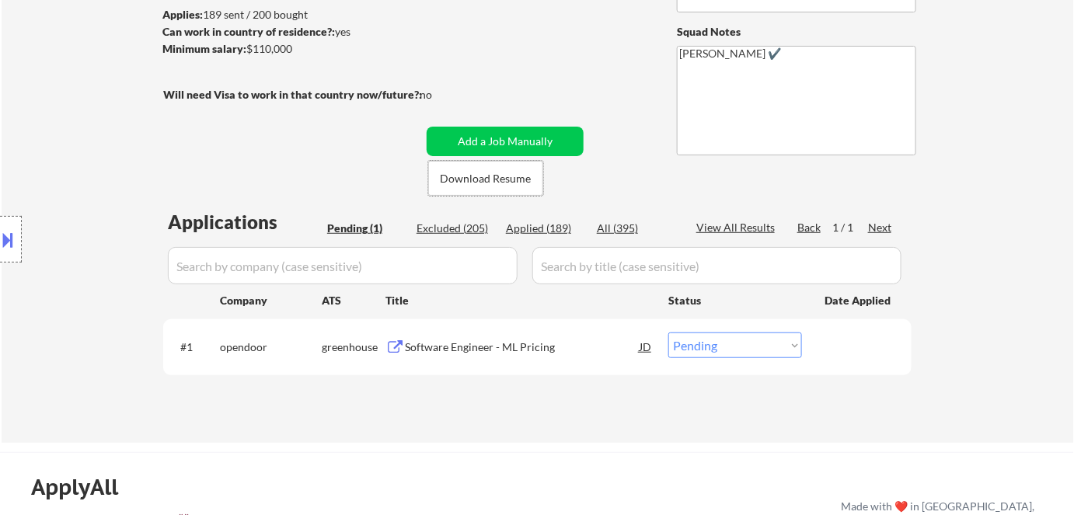
scroll to position [353, 0]
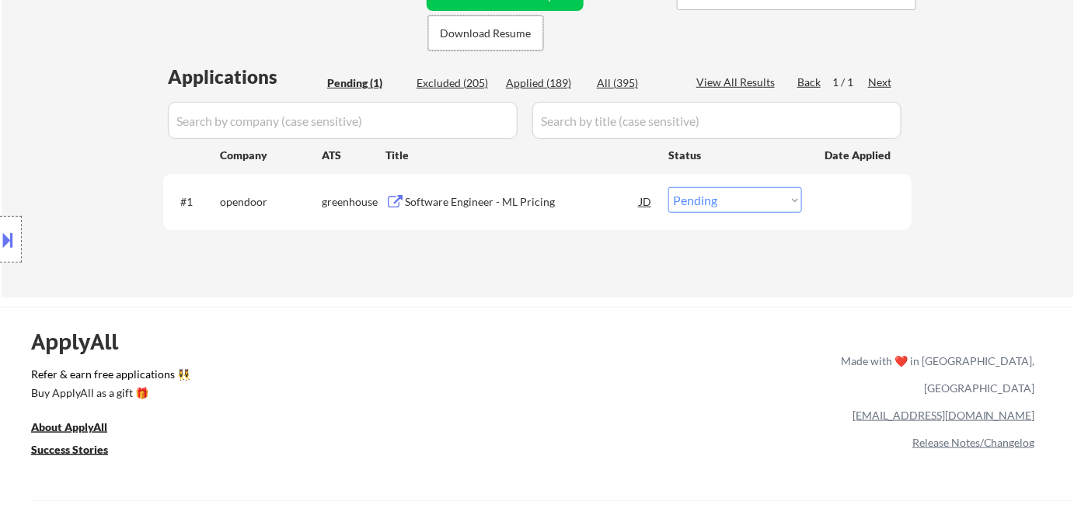
click at [427, 197] on div "Software Engineer - ML Pricing" at bounding box center [522, 202] width 235 height 16
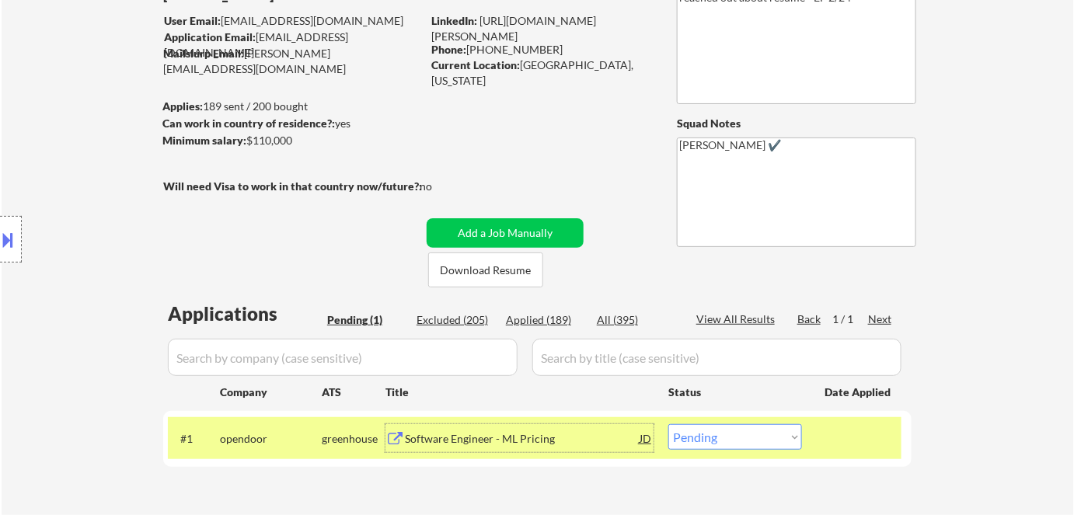
scroll to position [141, 0]
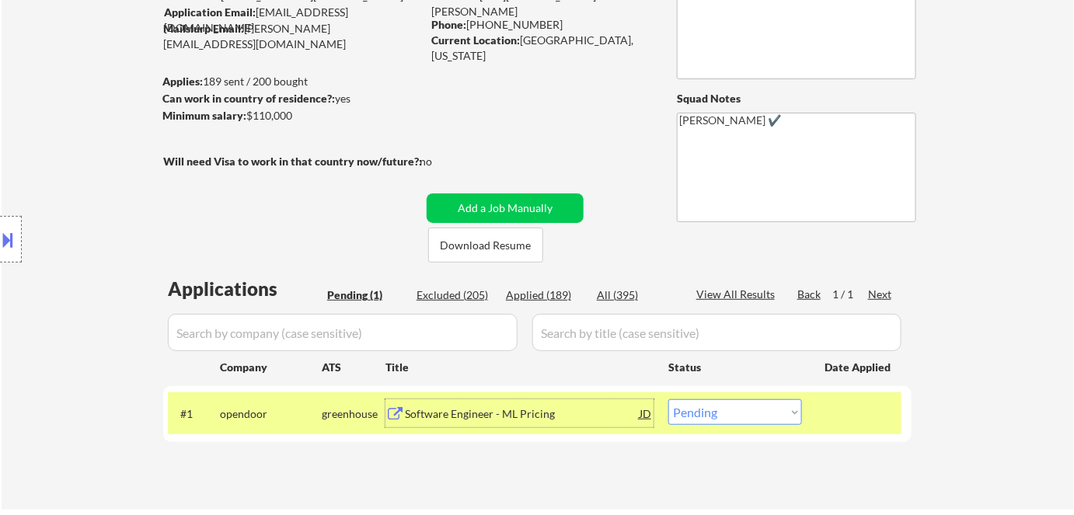
click at [771, 404] on select "Choose an option... Pending Applied Excluded (Questions) Excluded (Expired) Exc…" at bounding box center [735, 412] width 134 height 26
select select ""applied""
click at [668, 399] on select "Choose an option... Pending Applied Excluded (Questions) Excluded (Expired) Exc…" at bounding box center [735, 412] width 134 height 26
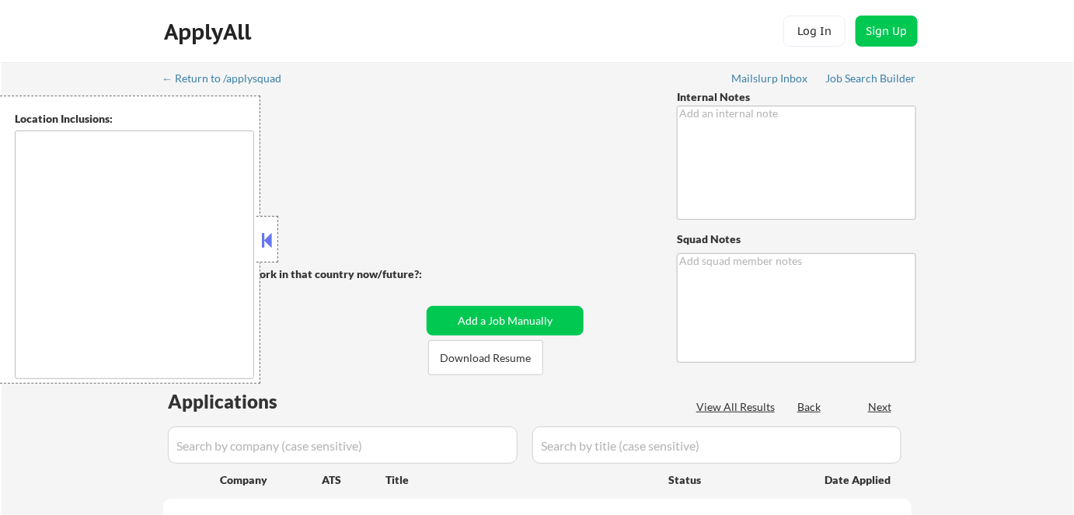
type textarea "Bought another 200! So now 555"
type textarea "12 [PERSON_NAME] ✔️ 134"
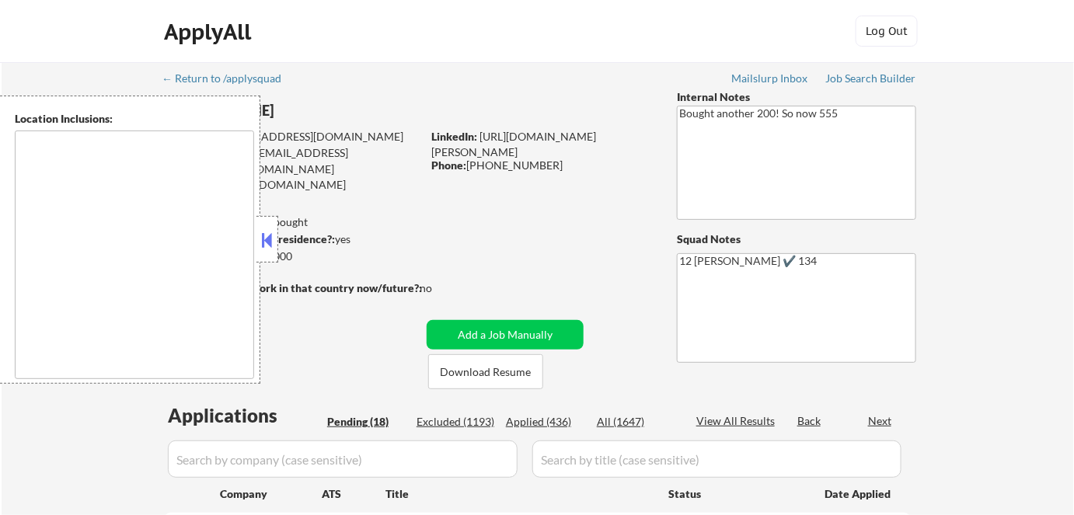
drag, startPoint x: 269, startPoint y: 246, endPoint x: 259, endPoint y: 304, distance: 59.1
click at [268, 260] on div at bounding box center [267, 239] width 22 height 47
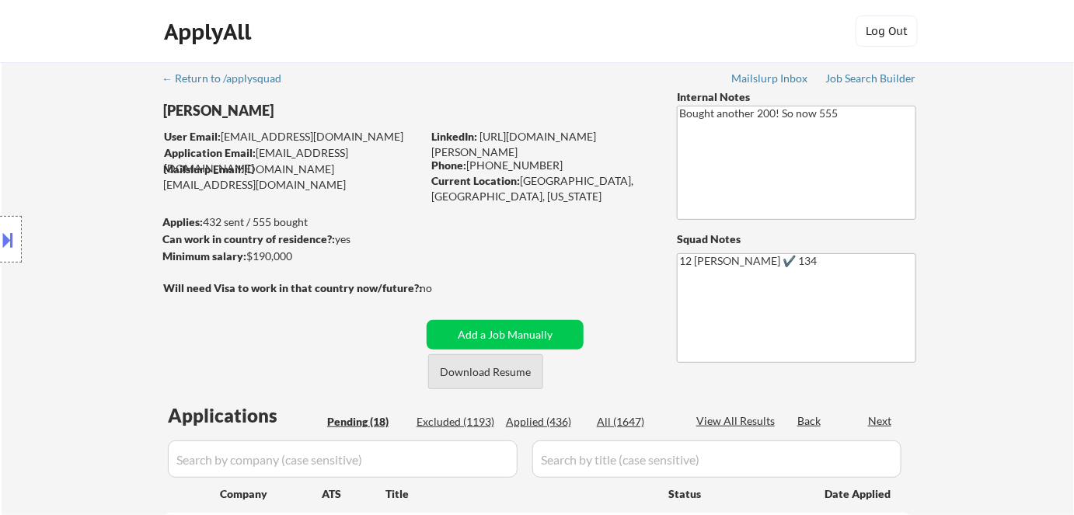
drag, startPoint x: 518, startPoint y: 378, endPoint x: 521, endPoint y: 413, distance: 35.8
click at [519, 379] on button "Download Resume" at bounding box center [485, 371] width 115 height 35
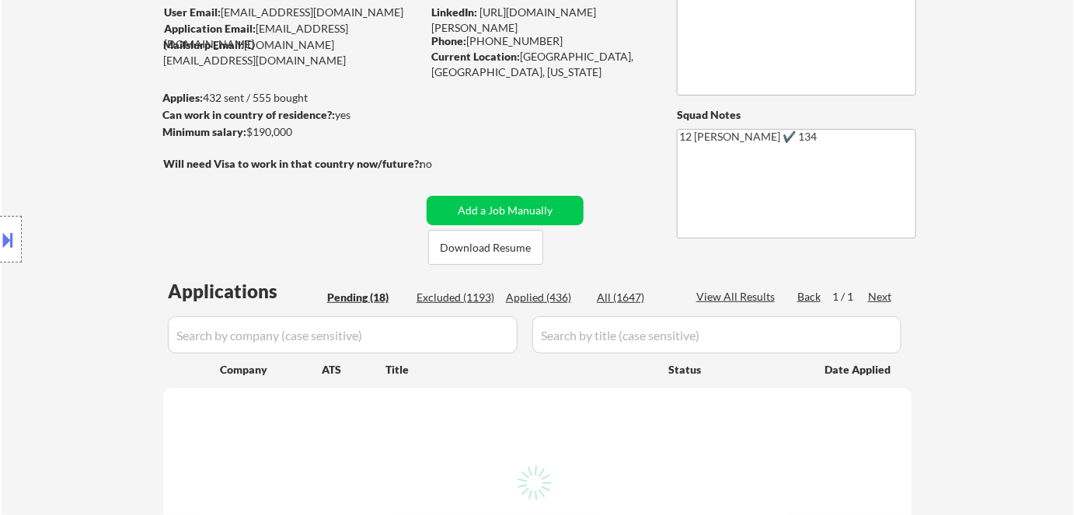
scroll to position [211, 0]
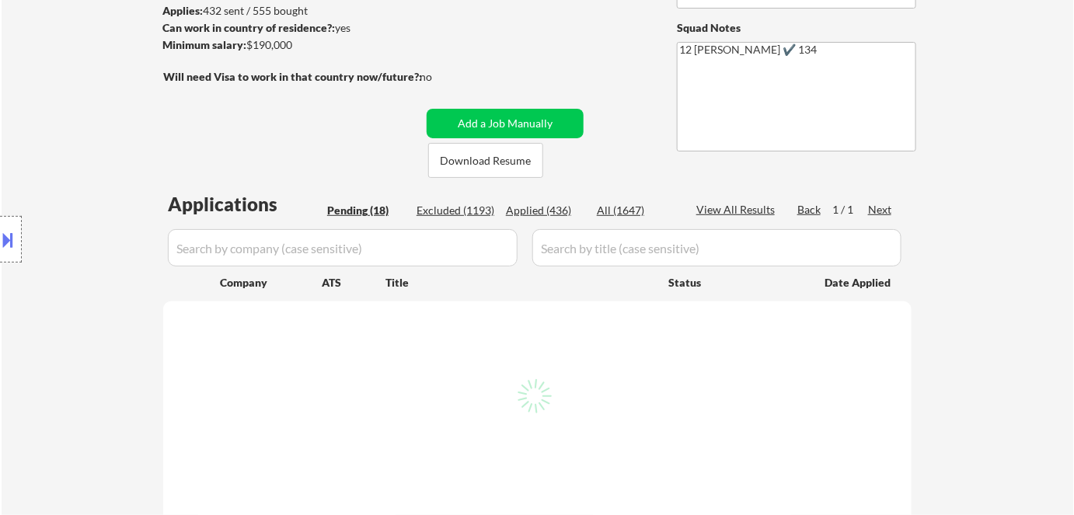
select select ""pending""
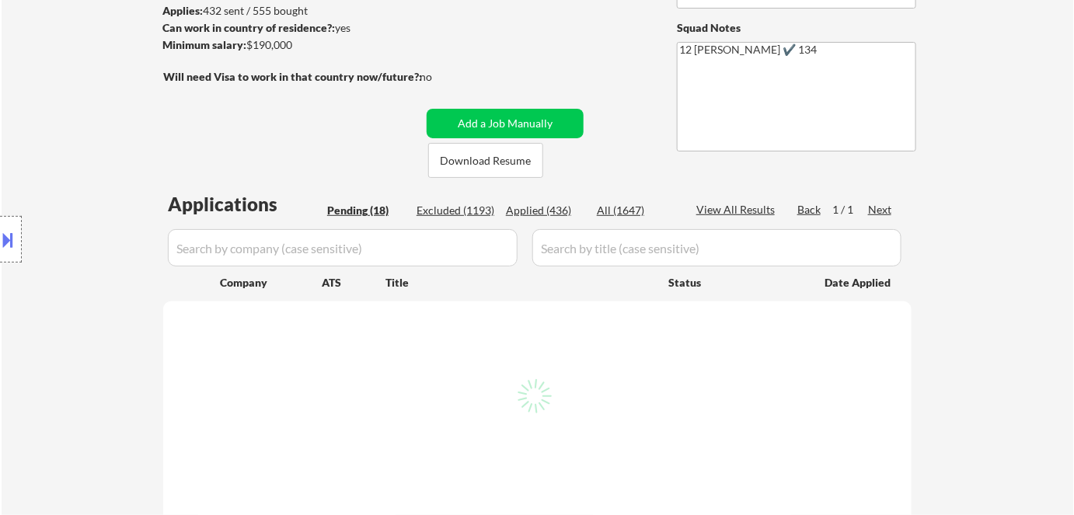
select select ""pending""
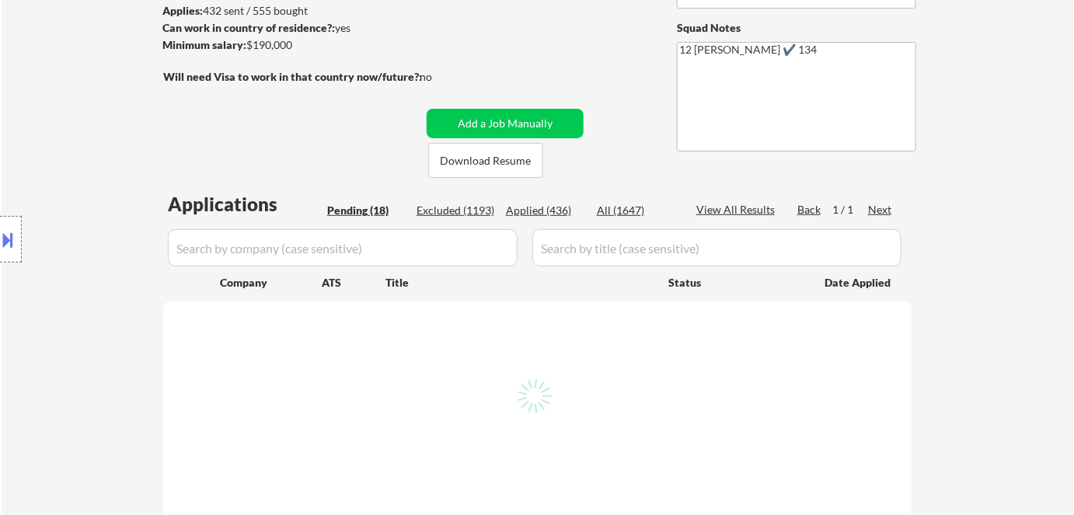
select select ""pending""
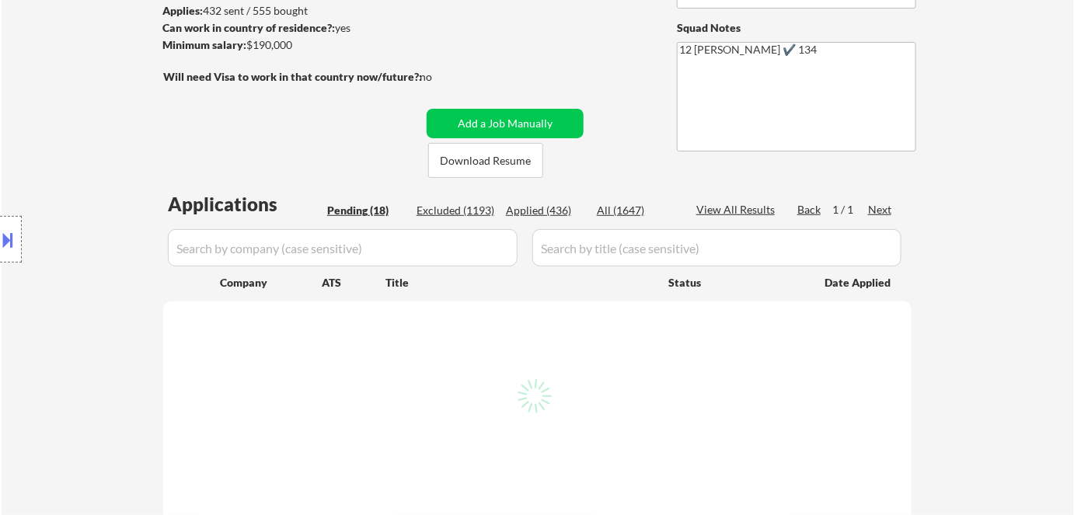
select select ""pending""
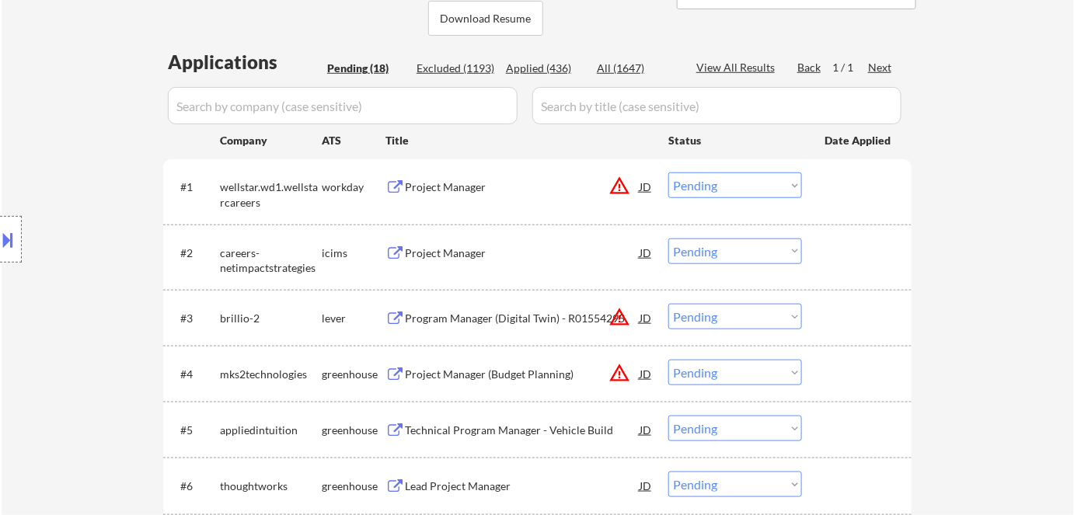
scroll to position [423, 0]
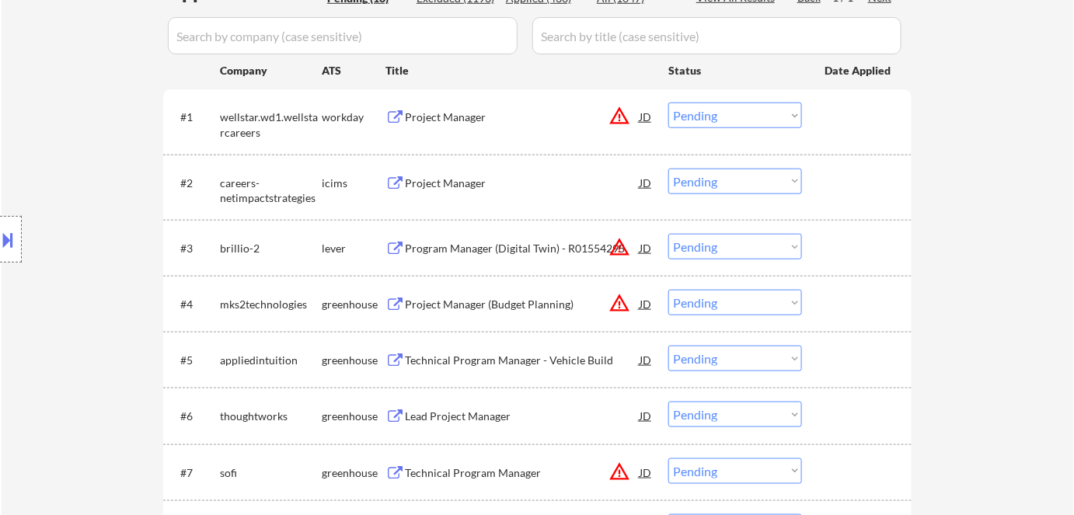
click at [466, 170] on div "Project Manager" at bounding box center [522, 183] width 235 height 28
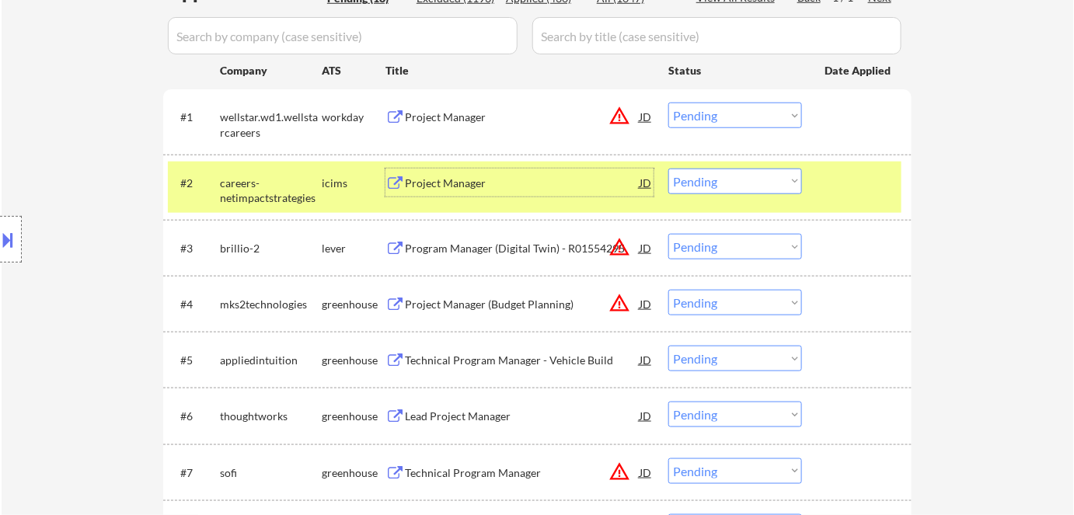
click at [763, 179] on select "Choose an option... Pending Applied Excluded (Questions) Excluded (Expired) Exc…" at bounding box center [735, 182] width 134 height 26
click at [668, 169] on select "Choose an option... Pending Applied Excluded (Questions) Excluded (Expired) Exc…" at bounding box center [735, 182] width 134 height 26
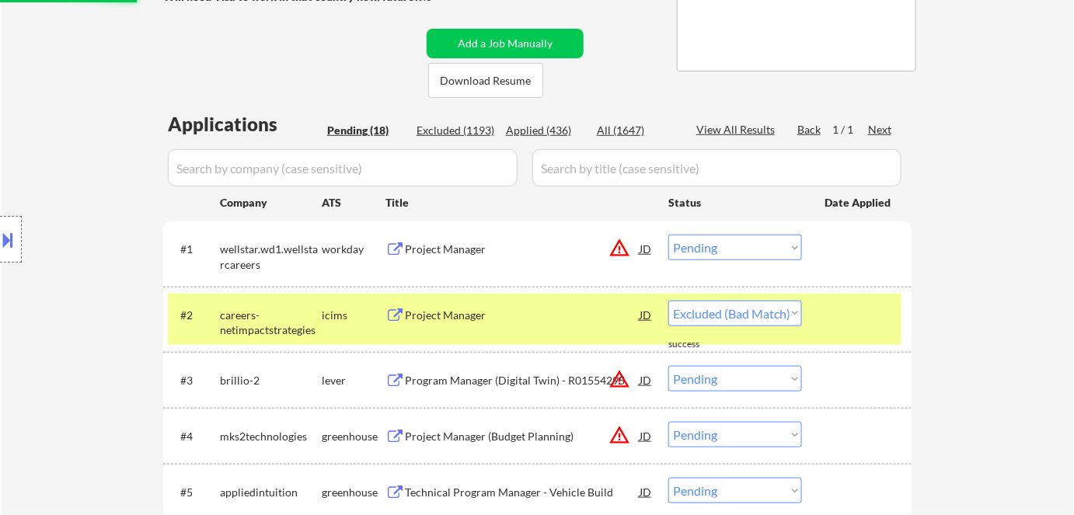
scroll to position [211, 0]
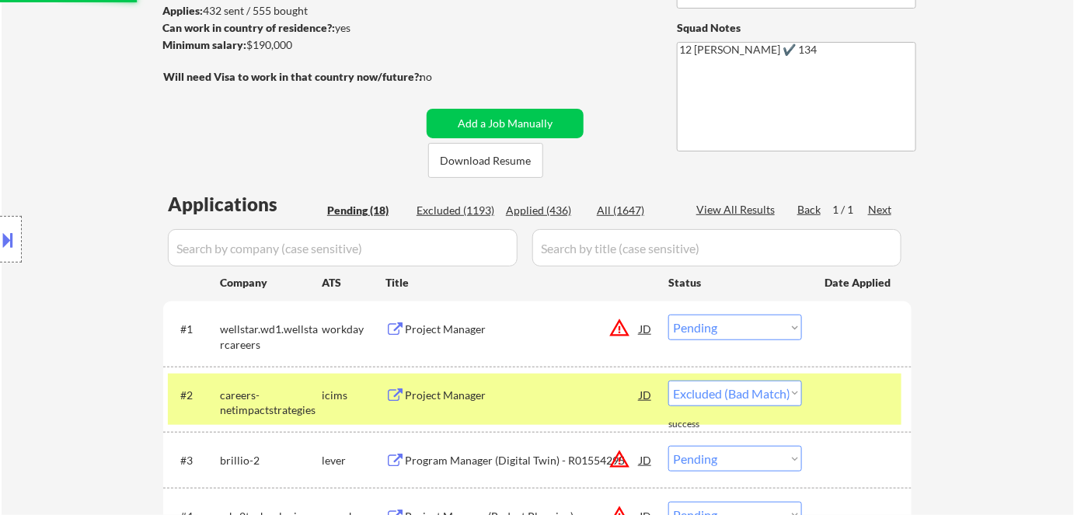
select select ""pending""
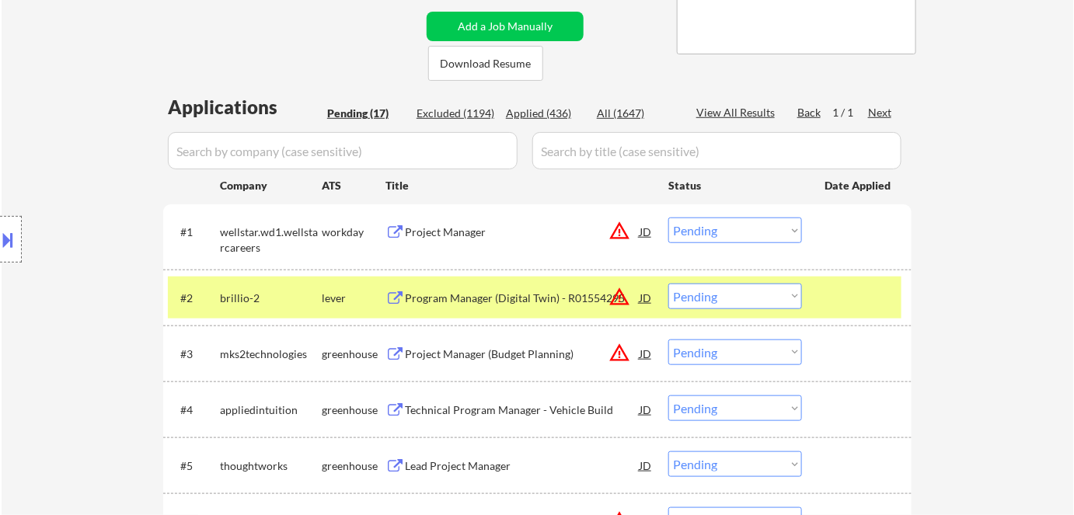
scroll to position [423, 0]
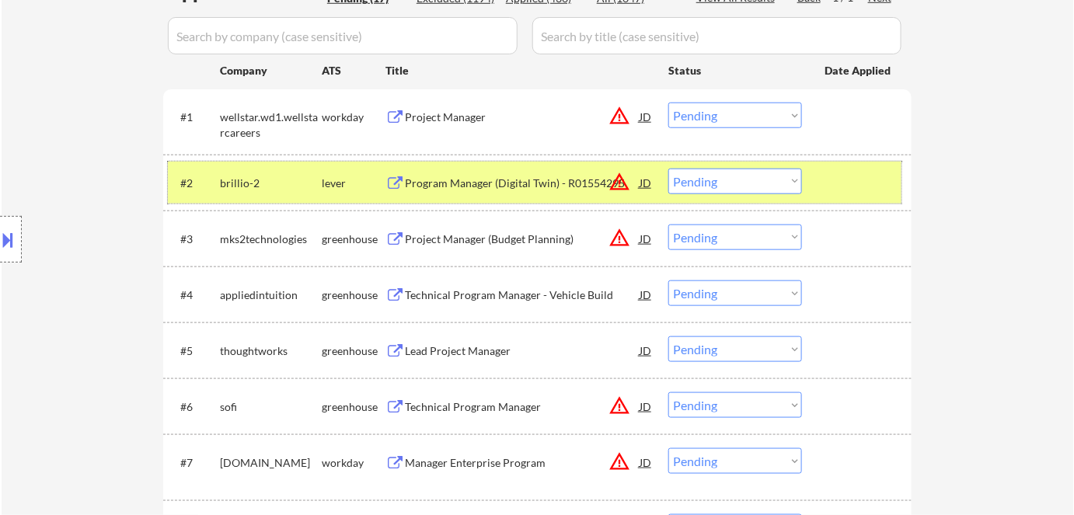
drag, startPoint x: 329, startPoint y: 179, endPoint x: 361, endPoint y: 200, distance: 37.1
click at [331, 179] on div "lever" at bounding box center [354, 184] width 64 height 16
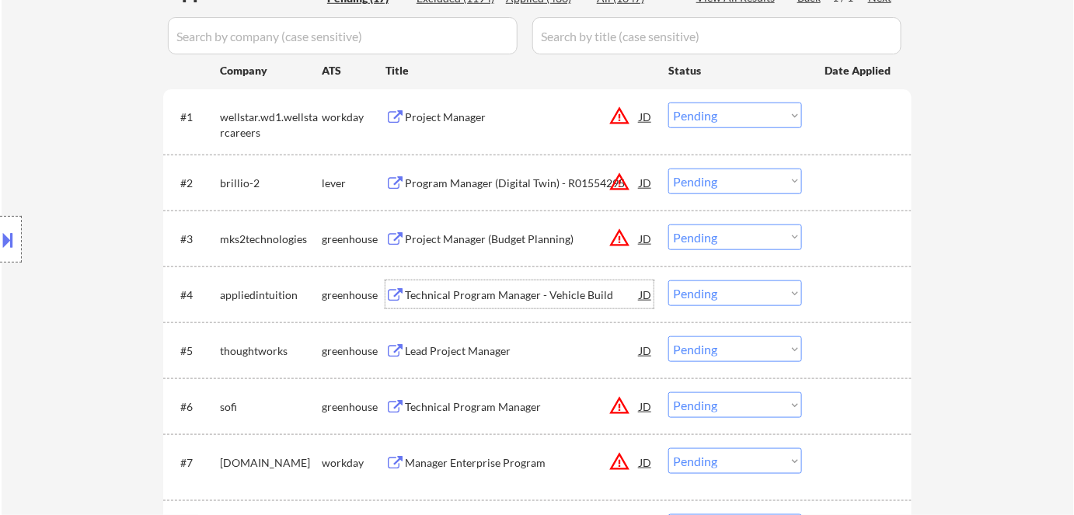
click at [503, 292] on div "Technical Program Manager - Vehicle Build" at bounding box center [522, 295] width 235 height 16
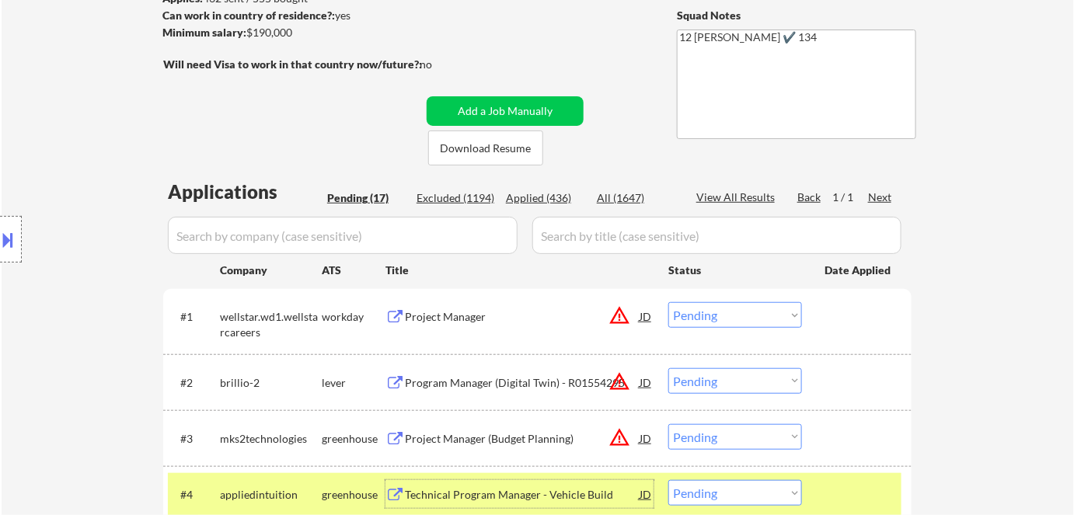
scroll to position [282, 0]
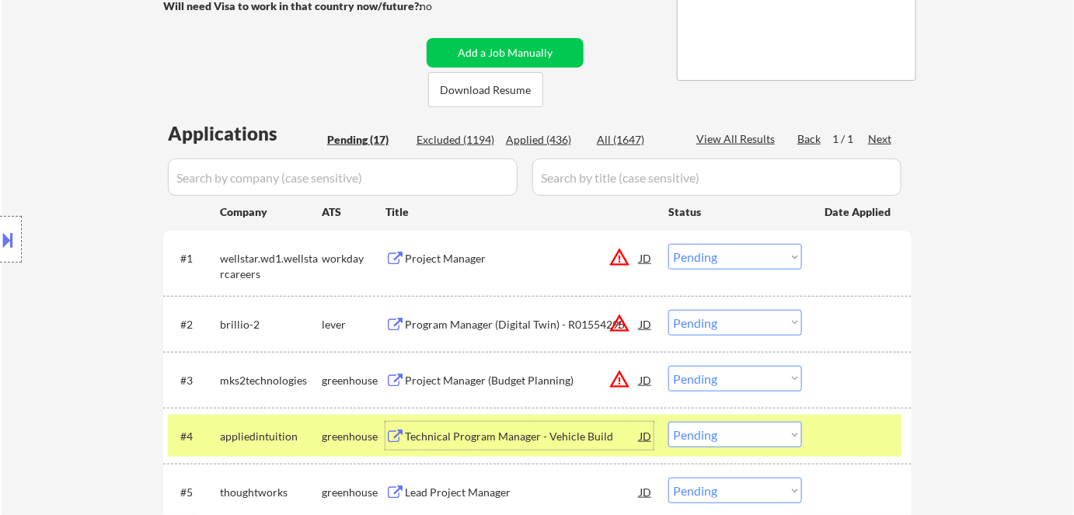
click at [732, 434] on select "Choose an option... Pending Applied Excluded (Questions) Excluded (Expired) Exc…" at bounding box center [735, 435] width 134 height 26
click at [668, 422] on select "Choose an option... Pending Applied Excluded (Questions) Excluded (Expired) Exc…" at bounding box center [735, 435] width 134 height 26
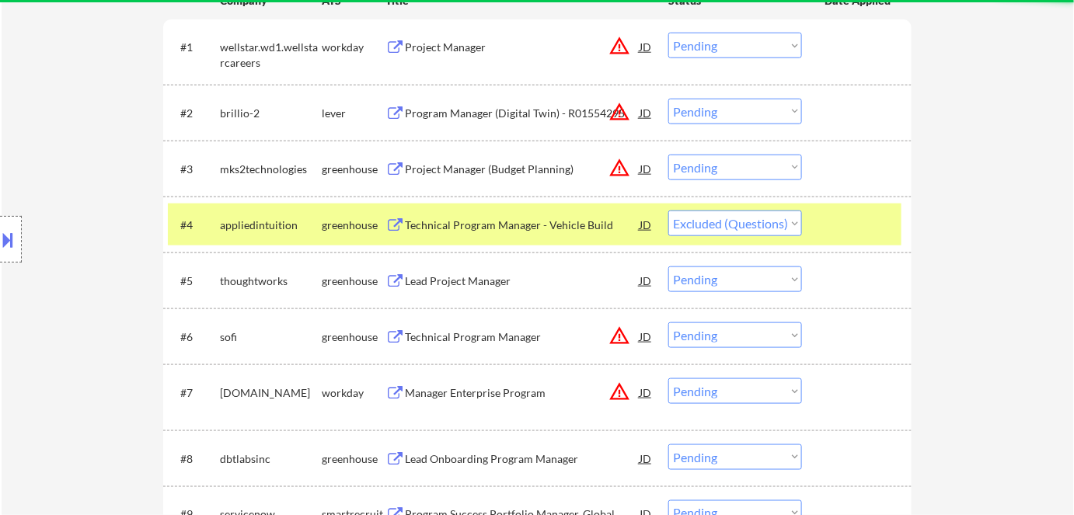
scroll to position [494, 0]
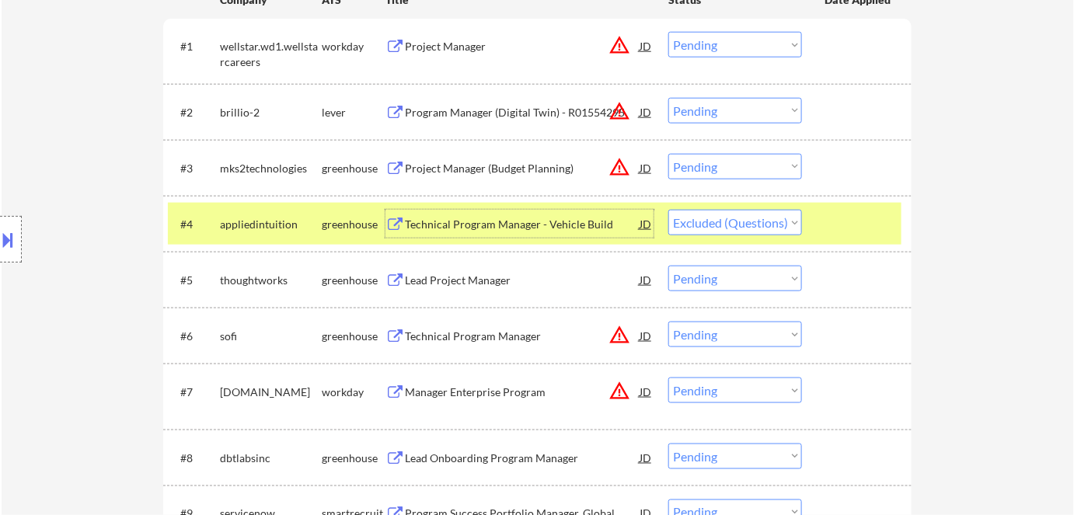
click at [476, 223] on div "Technical Program Manager - Vehicle Build" at bounding box center [522, 225] width 235 height 16
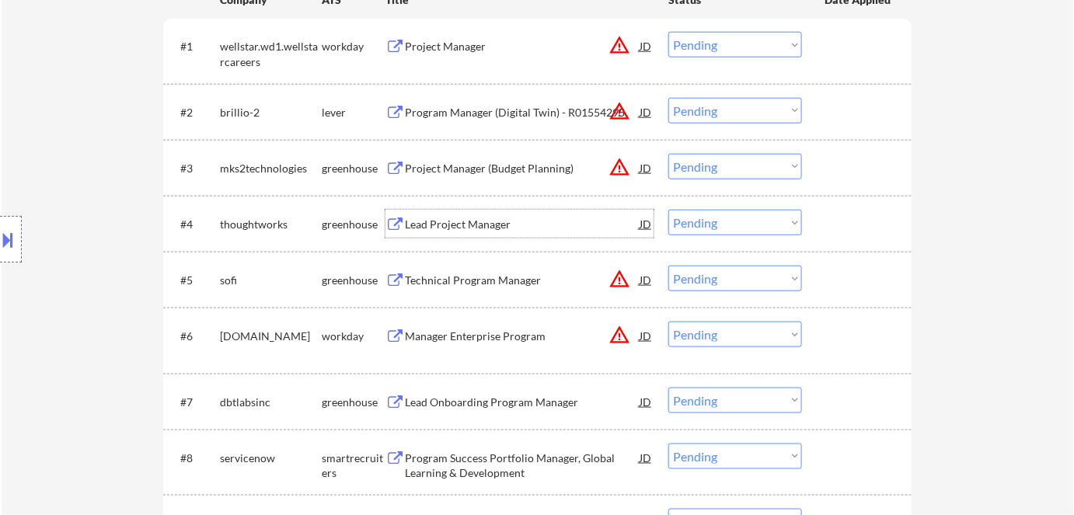
click at [433, 222] on div "Lead Project Manager" at bounding box center [522, 225] width 235 height 16
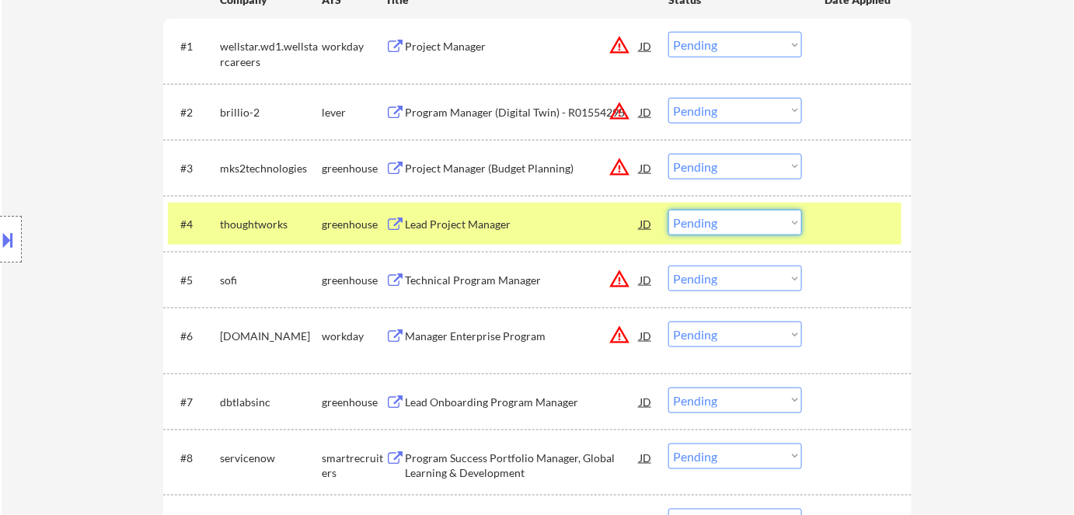
click at [709, 219] on select "Choose an option... Pending Applied Excluded (Questions) Excluded (Expired) Exc…" at bounding box center [735, 223] width 134 height 26
click at [668, 210] on select "Choose an option... Pending Applied Excluded (Questions) Excluded (Expired) Exc…" at bounding box center [735, 223] width 134 height 26
select select ""pending""
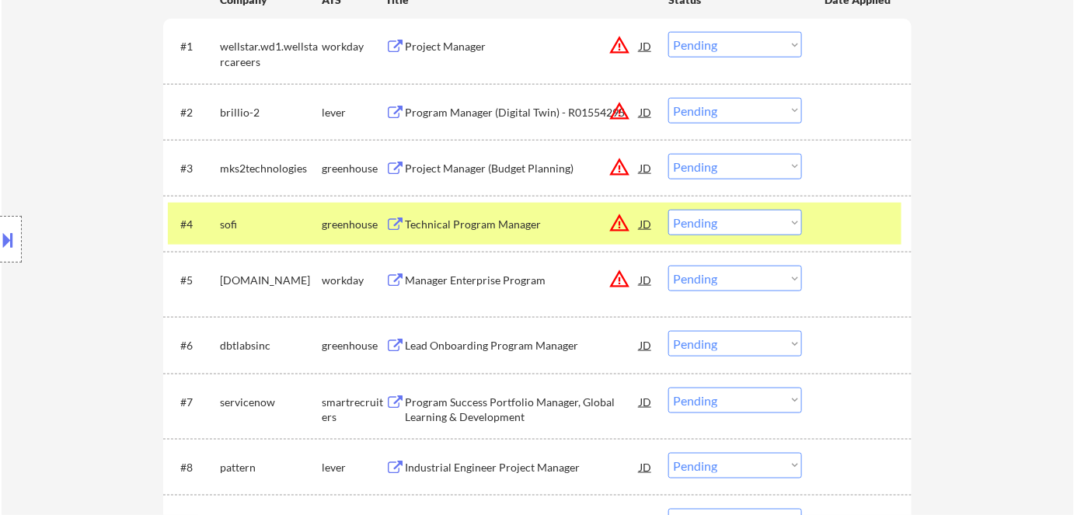
click at [333, 222] on div "greenhouse" at bounding box center [354, 225] width 64 height 16
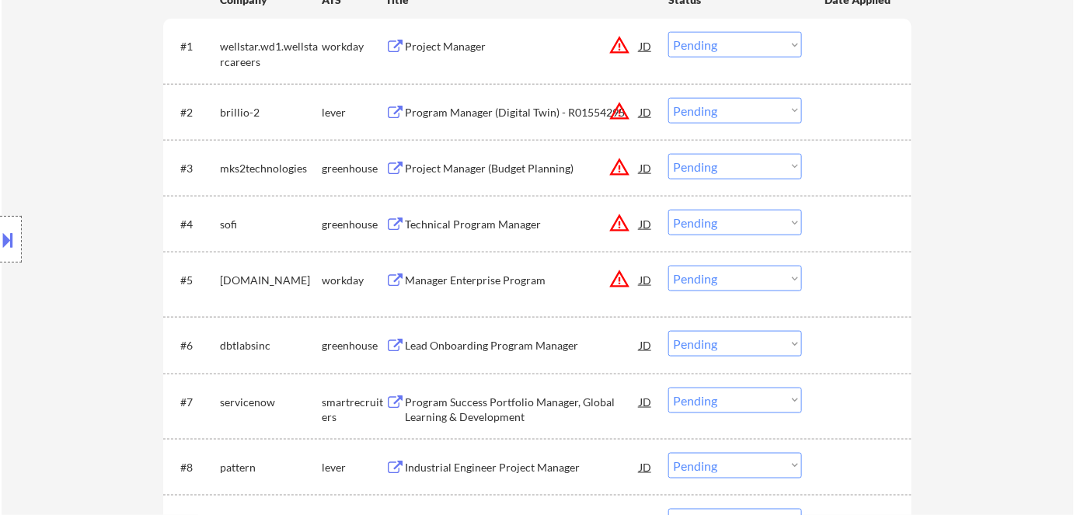
scroll to position [636, 0]
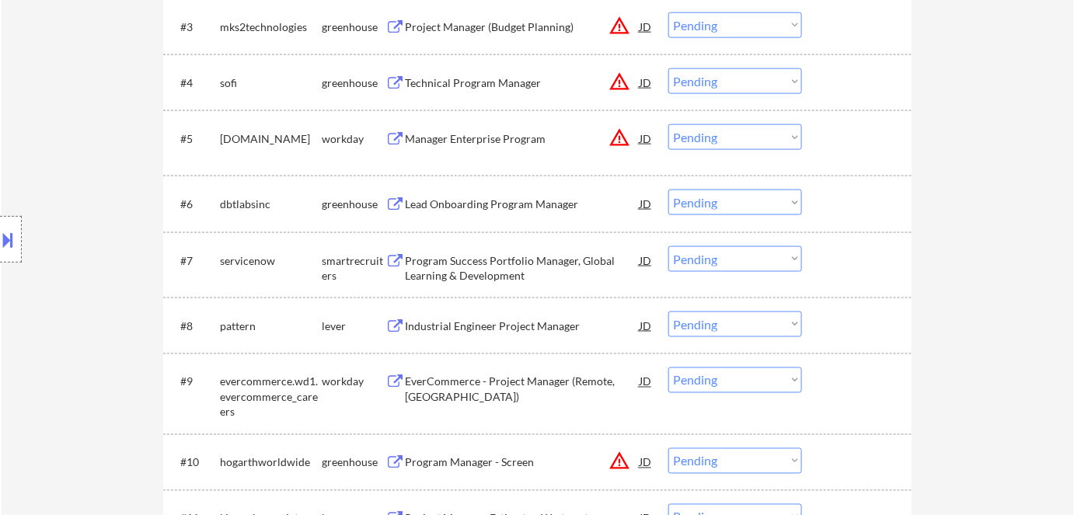
click at [524, 204] on div "Lead Onboarding Program Manager" at bounding box center [522, 205] width 235 height 16
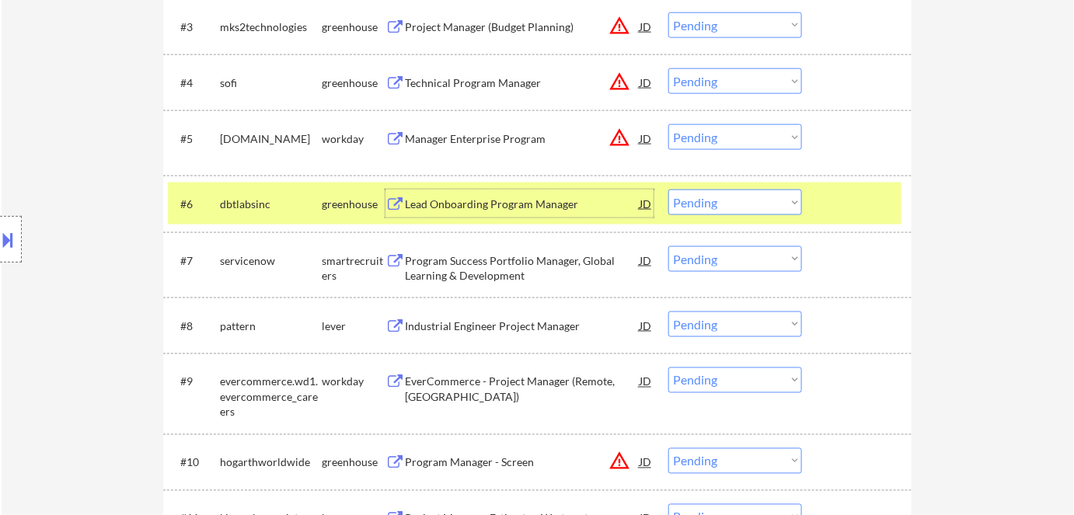
drag, startPoint x: 766, startPoint y: 206, endPoint x: 768, endPoint y: 214, distance: 8.7
click at [766, 206] on select "Choose an option... Pending Applied Excluded (Questions) Excluded (Expired) Exc…" at bounding box center [735, 203] width 134 height 26
click at [668, 190] on select "Choose an option... Pending Applied Excluded (Questions) Excluded (Expired) Exc…" at bounding box center [735, 203] width 134 height 26
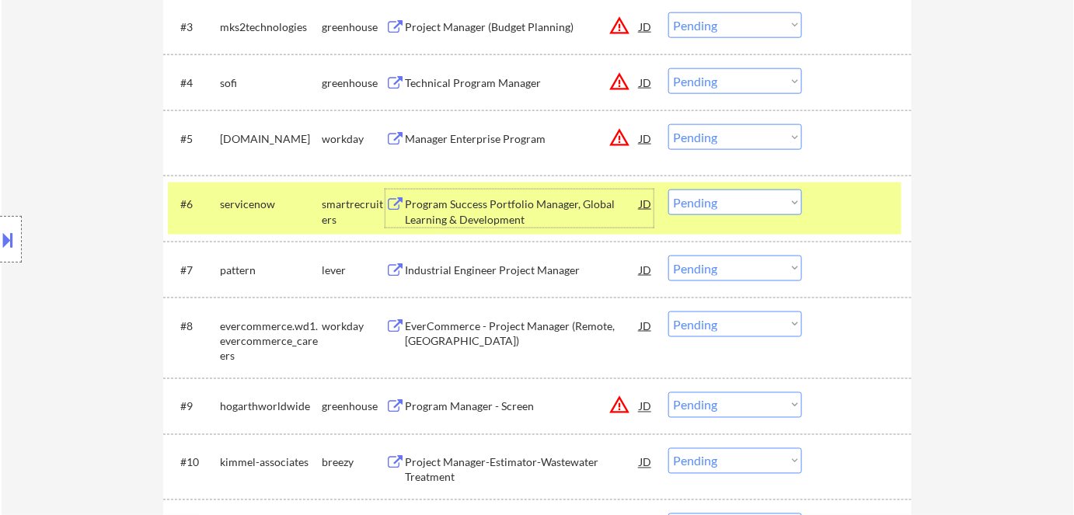
click at [503, 207] on div "Program Success Portfolio Manager, Global Learning & Development" at bounding box center [522, 212] width 235 height 30
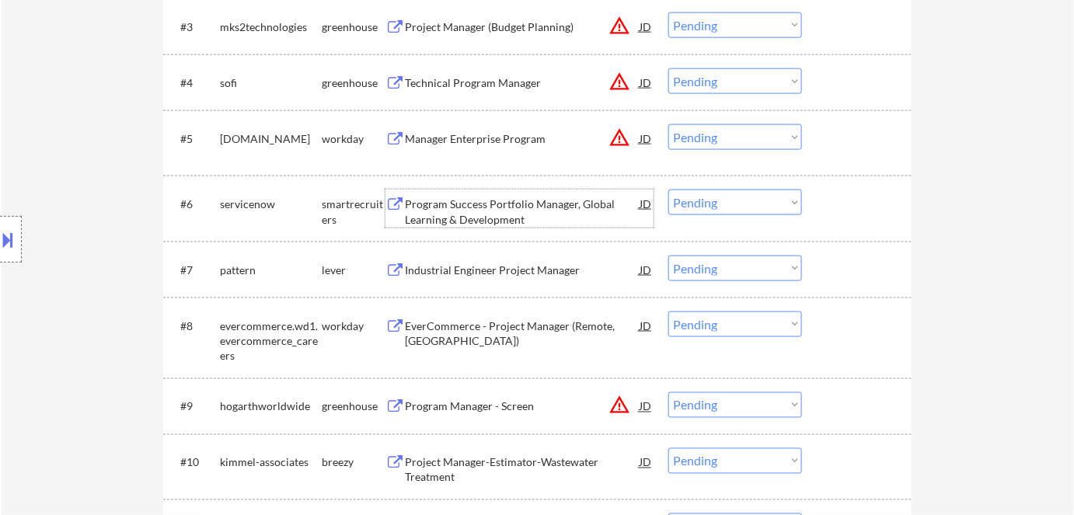
click at [710, 200] on select "Choose an option... Pending Applied Excluded (Questions) Excluded (Expired) Exc…" at bounding box center [735, 203] width 134 height 26
click at [668, 190] on select "Choose an option... Pending Applied Excluded (Questions) Excluded (Expired) Exc…" at bounding box center [735, 203] width 134 height 26
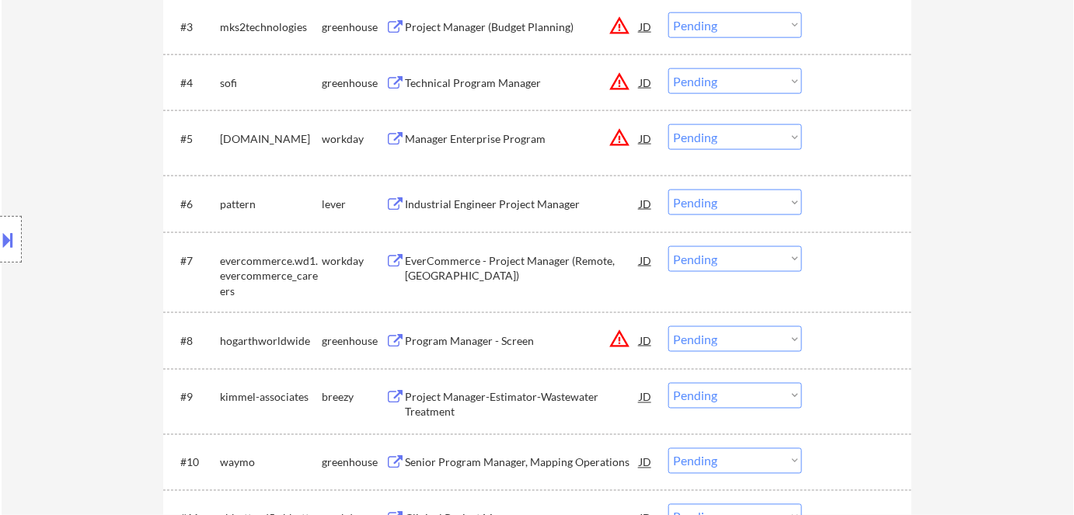
click at [528, 211] on div "Industrial Engineer Project Manager" at bounding box center [522, 205] width 235 height 16
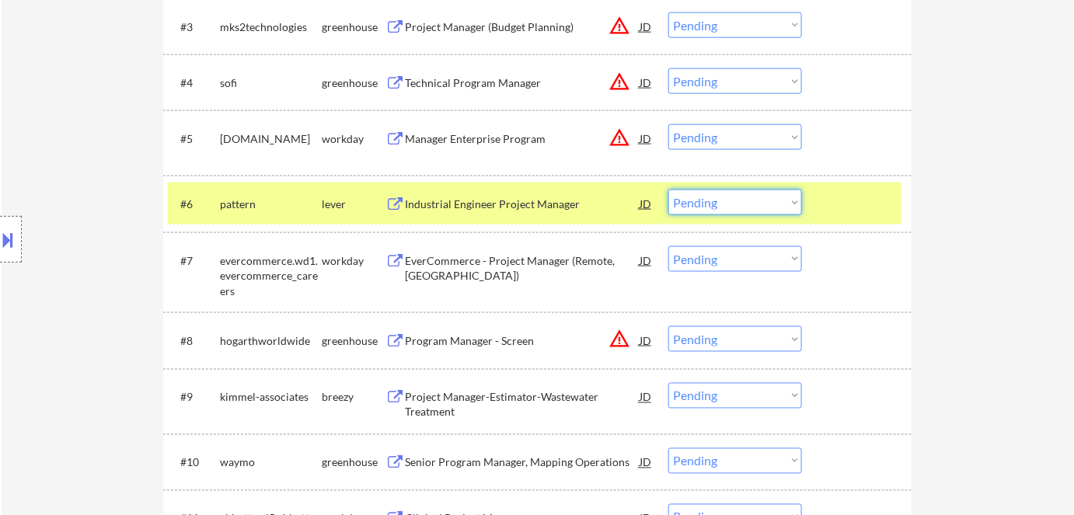
click at [741, 200] on select "Choose an option... Pending Applied Excluded (Questions) Excluded (Expired) Exc…" at bounding box center [735, 203] width 134 height 26
click at [668, 190] on select "Choose an option... Pending Applied Excluded (Questions) Excluded (Expired) Exc…" at bounding box center [735, 203] width 134 height 26
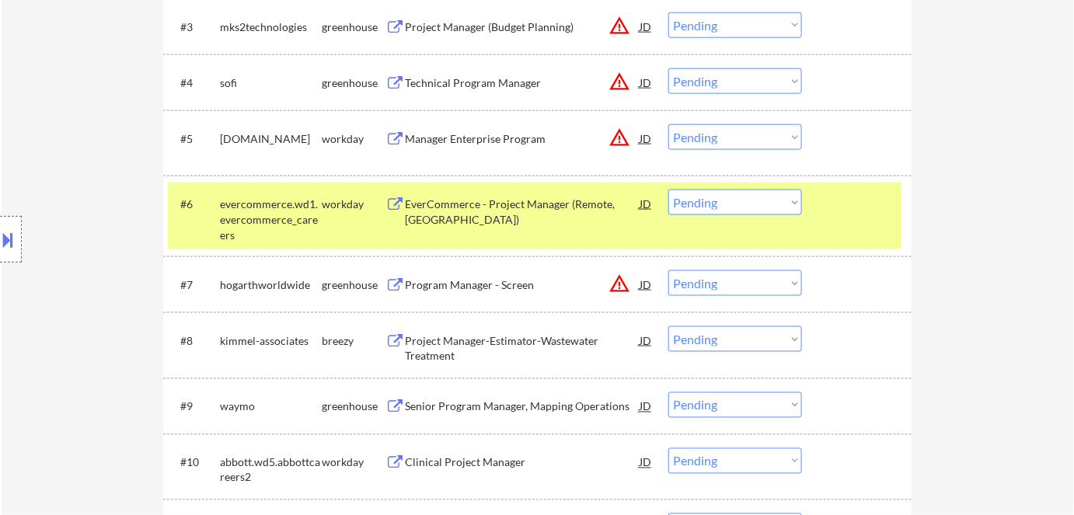
click at [561, 190] on div "EverCommerce - Project Manager (Remote, [GEOGRAPHIC_DATA])" at bounding box center [522, 204] width 235 height 28
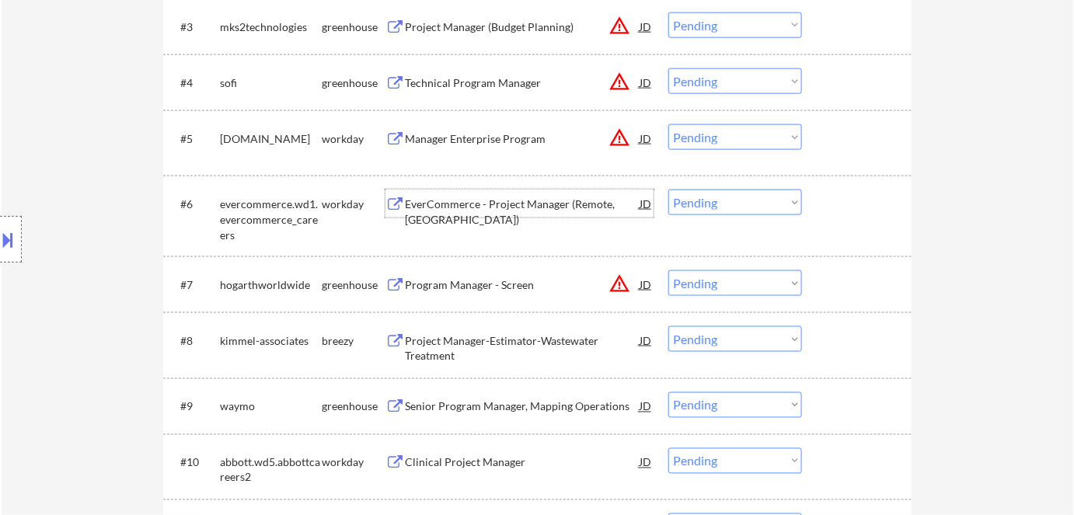
drag, startPoint x: 753, startPoint y: 205, endPoint x: 758, endPoint y: 214, distance: 10.4
click at [753, 204] on select "Choose an option... Pending Applied Excluded (Questions) Excluded (Expired) Exc…" at bounding box center [735, 203] width 134 height 26
click at [668, 190] on select "Choose an option... Pending Applied Excluded (Questions) Excluded (Expired) Exc…" at bounding box center [735, 203] width 134 height 26
select select ""pending""
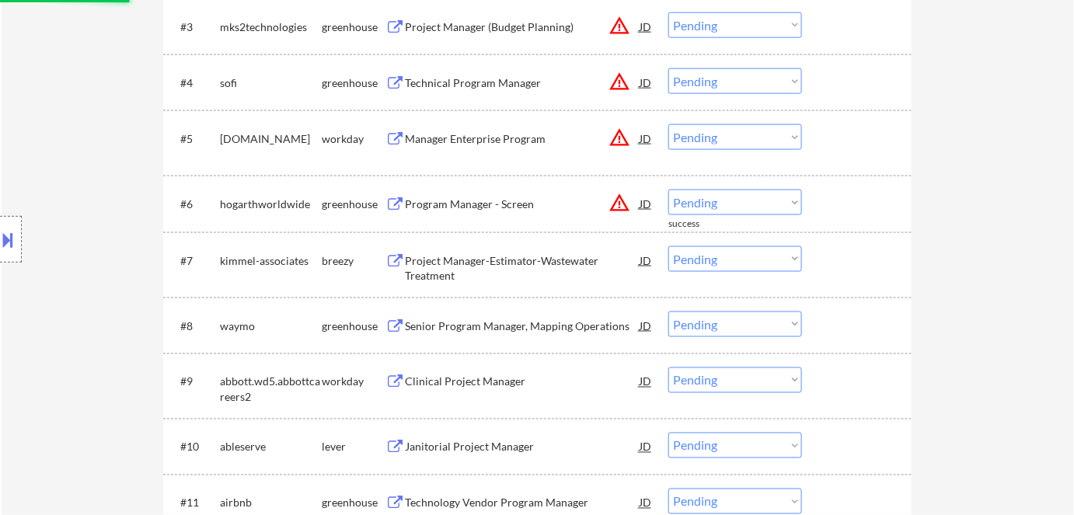
click at [454, 269] on div "Project Manager-Estimator-Wastewater Treatment" at bounding box center [522, 268] width 235 height 30
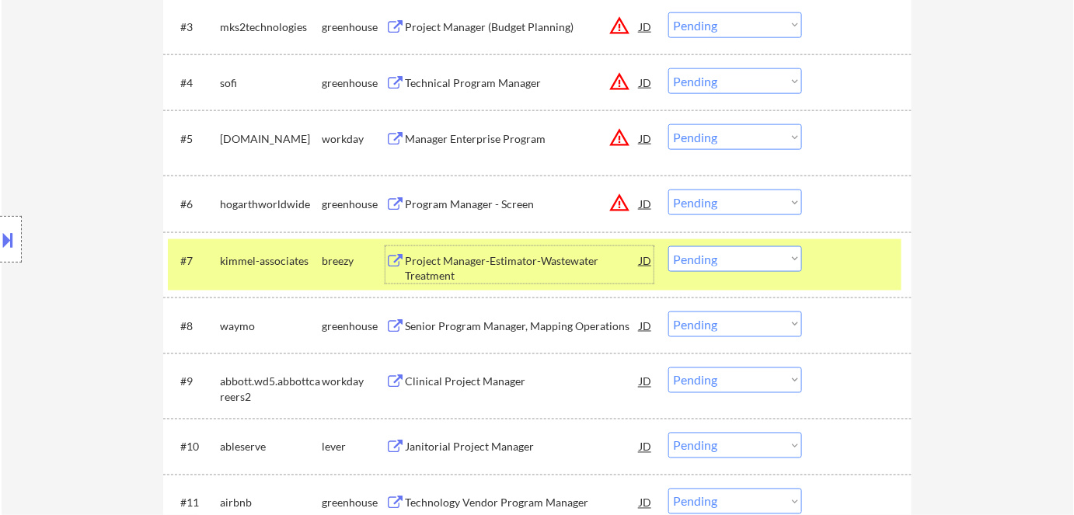
click at [717, 263] on select "Choose an option... Pending Applied Excluded (Questions) Excluded (Expired) Exc…" at bounding box center [735, 259] width 134 height 26
click at [668, 246] on select "Choose an option... Pending Applied Excluded (Questions) Excluded (Expired) Exc…" at bounding box center [735, 259] width 134 height 26
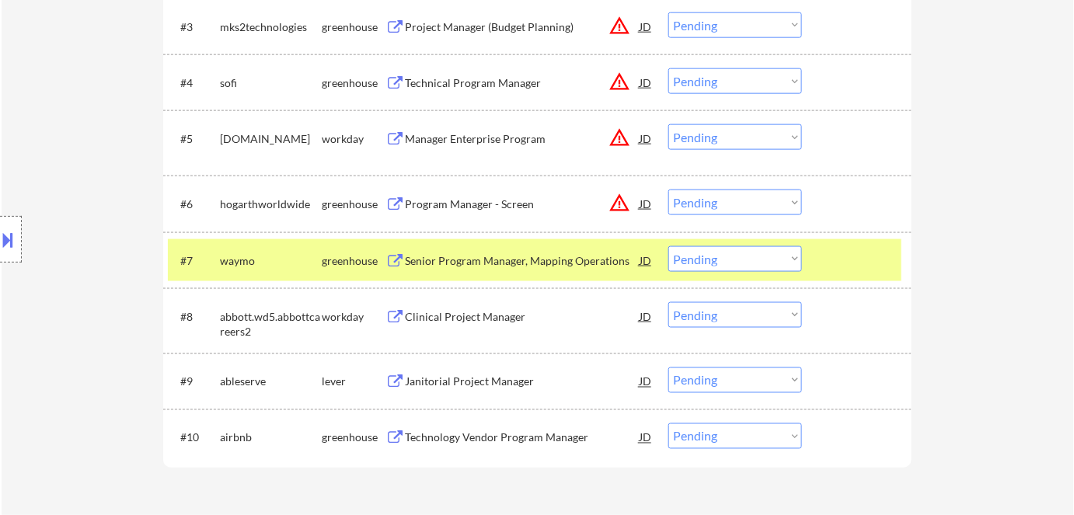
click at [505, 268] on div "Senior Program Manager, Mapping Operations" at bounding box center [522, 260] width 235 height 28
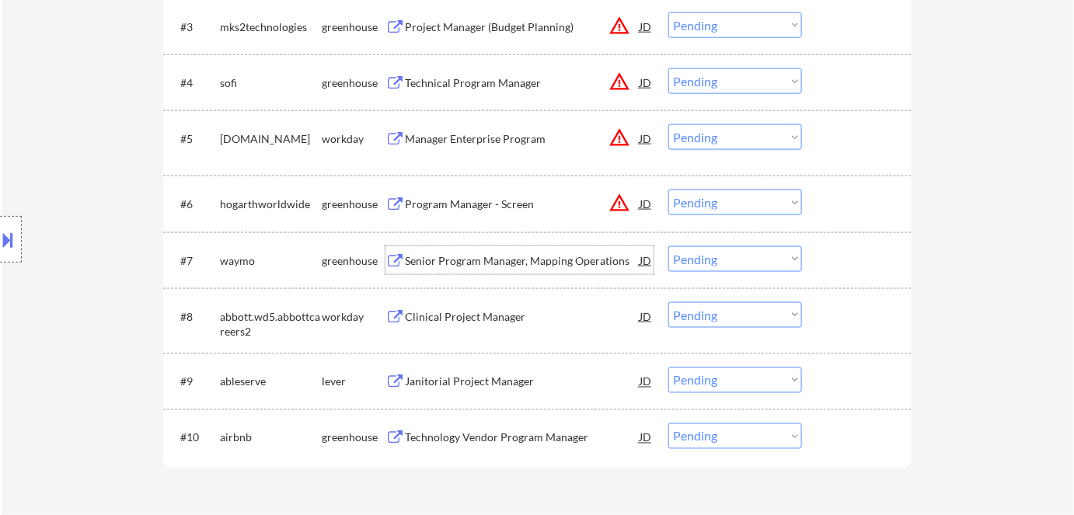
click at [712, 262] on select "Choose an option... Pending Applied Excluded (Questions) Excluded (Expired) Exc…" at bounding box center [735, 259] width 134 height 26
click at [668, 246] on select "Choose an option... Pending Applied Excluded (Questions) Excluded (Expired) Exc…" at bounding box center [735, 259] width 134 height 26
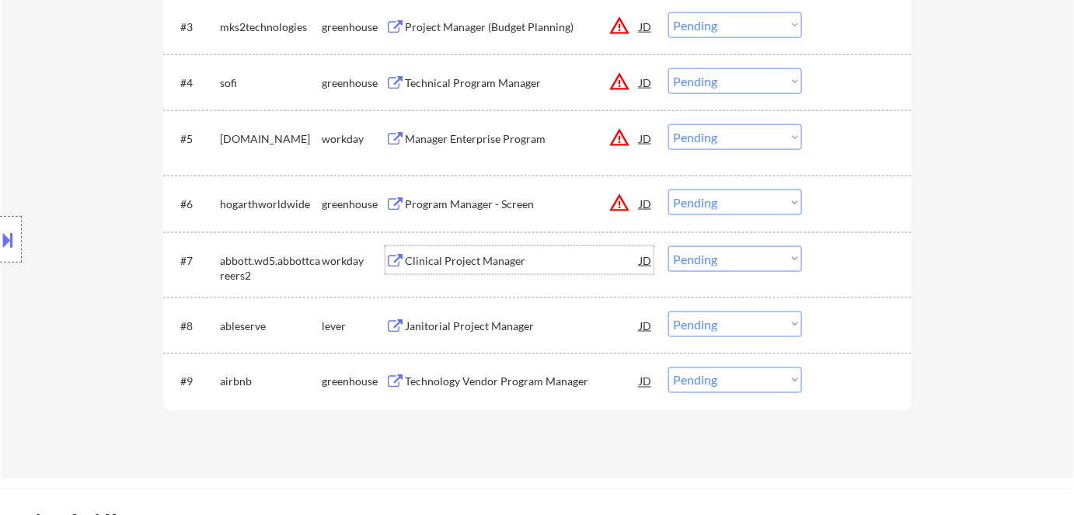
click at [457, 260] on div "Clinical Project Manager" at bounding box center [522, 261] width 235 height 16
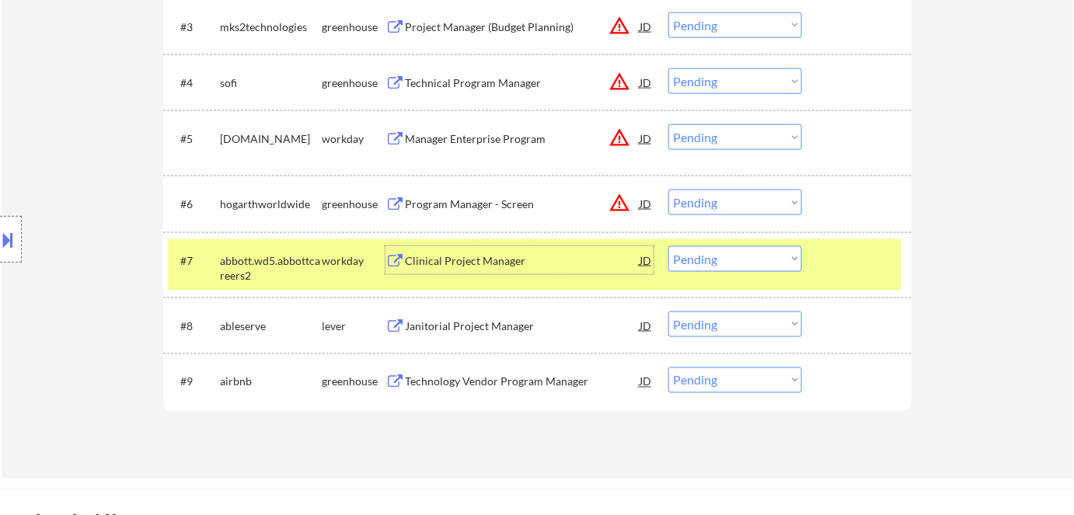
drag, startPoint x: 702, startPoint y: 256, endPoint x: 716, endPoint y: 265, distance: 16.4
click at [702, 256] on select "Choose an option... Pending Applied Excluded (Questions) Excluded (Expired) Exc…" at bounding box center [735, 259] width 134 height 26
click at [668, 246] on select "Choose an option... Pending Applied Excluded (Questions) Excluded (Expired) Exc…" at bounding box center [735, 259] width 134 height 26
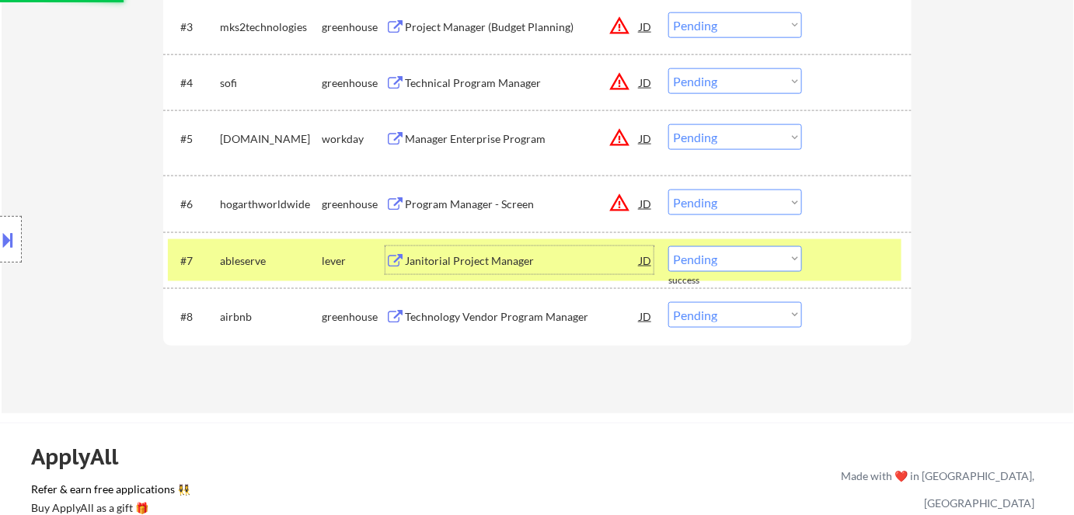
click at [469, 264] on div "Janitorial Project Manager" at bounding box center [522, 261] width 235 height 16
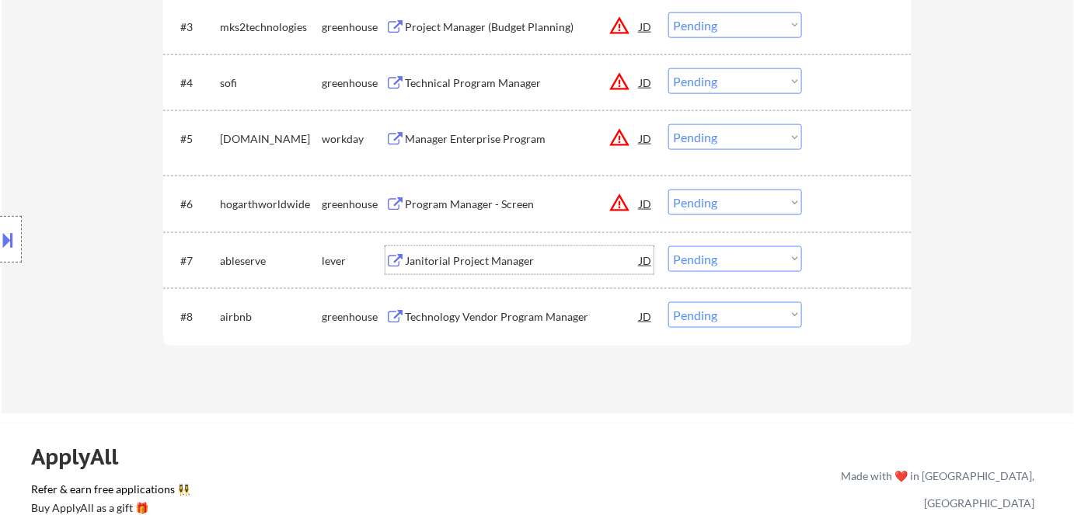
click at [730, 256] on select "Choose an option... Pending Applied Excluded (Questions) Excluded (Expired) Exc…" at bounding box center [735, 259] width 134 height 26
click at [668, 246] on select "Choose an option... Pending Applied Excluded (Questions) Excluded (Expired) Exc…" at bounding box center [735, 259] width 134 height 26
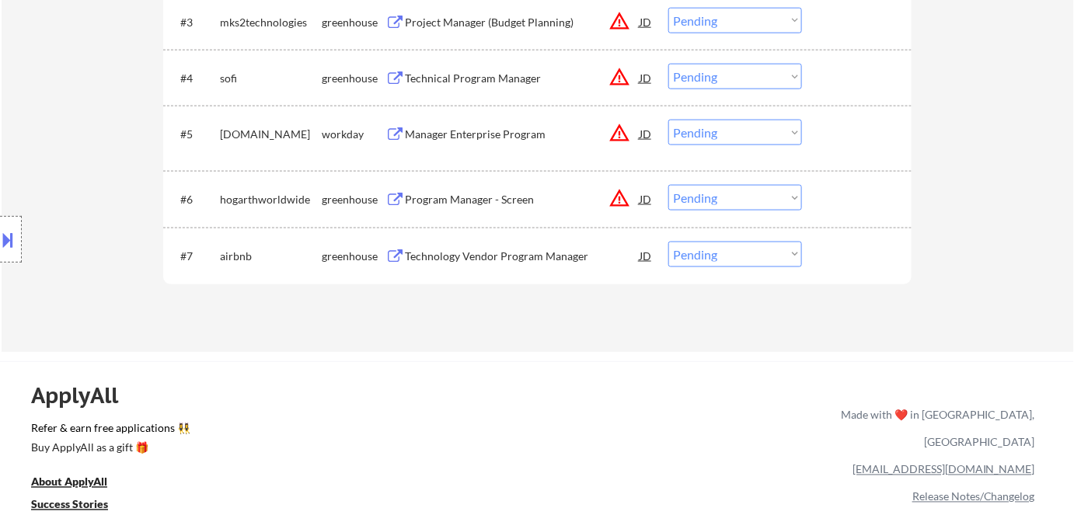
scroll to position [565, 0]
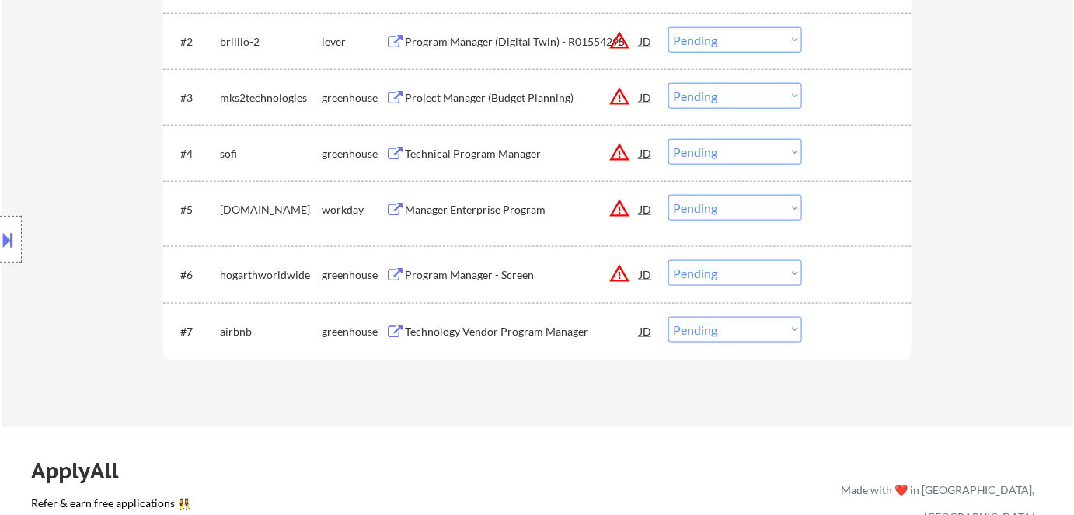
click at [471, 317] on div "#7 airbnb greenhouse Technology Vendor Program Manager JD warning_amber Choose …" at bounding box center [534, 331] width 733 height 42
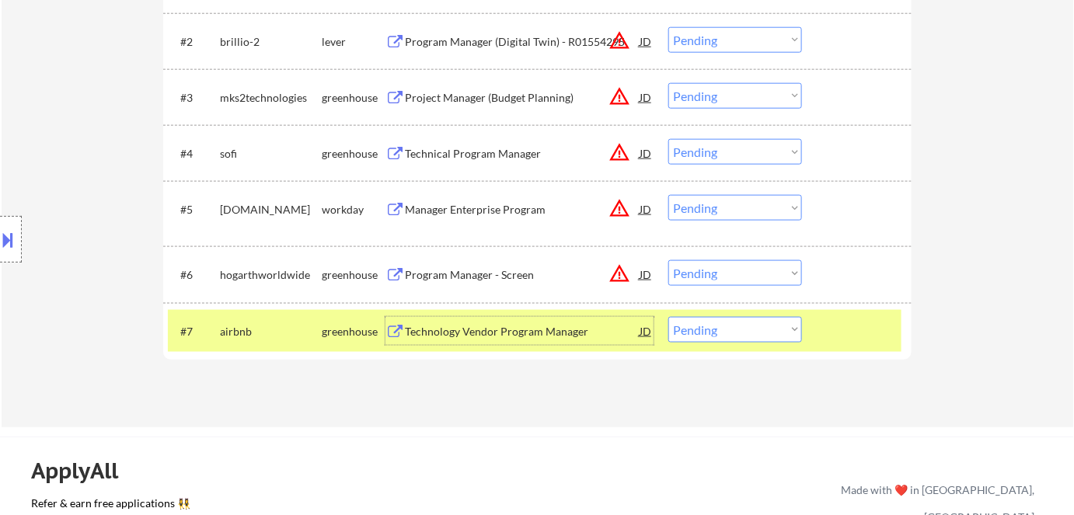
click at [472, 325] on div "Technology Vendor Program Manager" at bounding box center [522, 332] width 235 height 16
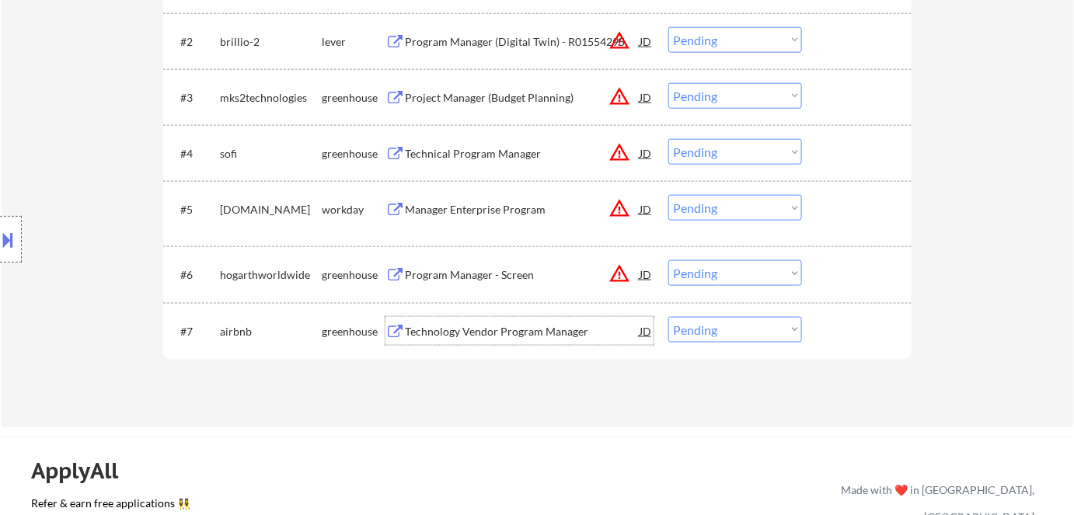
click at [743, 329] on select "Choose an option... Pending Applied Excluded (Questions) Excluded (Expired) Exc…" at bounding box center [735, 330] width 134 height 26
select select ""excluded__salary_""
click at [668, 317] on select "Choose an option... Pending Applied Excluded (Questions) Excluded (Expired) Exc…" at bounding box center [735, 330] width 134 height 26
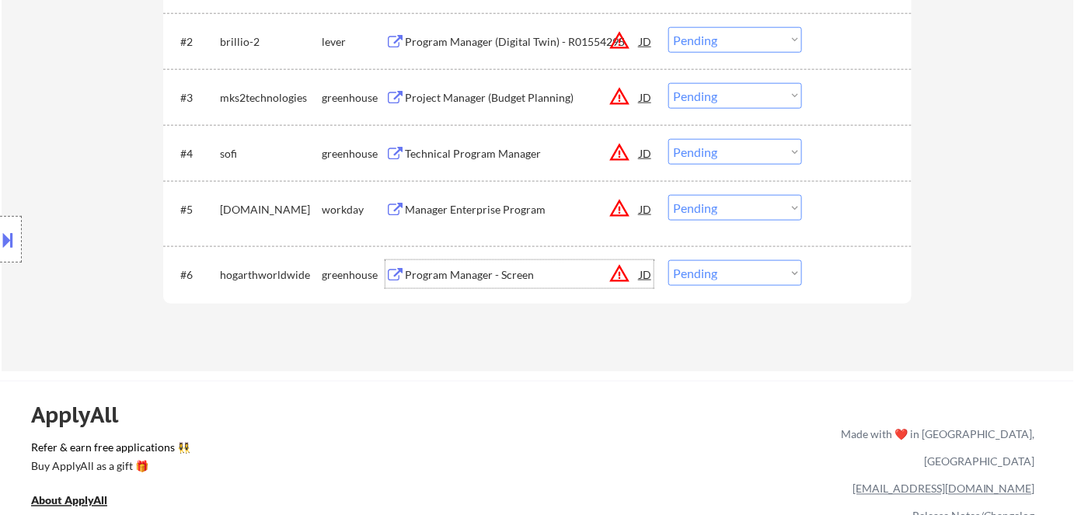
click at [479, 277] on div "Program Manager - Screen" at bounding box center [522, 275] width 235 height 16
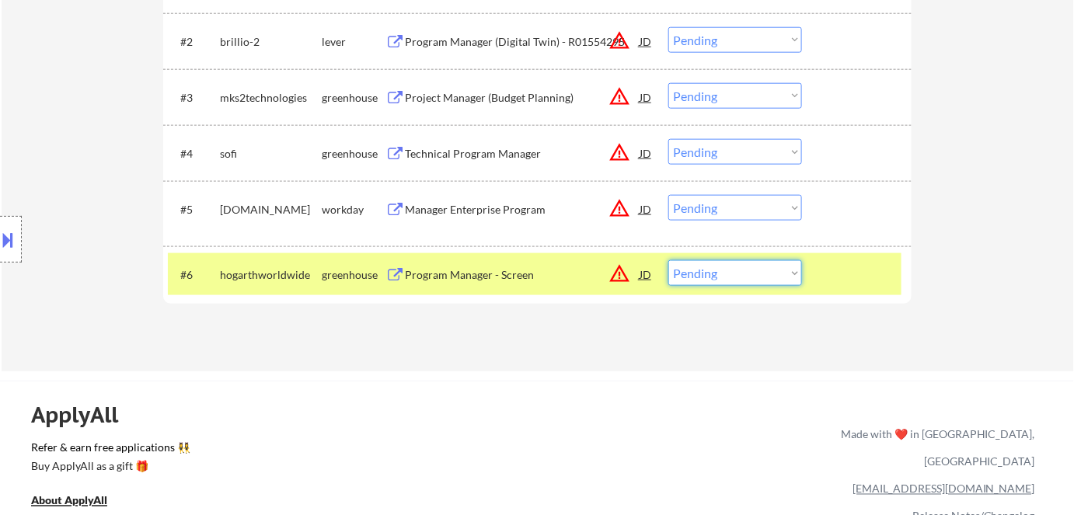
drag, startPoint x: 710, startPoint y: 275, endPoint x: 726, endPoint y: 285, distance: 18.5
click at [712, 276] on select "Choose an option... Pending Applied Excluded (Questions) Excluded (Expired) Exc…" at bounding box center [735, 273] width 134 height 26
select select ""excluded__expired_""
click at [668, 260] on select "Choose an option... Pending Applied Excluded (Questions) Excluded (Expired) Exc…" at bounding box center [735, 273] width 134 height 26
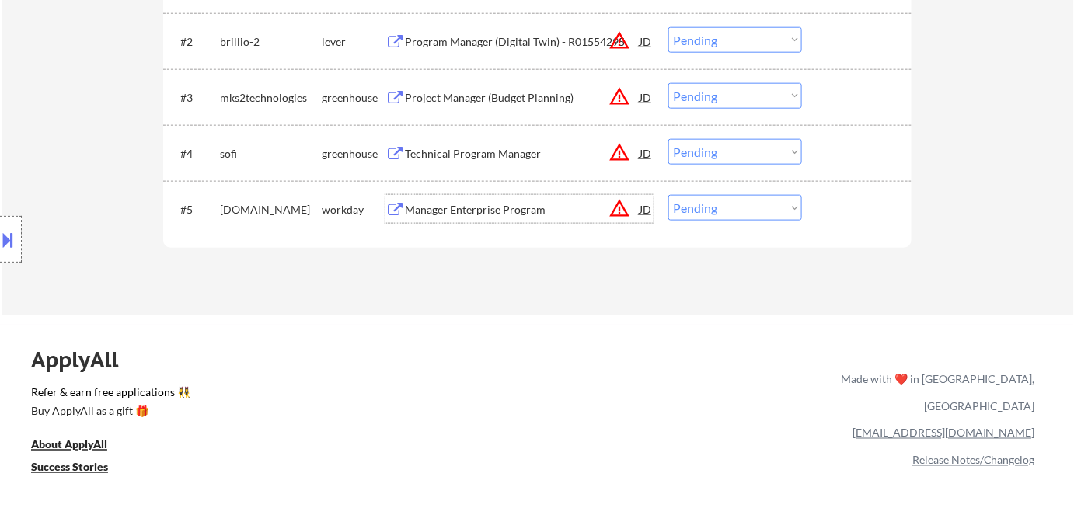
click at [455, 199] on div "Manager Enterprise Program" at bounding box center [522, 209] width 235 height 28
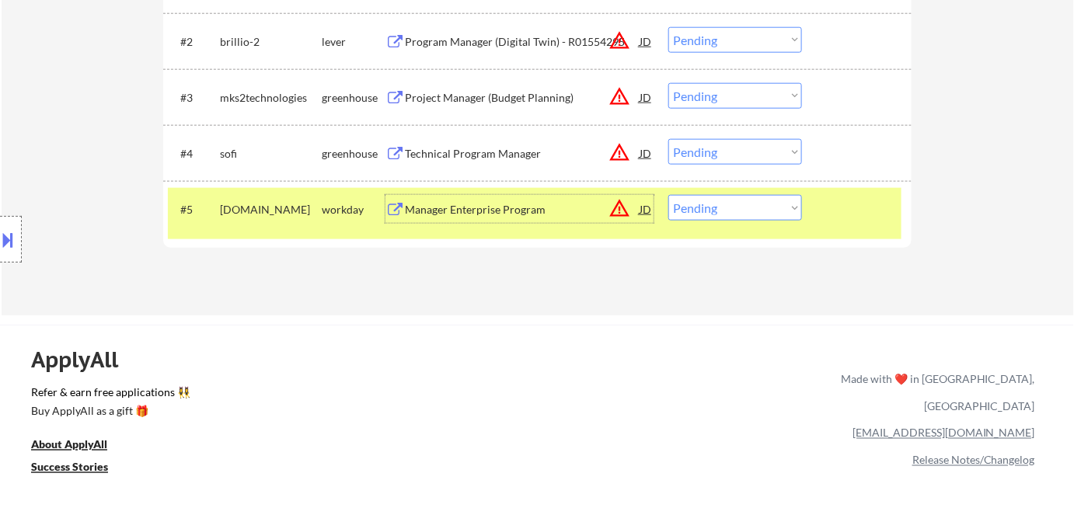
click at [775, 211] on select "Choose an option... Pending Applied Excluded (Questions) Excluded (Expired) Exc…" at bounding box center [735, 208] width 134 height 26
select select ""excluded__location_""
click at [668, 195] on select "Choose an option... Pending Applied Excluded (Questions) Excluded (Expired) Exc…" at bounding box center [735, 208] width 134 height 26
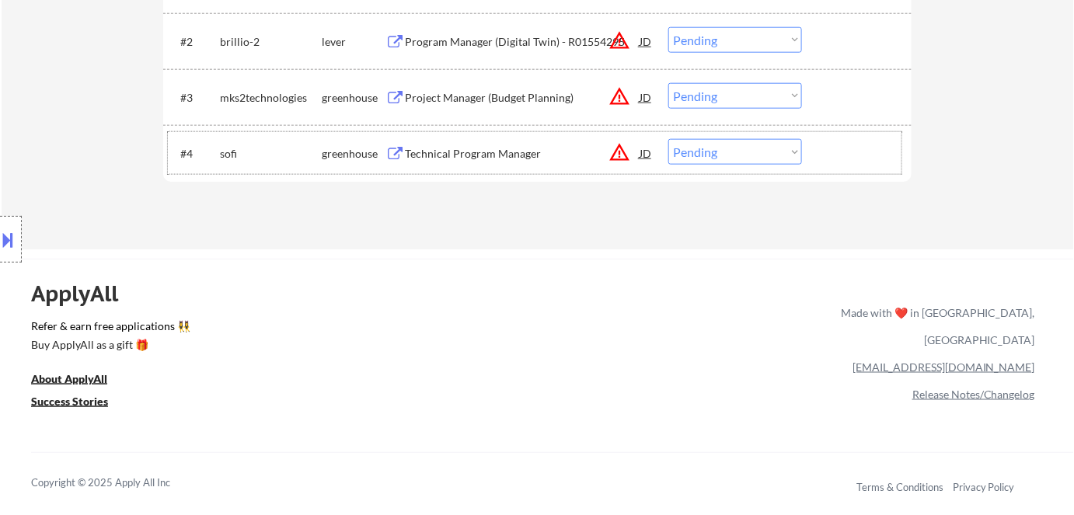
click at [424, 136] on div "#4 sofi greenhouse Technical Program Manager JD warning_amber Choose an option.…" at bounding box center [534, 153] width 733 height 42
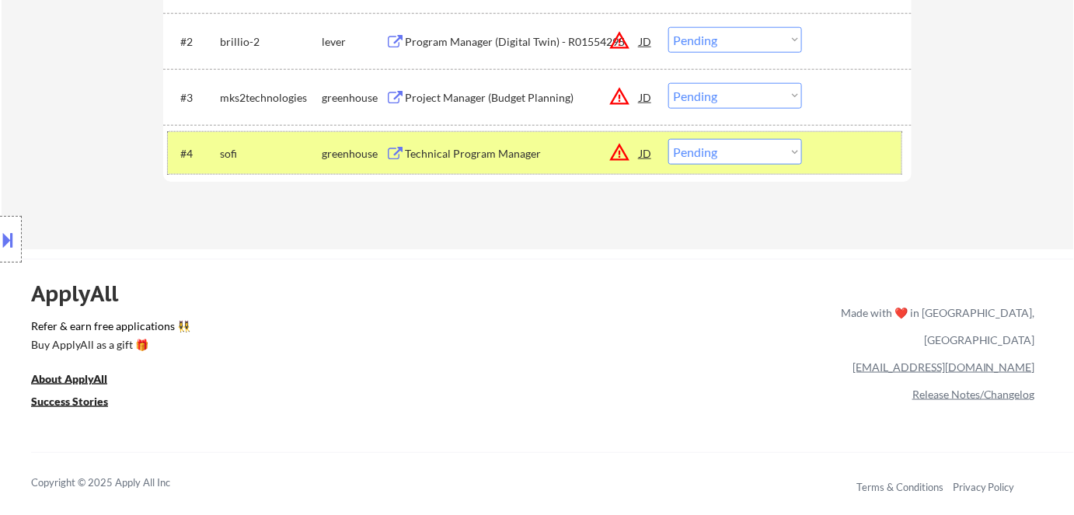
click at [495, 150] on div "Technical Program Manager" at bounding box center [522, 154] width 235 height 16
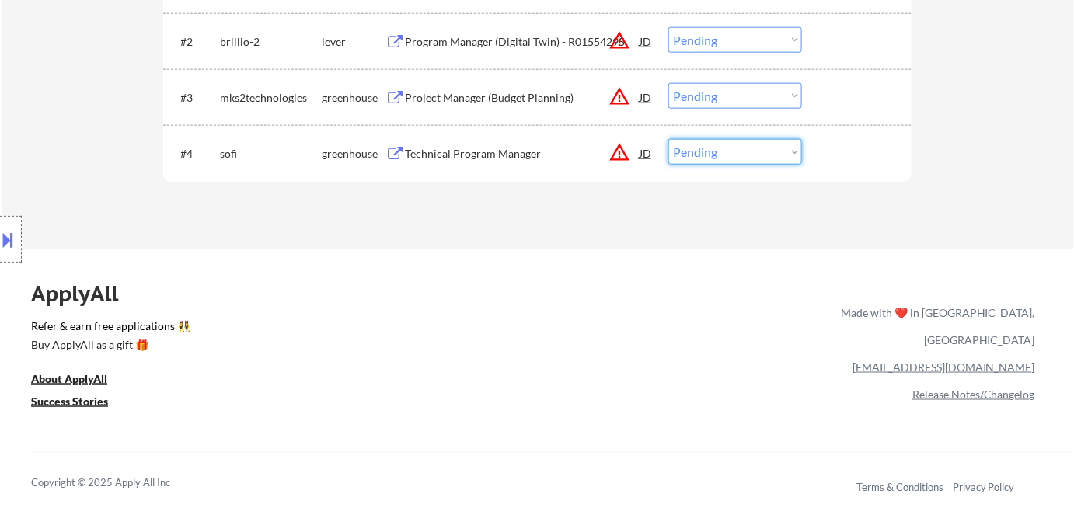
drag, startPoint x: 696, startPoint y: 146, endPoint x: 710, endPoint y: 164, distance: 22.7
click at [698, 147] on select "Choose an option... Pending Applied Excluded (Questions) Excluded (Expired) Exc…" at bounding box center [735, 152] width 134 height 26
select select ""applied""
click at [668, 139] on select "Choose an option... Pending Applied Excluded (Questions) Excluded (Expired) Exc…" at bounding box center [735, 152] width 134 height 26
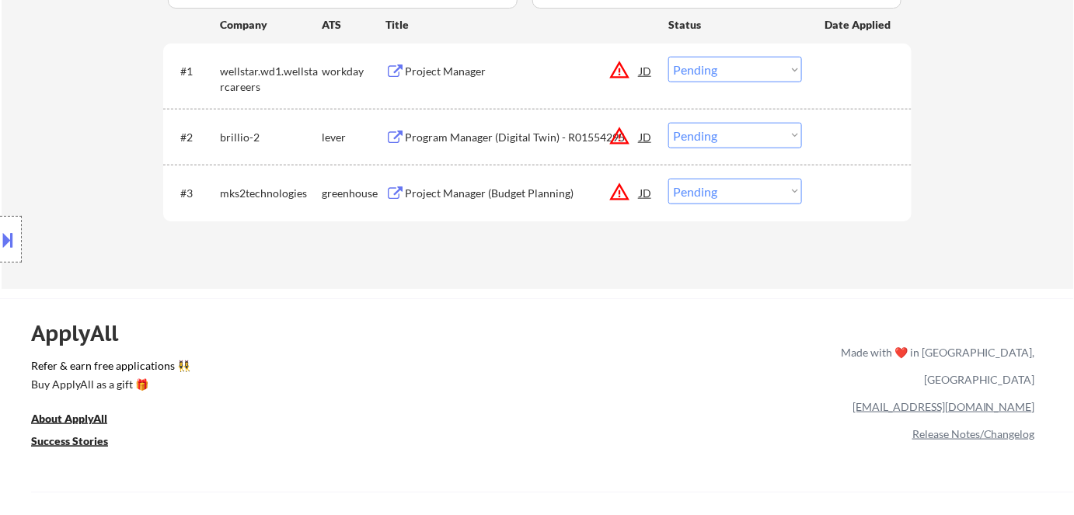
scroll to position [353, 0]
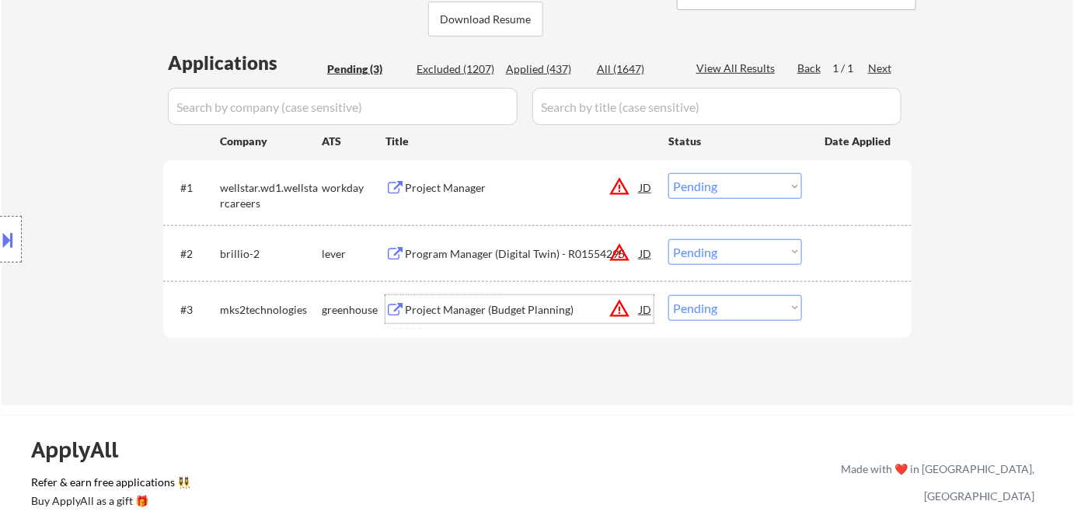
click at [526, 307] on div "Project Manager (Budget Planning)" at bounding box center [522, 310] width 235 height 16
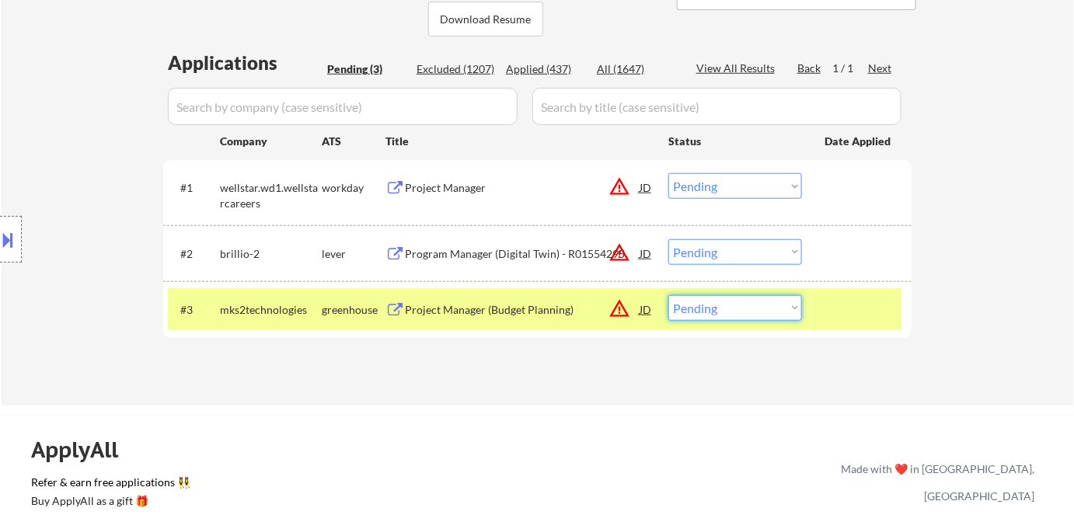
click at [752, 304] on select "Choose an option... Pending Applied Excluded (Questions) Excluded (Expired) Exc…" at bounding box center [735, 308] width 134 height 26
select select ""applied""
click at [668, 295] on select "Choose an option... Pending Applied Excluded (Questions) Excluded (Expired) Exc…" at bounding box center [735, 308] width 134 height 26
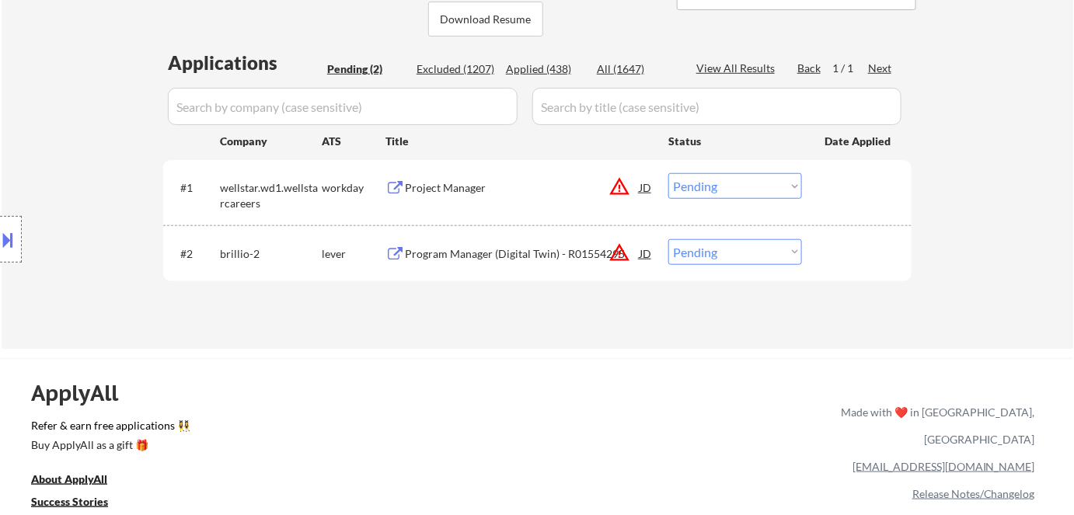
click at [516, 253] on div "Program Manager (Digital Twin) - R01554295" at bounding box center [522, 254] width 235 height 16
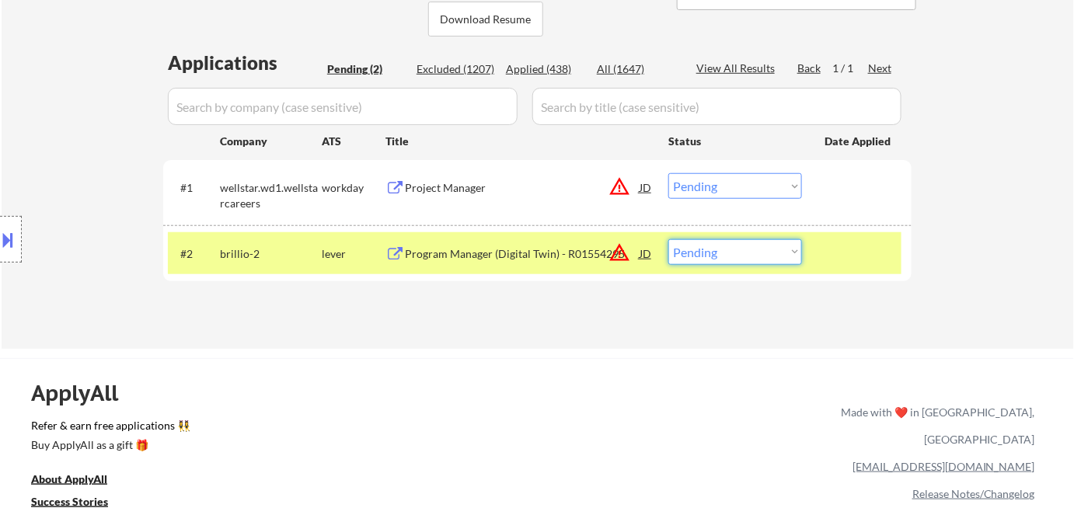
click at [725, 257] on select "Choose an option... Pending Applied Excluded (Questions) Excluded (Expired) Exc…" at bounding box center [735, 252] width 134 height 26
select select ""excluded__bad_match_""
click at [668, 239] on select "Choose an option... Pending Applied Excluded (Questions) Excluded (Expired) Exc…" at bounding box center [735, 252] width 134 height 26
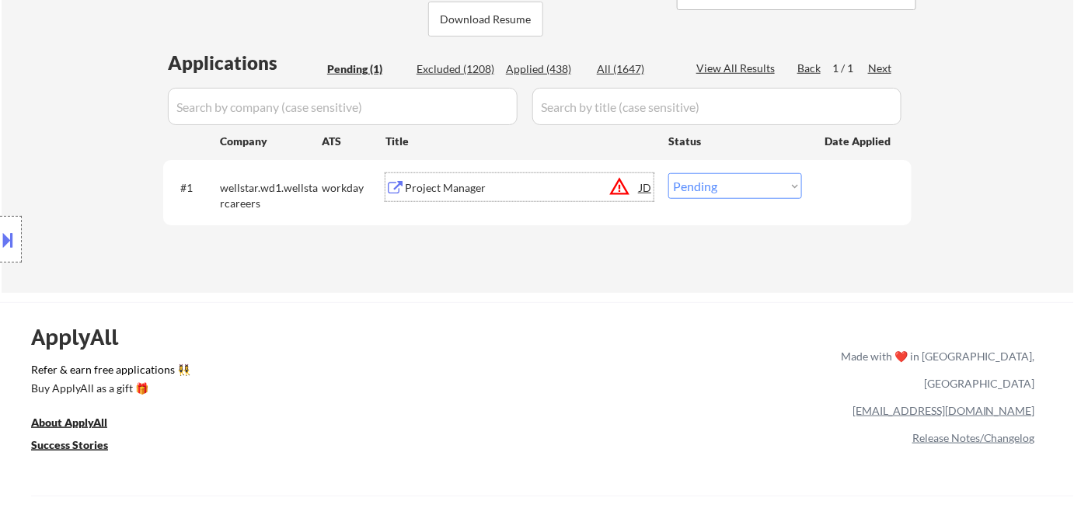
click at [437, 186] on div "Project Manager" at bounding box center [522, 188] width 235 height 16
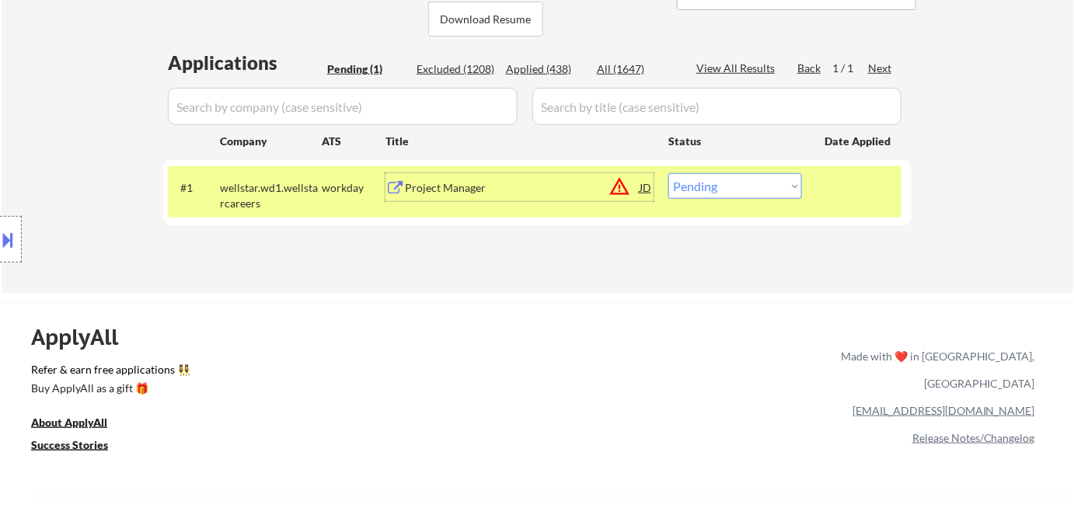
click at [700, 190] on select "Choose an option... Pending Applied Excluded (Questions) Excluded (Expired) Exc…" at bounding box center [735, 186] width 134 height 26
click at [668, 173] on select "Choose an option... Pending Applied Excluded (Questions) Excluded (Expired) Exc…" at bounding box center [735, 186] width 134 height 26
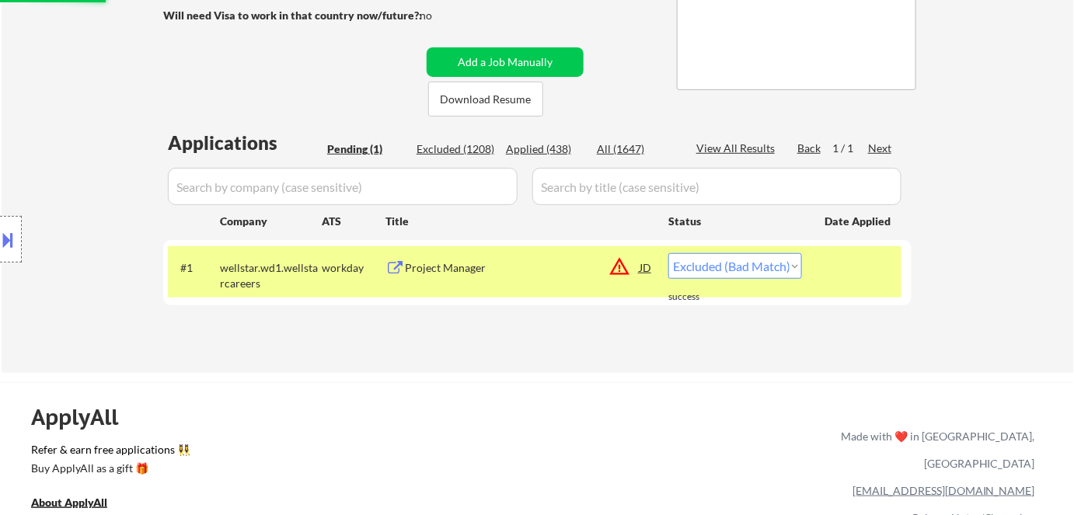
scroll to position [211, 0]
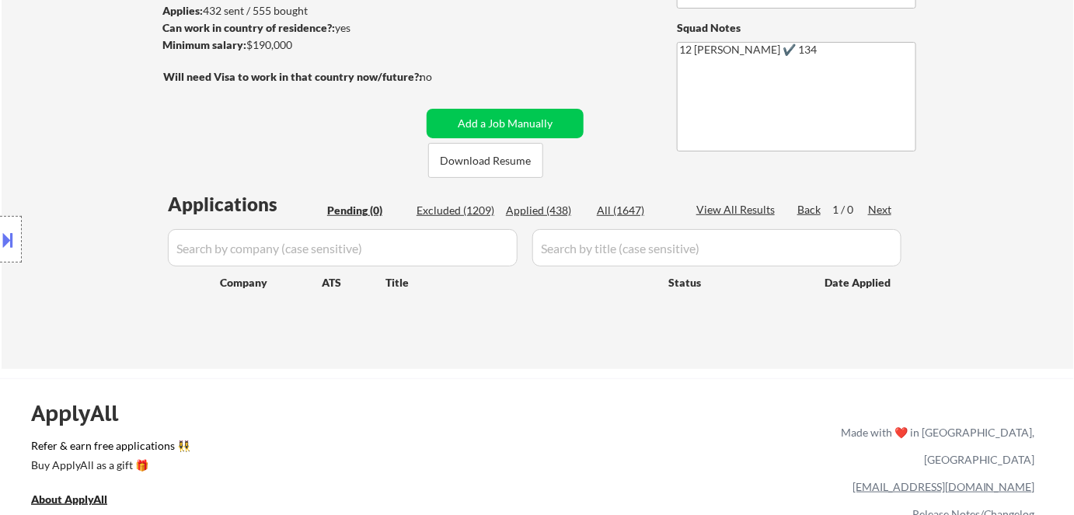
click at [535, 210] on div "Applied (438)" at bounding box center [545, 211] width 78 height 16
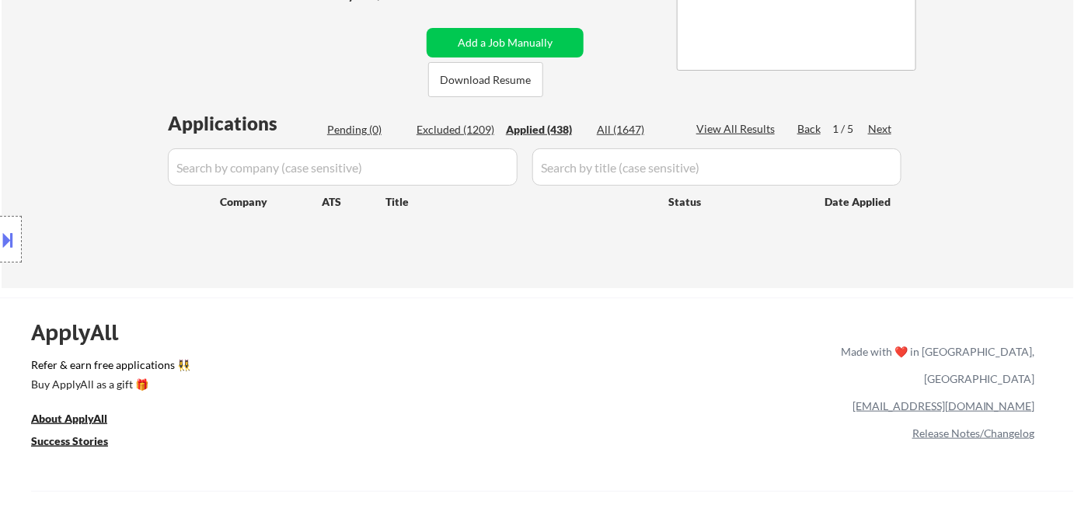
scroll to position [353, 0]
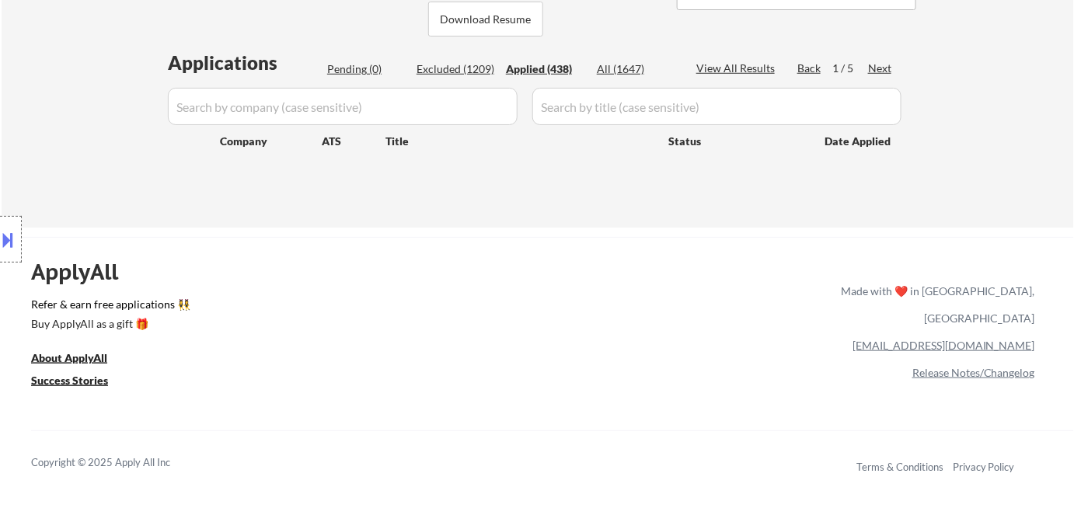
drag, startPoint x: 460, startPoint y: 61, endPoint x: 538, endPoint y: 61, distance: 78.5
click at [462, 61] on div "Excluded (1209)" at bounding box center [455, 69] width 78 height 16
click at [543, 61] on div "Applied (438)" at bounding box center [545, 69] width 78 height 16
select select ""applied""
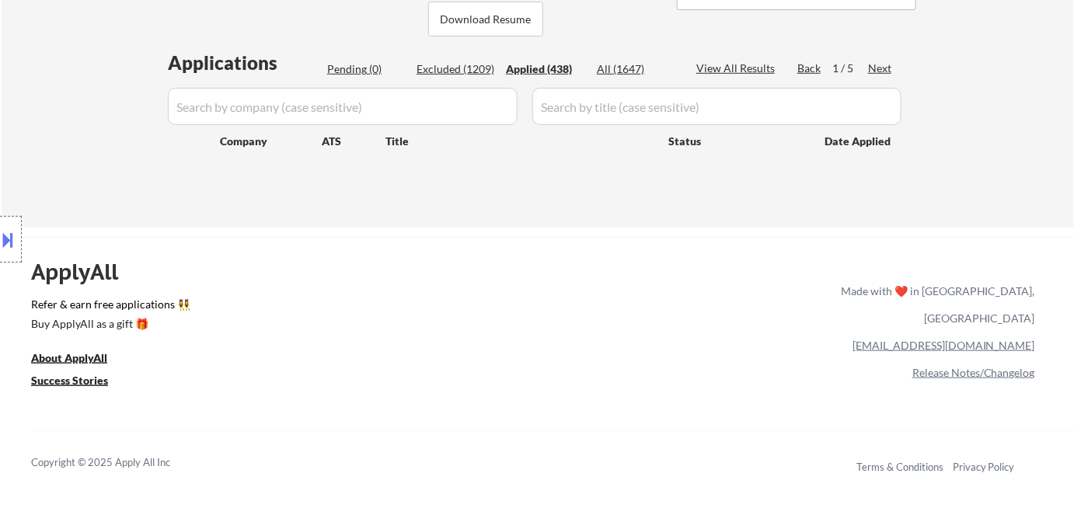
select select ""applied""
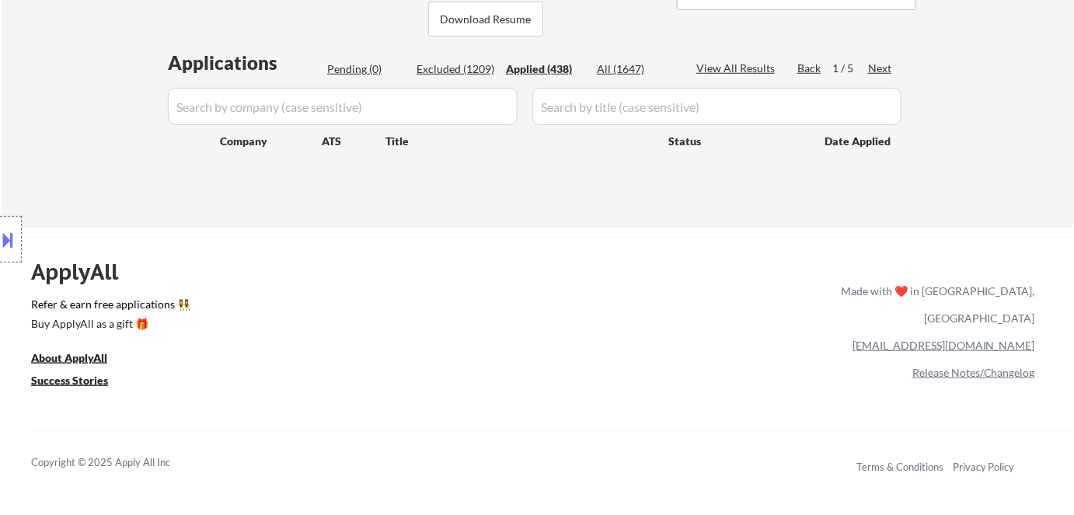
select select ""applied""
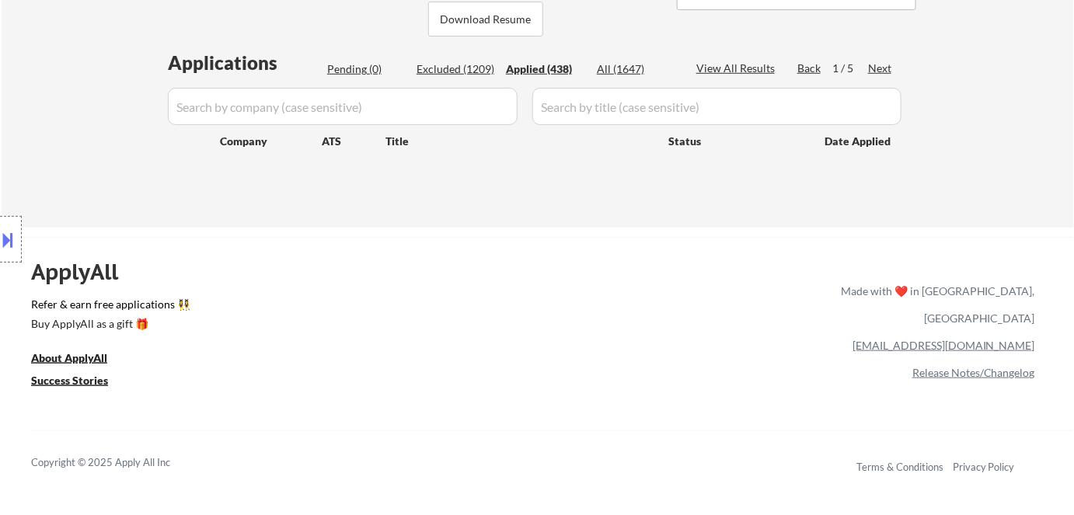
select select ""applied""
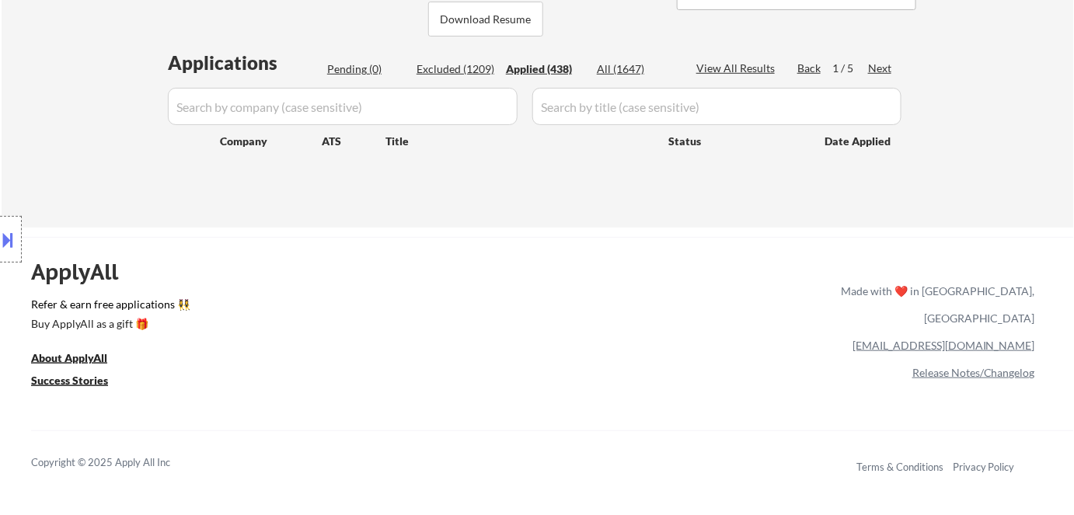
select select ""applied""
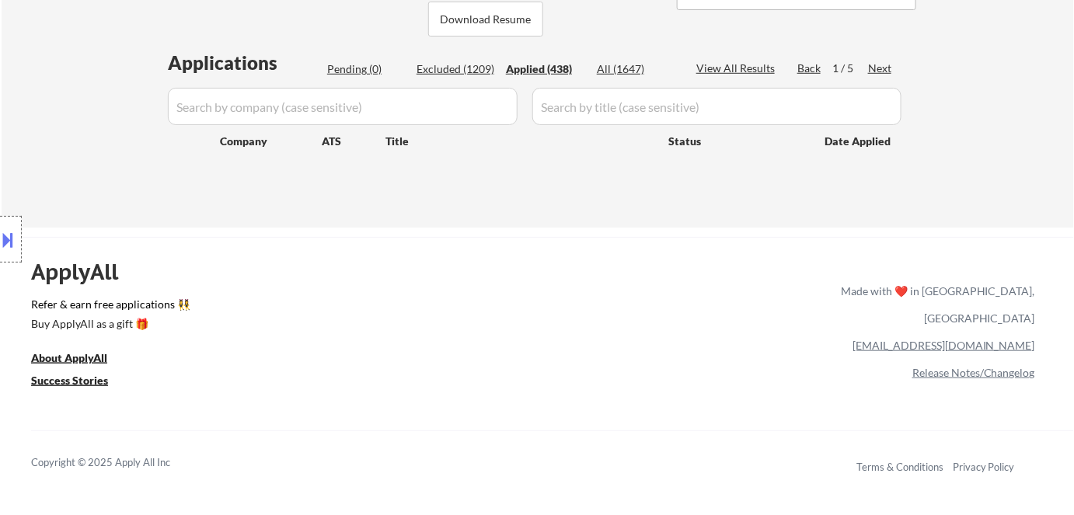
select select ""applied""
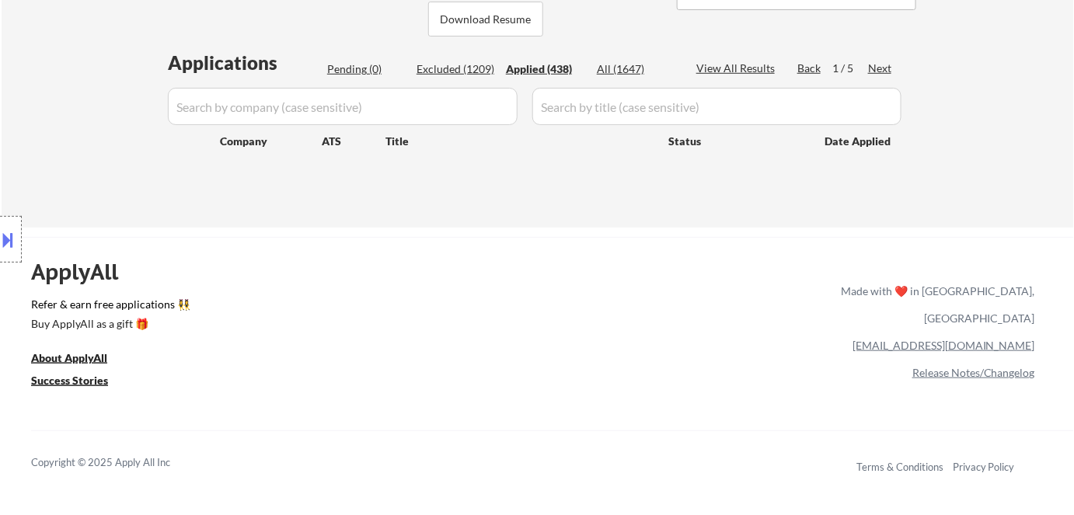
select select ""applied""
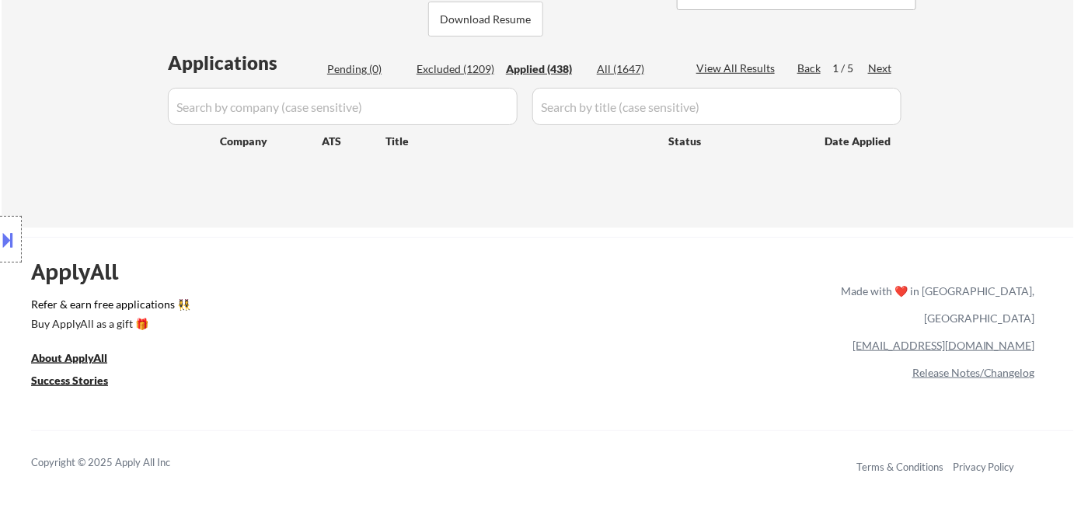
select select ""applied""
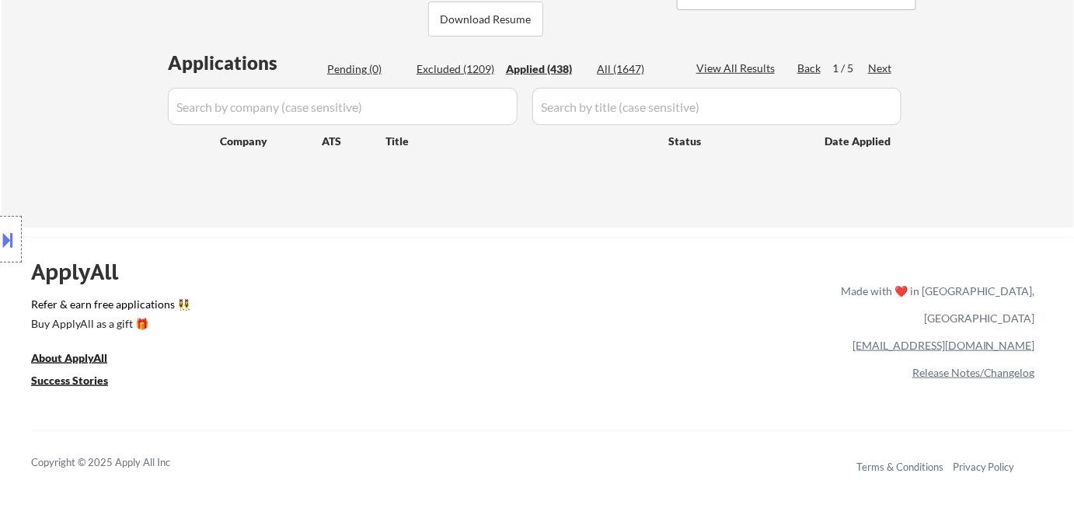
select select ""applied""
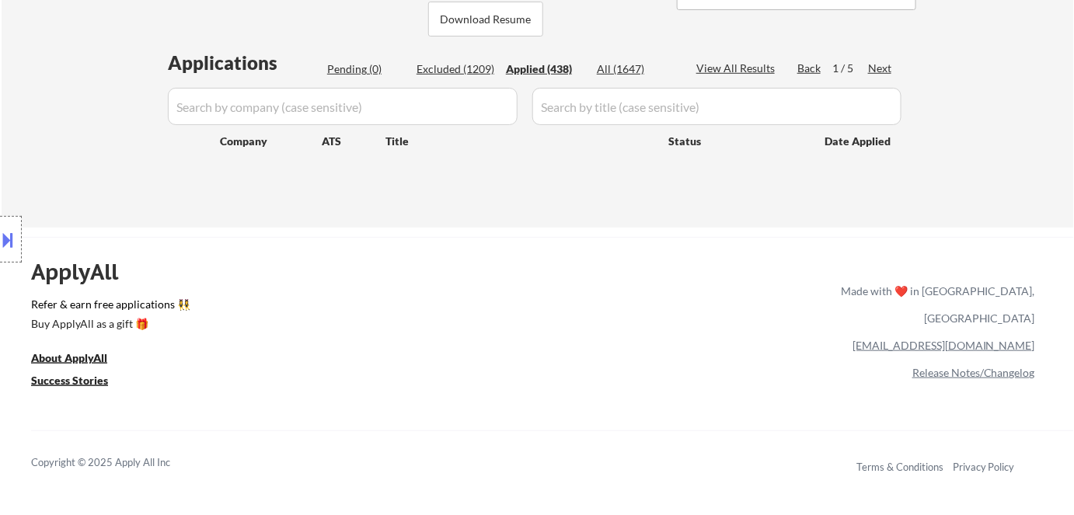
select select ""applied""
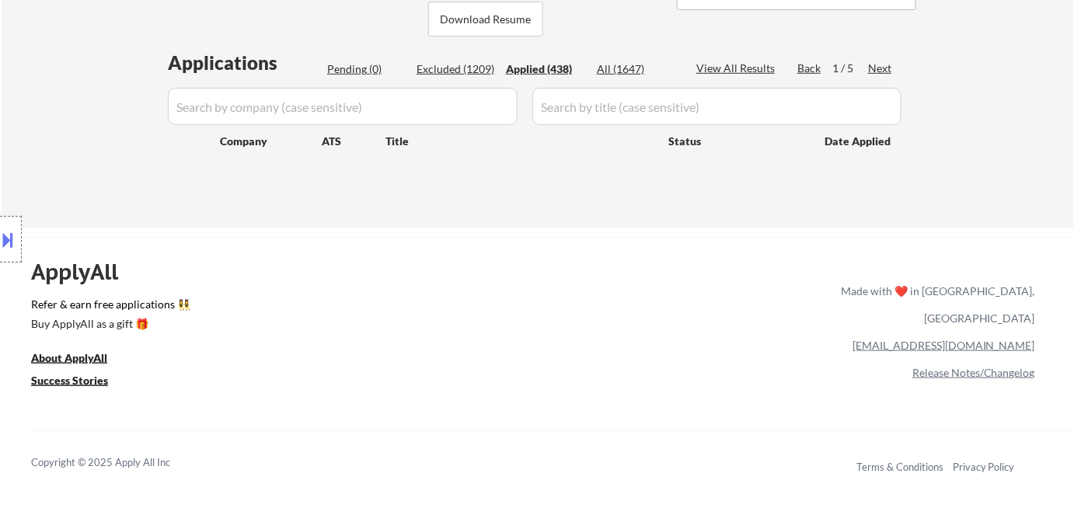
select select ""applied""
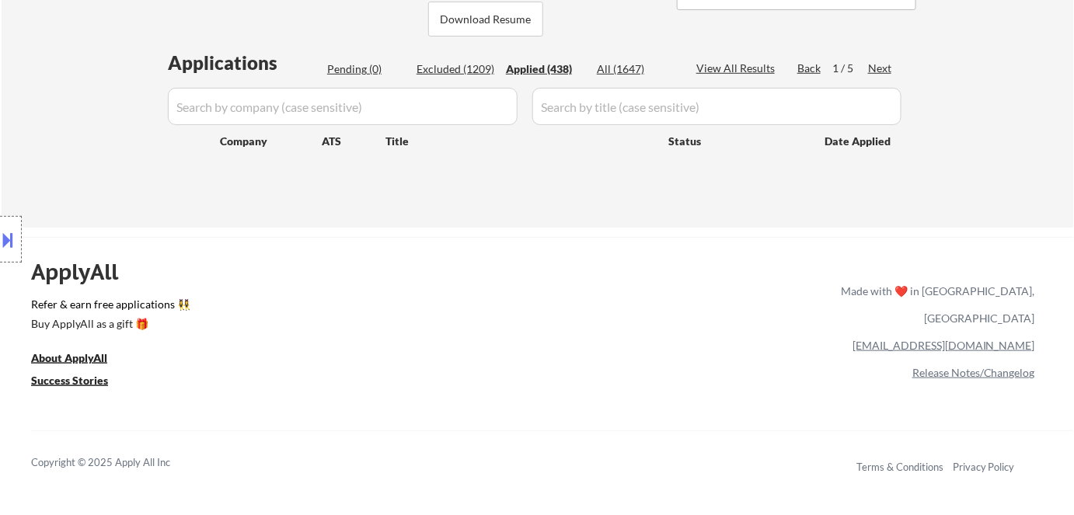
select select ""applied""
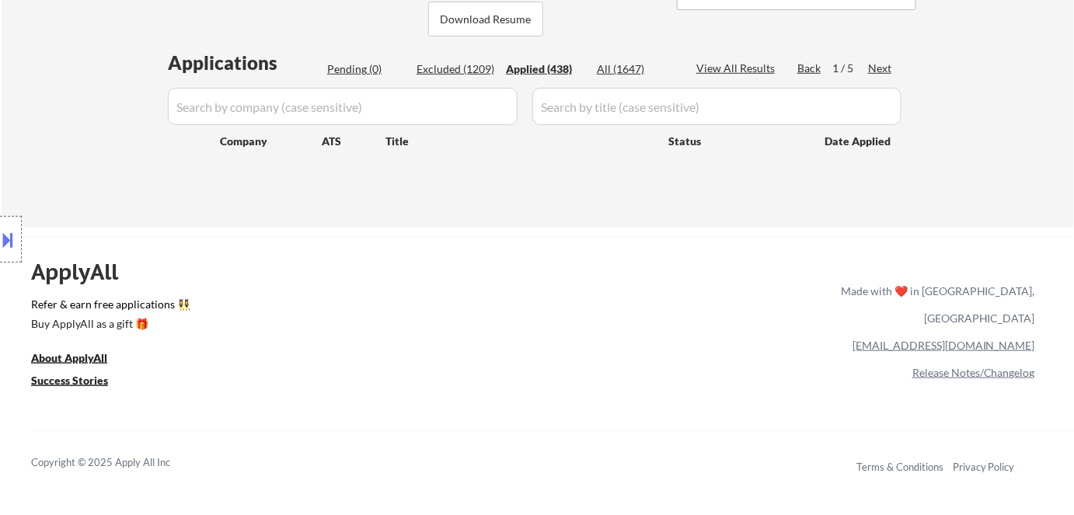
select select ""applied""
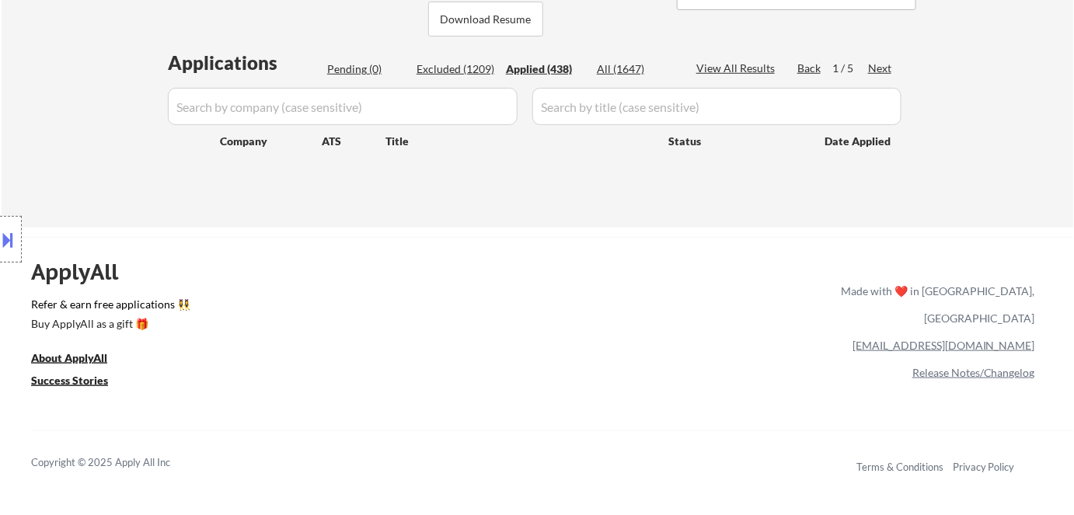
select select ""applied""
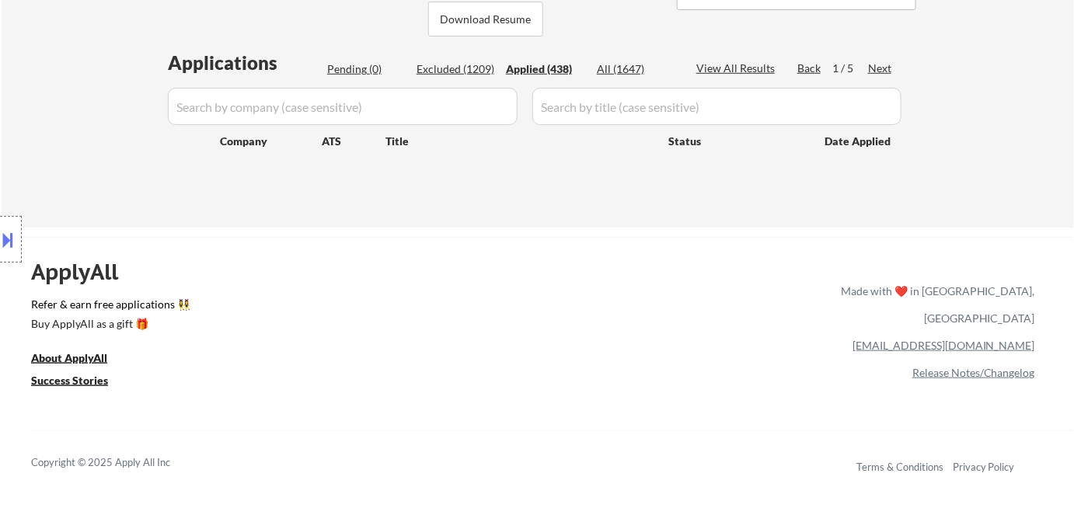
select select ""applied""
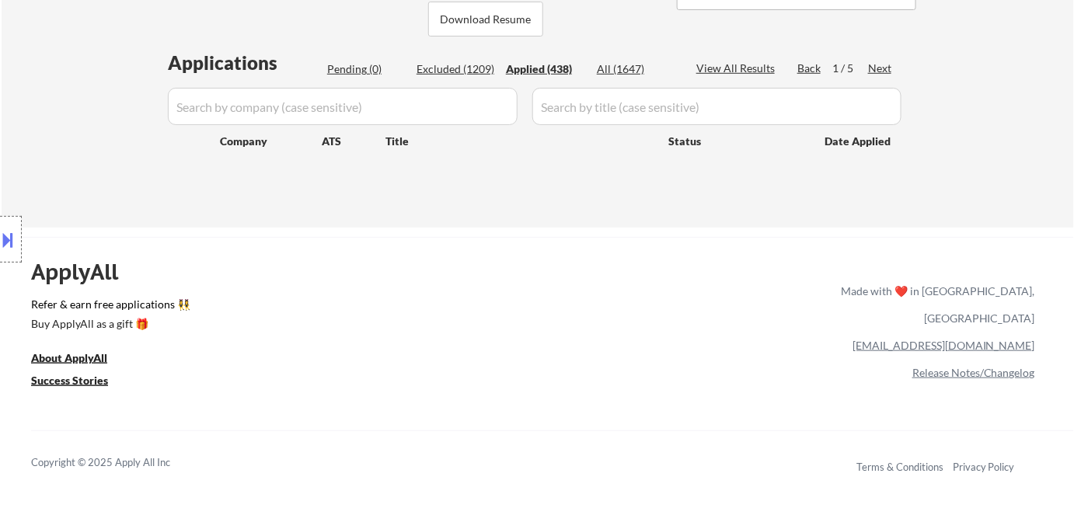
select select ""applied""
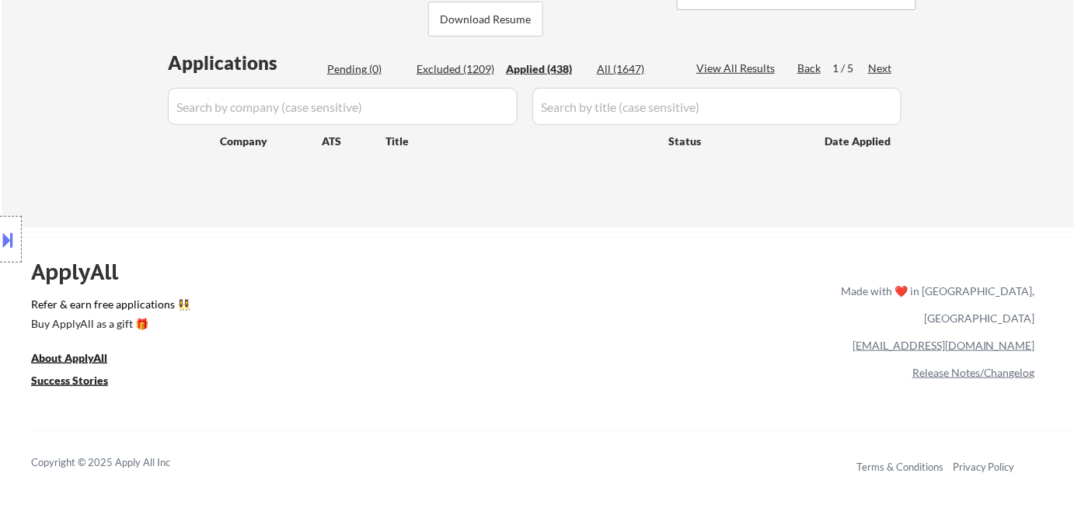
select select ""applied""
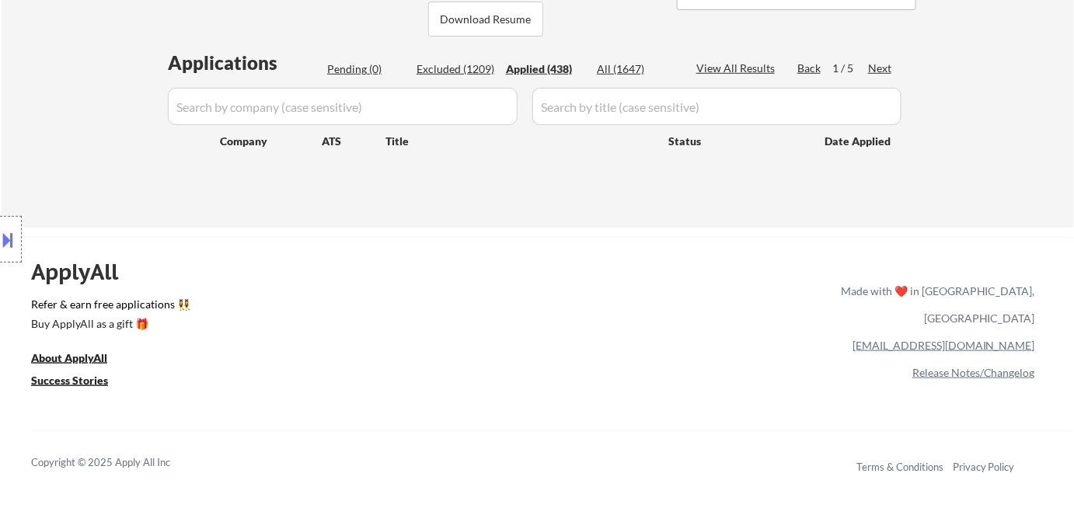
select select ""applied""
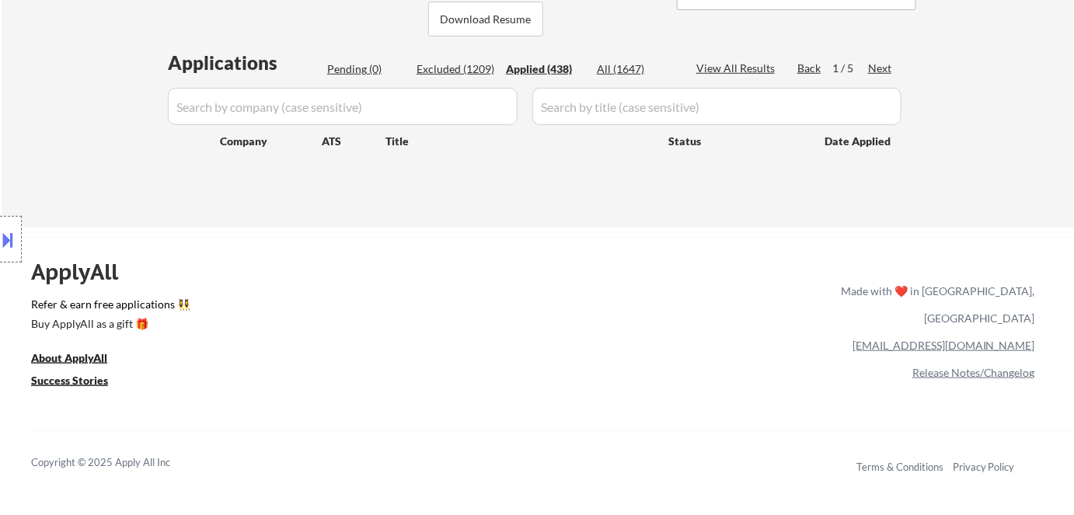
select select ""applied""
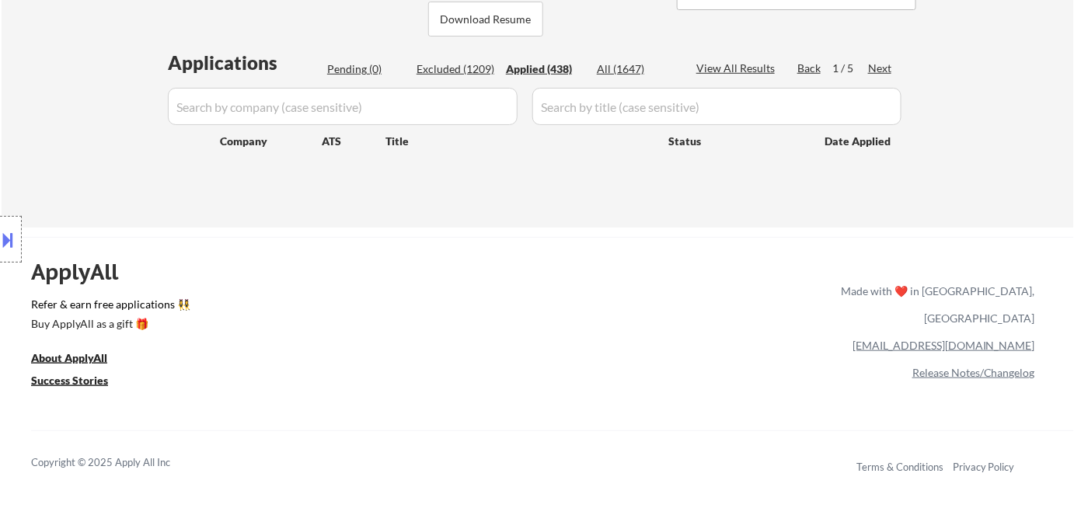
select select ""applied""
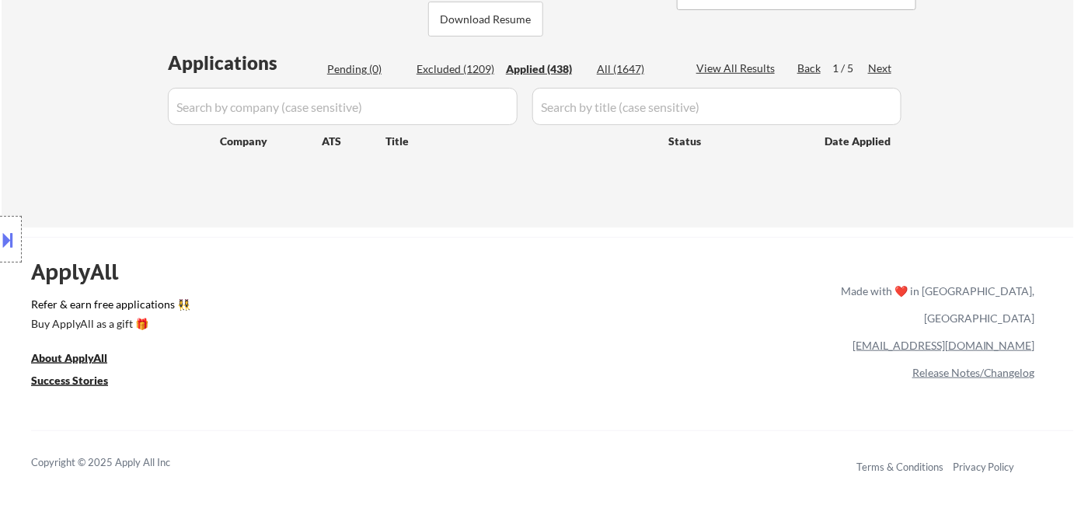
select select ""applied""
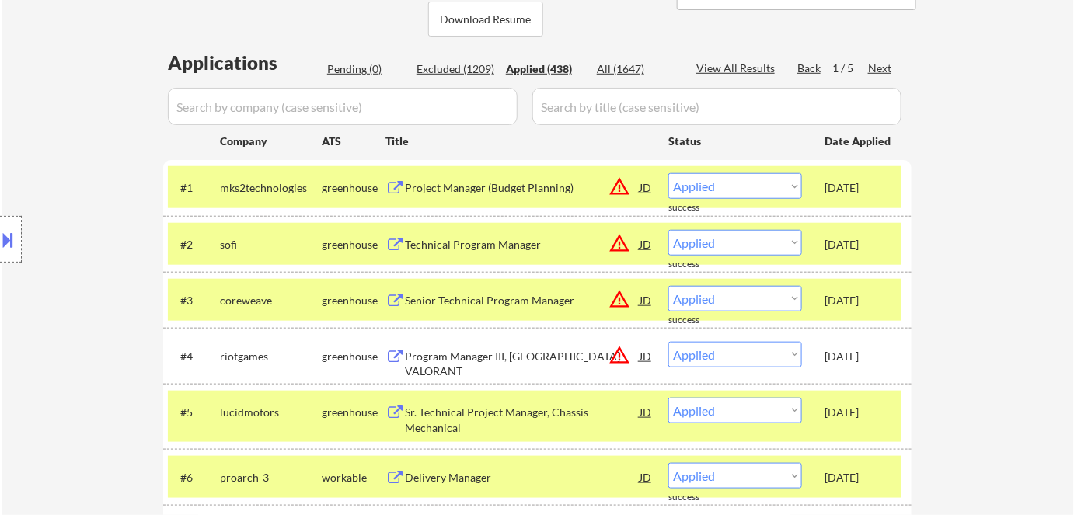
drag, startPoint x: 350, startPoint y: 307, endPoint x: 350, endPoint y: 294, distance: 12.4
click at [350, 301] on div "greenhouse" at bounding box center [354, 301] width 64 height 16
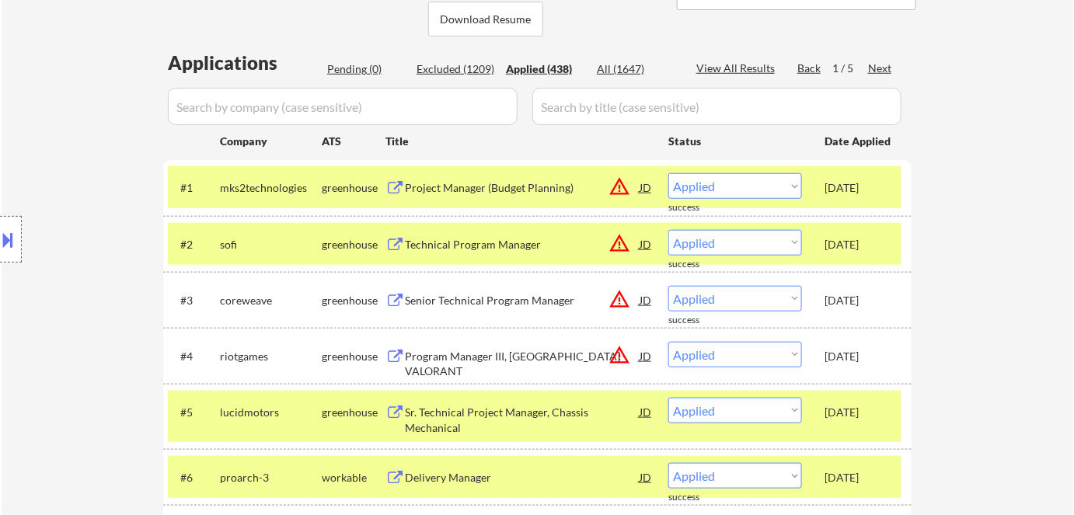
drag, startPoint x: 350, startPoint y: 240, endPoint x: 352, endPoint y: 180, distance: 59.9
click at [350, 239] on div "greenhouse" at bounding box center [354, 245] width 64 height 16
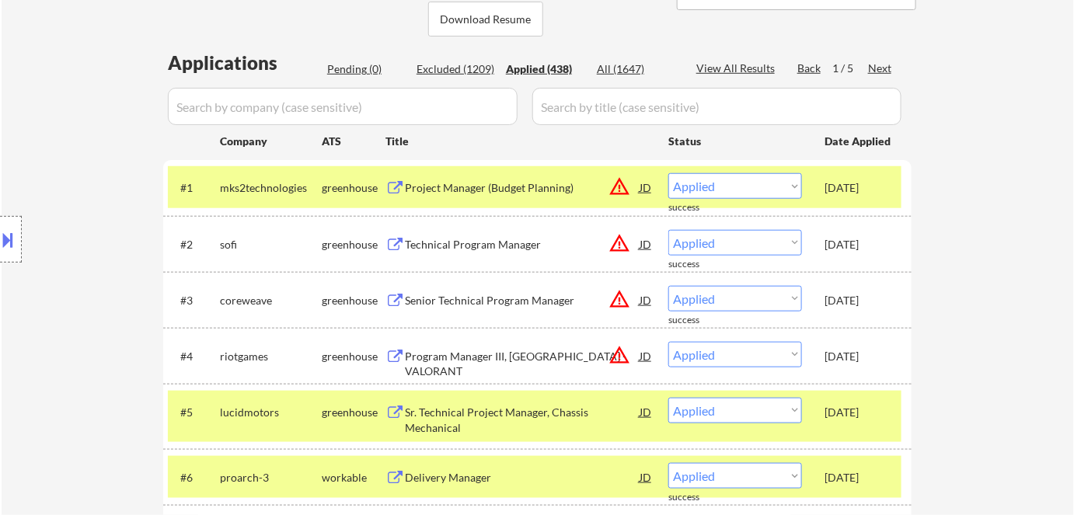
drag, startPoint x: 352, startPoint y: 178, endPoint x: 352, endPoint y: 188, distance: 10.1
click at [352, 179] on div "greenhouse" at bounding box center [354, 187] width 64 height 28
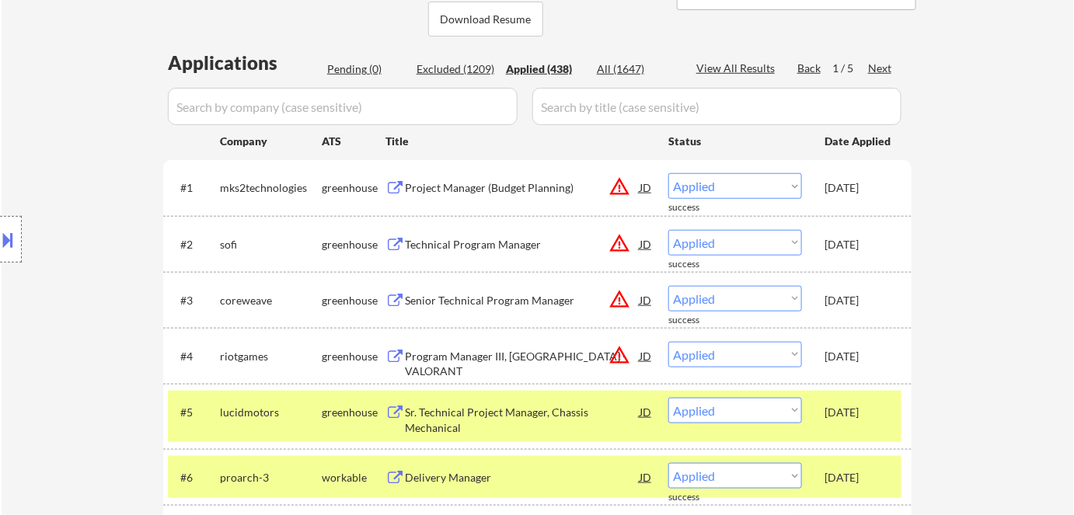
click at [329, 413] on div "greenhouse" at bounding box center [354, 413] width 64 height 16
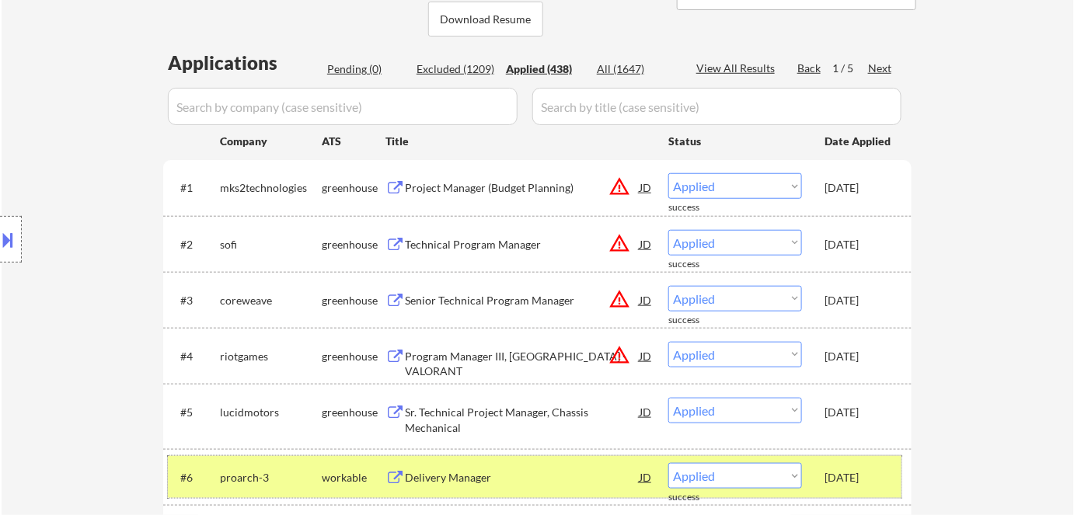
click at [346, 491] on div "#6 proarch-3 workable Delivery Manager JD warning_amber Choose an option... Pen…" at bounding box center [534, 477] width 733 height 42
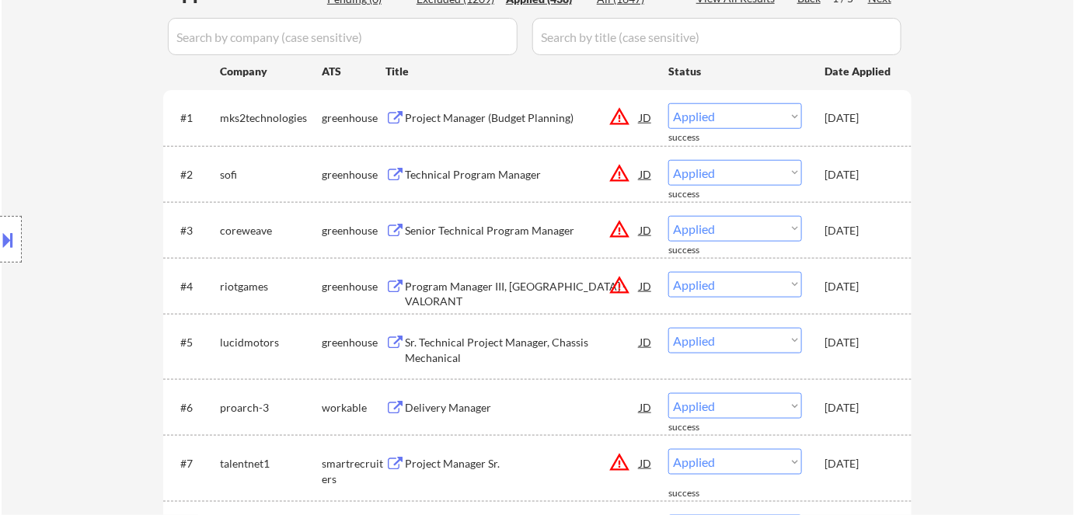
scroll to position [423, 0]
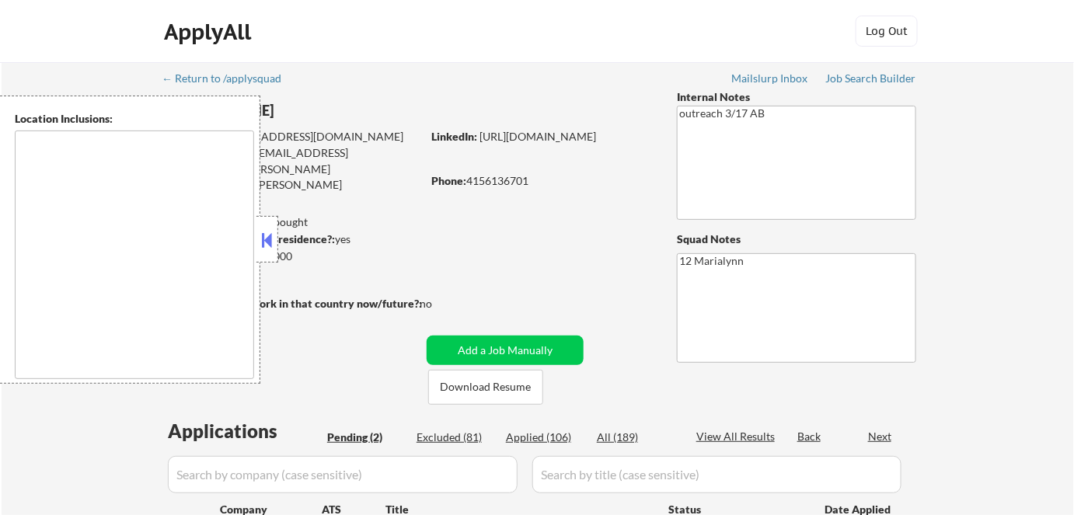
select select ""pending""
type textarea "[GEOGRAPHIC_DATA], [GEOGRAPHIC_DATA] [GEOGRAPHIC_DATA], [GEOGRAPHIC_DATA] [GEOG…"
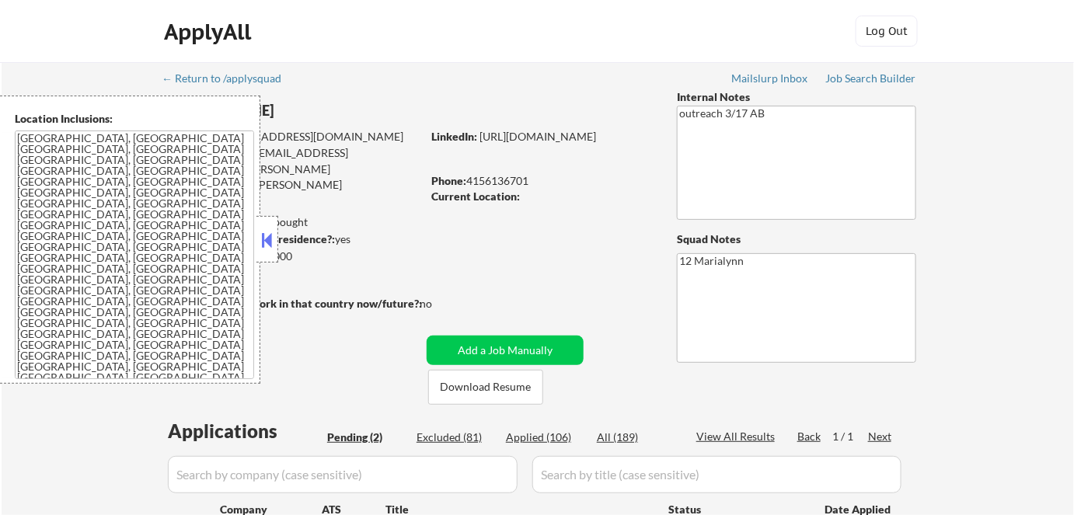
click at [269, 239] on button at bounding box center [267, 239] width 17 height 23
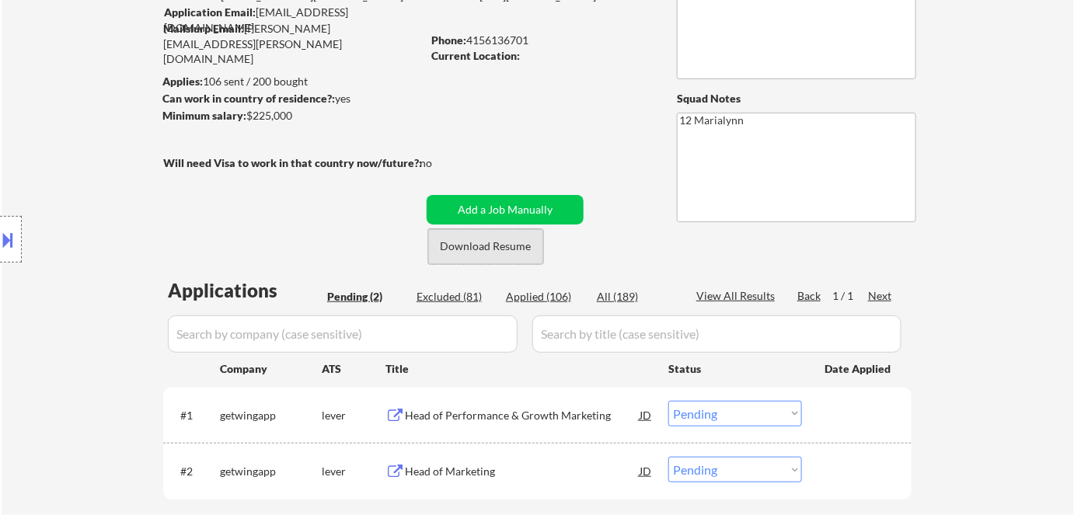
click at [490, 239] on button "Download Resume" at bounding box center [485, 246] width 115 height 35
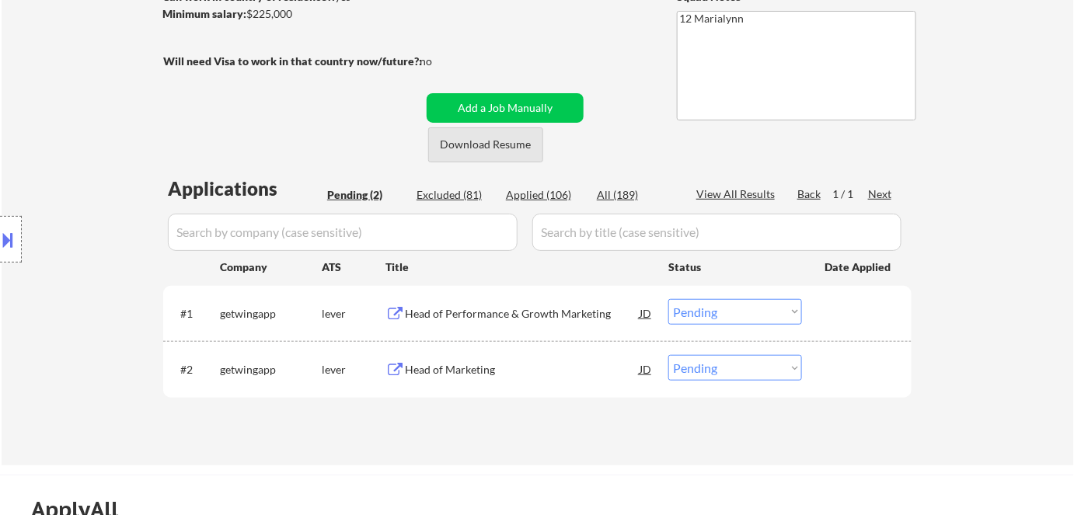
scroll to position [353, 0]
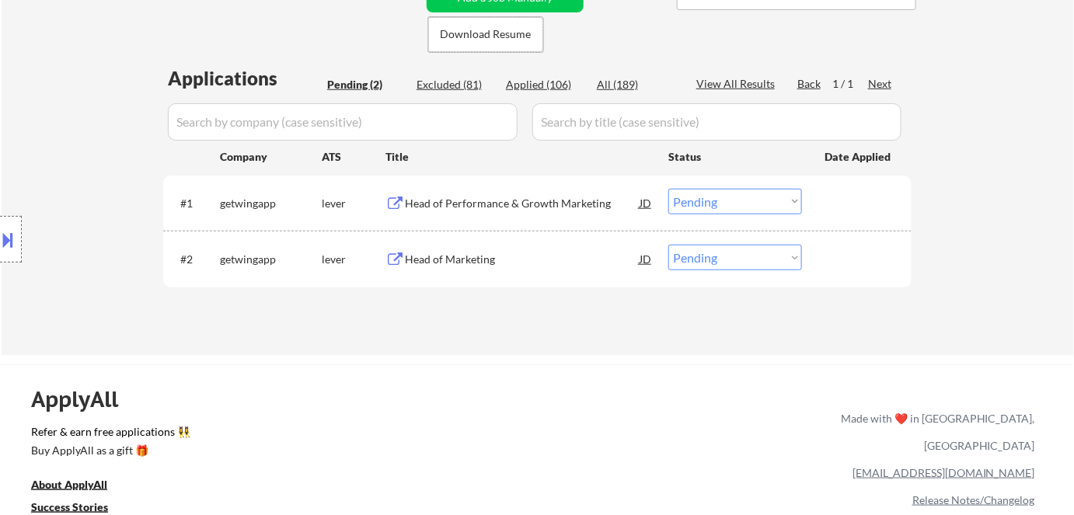
click at [545, 200] on div "Head of Performance & Growth Marketing" at bounding box center [522, 204] width 235 height 16
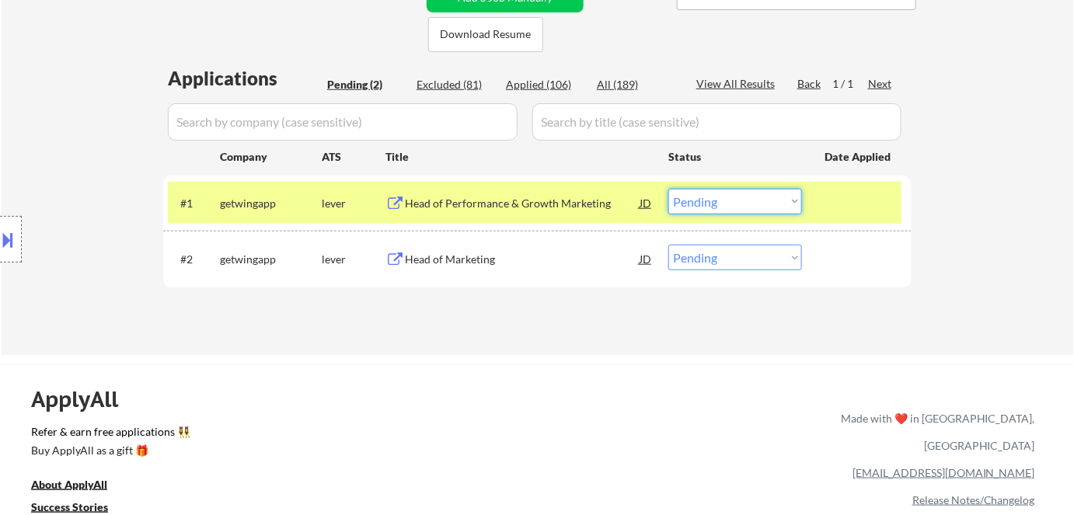
click at [725, 197] on select "Choose an option... Pending Applied Excluded (Questions) Excluded (Expired) Exc…" at bounding box center [735, 202] width 134 height 26
click at [668, 189] on select "Choose an option... Pending Applied Excluded (Questions) Excluded (Expired) Exc…" at bounding box center [735, 202] width 134 height 26
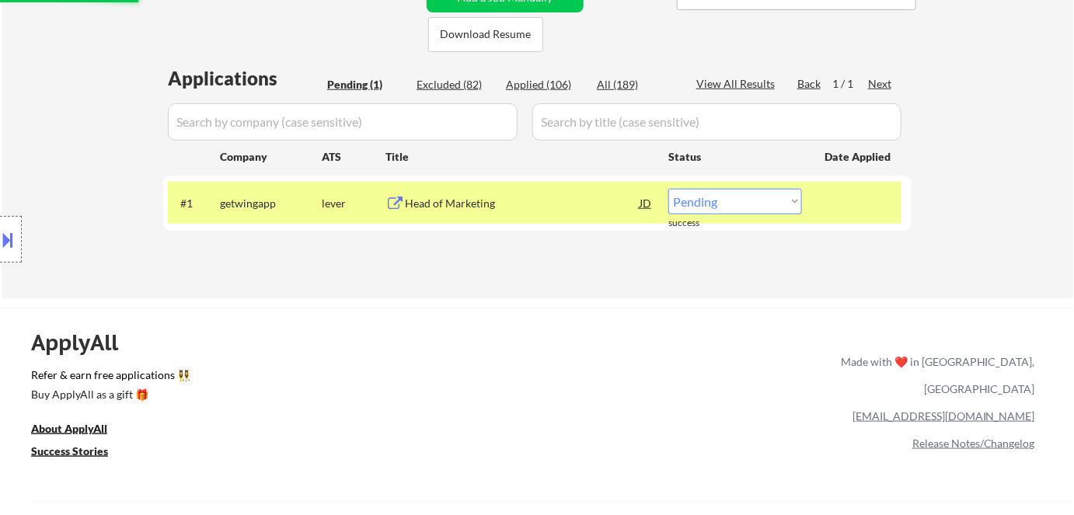
click at [485, 207] on div "Head of Marketing" at bounding box center [522, 204] width 235 height 16
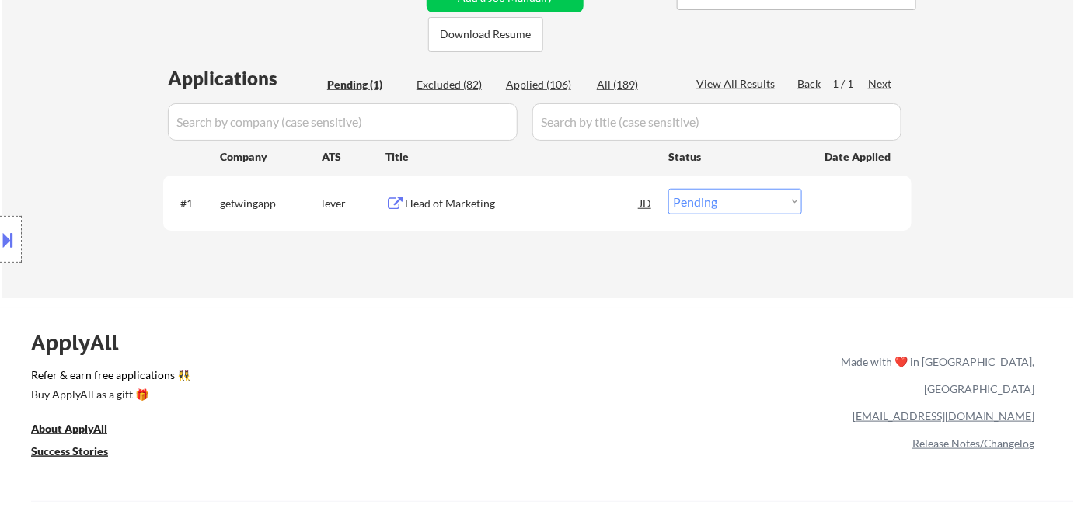
click at [500, 210] on div "Head of Marketing" at bounding box center [522, 204] width 235 height 16
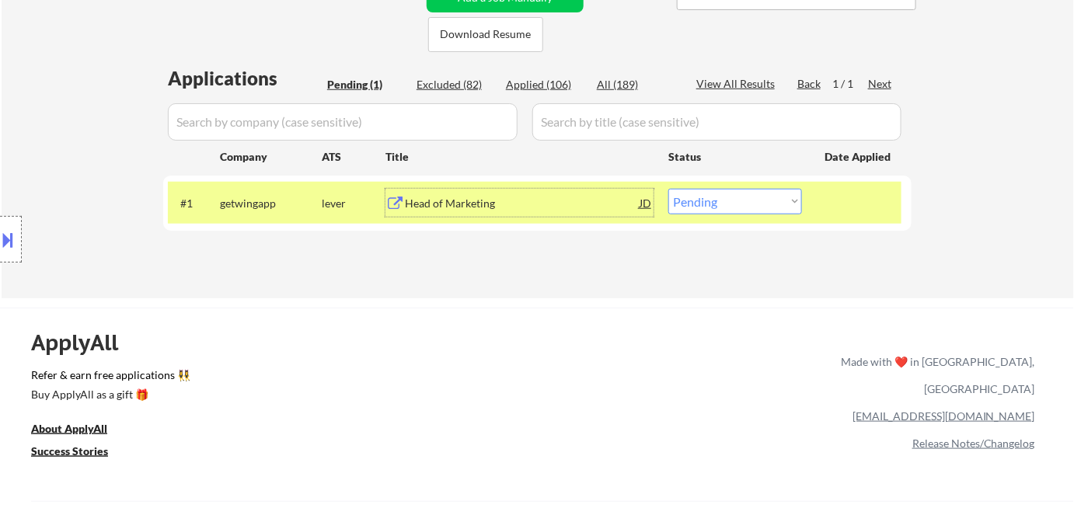
click at [725, 205] on select "Choose an option... Pending Applied Excluded (Questions) Excluded (Expired) Exc…" at bounding box center [735, 202] width 134 height 26
select select ""excluded__salary_""
click at [668, 189] on select "Choose an option... Pending Applied Excluded (Questions) Excluded (Expired) Exc…" at bounding box center [735, 202] width 134 height 26
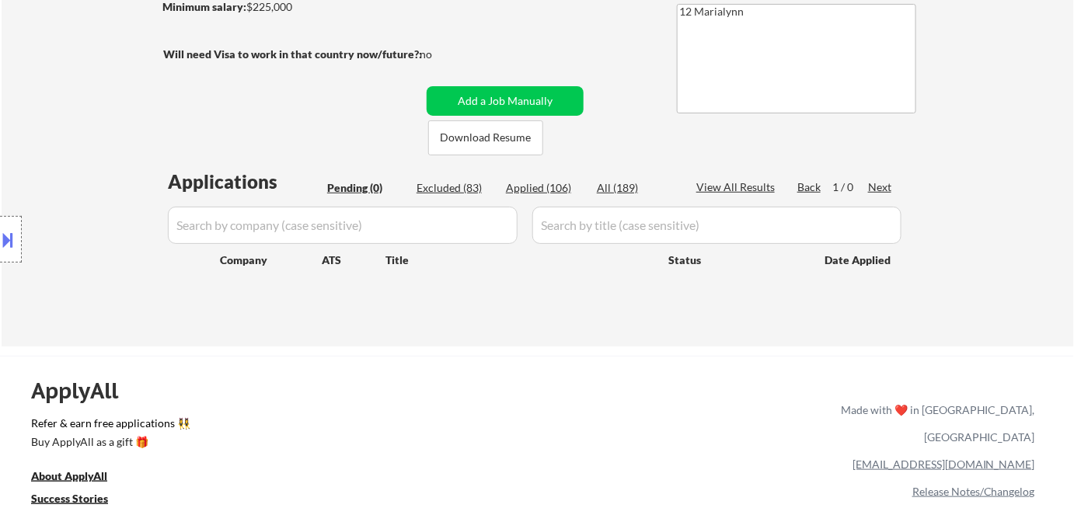
scroll to position [141, 0]
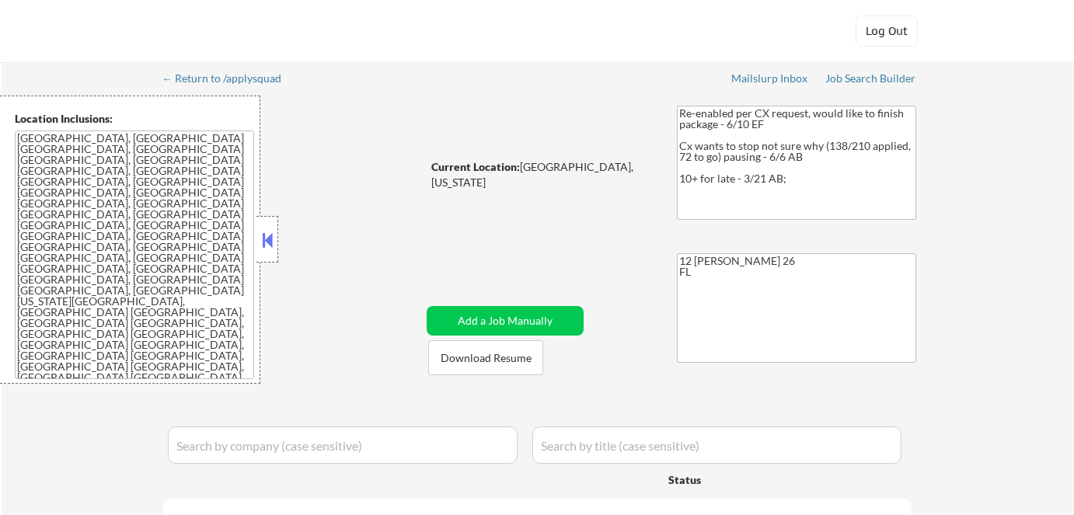
select select ""pending""
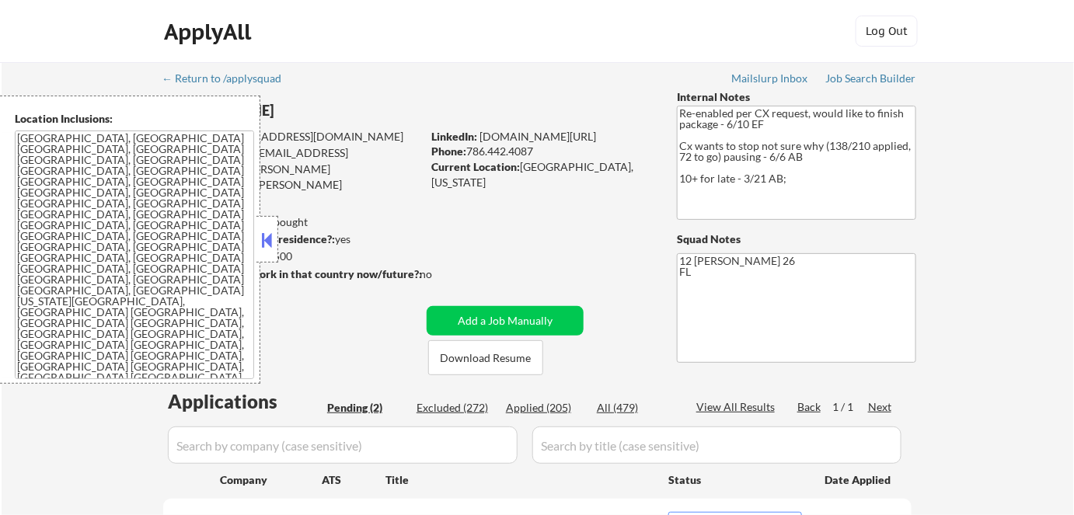
click at [270, 242] on button at bounding box center [267, 239] width 17 height 23
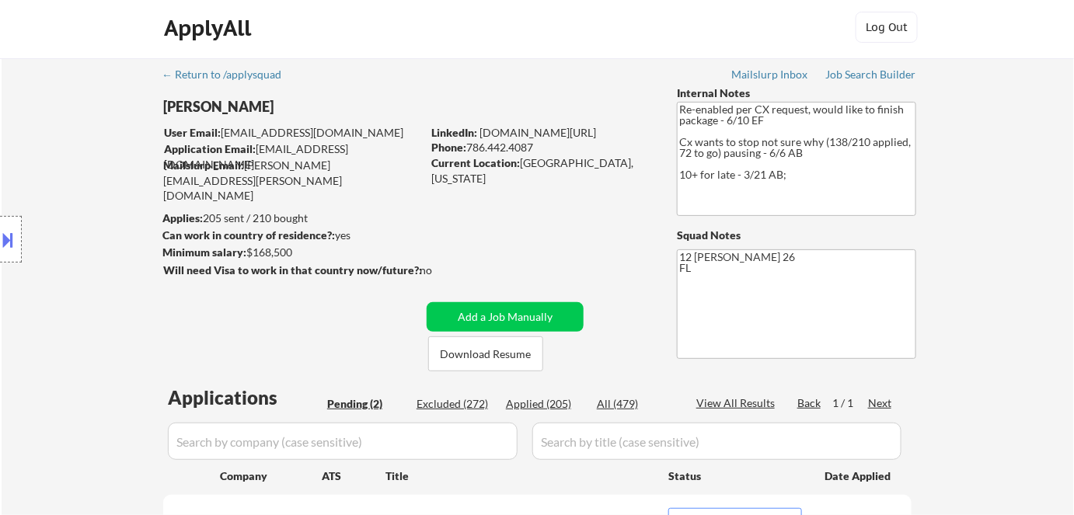
scroll to position [211, 0]
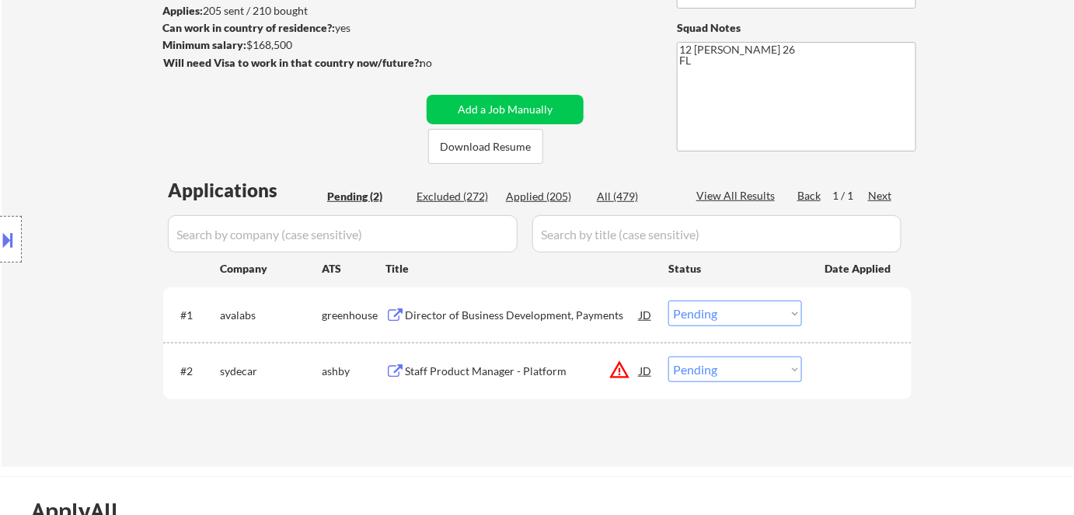
click at [530, 305] on div "Director of Business Development, Payments" at bounding box center [522, 315] width 235 height 28
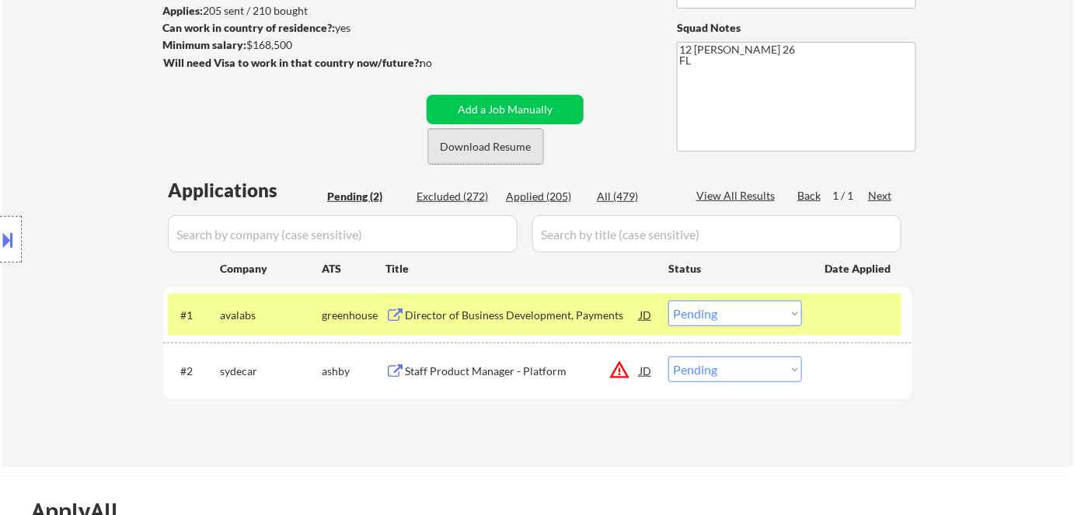
click at [474, 148] on button "Download Resume" at bounding box center [485, 146] width 115 height 35
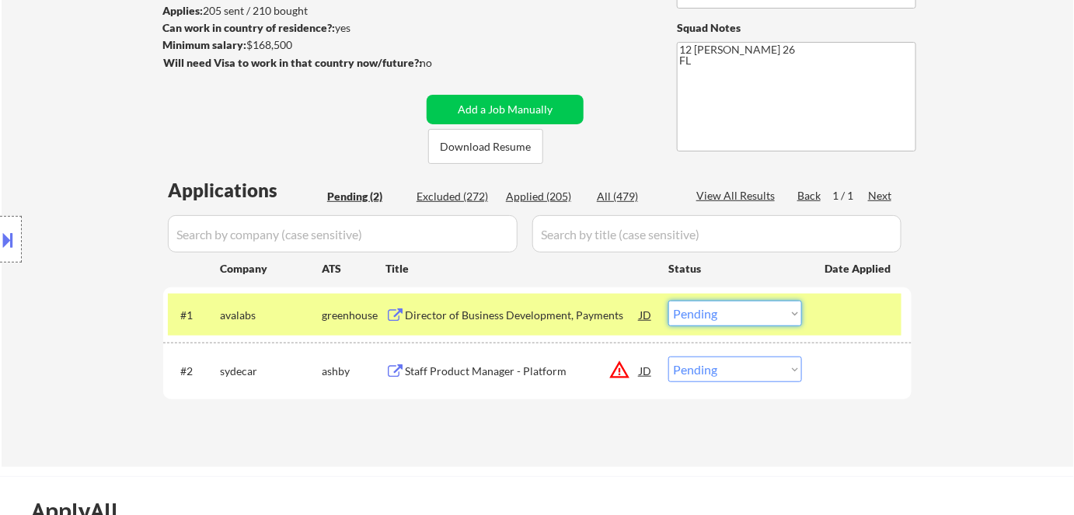
click at [753, 314] on select "Choose an option... Pending Applied Excluded (Questions) Excluded (Expired) Exc…" at bounding box center [735, 314] width 134 height 26
click at [668, 301] on select "Choose an option... Pending Applied Excluded (Questions) Excluded (Expired) Exc…" at bounding box center [735, 314] width 134 height 26
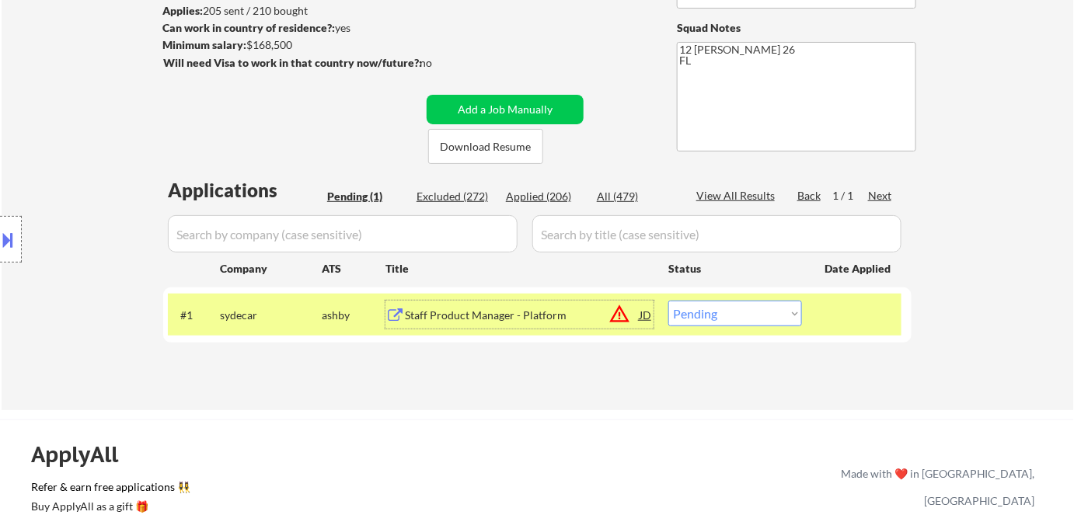
click at [548, 311] on div "Staff Product Manager - Platform" at bounding box center [522, 316] width 235 height 16
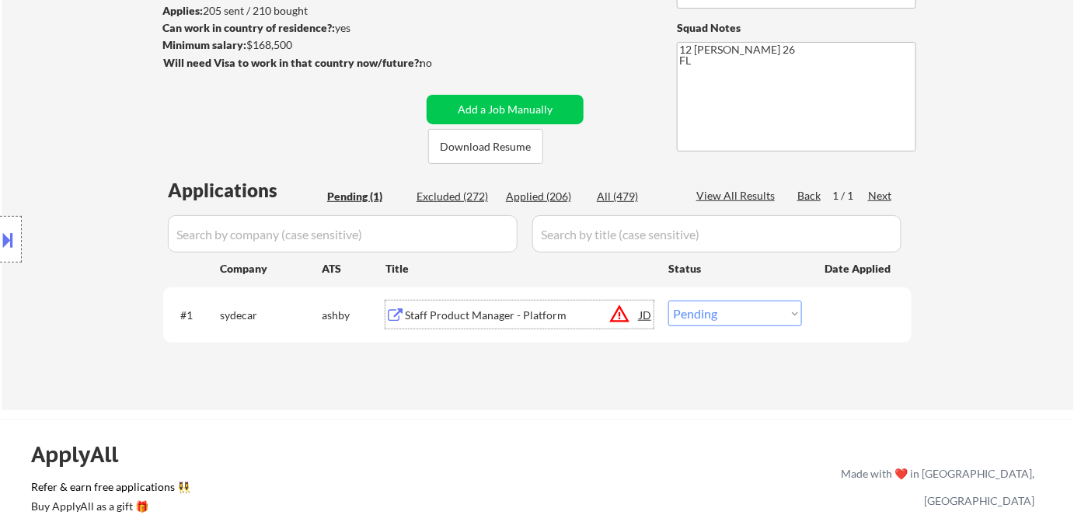
click at [688, 315] on select "Choose an option... Pending Applied Excluded (Questions) Excluded (Expired) Exc…" at bounding box center [735, 314] width 134 height 26
select select ""excluded__location_""
click at [668, 301] on select "Choose an option... Pending Applied Excluded (Questions) Excluded (Expired) Exc…" at bounding box center [735, 314] width 134 height 26
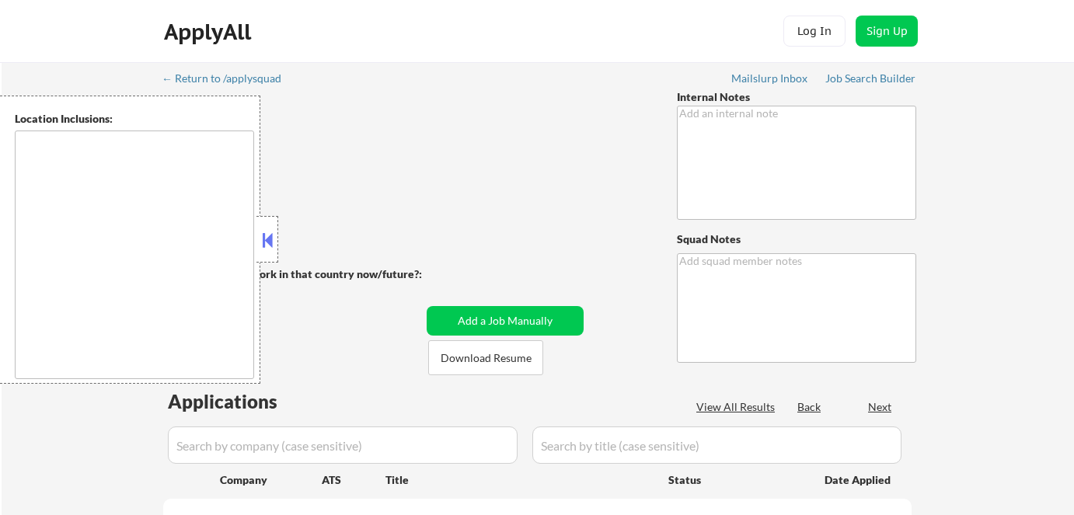
type textarea "If you run out of jobs, you may manually source and apply him for entry-level I…"
type textarea "Marialynn"
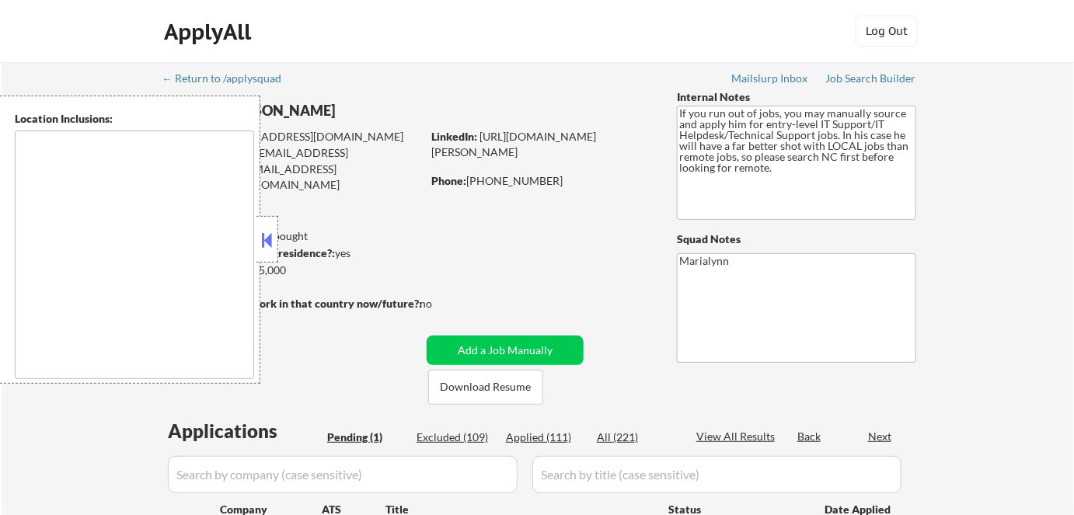
drag, startPoint x: 268, startPoint y: 243, endPoint x: 284, endPoint y: 241, distance: 15.7
click at [269, 243] on button at bounding box center [267, 239] width 17 height 23
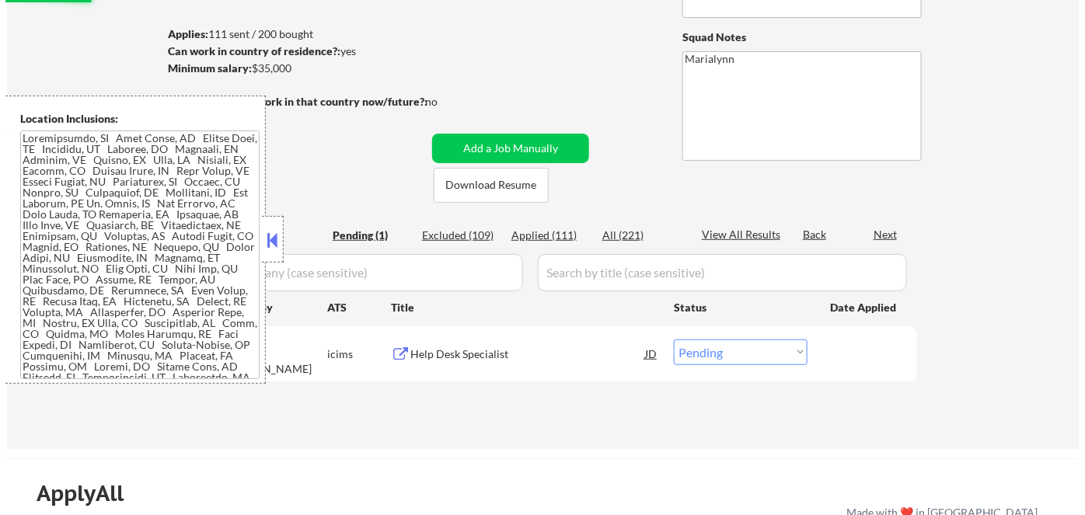
scroll to position [211, 0]
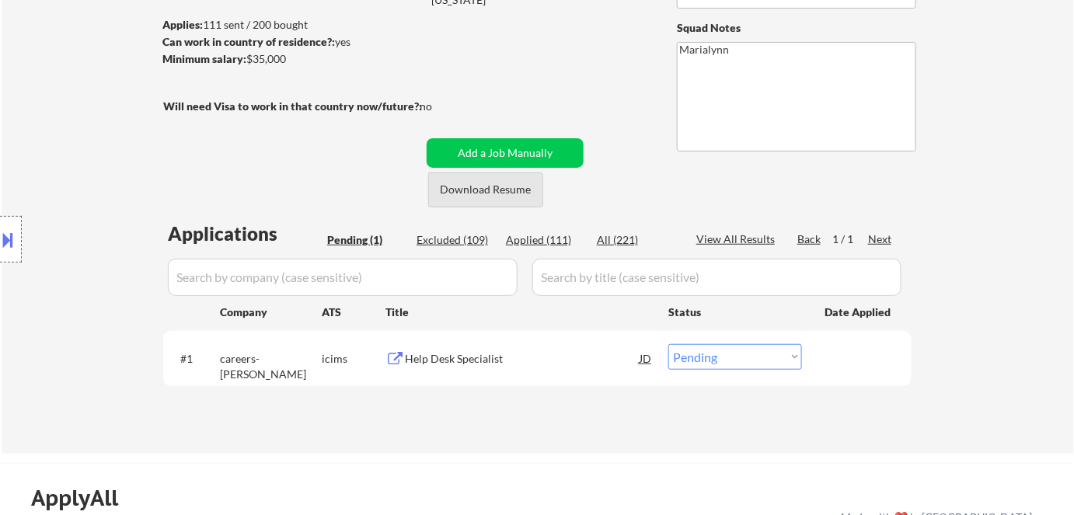
click at [527, 189] on button "Download Resume" at bounding box center [485, 189] width 115 height 35
click at [445, 353] on div "Help Desk Specialist" at bounding box center [522, 359] width 235 height 16
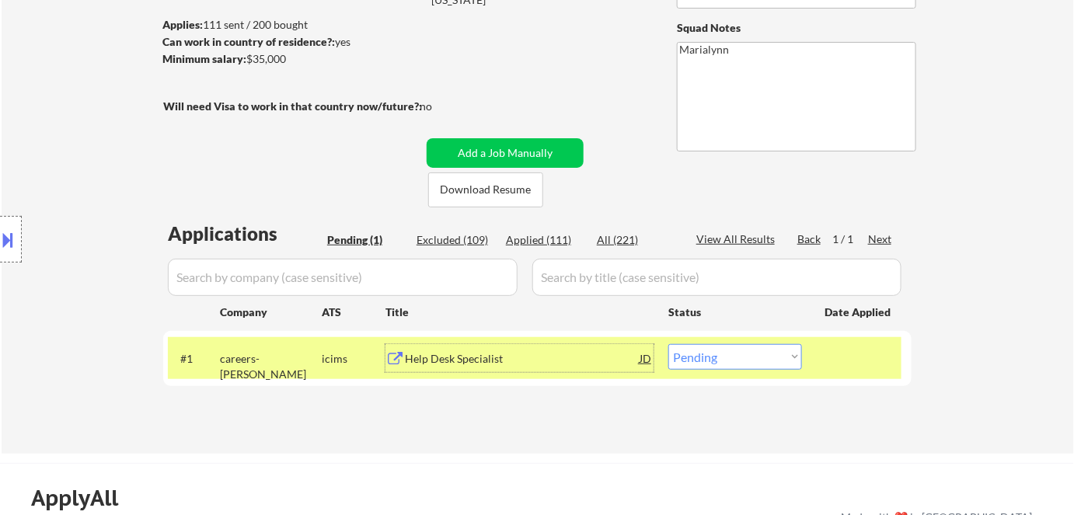
click at [724, 360] on select "Choose an option... Pending Applied Excluded (Questions) Excluded (Expired) Exc…" at bounding box center [735, 357] width 134 height 26
select select ""excluded__bad_match_""
click at [668, 344] on select "Choose an option... Pending Applied Excluded (Questions) Excluded (Expired) Exc…" at bounding box center [735, 357] width 134 height 26
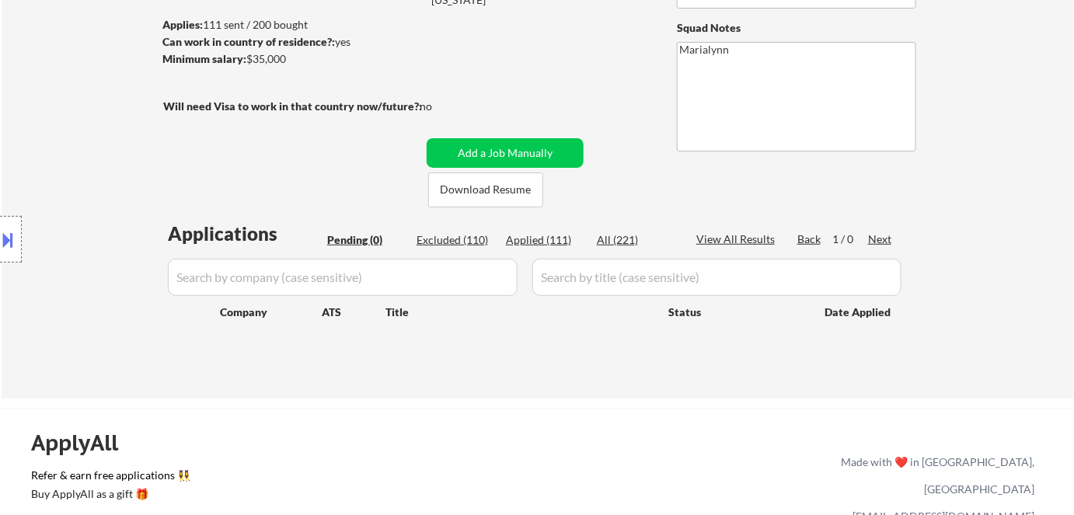
click at [567, 273] on input "input" at bounding box center [716, 277] width 369 height 37
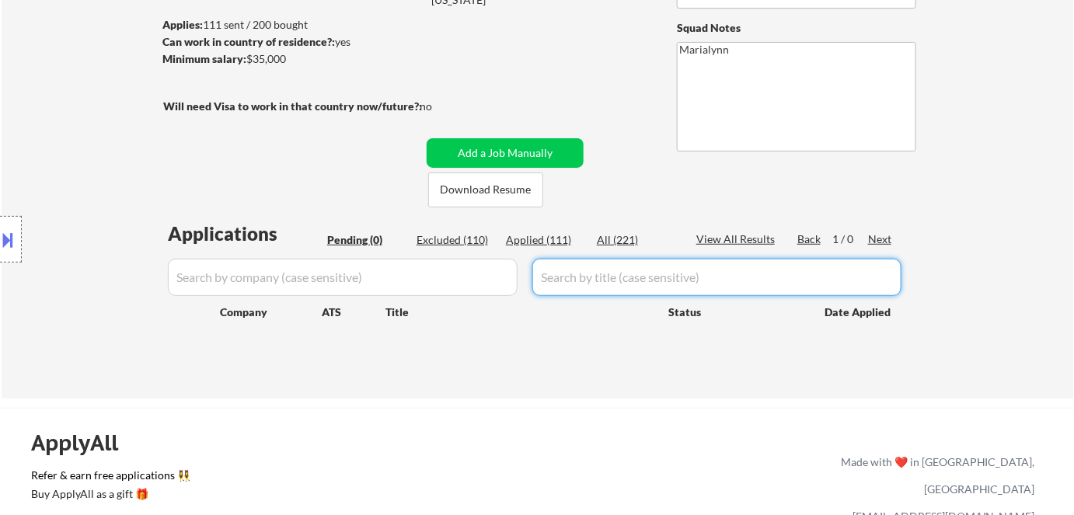
paste input "School IT Support Technician"
type input "School IT Support Technician"
click at [559, 235] on div "Applied (111)" at bounding box center [545, 240] width 78 height 16
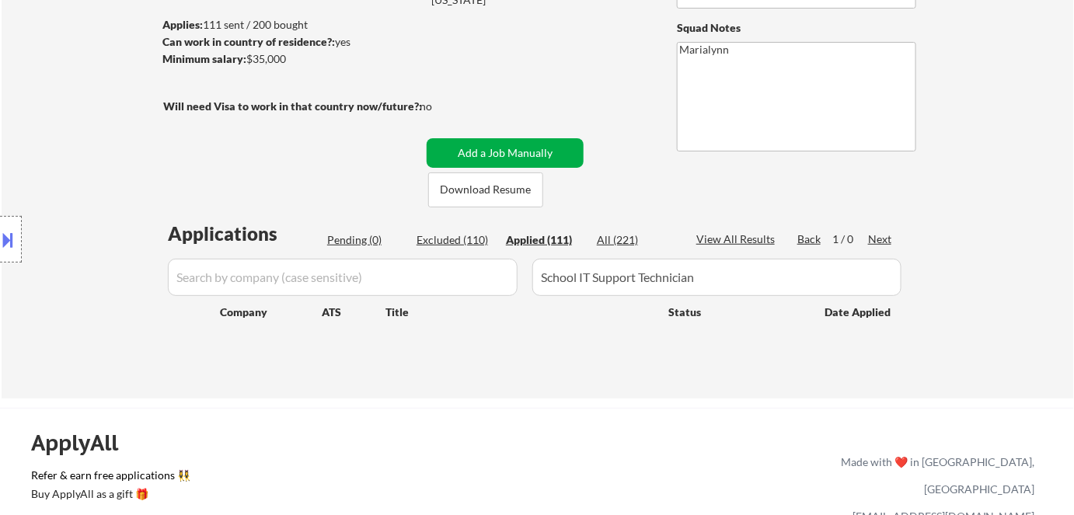
click at [543, 154] on button "Add a Job Manually" at bounding box center [505, 153] width 157 height 30
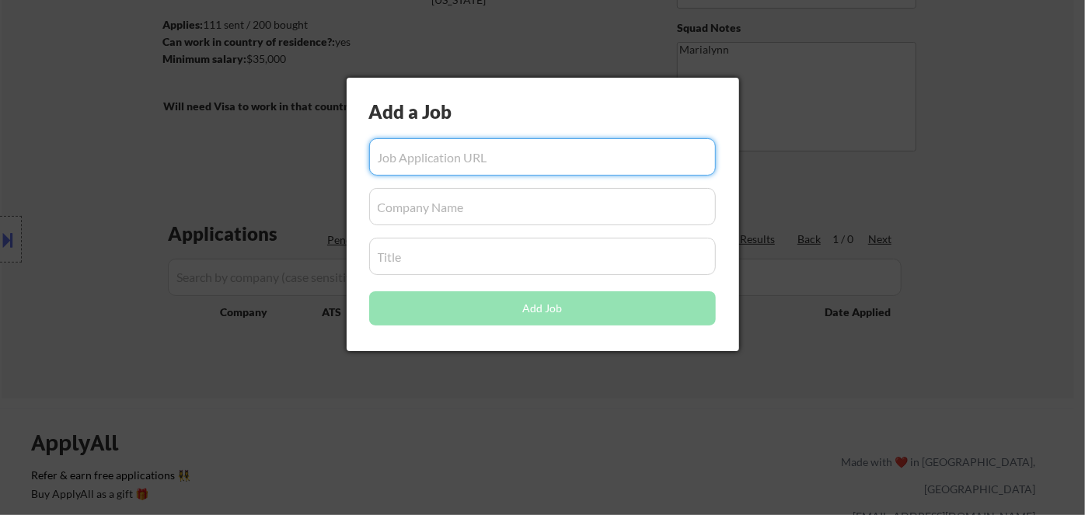
click at [463, 254] on input "input" at bounding box center [542, 256] width 347 height 37
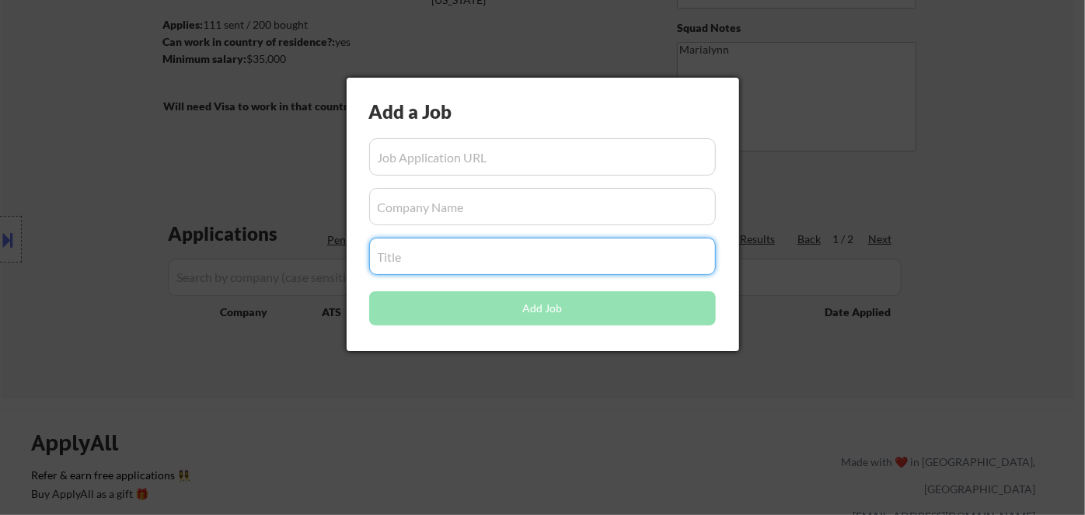
paste input "School IT Support Technician"
type input "School IT Support Technician"
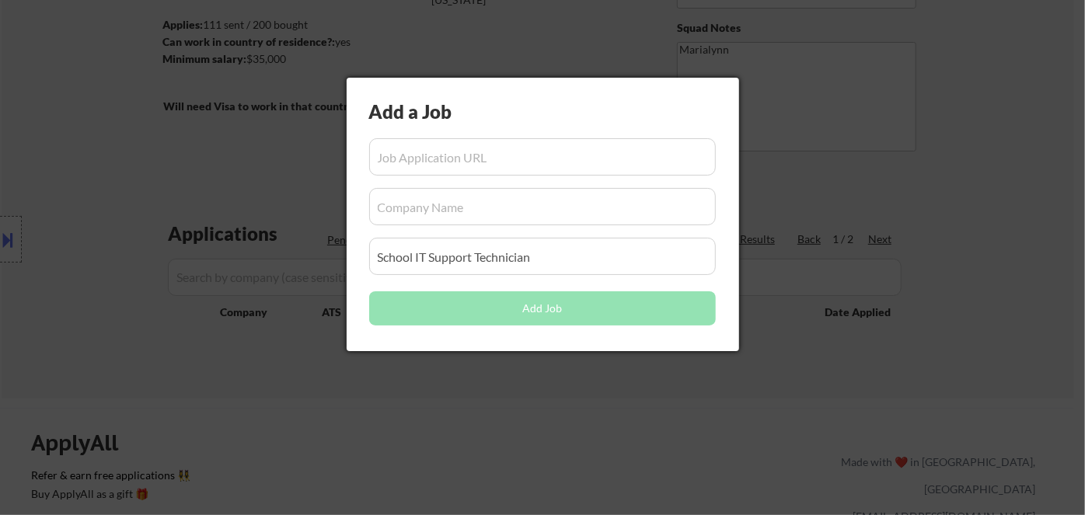
click at [528, 381] on div at bounding box center [542, 257] width 1085 height 515
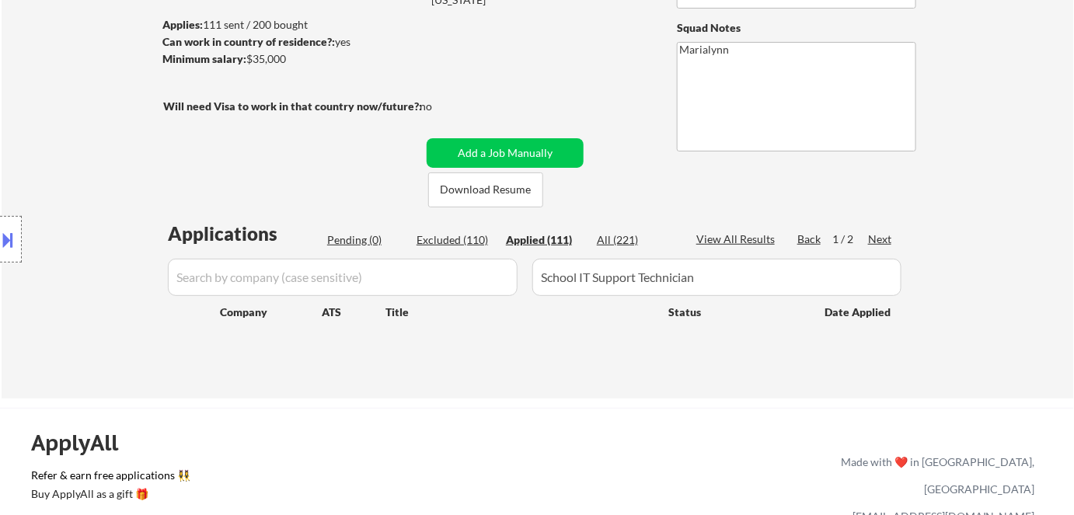
drag, startPoint x: 620, startPoint y: 240, endPoint x: 632, endPoint y: 230, distance: 15.4
click at [621, 240] on div "All (221)" at bounding box center [636, 240] width 78 height 16
drag, startPoint x: 462, startPoint y: 153, endPoint x: 451, endPoint y: 153, distance: 10.9
click at [462, 152] on button "Add a Job Manually" at bounding box center [505, 153] width 157 height 30
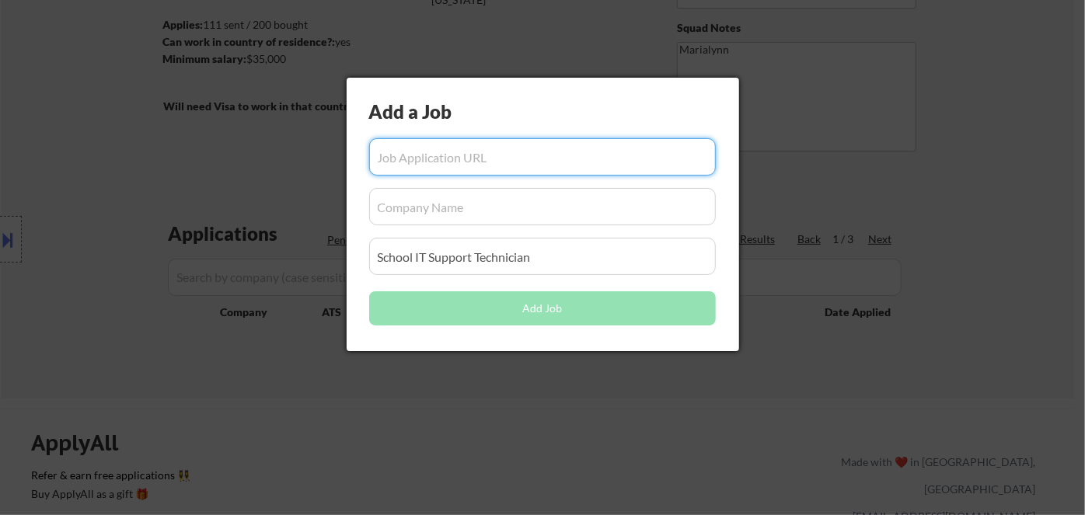
click at [416, 207] on input "input" at bounding box center [542, 206] width 347 height 37
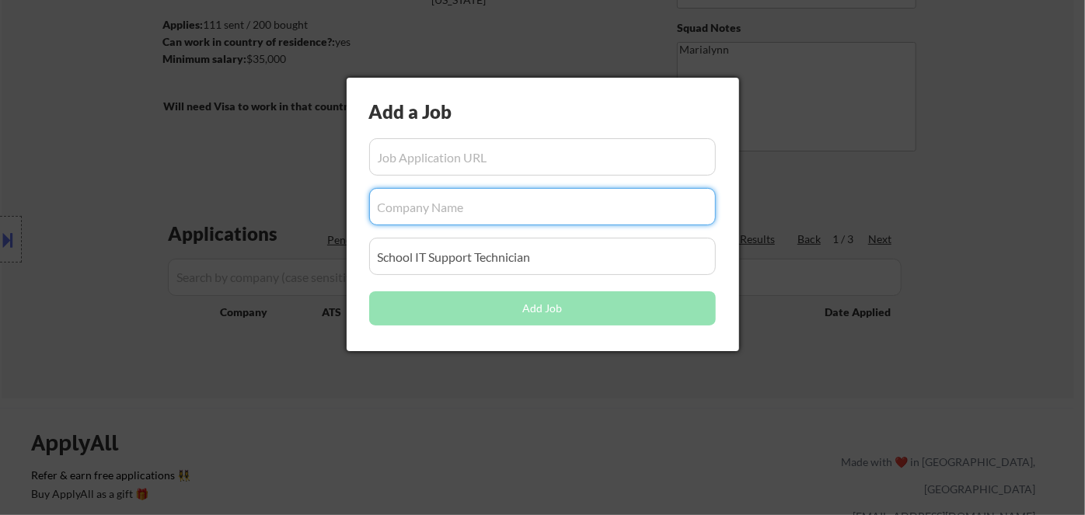
paste input "ccsamerica"
type input "ccsamerica"
drag, startPoint x: 261, startPoint y: 355, endPoint x: 259, endPoint y: 317, distance: 38.1
click at [261, 354] on div at bounding box center [542, 257] width 1085 height 515
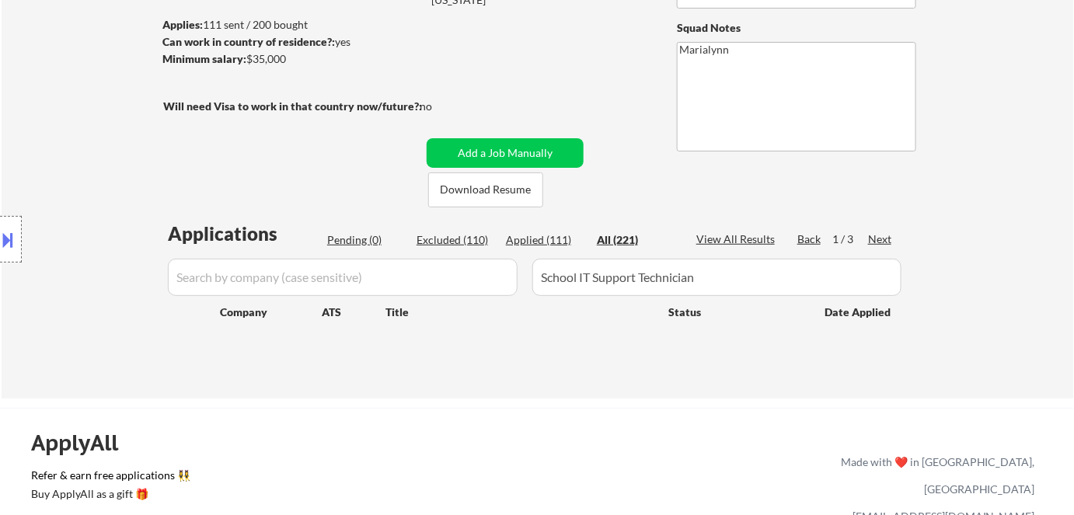
click at [263, 281] on div "Location Inclusions:" at bounding box center [139, 240] width 278 height 288
click at [267, 273] on div "Location Inclusions:" at bounding box center [139, 240] width 278 height 288
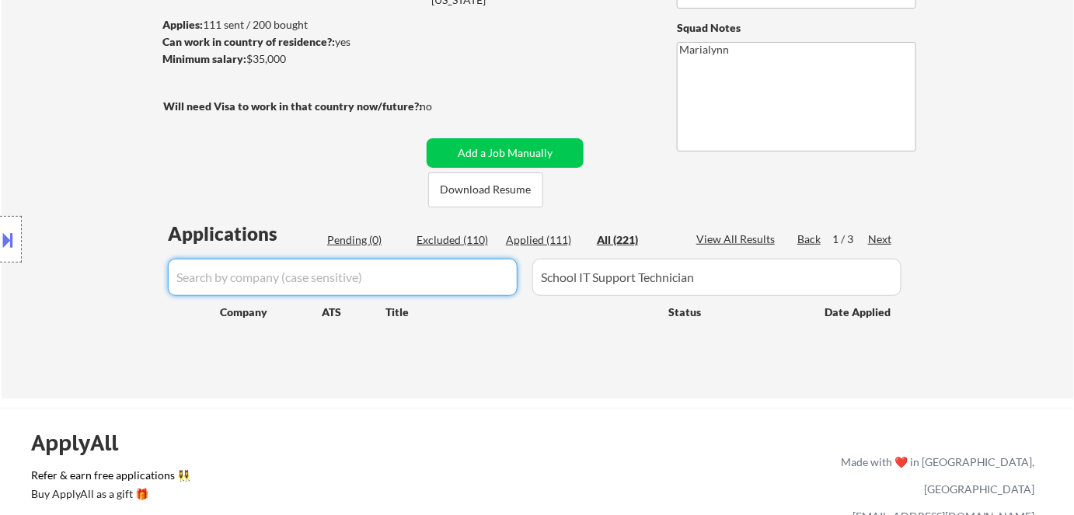
click at [343, 278] on input "input" at bounding box center [343, 277] width 350 height 37
paste input "ccsamerica"
type input "ccsamerica"
click at [382, 392] on div "← Return to /applysquad Mailslurp Inbox Job Search Builder Ronpeter Pintac-Divi…" at bounding box center [538, 125] width 1072 height 548
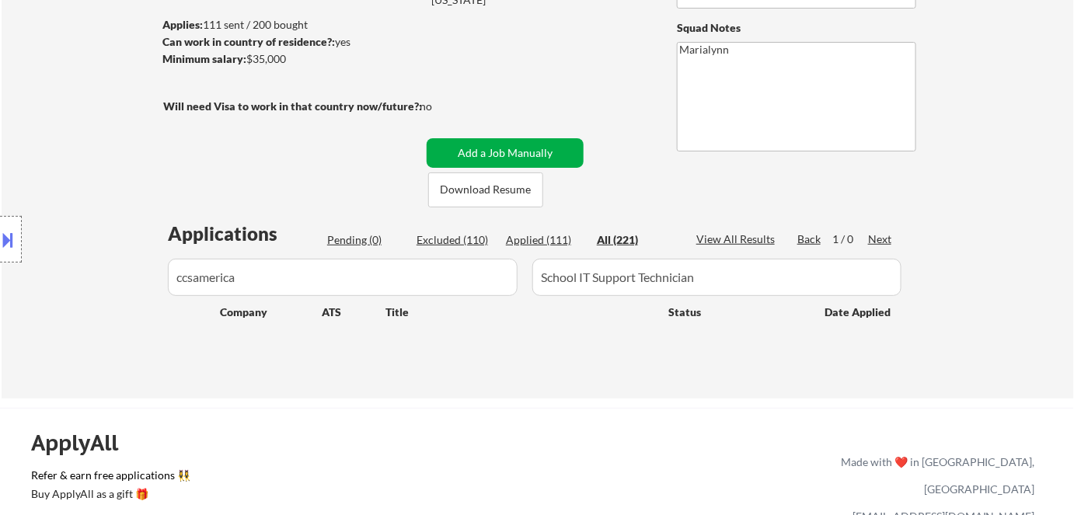
click at [497, 152] on button "Add a Job Manually" at bounding box center [505, 153] width 157 height 30
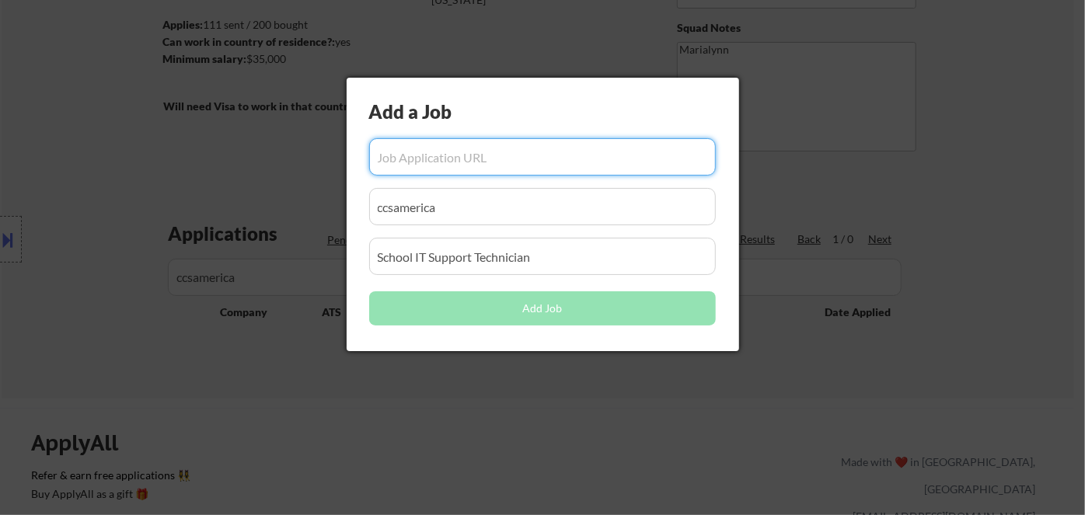
click at [513, 151] on input "input" at bounding box center [542, 156] width 347 height 37
paste input "https://ccsamerica.bamboohr.com/careers/451?source=indeed&src=indeed&postedDate…"
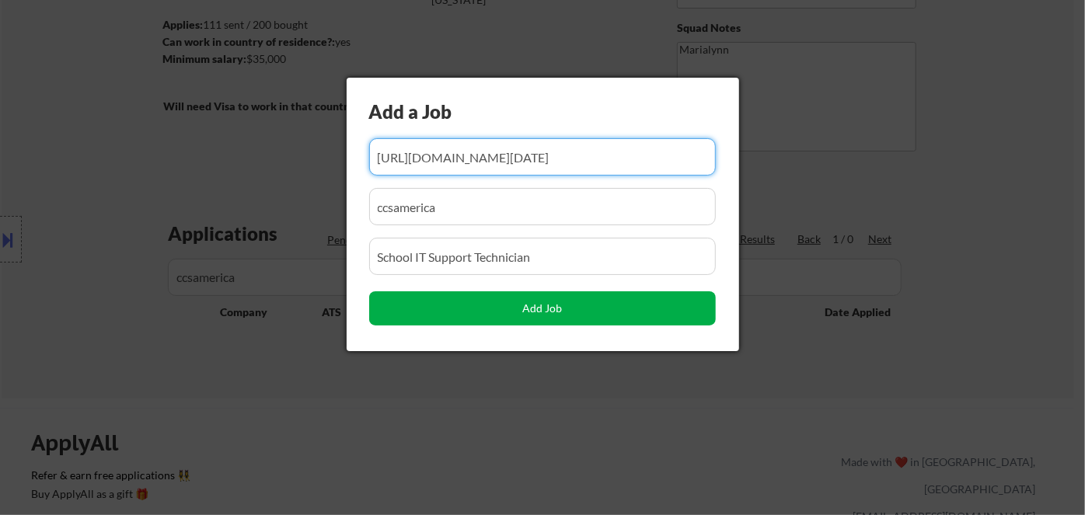
type input "https://ccsamerica.bamboohr.com/careers/451?source=indeed&src=indeed&postedDate…"
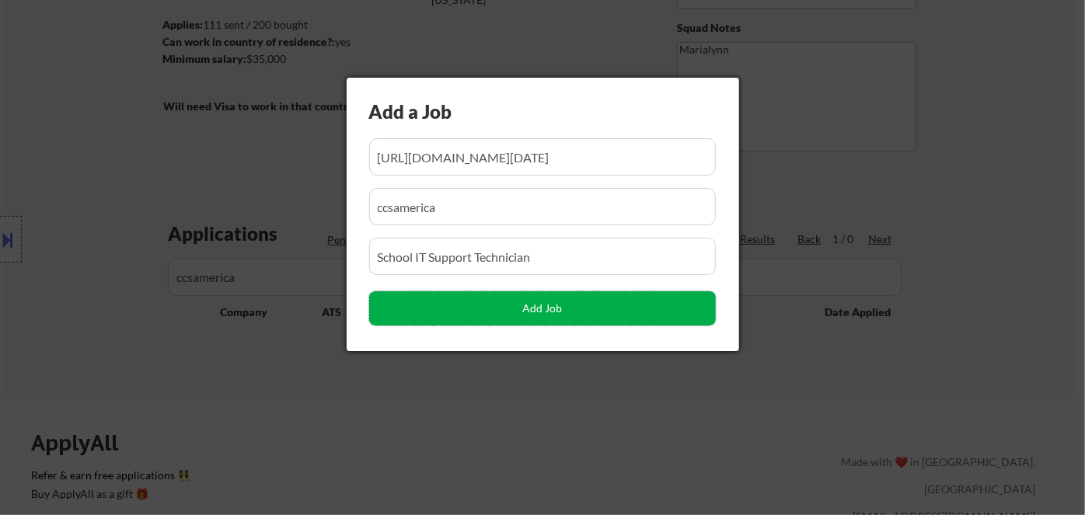
click at [576, 307] on button "Add Job" at bounding box center [542, 308] width 347 height 34
select select ""pending""
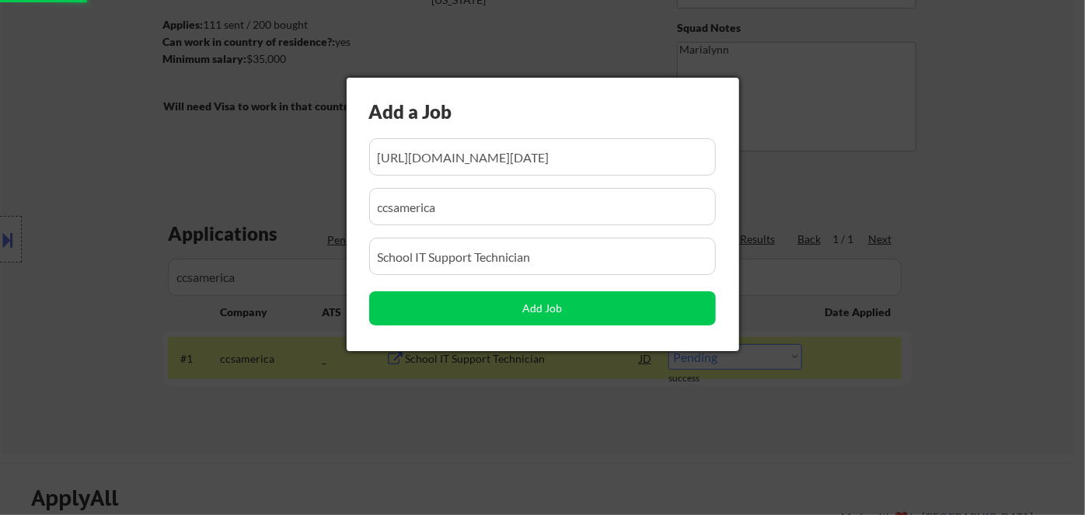
click at [549, 385] on div at bounding box center [542, 257] width 1085 height 515
click at [152, 354] on div at bounding box center [542, 257] width 1085 height 515
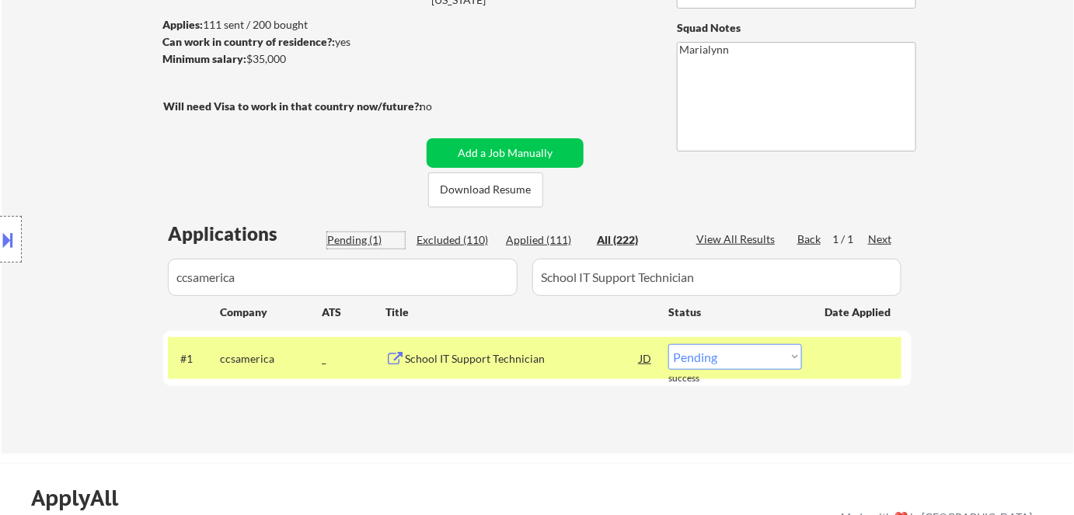
click at [351, 239] on div "Pending (1)" at bounding box center [366, 240] width 78 height 16
click at [646, 361] on div "JD" at bounding box center [646, 358] width 16 height 28
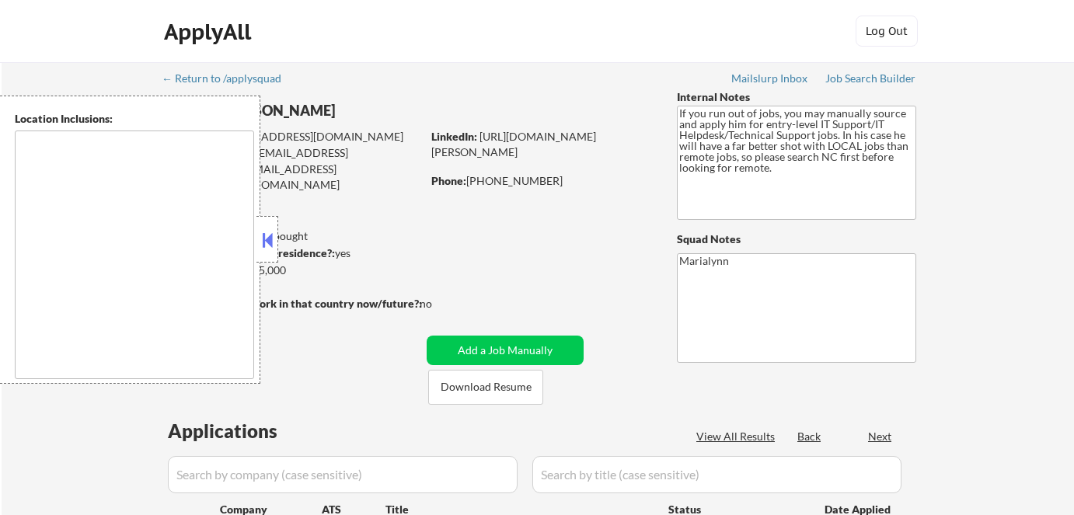
scroll to position [211, 0]
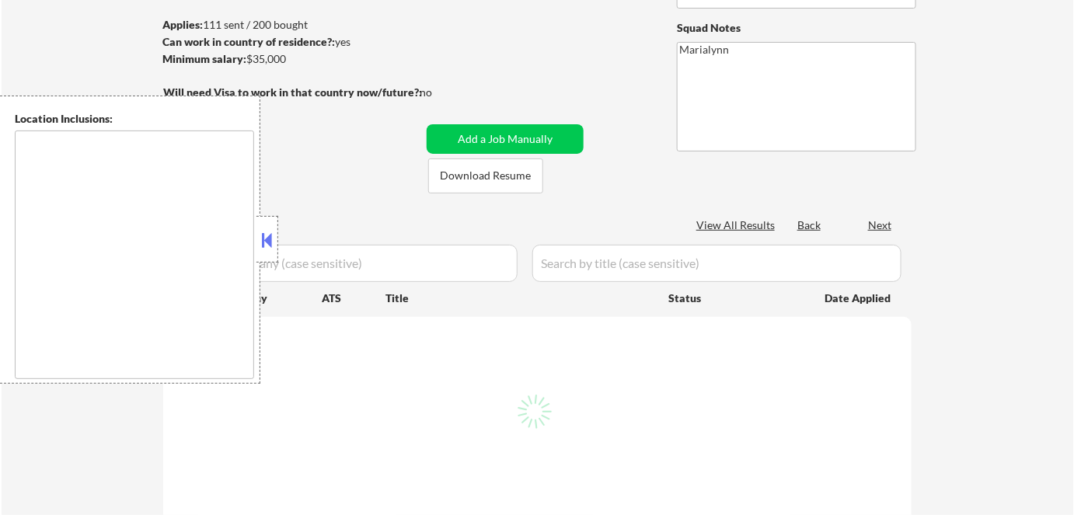
select select ""pending""
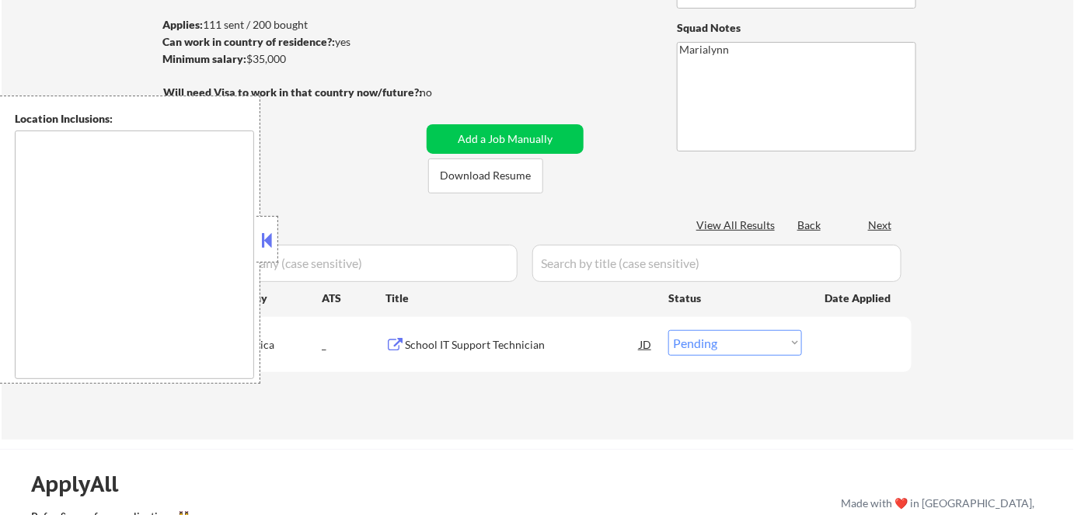
type textarea "[GEOGRAPHIC_DATA], [GEOGRAPHIC_DATA] [GEOGRAPHIC_DATA], [GEOGRAPHIC_DATA] [GEOG…"
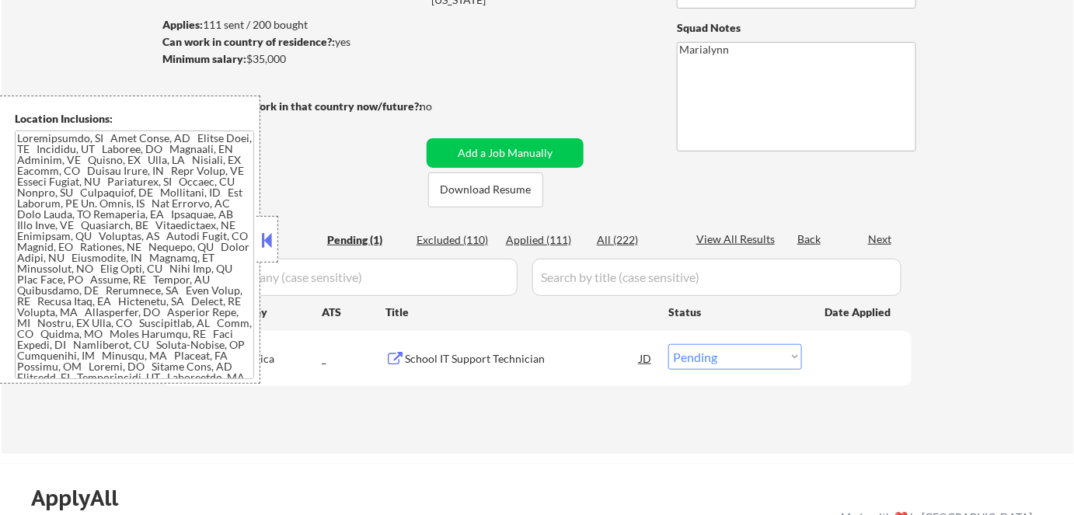
click at [266, 234] on button at bounding box center [267, 239] width 17 height 23
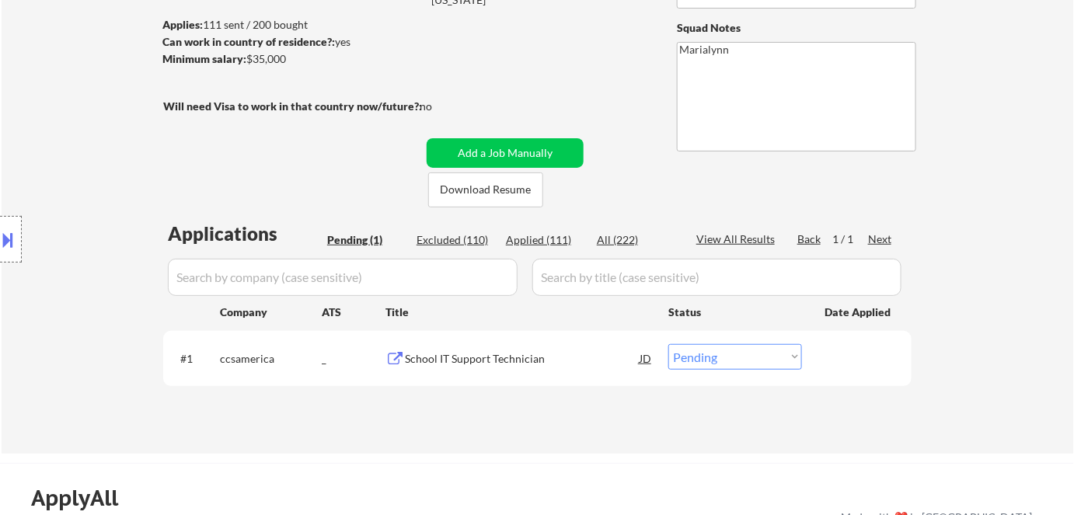
click at [650, 357] on div "JD" at bounding box center [646, 358] width 16 height 28
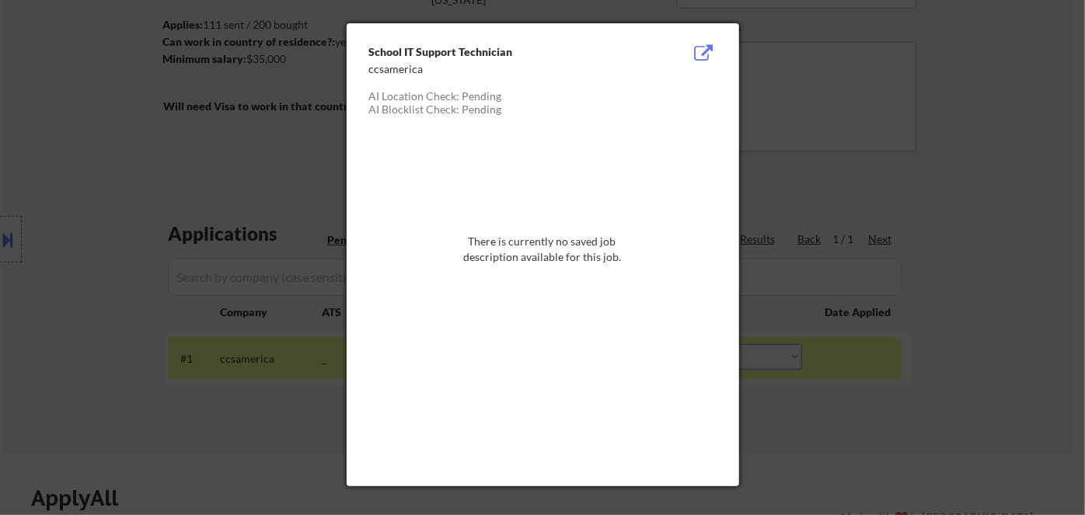
drag, startPoint x: 893, startPoint y: 451, endPoint x: 835, endPoint y: 409, distance: 71.6
click at [887, 445] on div at bounding box center [542, 257] width 1085 height 515
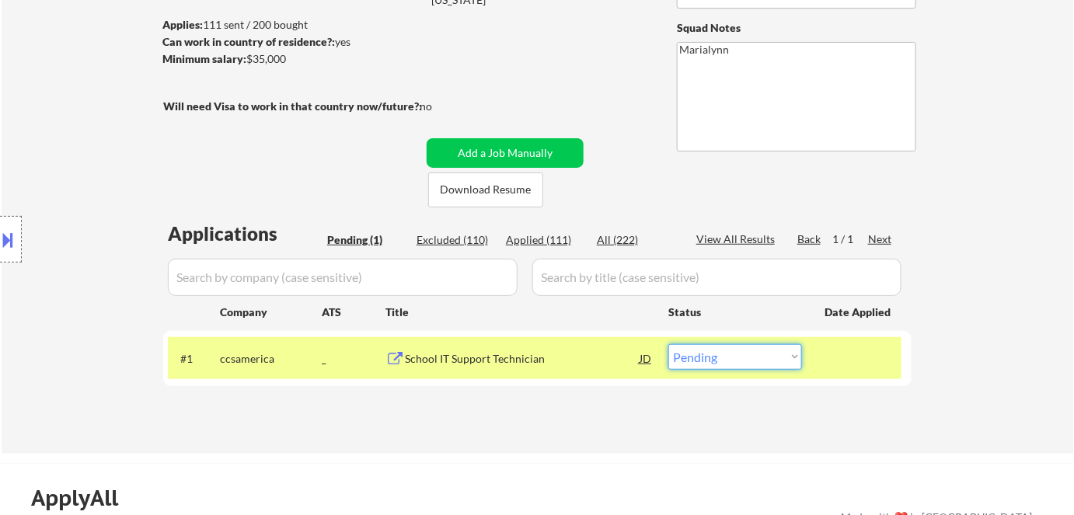
drag, startPoint x: 775, startPoint y: 346, endPoint x: 766, endPoint y: 359, distance: 15.7
click at [775, 348] on select "Choose an option... Pending Applied Excluded (Questions) Excluded (Expired) Exc…" at bounding box center [735, 357] width 134 height 26
select select ""applied""
click at [668, 344] on select "Choose an option... Pending Applied Excluded (Questions) Excluded (Expired) Exc…" at bounding box center [735, 357] width 134 height 26
click at [605, 419] on div "Applications Pending (1) Excluded (110) Applied (111) All (222) View All Result…" at bounding box center [537, 323] width 748 height 204
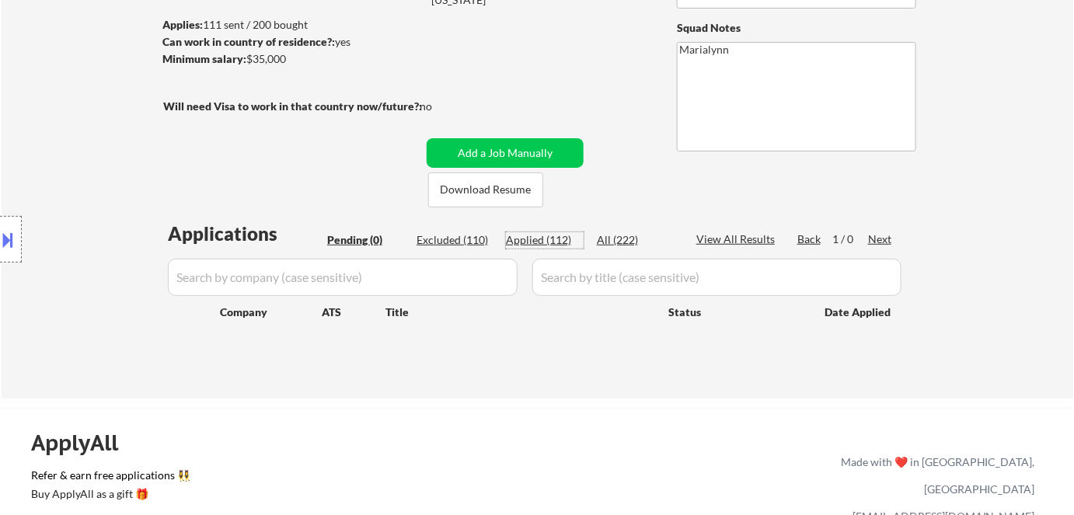
click at [532, 238] on div "Applied (112)" at bounding box center [545, 240] width 78 height 16
select select ""applied""
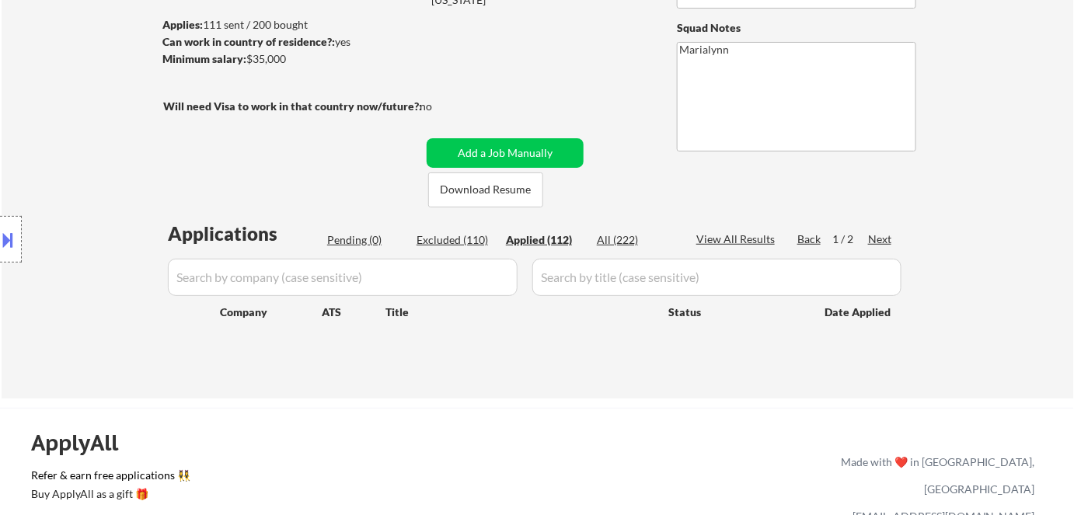
select select ""applied""
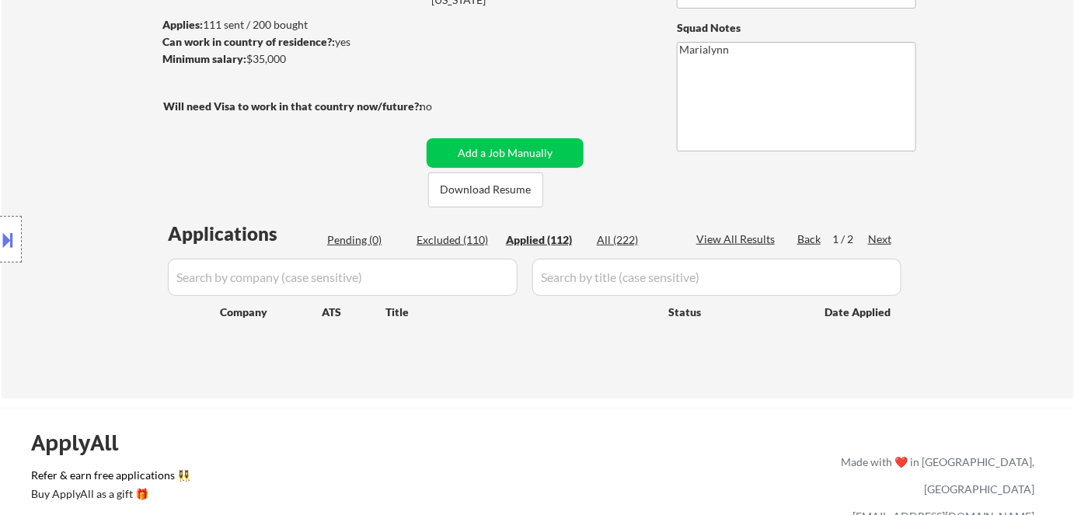
select select ""applied""
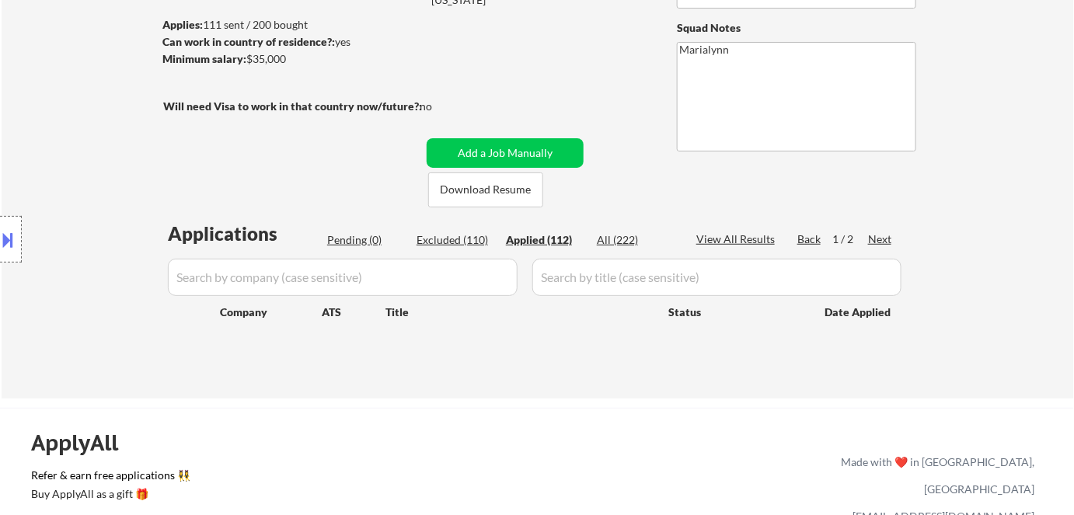
select select ""applied""
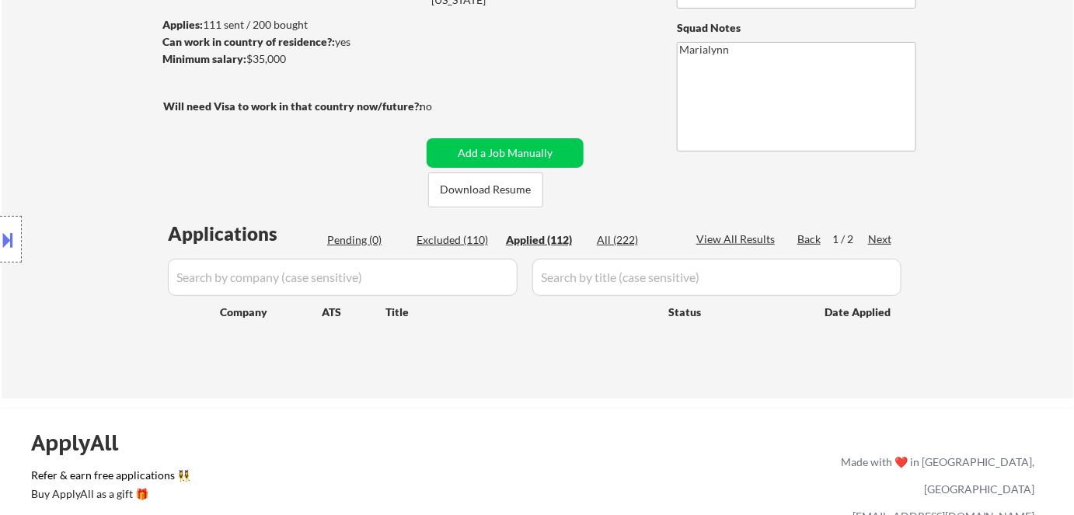
select select ""applied""
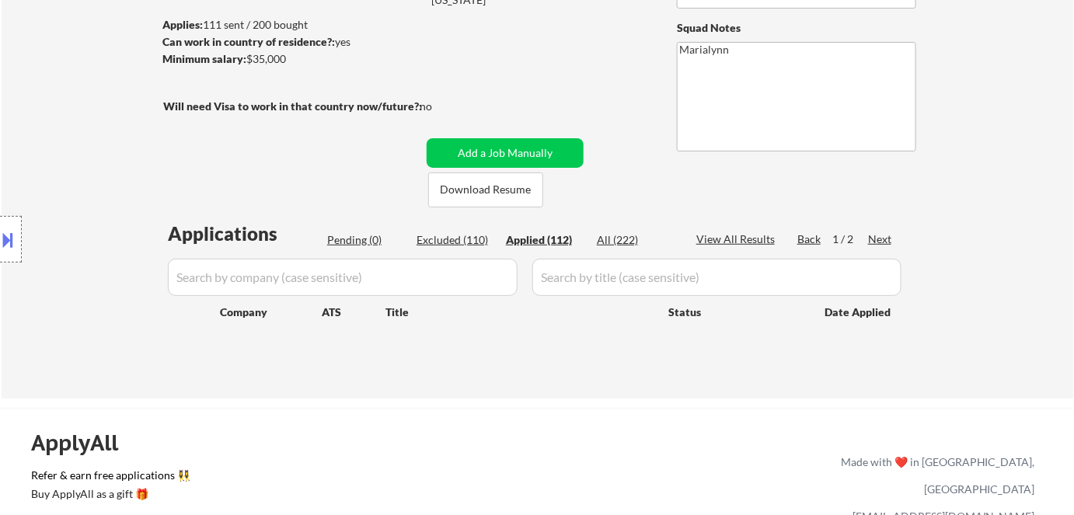
select select ""applied""
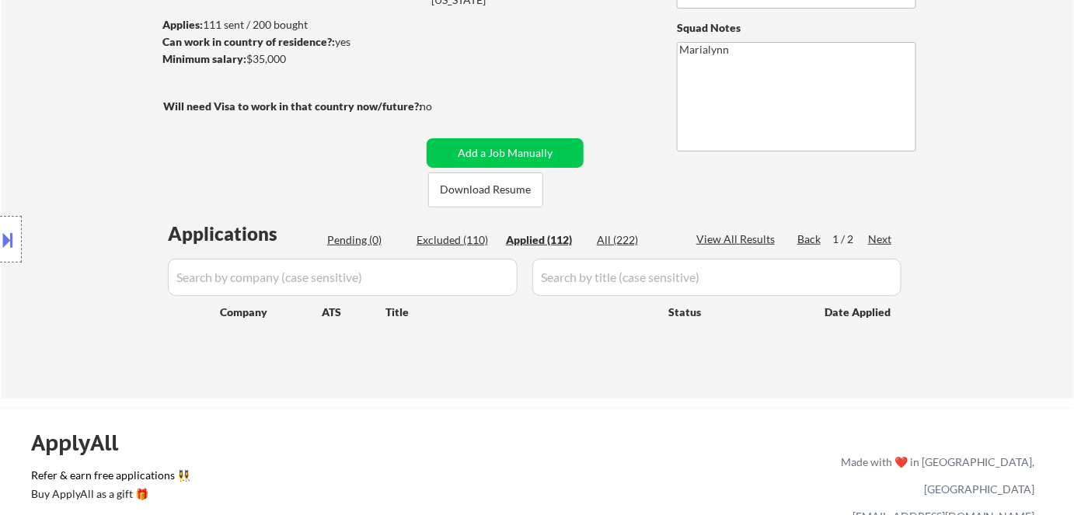
select select ""applied""
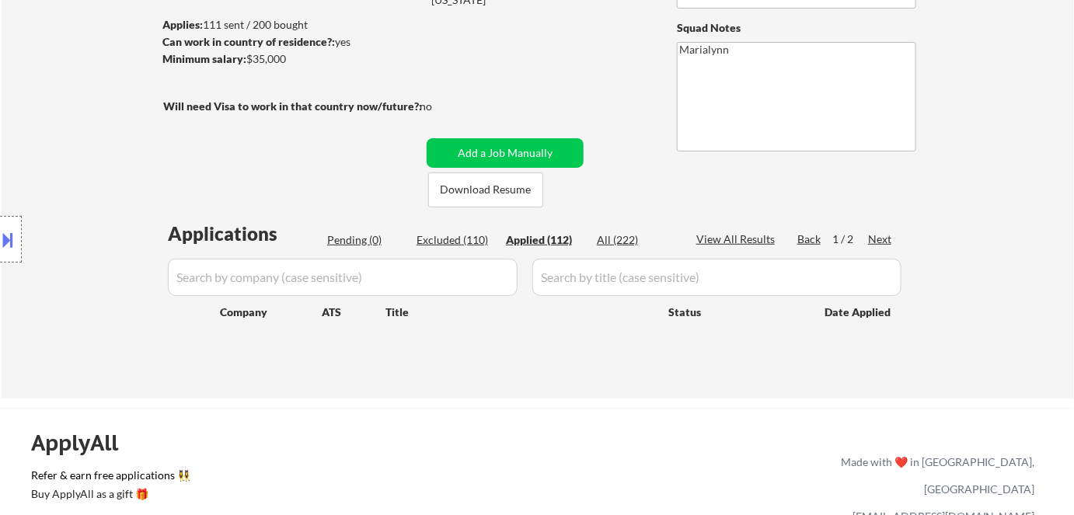
select select ""applied""
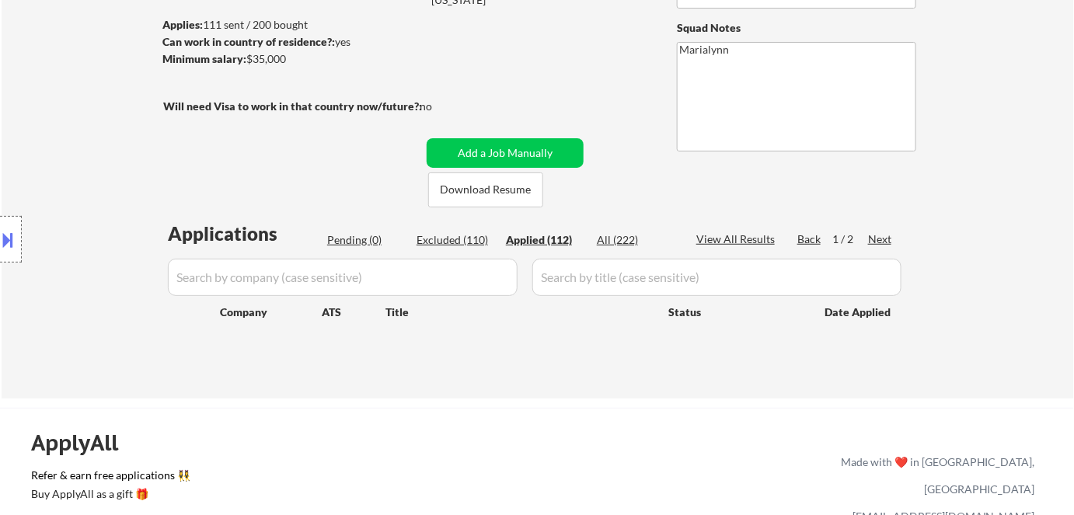
select select ""applied""
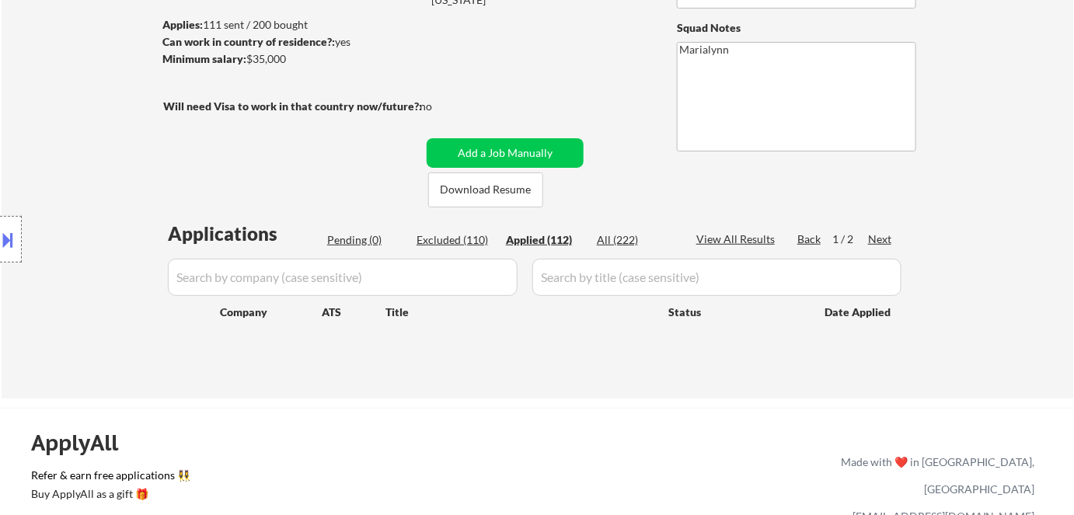
select select ""applied""
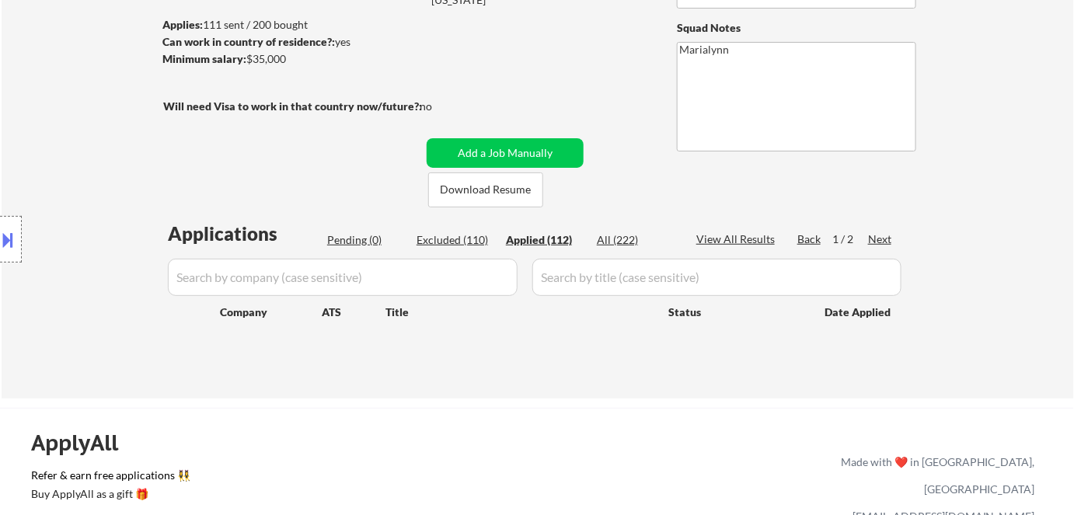
select select ""applied""
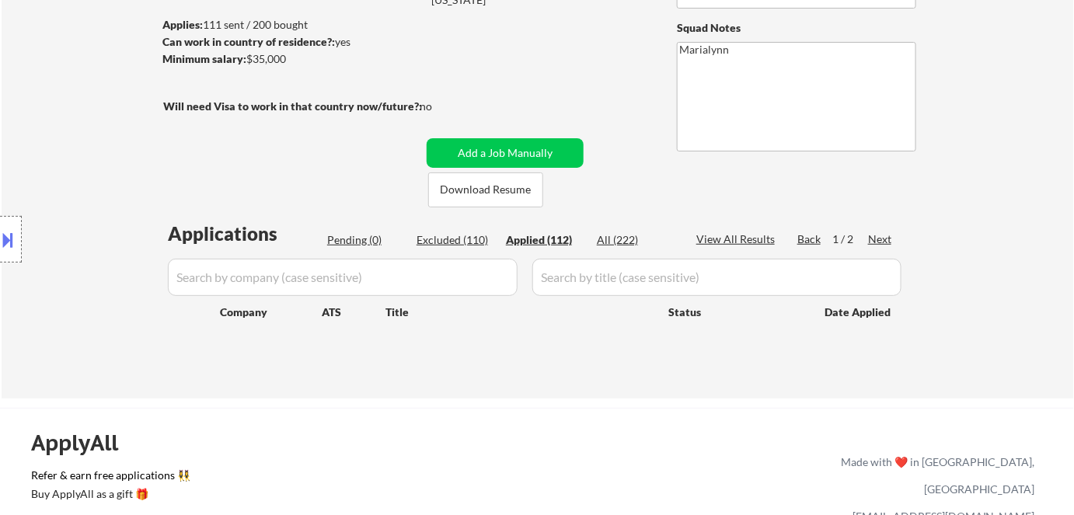
select select ""applied""
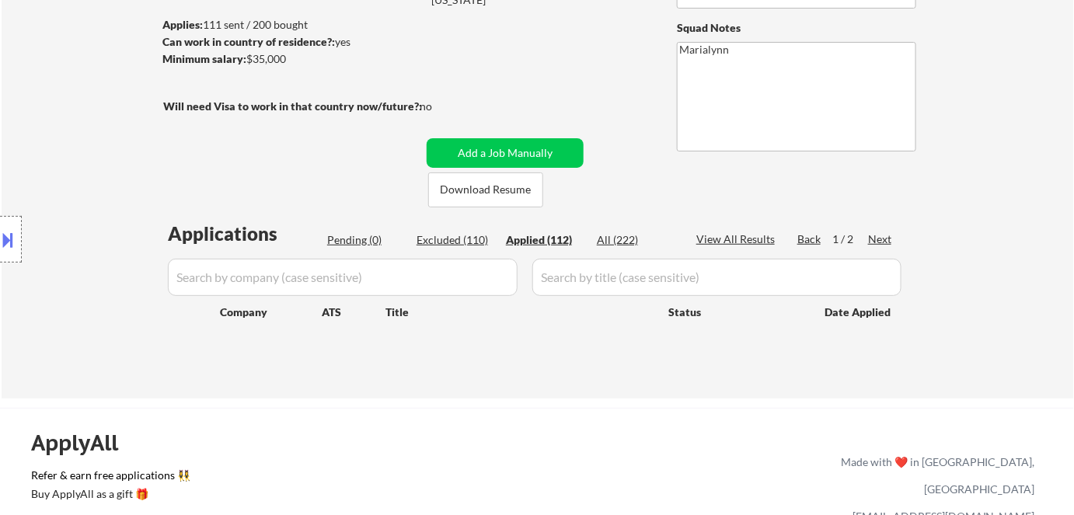
select select ""applied""
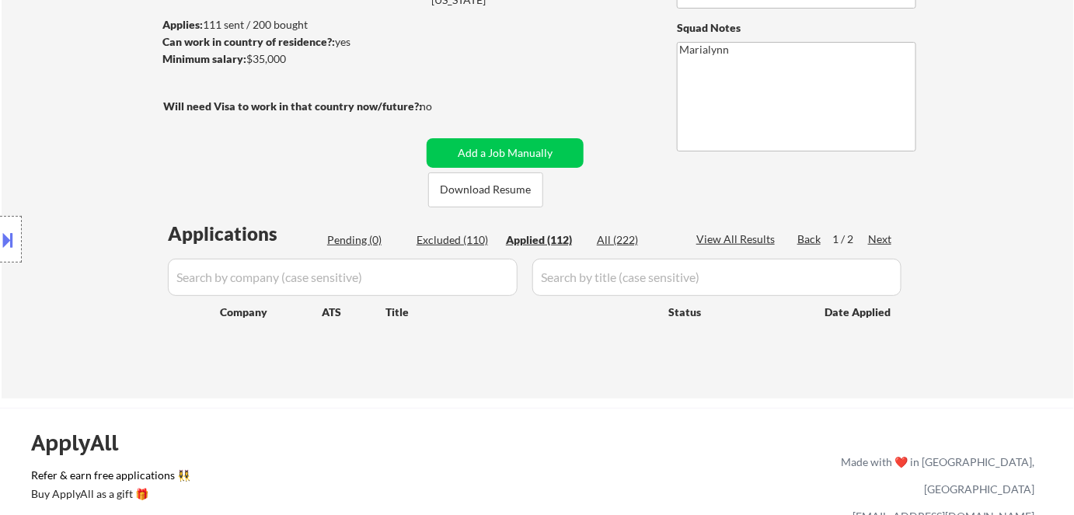
select select ""applied""
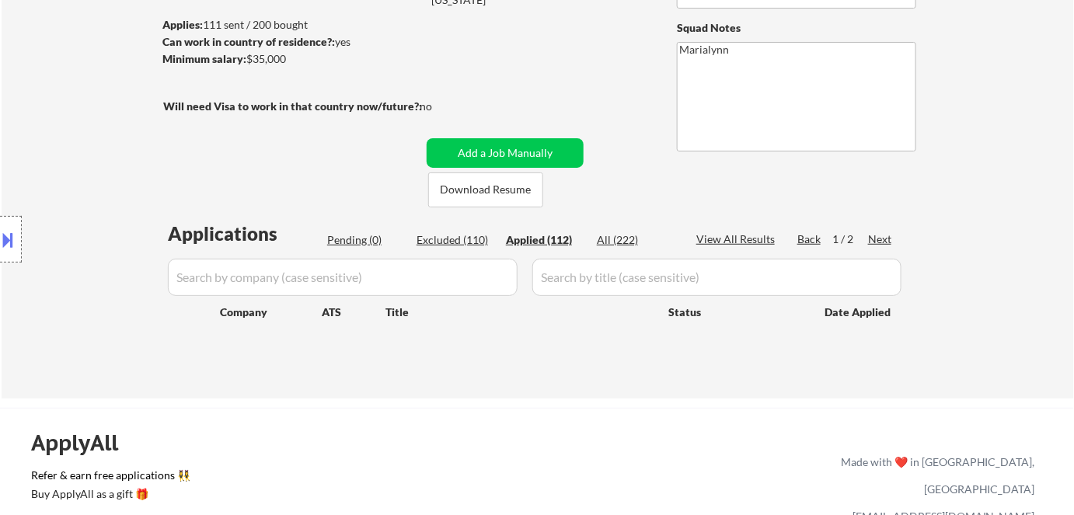
select select ""applied""
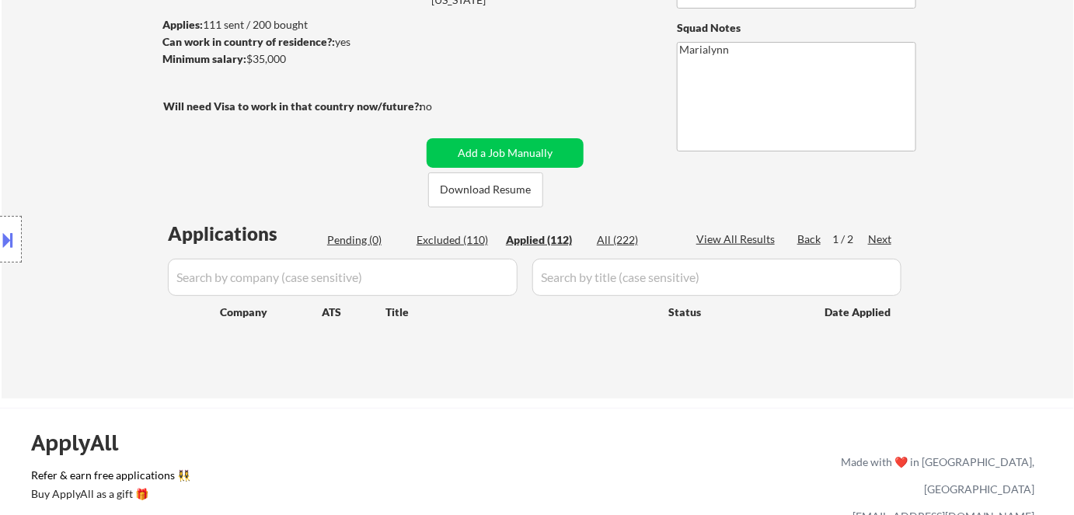
select select ""applied""
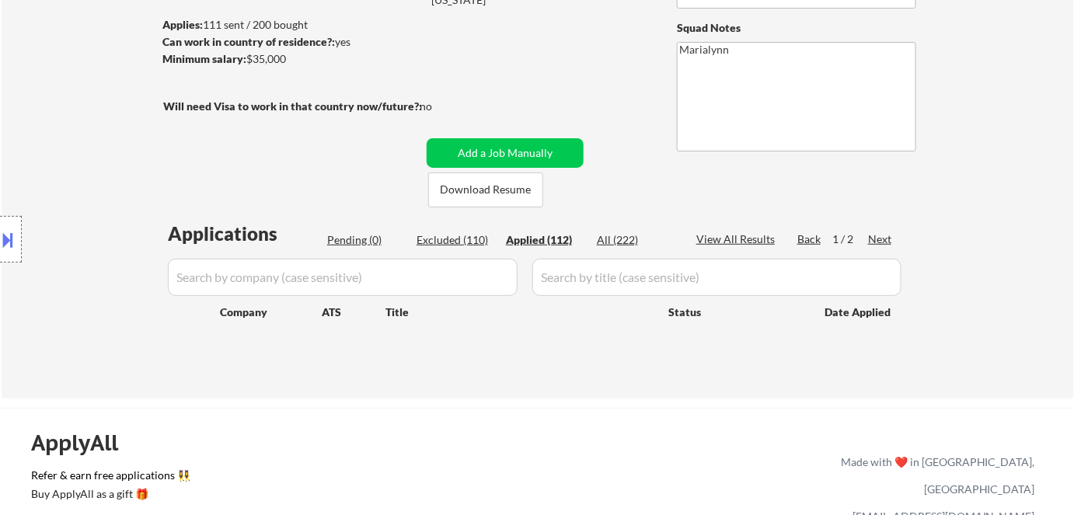
select select ""applied""
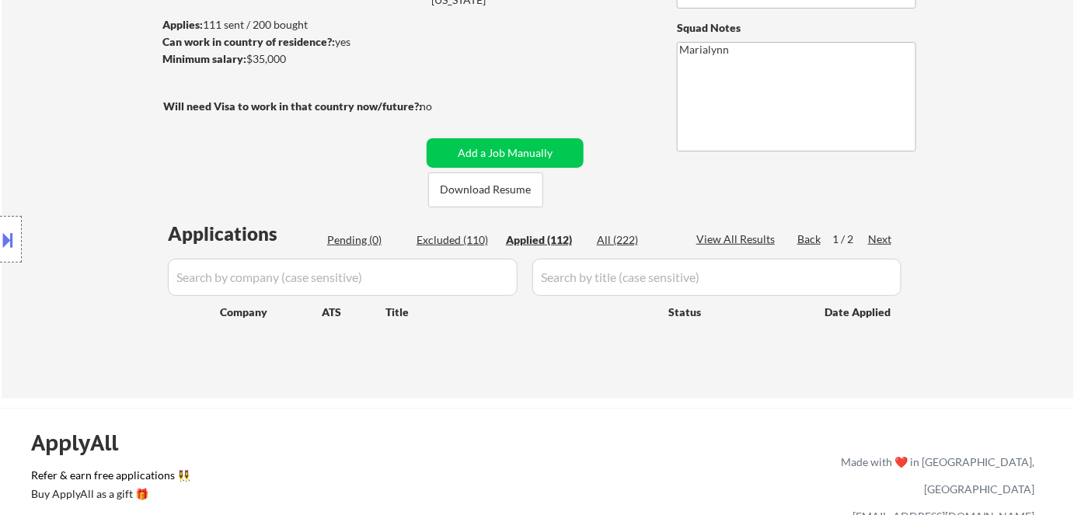
select select ""applied""
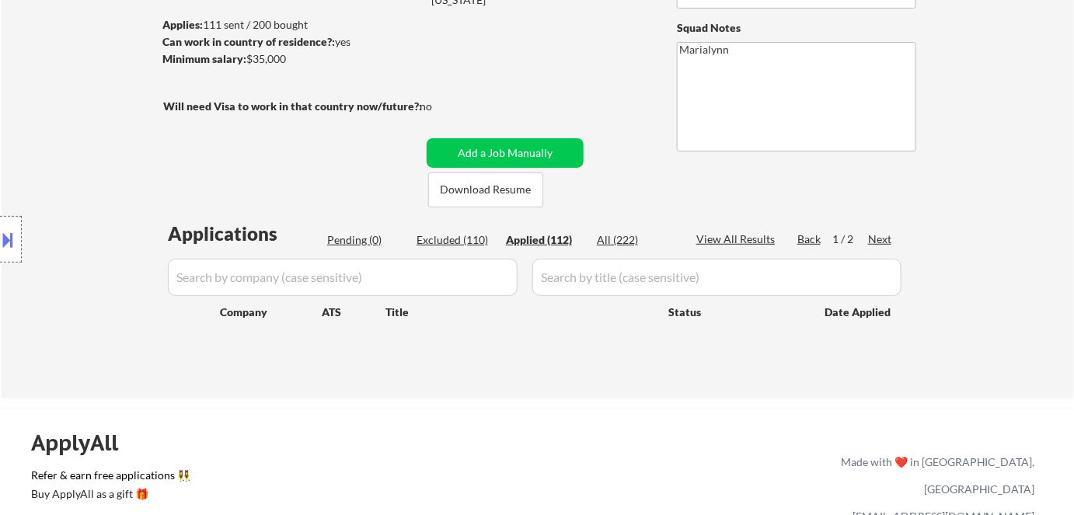
select select ""applied""
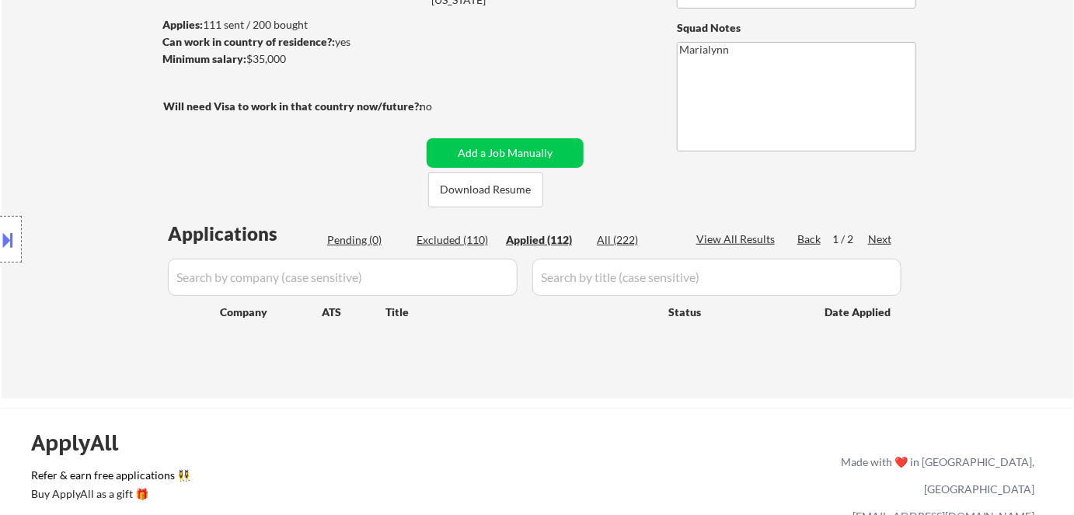
select select ""applied""
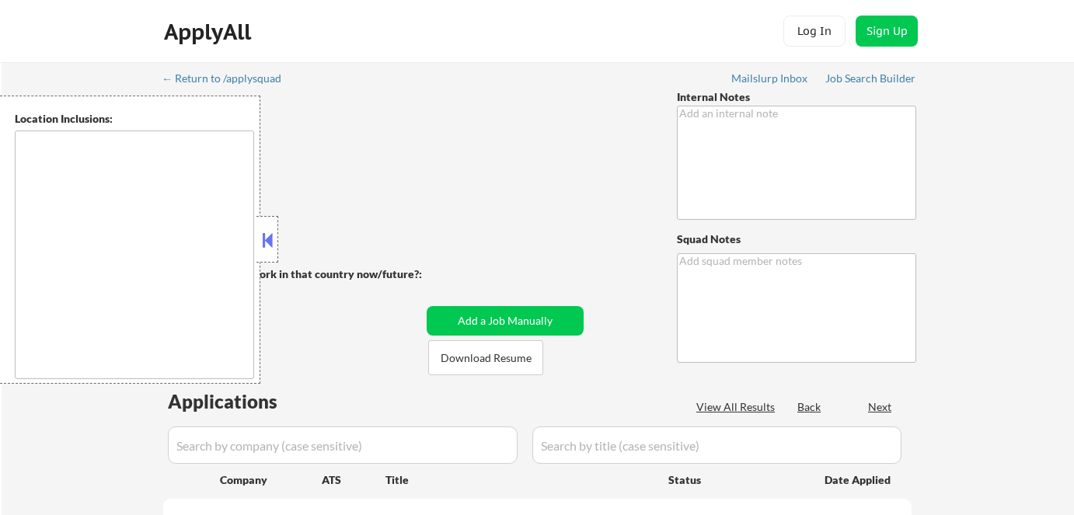
scroll to position [211, 0]
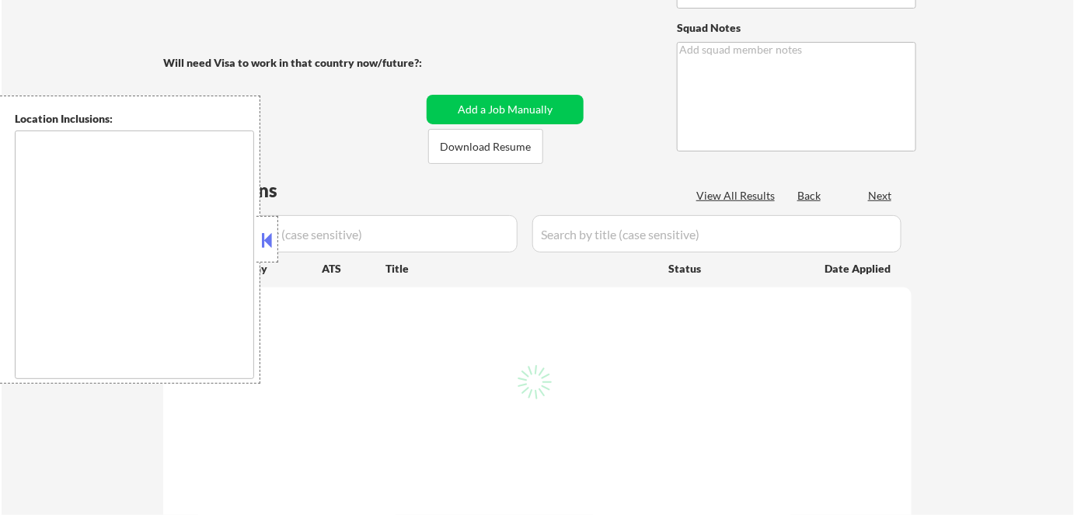
type textarea "If you run out of jobs, you may manually source and apply him for entry-level I…"
type textarea "Marialynn"
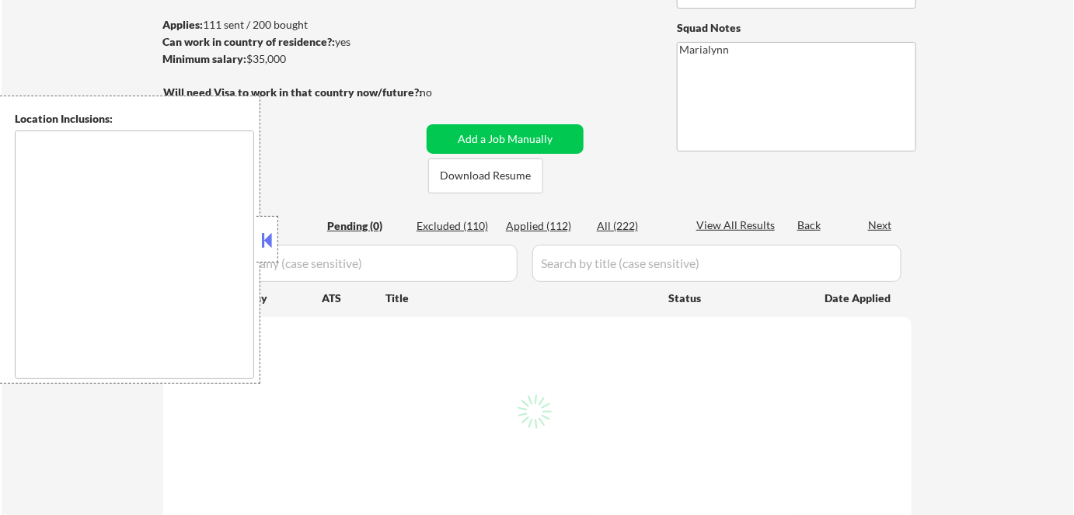
click at [264, 235] on button at bounding box center [267, 239] width 17 height 23
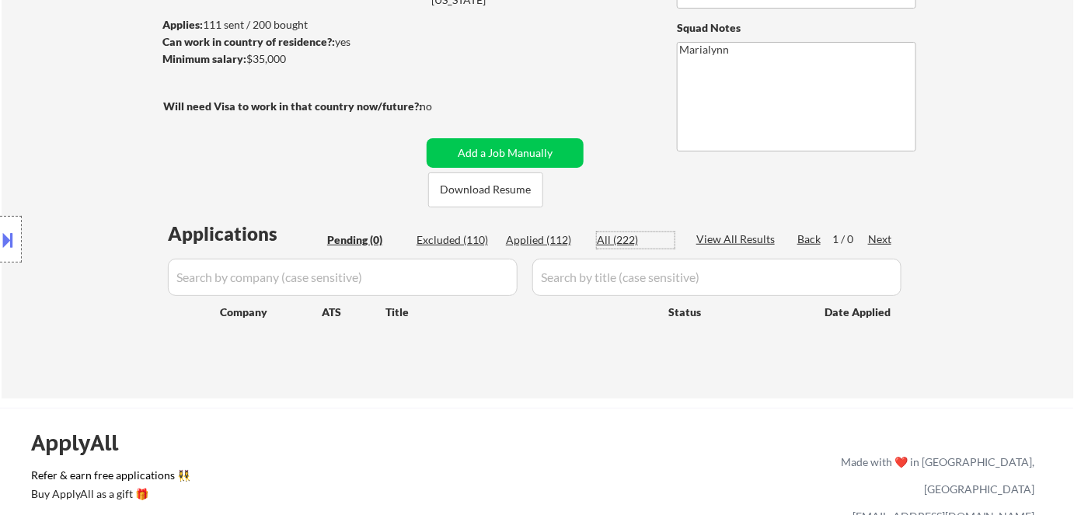
drag, startPoint x: 625, startPoint y: 241, endPoint x: 575, endPoint y: 232, distance: 51.2
click at [623, 240] on div "All (222)" at bounding box center [636, 240] width 78 height 16
drag, startPoint x: 555, startPoint y: 236, endPoint x: 570, endPoint y: 237, distance: 14.8
click at [556, 236] on div "Applied (112)" at bounding box center [545, 240] width 78 height 16
click at [538, 236] on div "Applied (112)" at bounding box center [545, 240] width 78 height 16
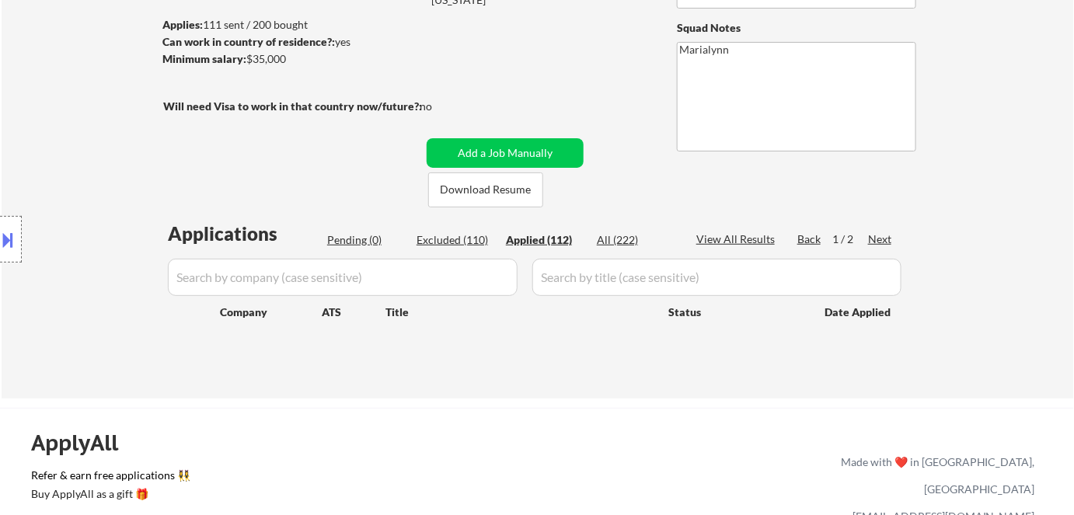
select select ""applied""
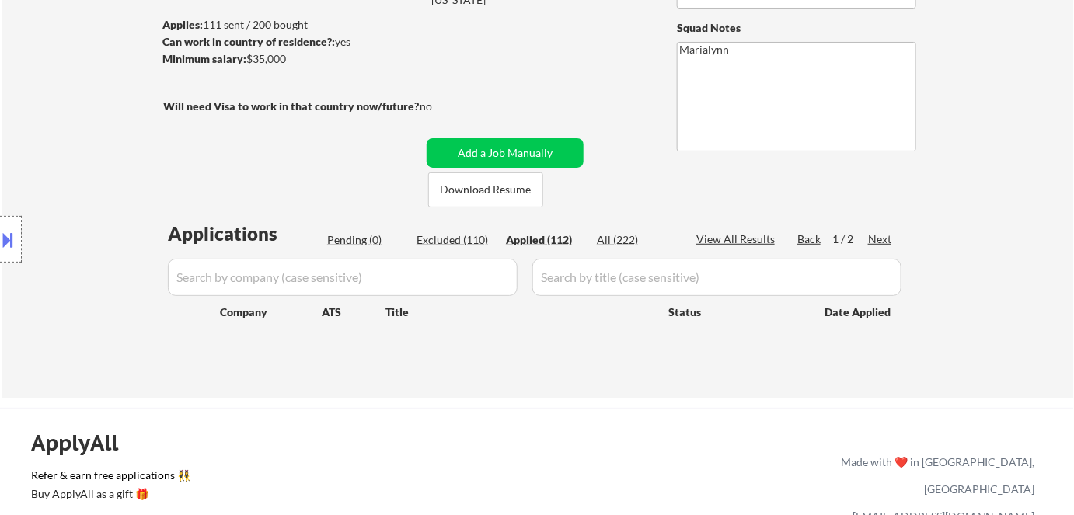
select select ""applied""
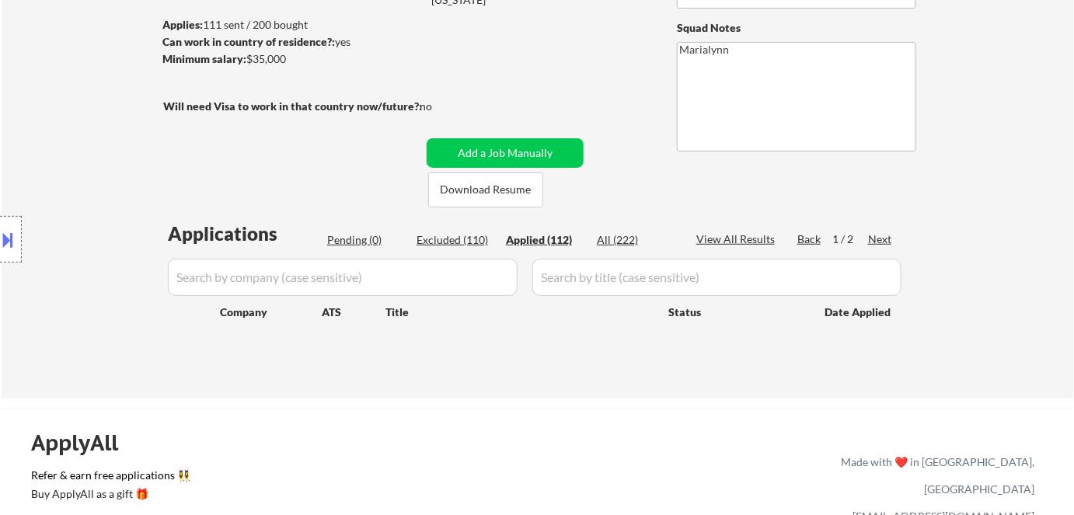
select select ""applied""
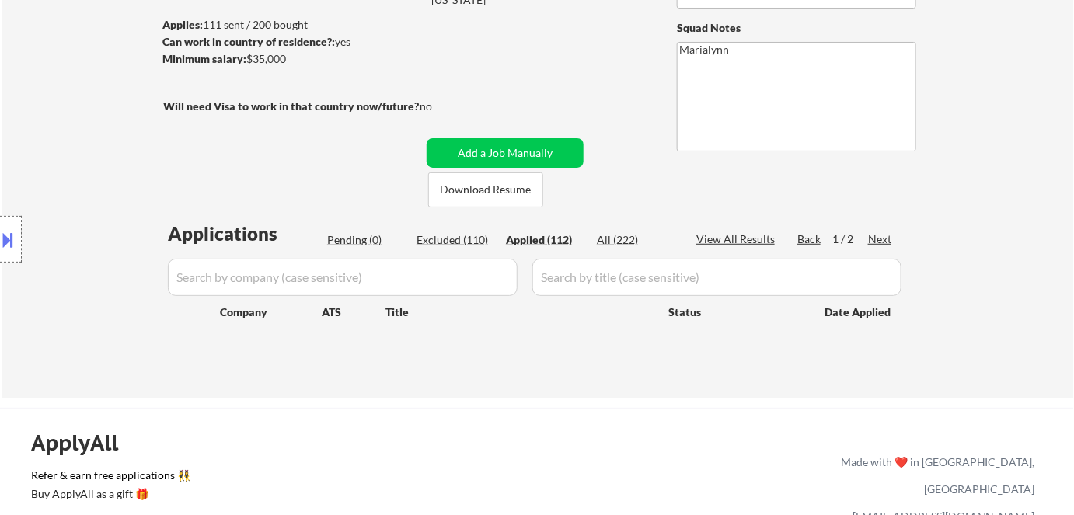
select select ""applied""
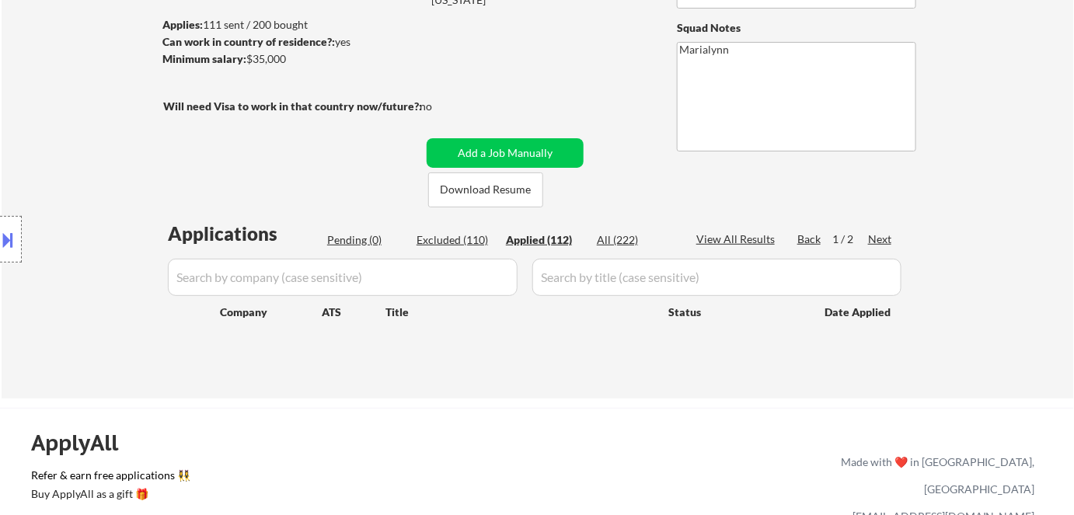
select select ""applied""
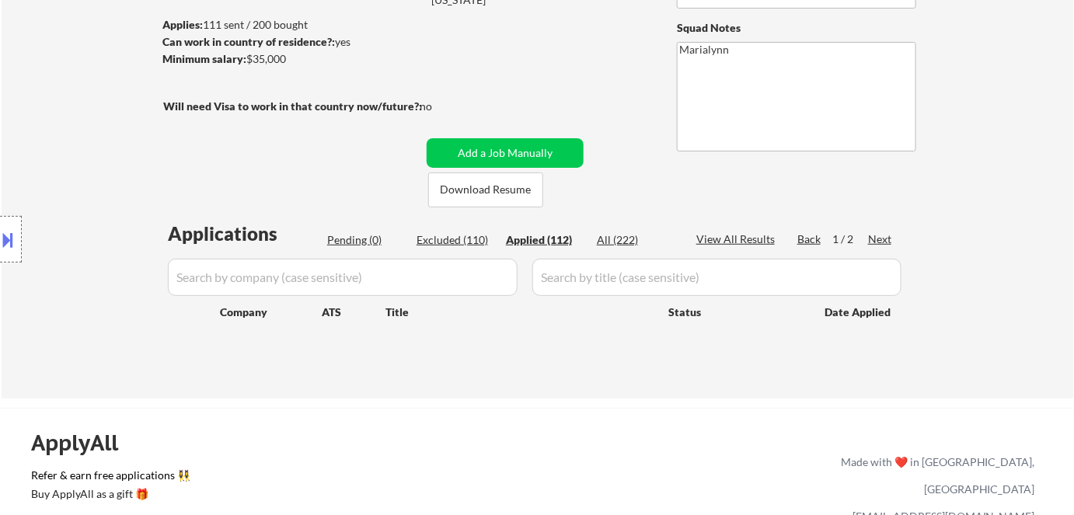
select select ""applied""
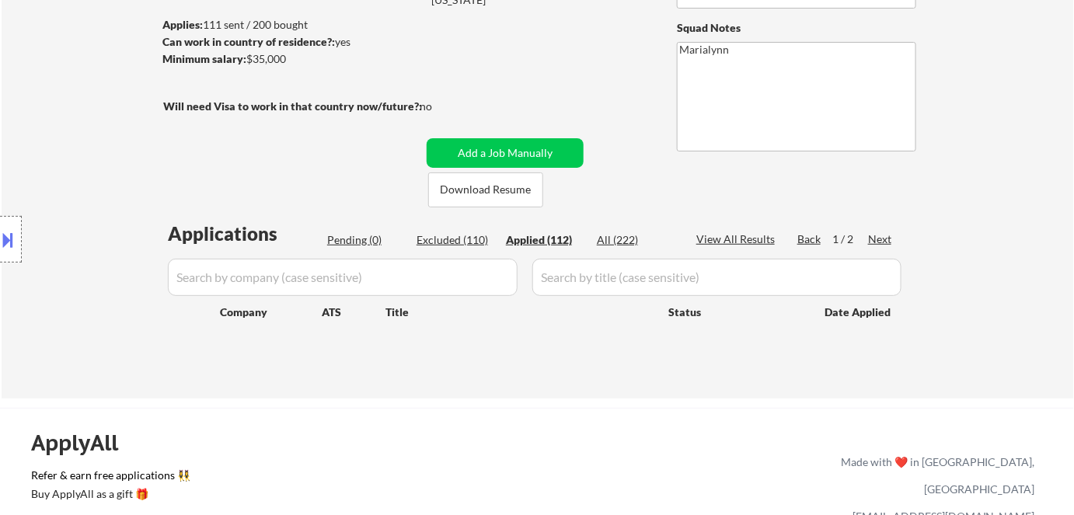
select select ""applied""
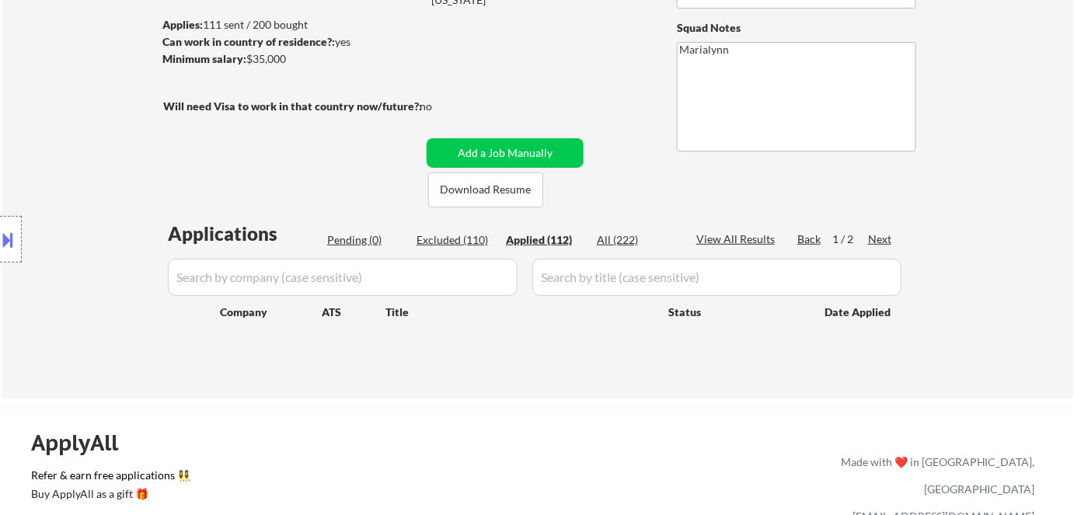
select select ""applied""
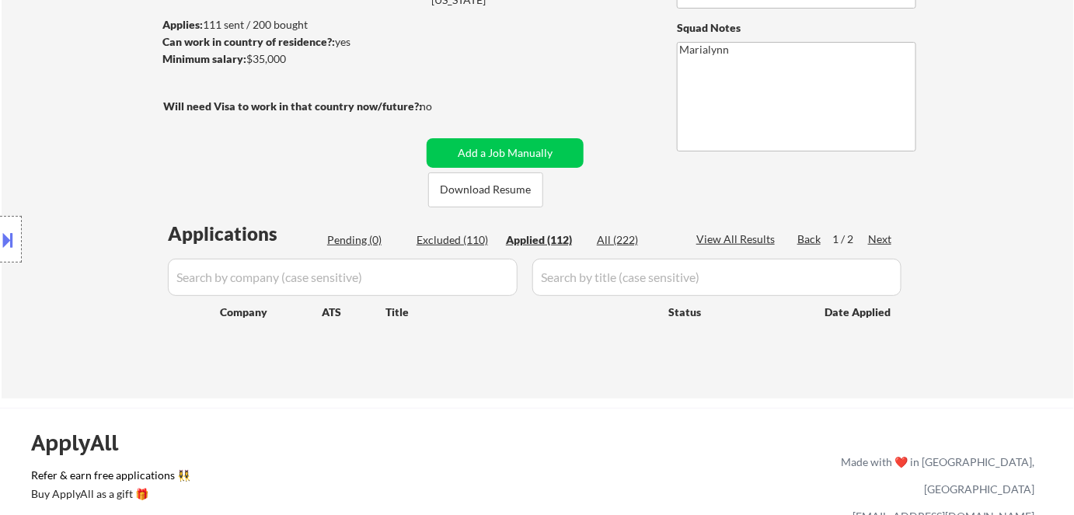
select select ""applied""
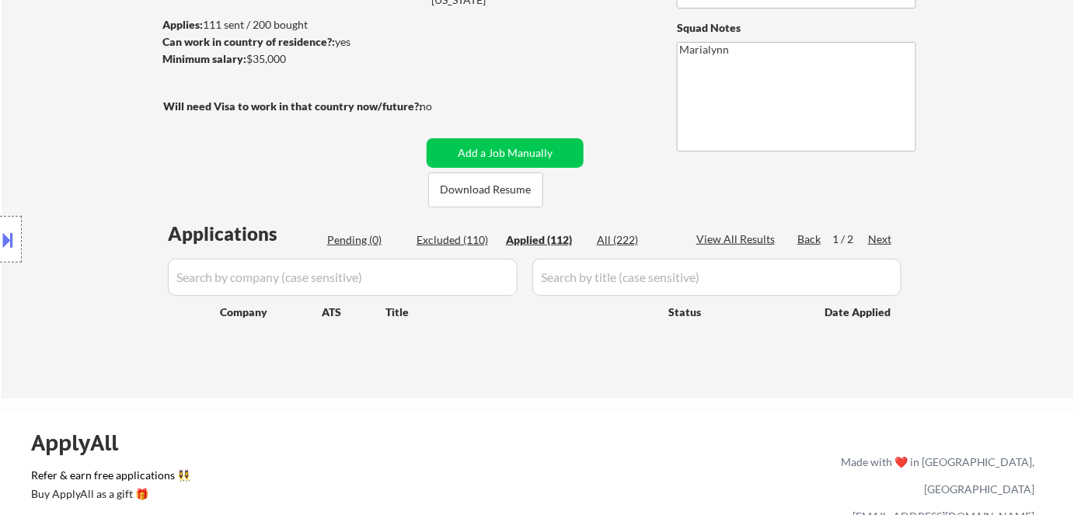
select select ""applied""
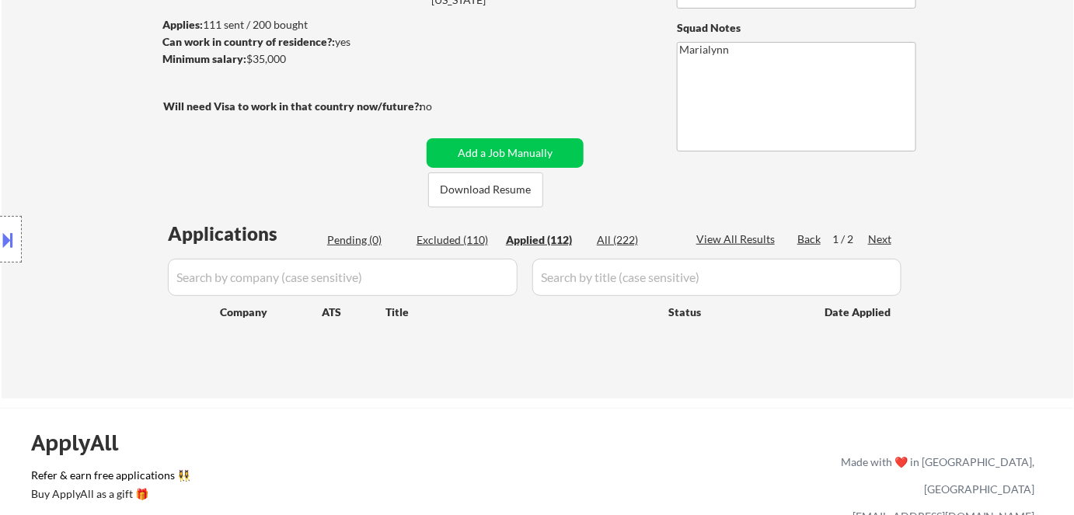
select select ""applied""
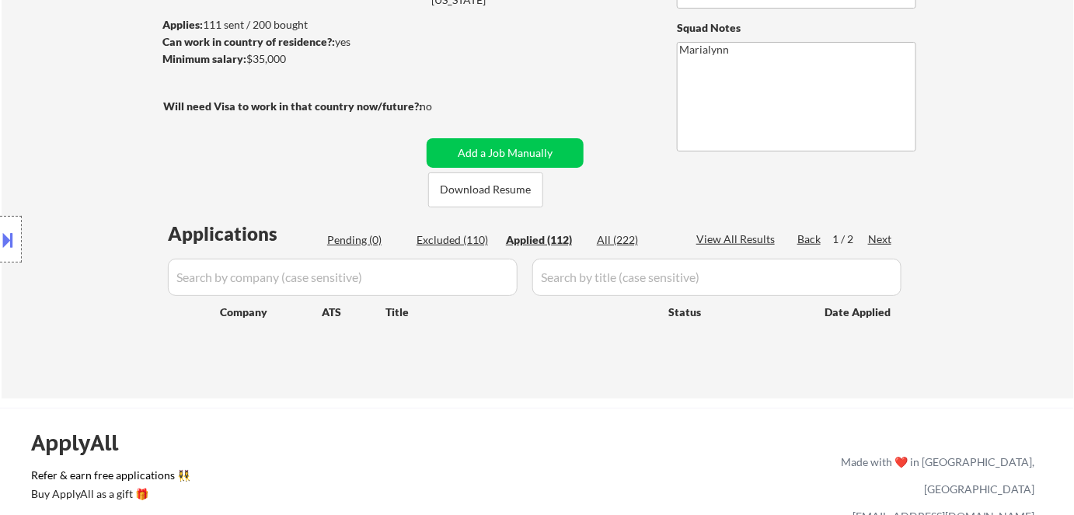
select select ""applied""
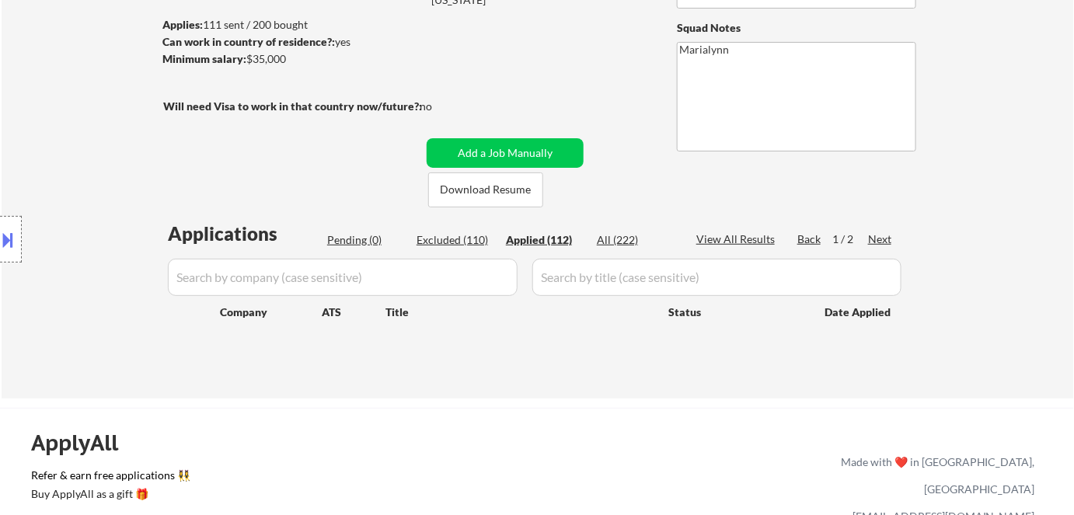
select select ""applied""
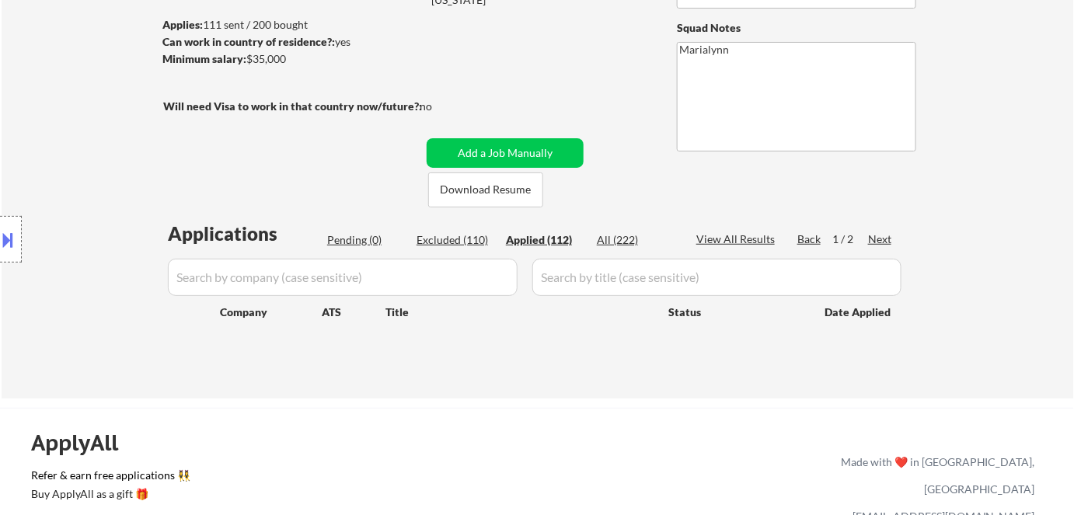
select select ""applied""
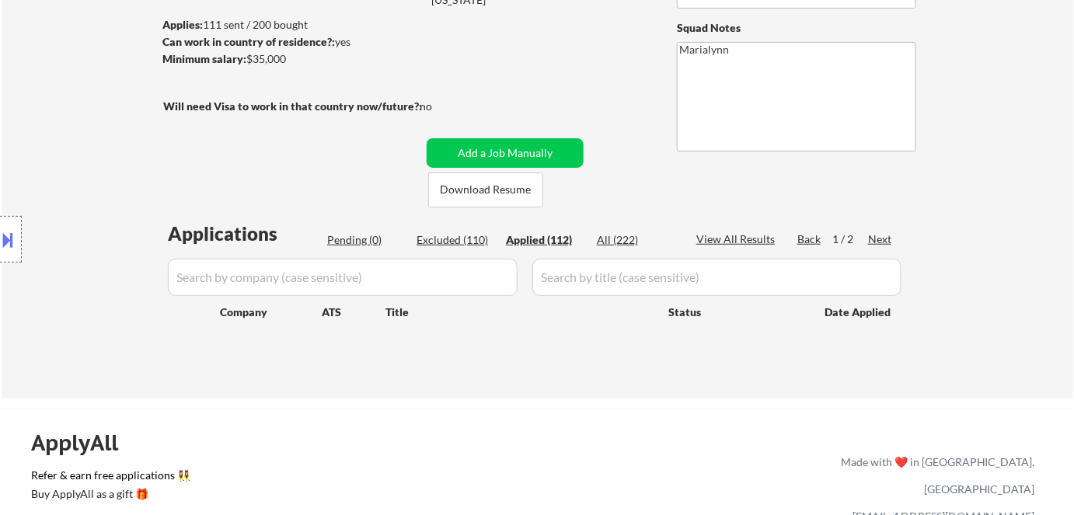
select select ""applied""
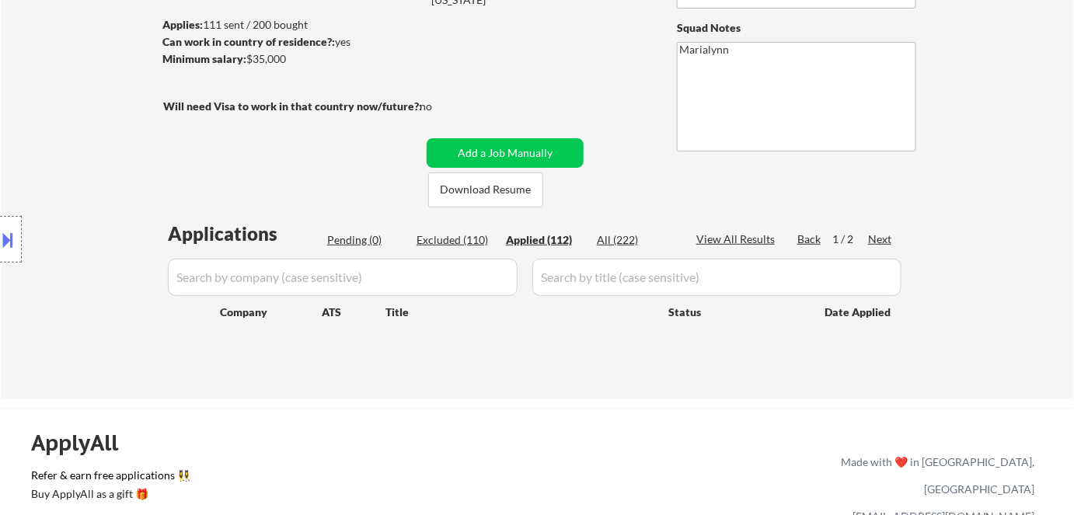
select select ""applied""
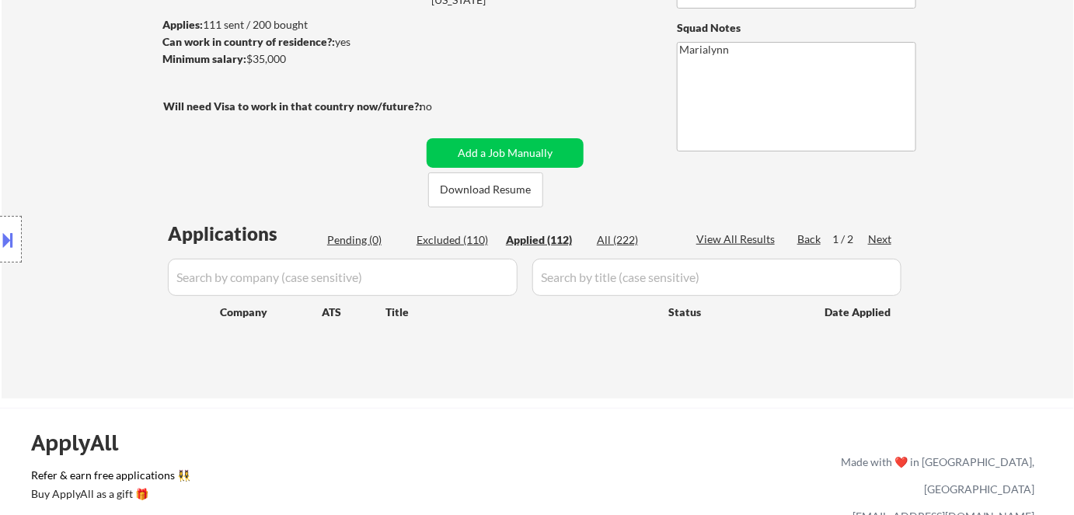
select select ""applied""
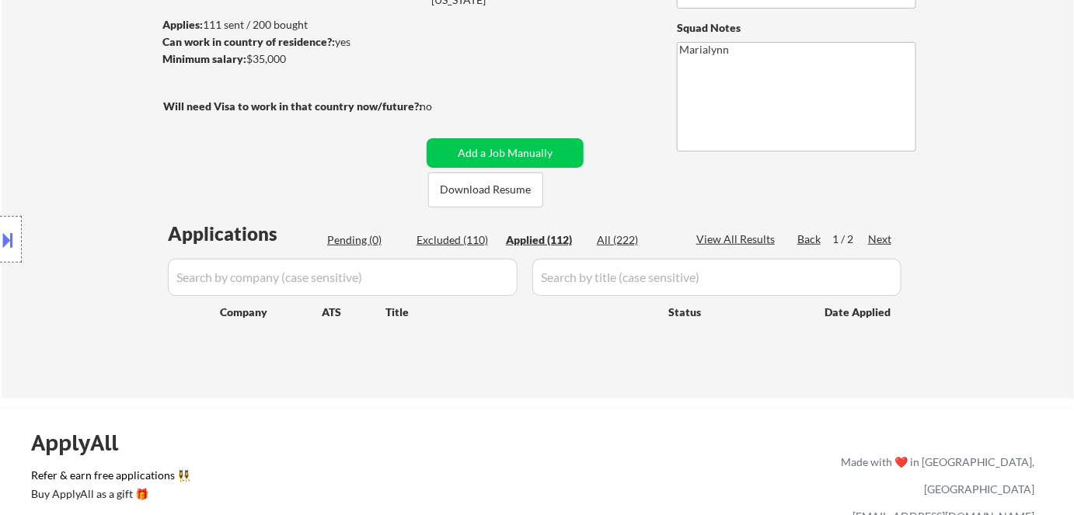
select select ""applied""
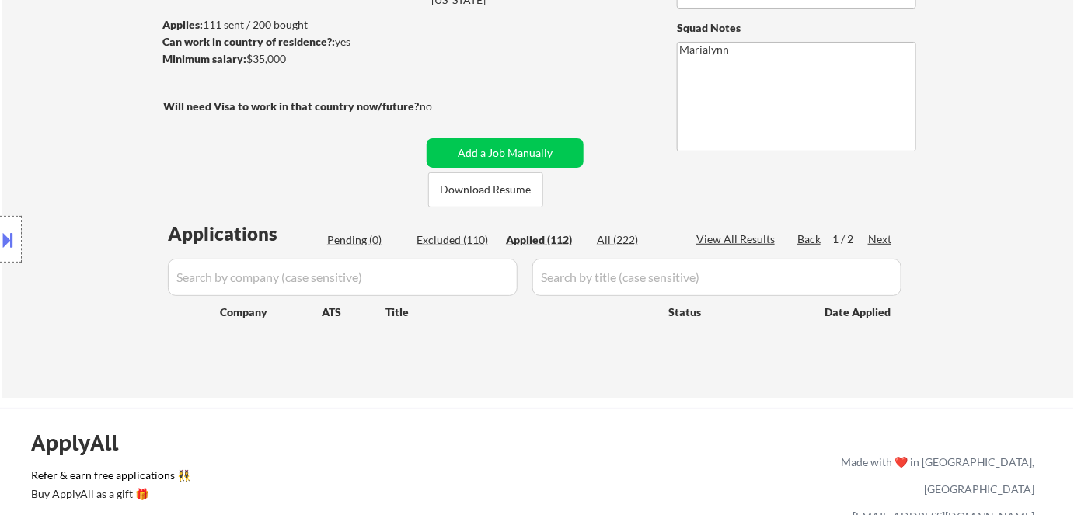
select select ""applied""
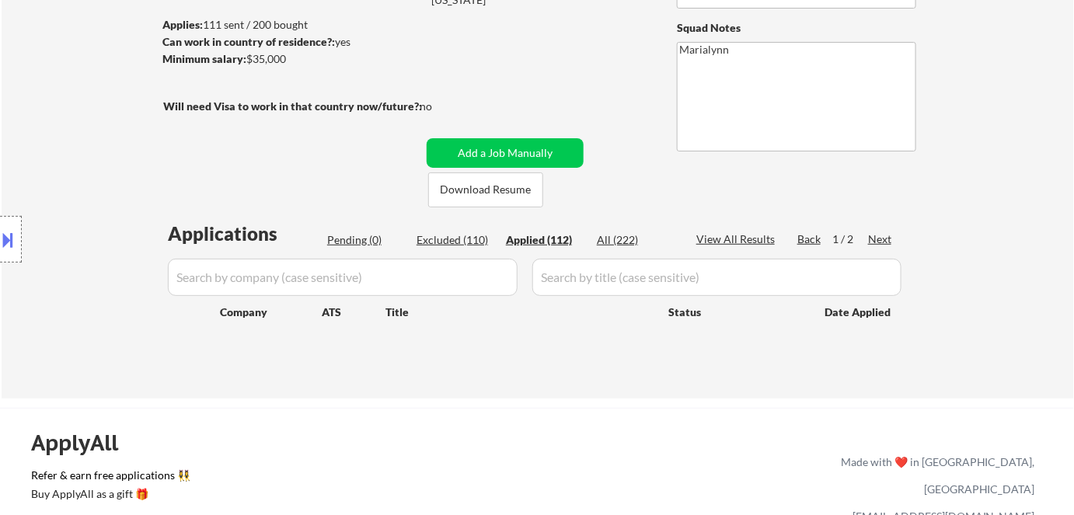
select select ""applied""
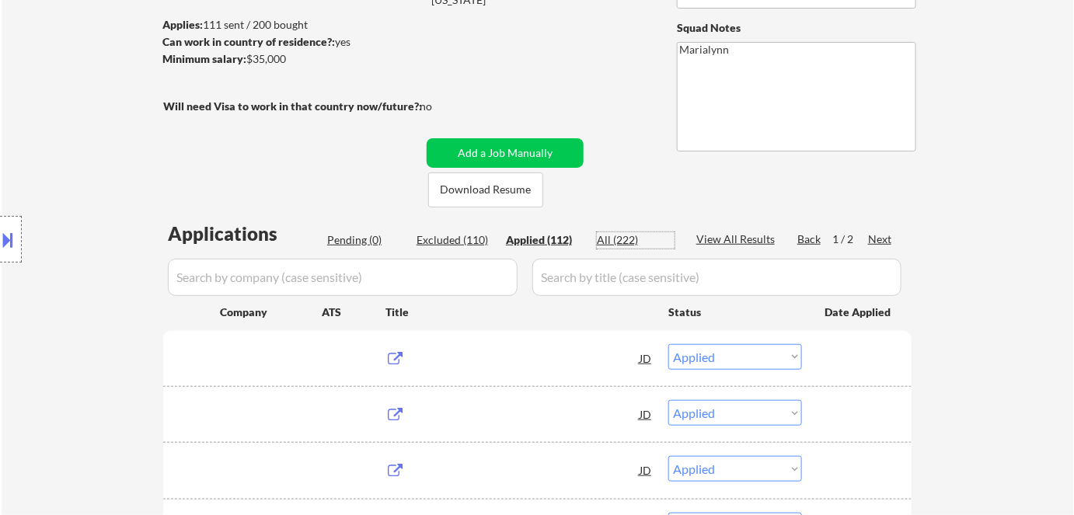
click at [607, 232] on div "All (222)" at bounding box center [636, 240] width 78 height 16
select select ""excluded""
select select ""excluded__location_""
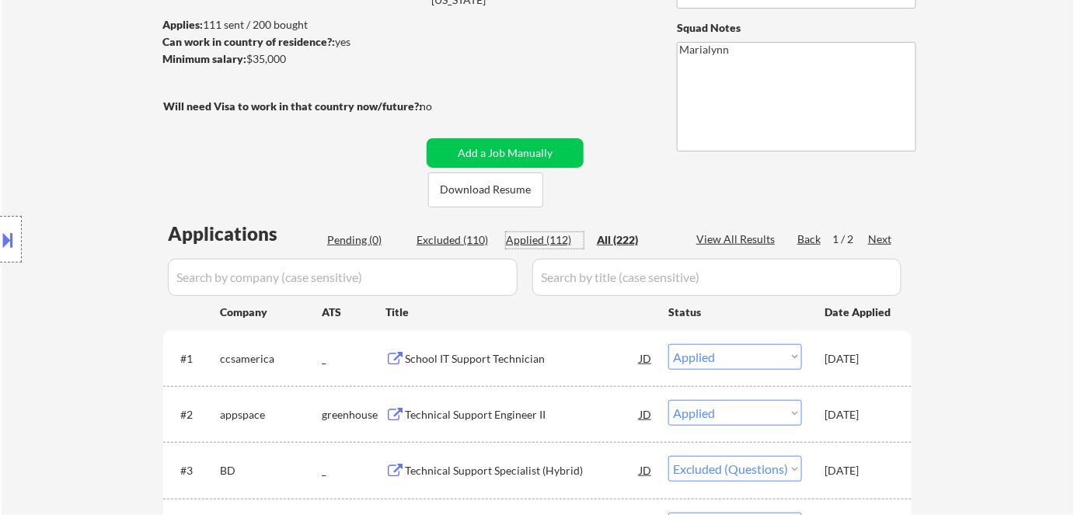
click at [551, 239] on div "Applied (112)" at bounding box center [545, 240] width 78 height 16
select select ""applied""
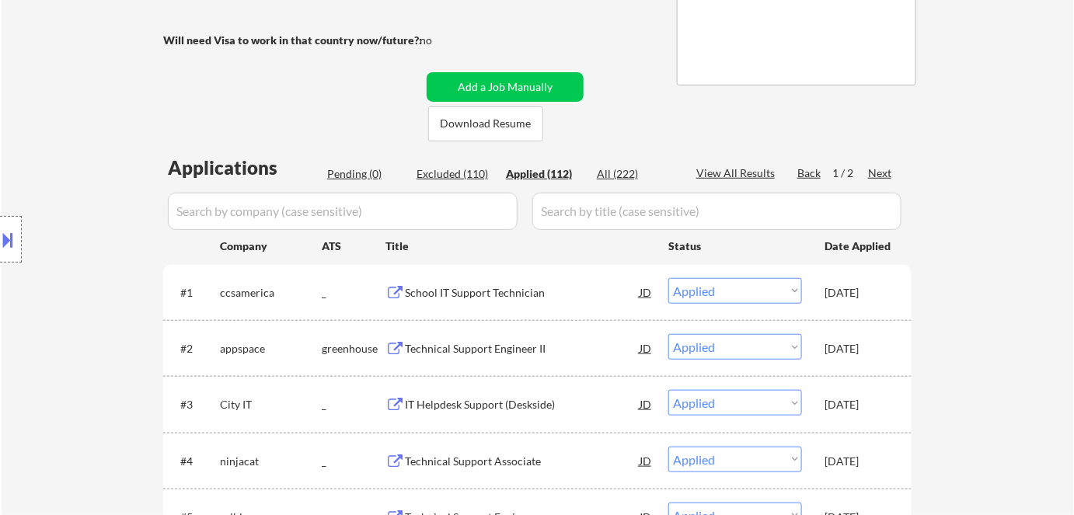
scroll to position [353, 0]
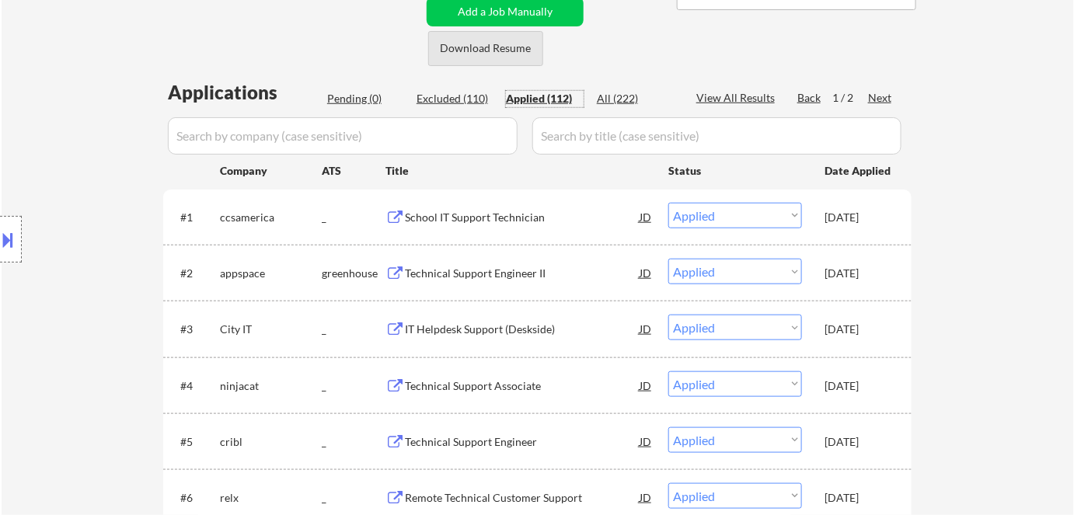
click at [496, 50] on button "Download Resume" at bounding box center [485, 48] width 115 height 35
click at [755, 212] on select "Choose an option... Pending Applied Excluded (Questions) Excluded (Expired) Exc…" at bounding box center [735, 216] width 134 height 26
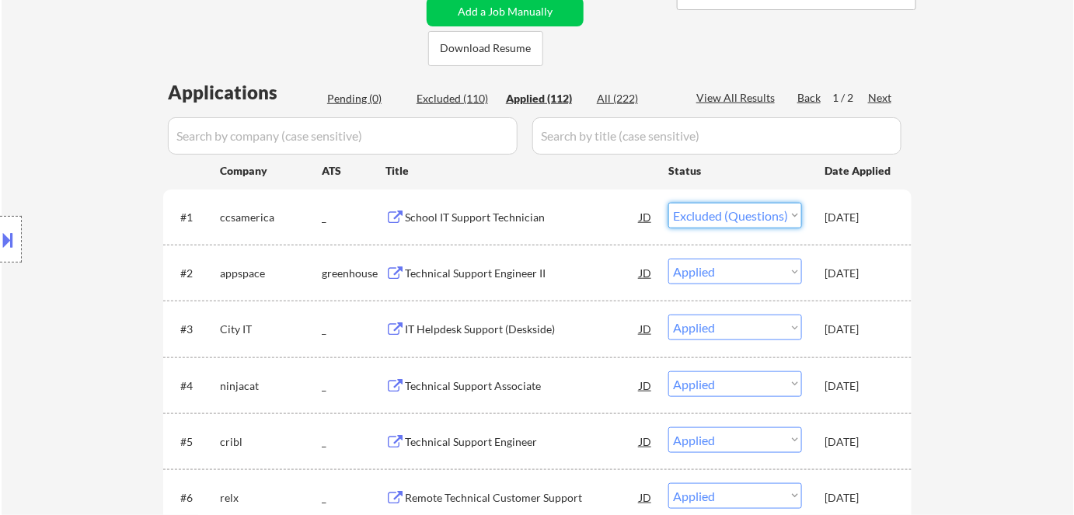
click at [668, 203] on select "Choose an option... Pending Applied Excluded (Questions) Excluded (Expired) Exc…" at bounding box center [735, 216] width 134 height 26
select select ""applied""
